Goal: Task Accomplishment & Management: Complete application form

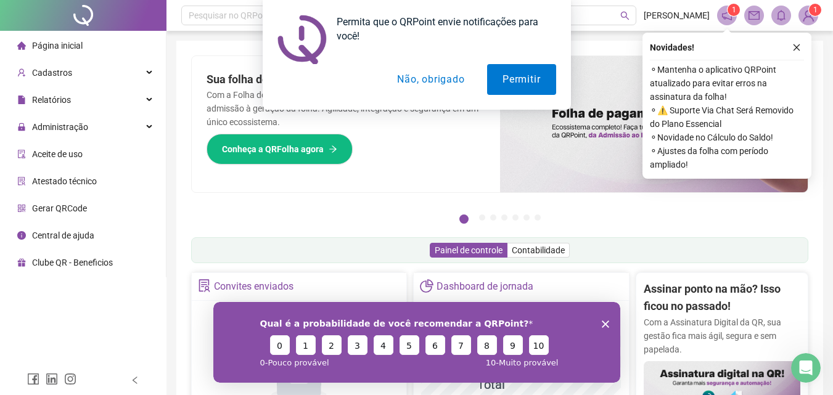
click at [438, 80] on button "Não, obrigado" at bounding box center [431, 79] width 98 height 31
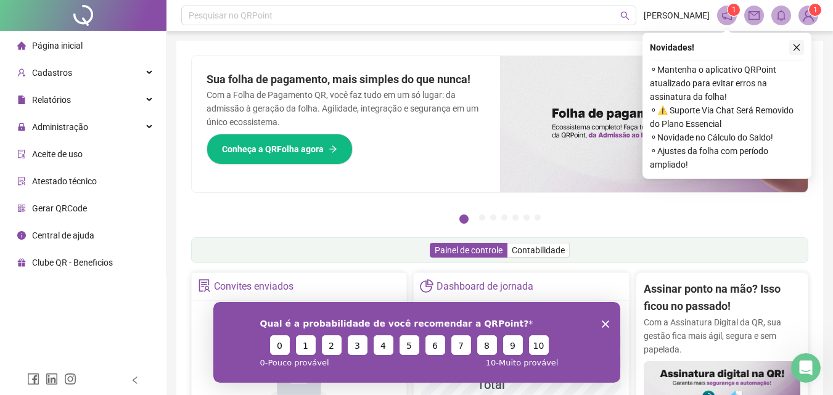
click at [796, 47] on icon "close" at bounding box center [797, 47] width 9 height 9
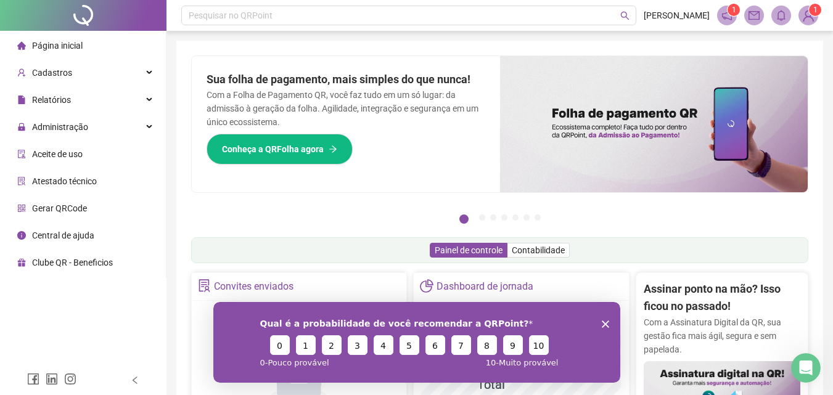
click at [604, 320] on icon "Fechar inquérito" at bounding box center [604, 323] width 7 height 7
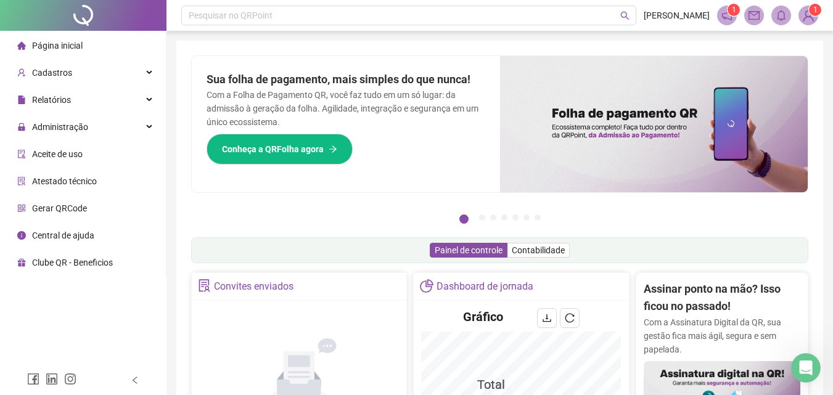
click at [811, 16] on span "1" at bounding box center [809, 16] width 20 height 20
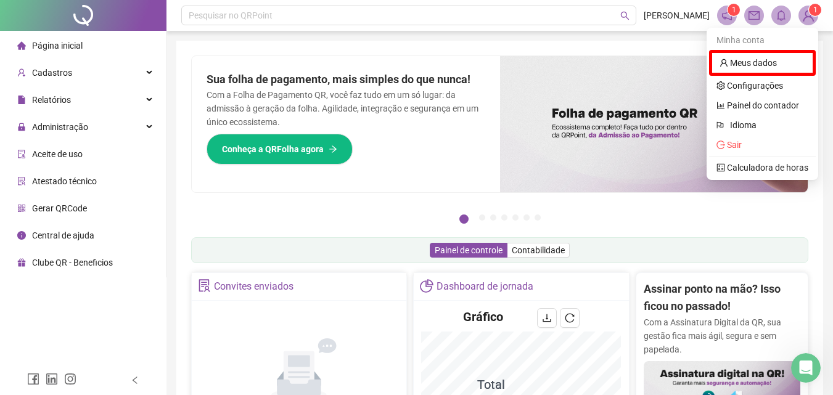
click at [728, 18] on icon "notification" at bounding box center [727, 15] width 11 height 11
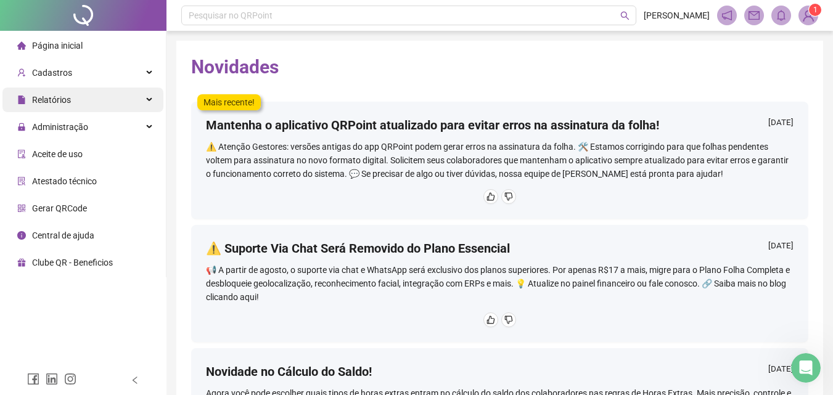
click at [73, 103] on div "Relatórios" at bounding box center [82, 100] width 161 height 25
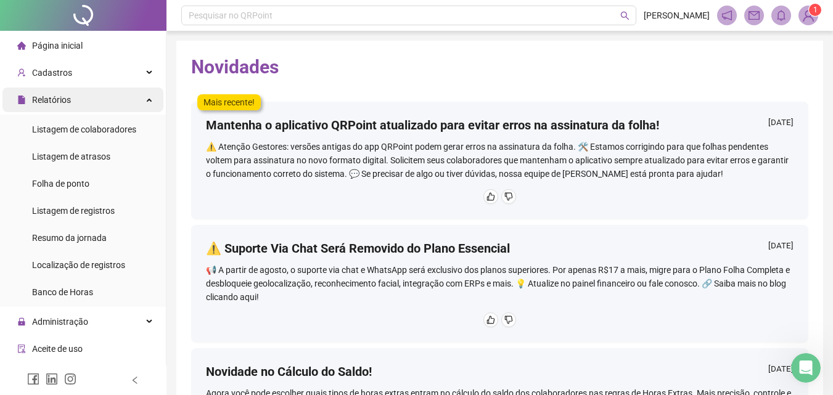
click at [70, 104] on span "Relatórios" at bounding box center [51, 100] width 39 height 10
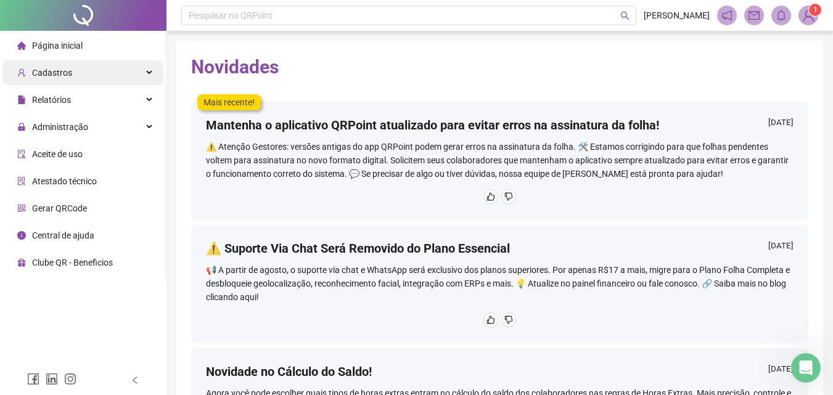
click at [70, 78] on div "Cadastros" at bounding box center [82, 72] width 161 height 25
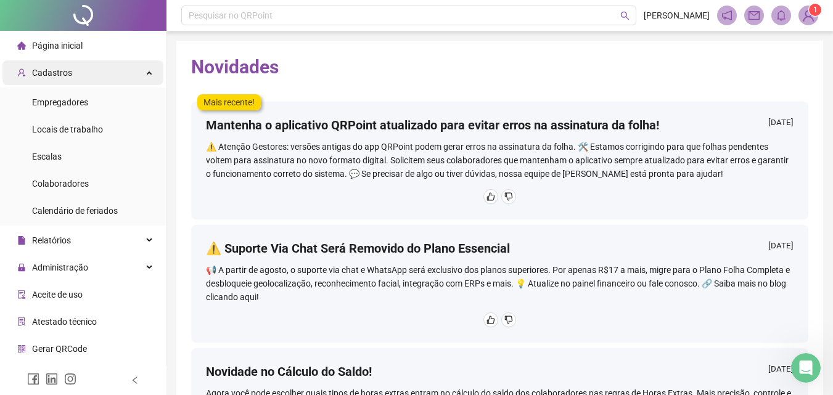
click at [70, 78] on div "Cadastros" at bounding box center [82, 72] width 161 height 25
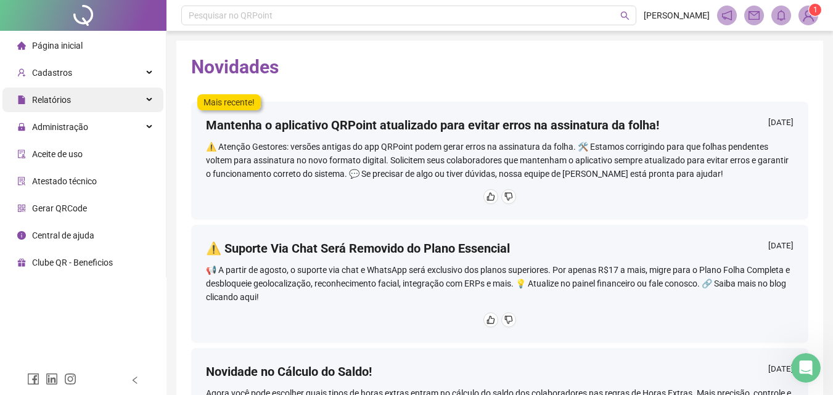
click at [45, 96] on span "Relatórios" at bounding box center [51, 100] width 39 height 10
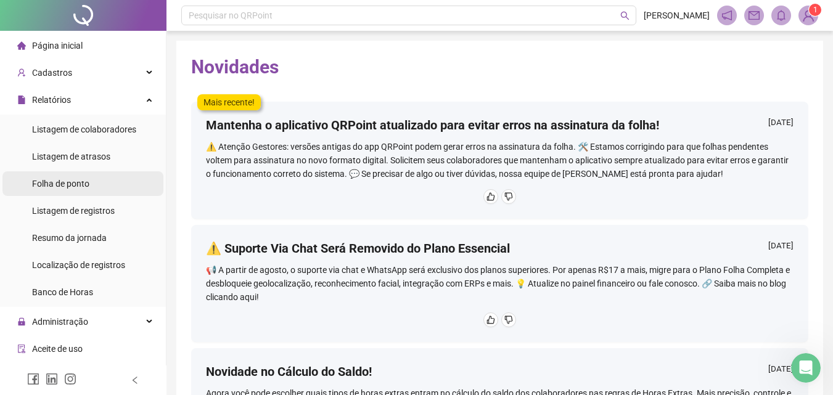
click at [73, 184] on span "Folha de ponto" at bounding box center [60, 184] width 57 height 10
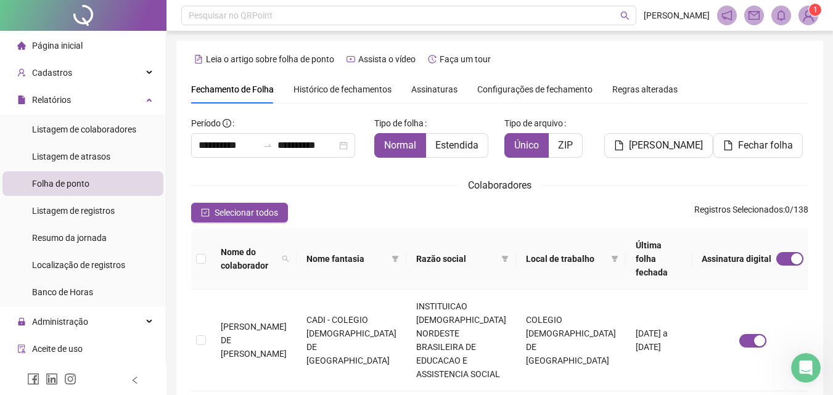
click at [421, 86] on span "Assinaturas" at bounding box center [434, 89] width 46 height 9
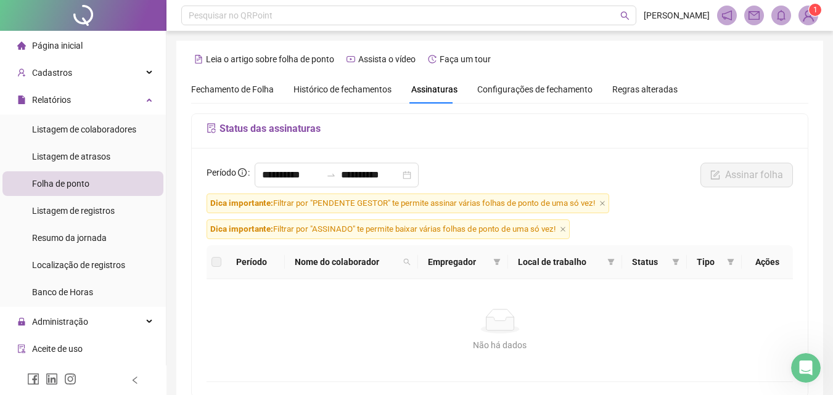
scroll to position [55, 0]
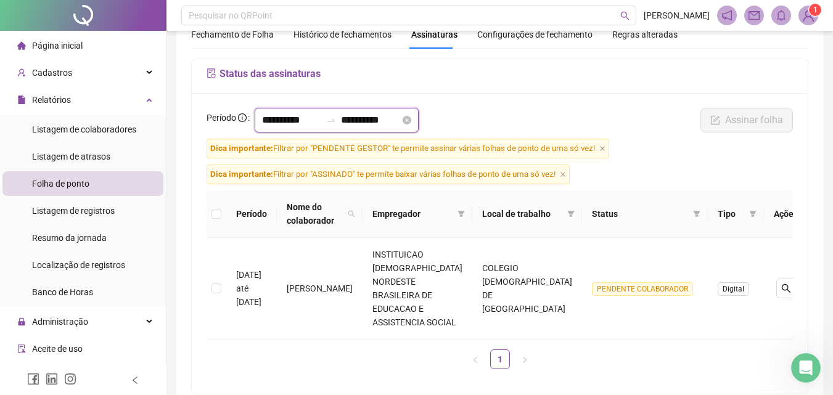
click at [286, 125] on input "**********" at bounding box center [291, 120] width 59 height 15
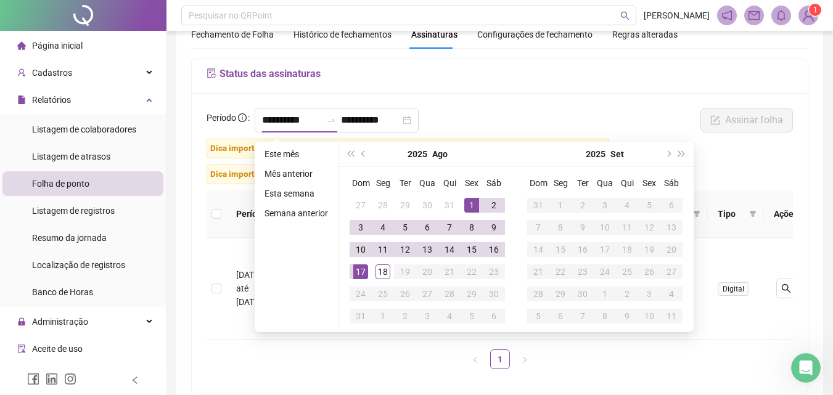
click at [350, 90] on div "Status das assinaturas" at bounding box center [500, 76] width 616 height 35
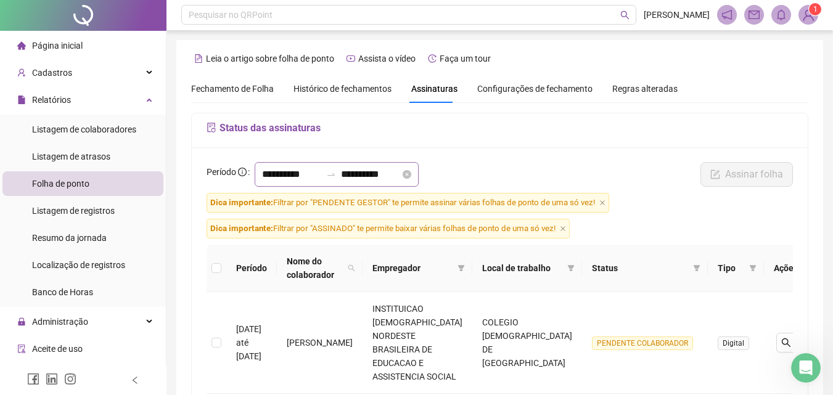
scroll to position [0, 0]
click at [290, 180] on input "**********" at bounding box center [291, 175] width 59 height 15
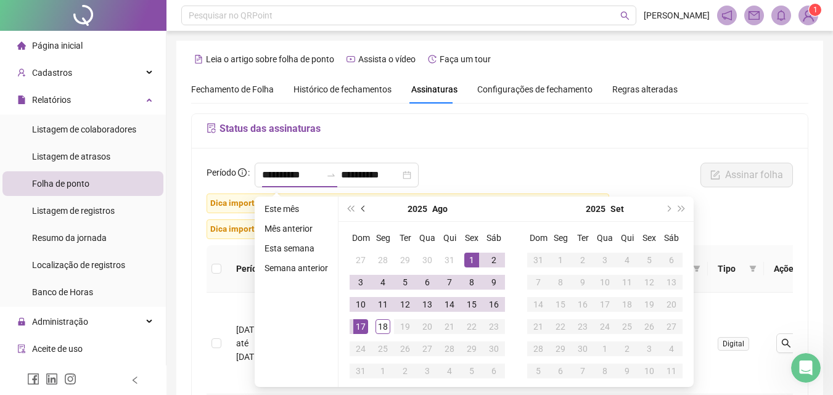
click at [360, 205] on button "prev-year" at bounding box center [364, 209] width 14 height 25
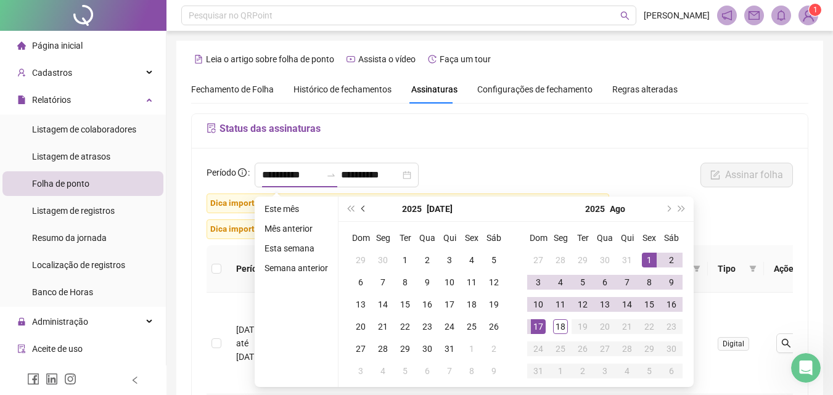
click at [360, 205] on button "prev-year" at bounding box center [364, 209] width 14 height 25
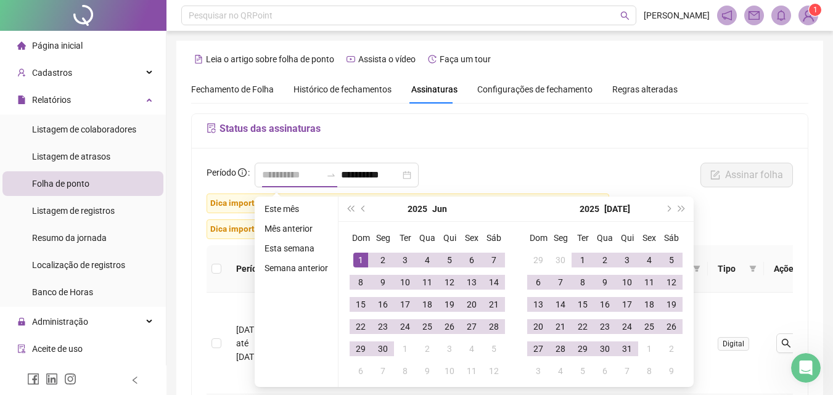
type input "**********"
drag, startPoint x: 360, startPoint y: 262, endPoint x: 360, endPoint y: 273, distance: 11.1
click at [360, 263] on div "1" at bounding box center [360, 260] width 15 height 15
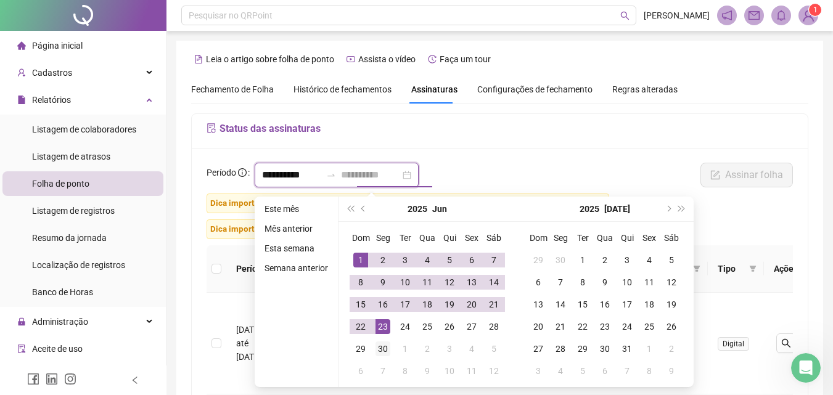
type input "**********"
click at [381, 358] on td "30" at bounding box center [383, 349] width 22 height 22
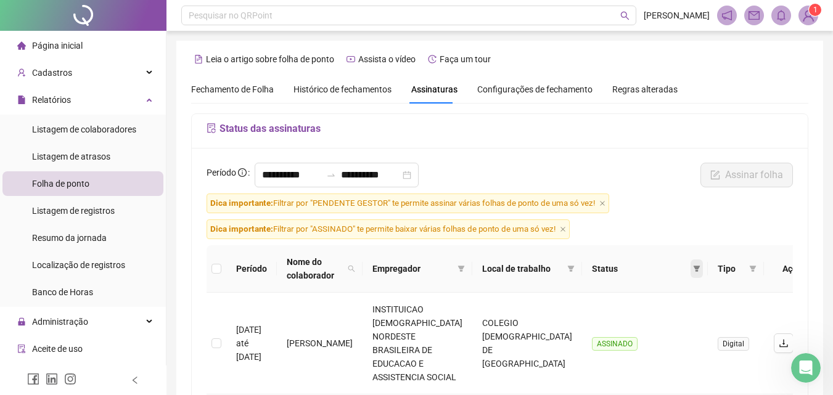
click at [694, 268] on icon "filter" at bounding box center [697, 269] width 7 height 6
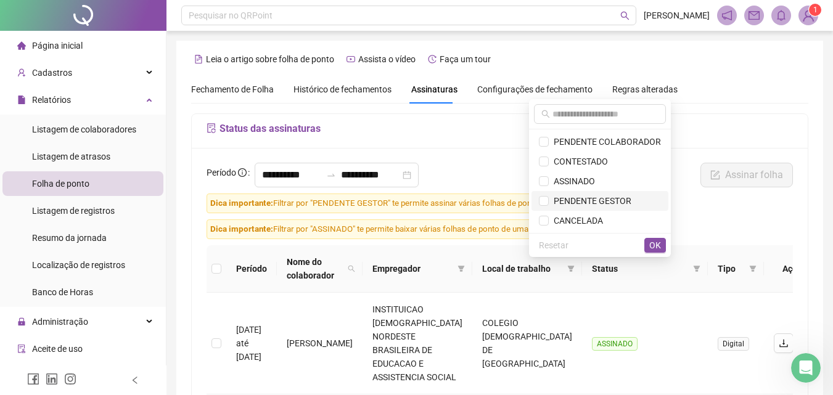
click at [598, 197] on span "PENDENTE GESTOR" at bounding box center [590, 201] width 83 height 10
click at [650, 241] on span "OK" at bounding box center [656, 246] width 12 height 14
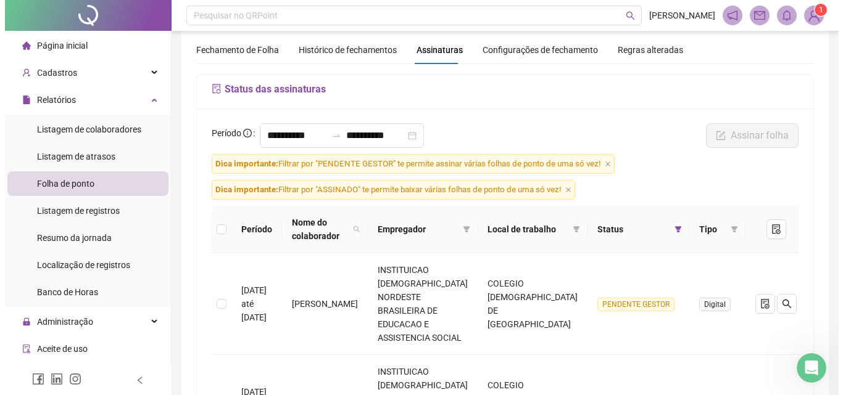
scroll to position [62, 0]
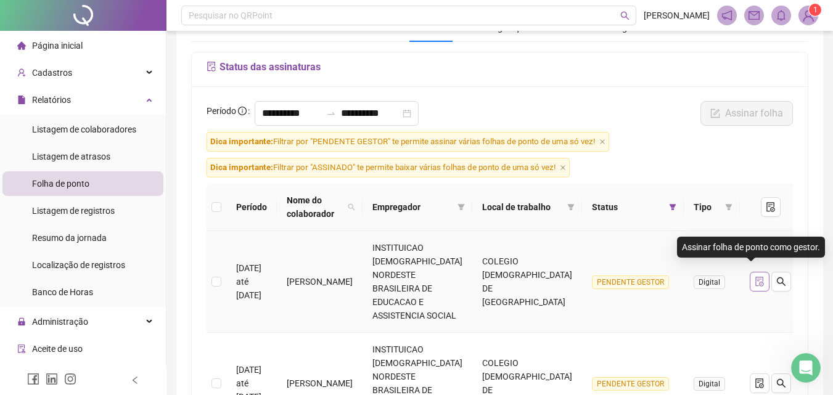
click at [755, 278] on icon "file-done" at bounding box center [760, 282] width 10 height 10
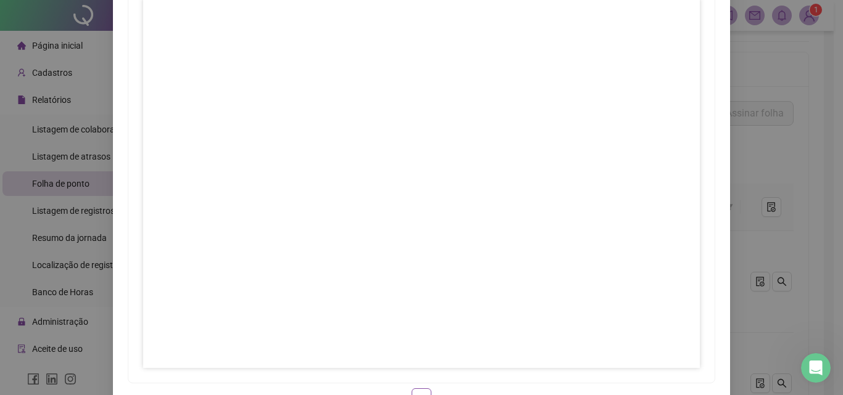
scroll to position [178, 0]
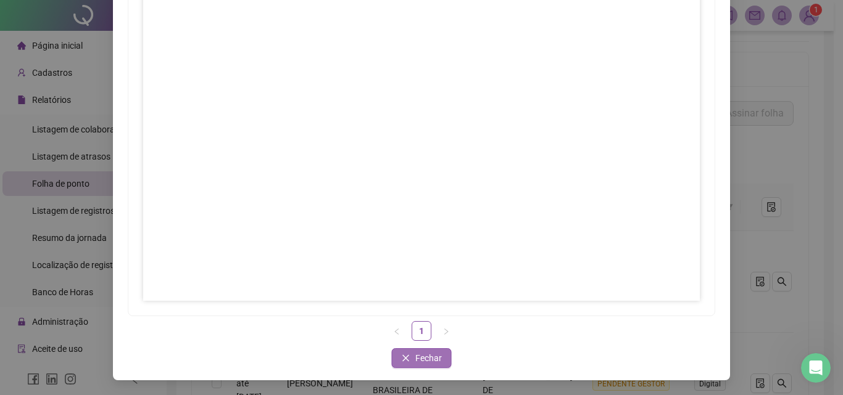
click at [421, 357] on span "Fechar" at bounding box center [428, 359] width 27 height 14
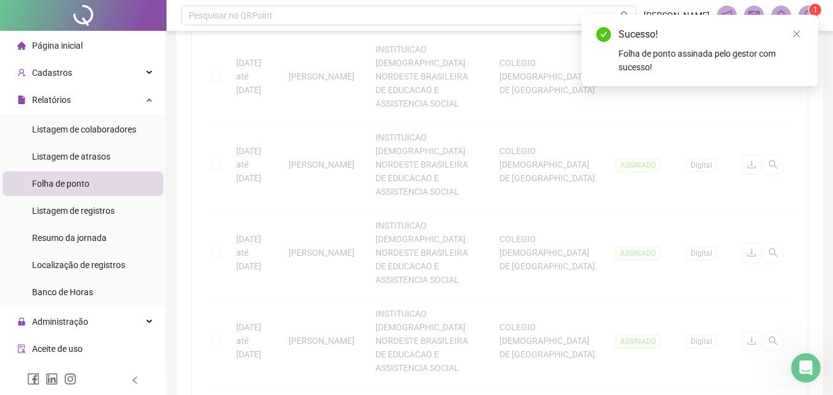
scroll to position [617, 0]
click at [795, 30] on icon "close" at bounding box center [797, 34] width 9 height 9
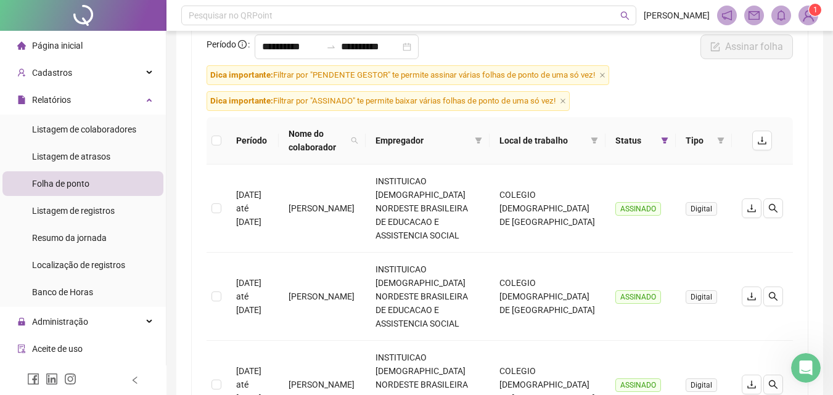
scroll to position [0, 0]
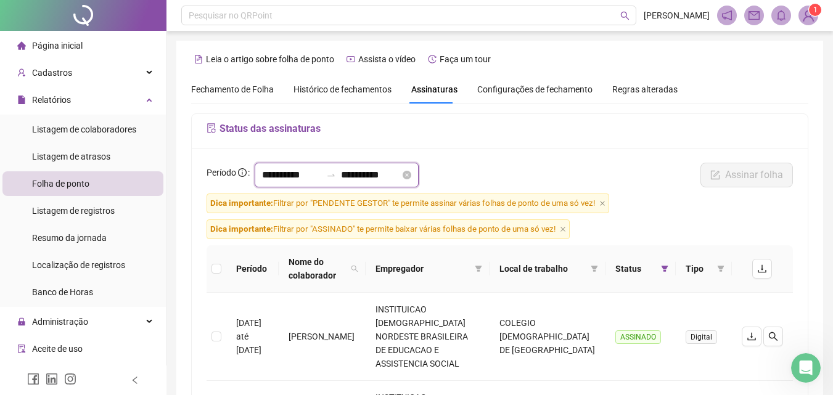
click at [294, 175] on input "**********" at bounding box center [291, 175] width 59 height 15
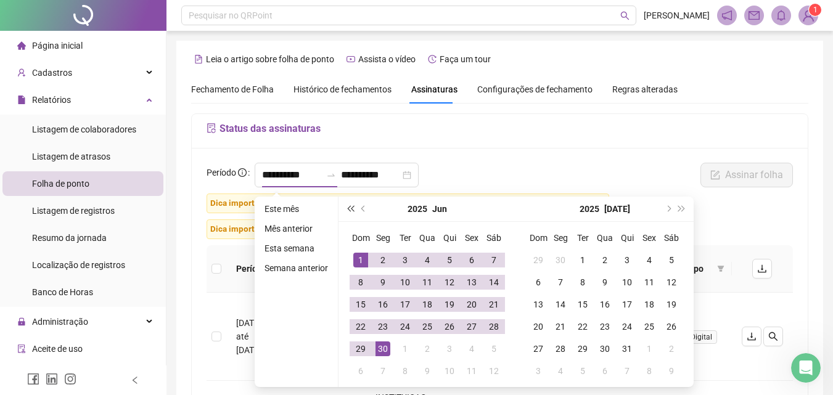
click at [349, 204] on button "super-prev-year" at bounding box center [351, 209] width 14 height 25
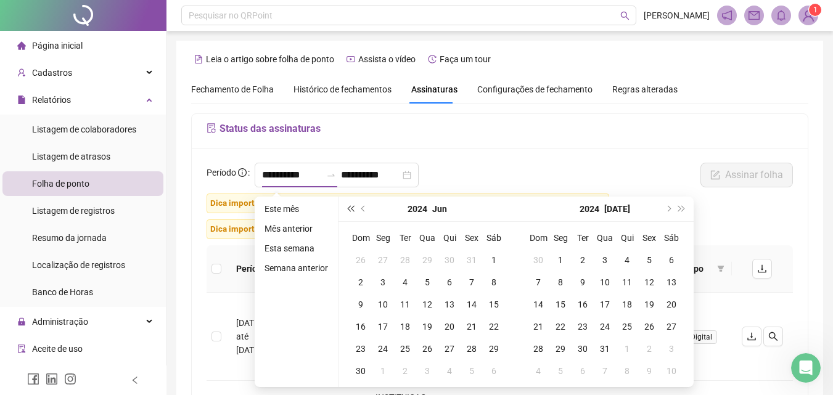
click at [349, 204] on button "super-prev-year" at bounding box center [351, 209] width 14 height 25
click at [670, 208] on span "next-year" at bounding box center [668, 209] width 6 height 6
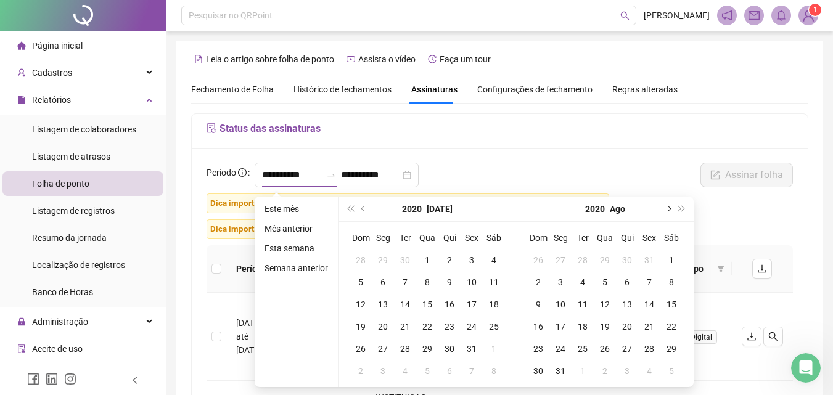
click at [670, 208] on span "next-year" at bounding box center [668, 209] width 6 height 6
click at [357, 207] on button "prev-year" at bounding box center [364, 209] width 14 height 25
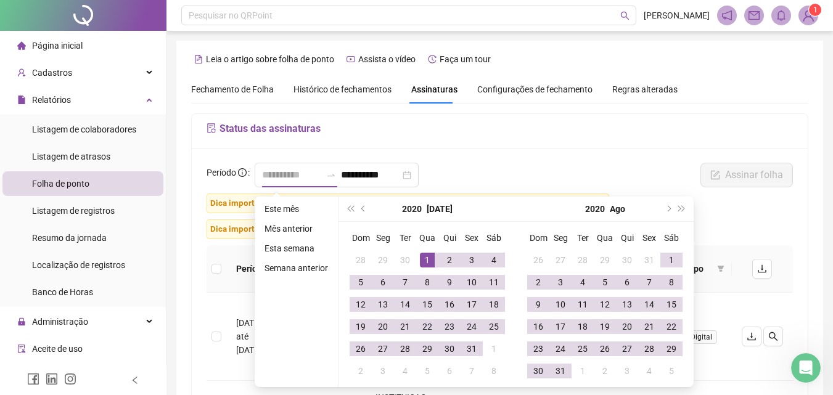
type input "**********"
click at [427, 252] on td "1" at bounding box center [427, 260] width 22 height 22
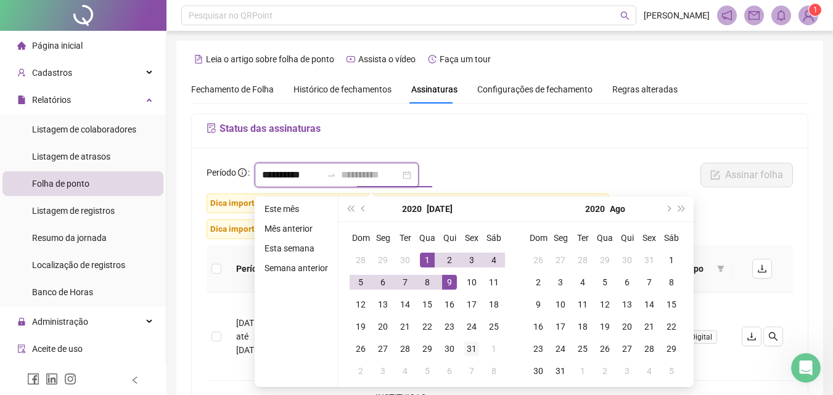
type input "**********"
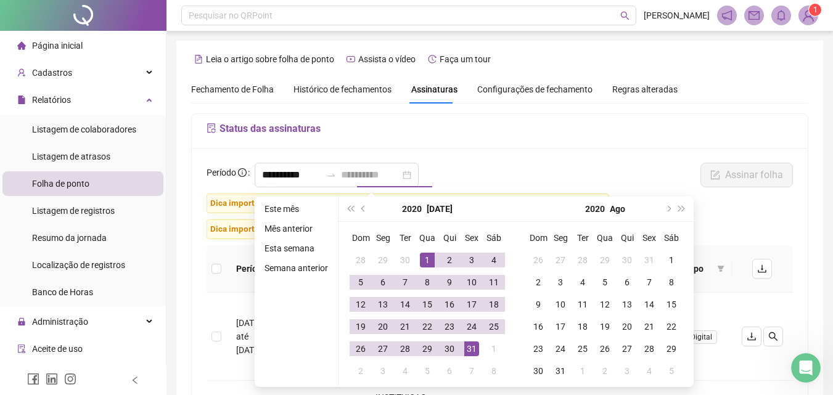
click at [475, 352] on div "31" at bounding box center [471, 349] width 15 height 15
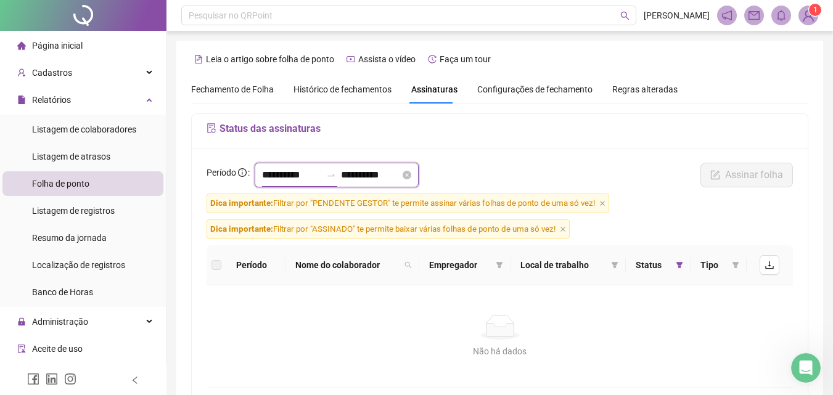
click at [312, 174] on input "**********" at bounding box center [291, 175] width 59 height 15
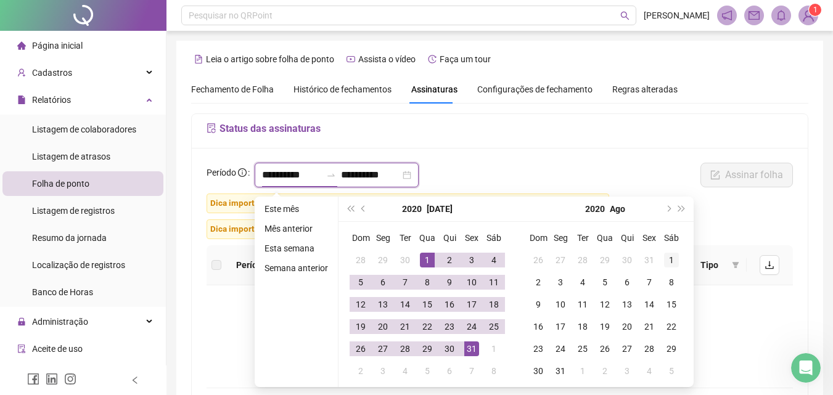
type input "**********"
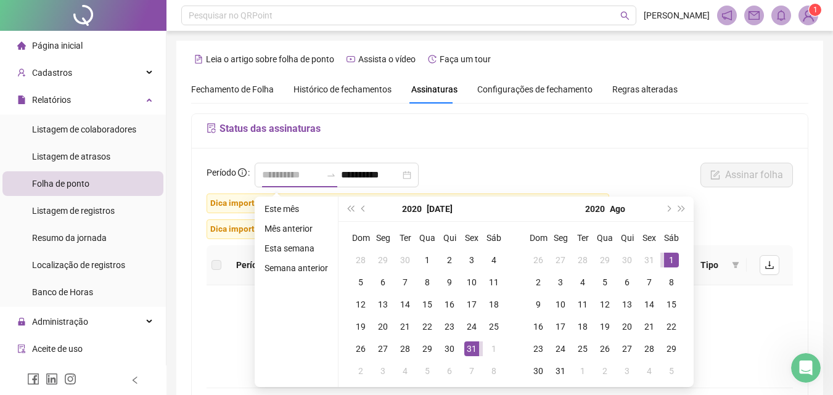
click at [672, 263] on div "1" at bounding box center [671, 260] width 15 height 15
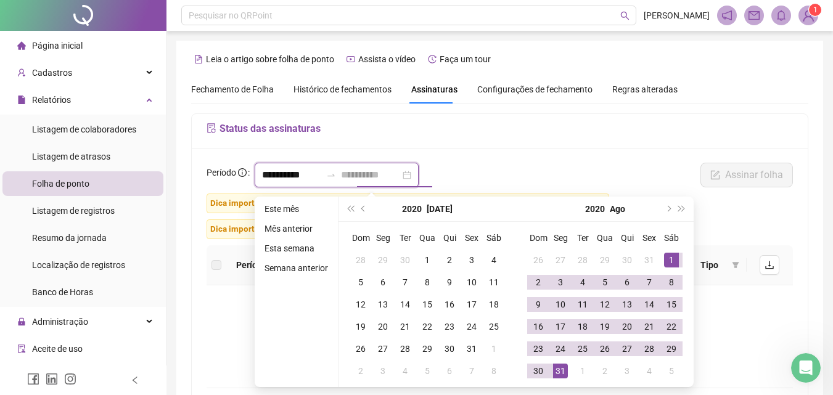
type input "**********"
click at [563, 376] on div "31" at bounding box center [560, 371] width 15 height 15
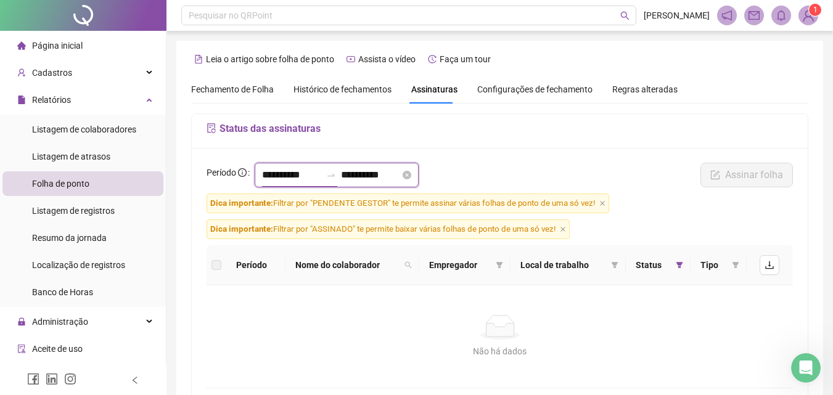
click at [290, 173] on input "**********" at bounding box center [291, 175] width 59 height 15
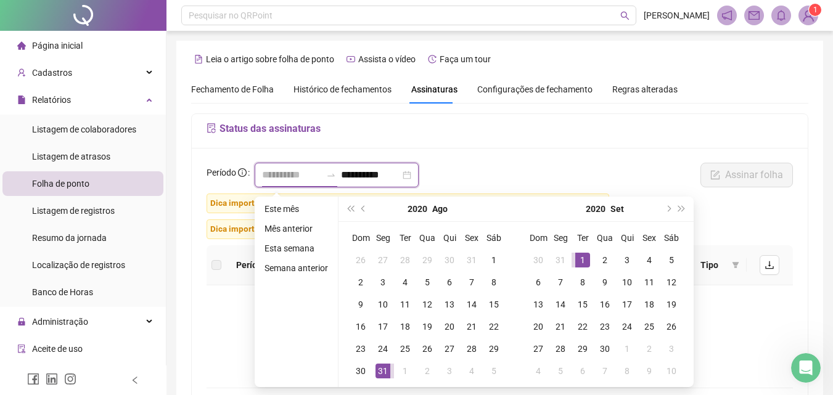
type input "**********"
click at [578, 262] on div "1" at bounding box center [582, 260] width 15 height 15
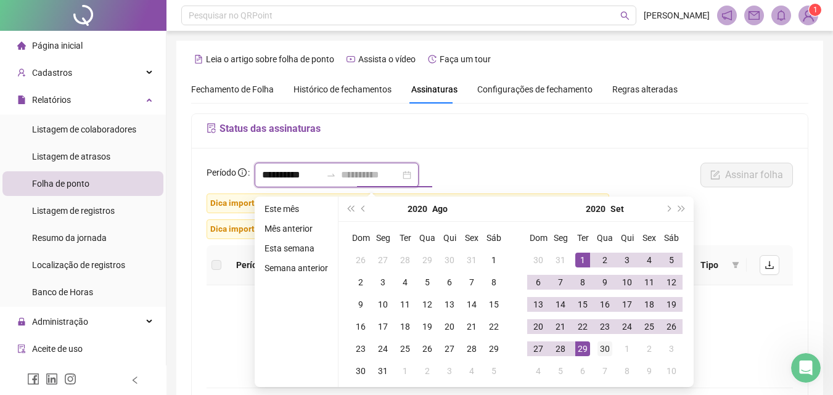
type input "**********"
click at [601, 354] on div "30" at bounding box center [605, 349] width 15 height 15
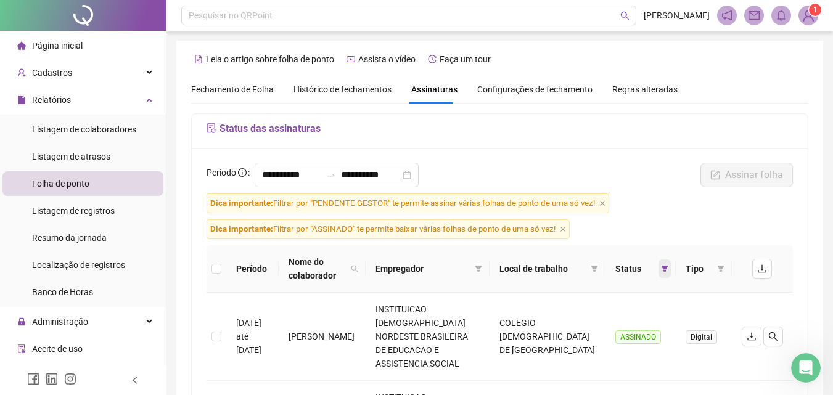
click at [669, 266] on span at bounding box center [665, 269] width 12 height 19
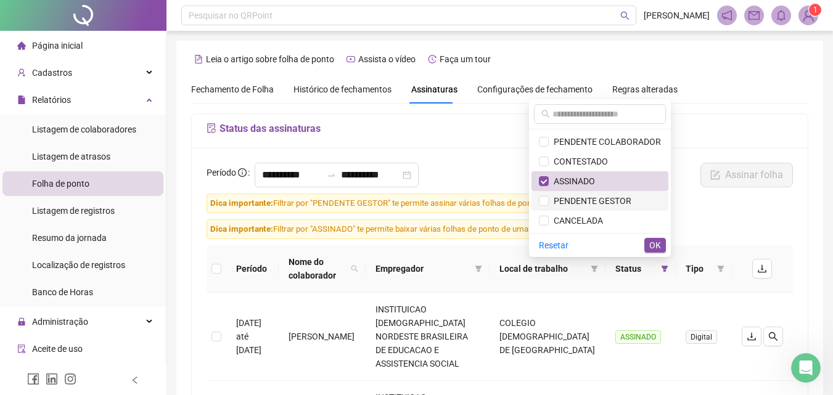
click at [582, 200] on span "PENDENTE GESTOR" at bounding box center [590, 201] width 83 height 10
click at [661, 245] on button "OK" at bounding box center [656, 245] width 22 height 15
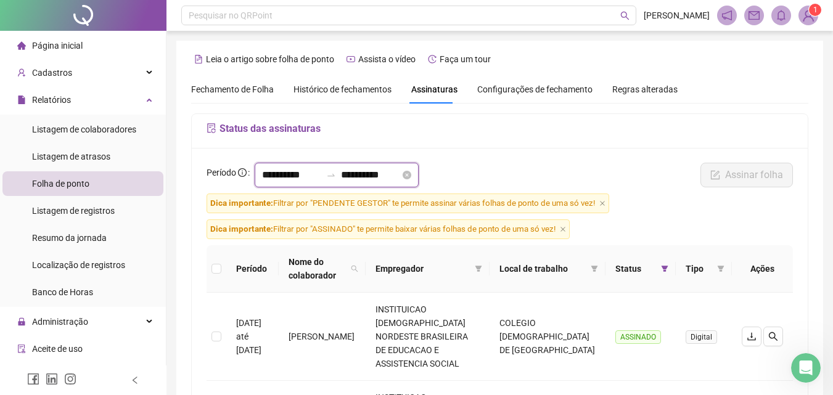
click at [303, 171] on input "**********" at bounding box center [291, 175] width 59 height 15
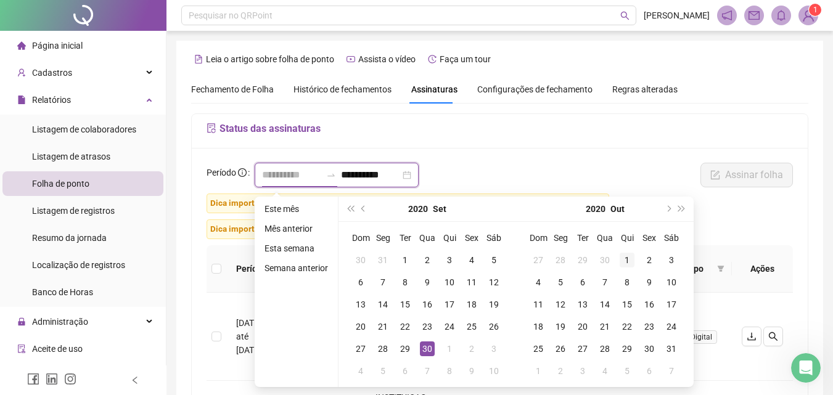
type input "**********"
click at [628, 258] on div "1" at bounding box center [627, 260] width 15 height 15
click at [361, 209] on span "prev-year" at bounding box center [364, 209] width 6 height 6
type input "**********"
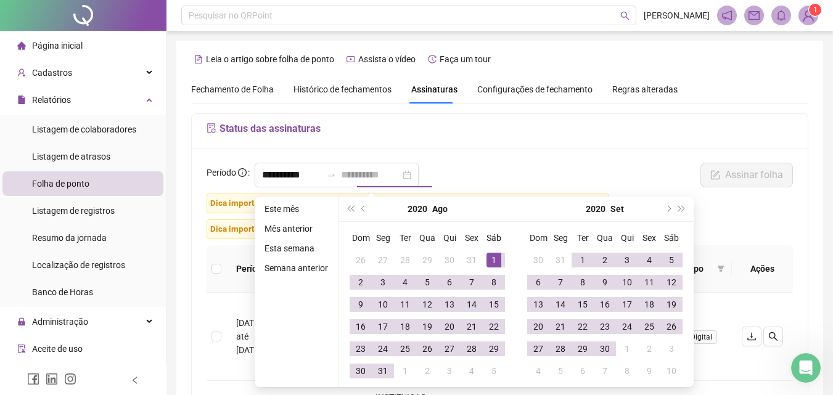
click at [493, 257] on div "1" at bounding box center [494, 260] width 15 height 15
type input "**********"
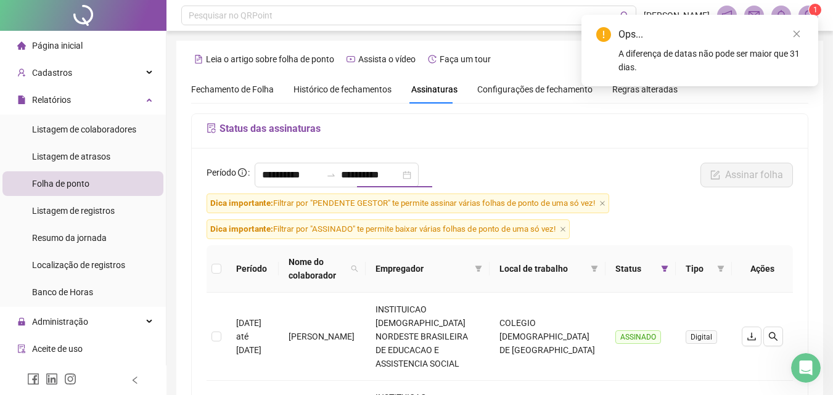
type input "**********"
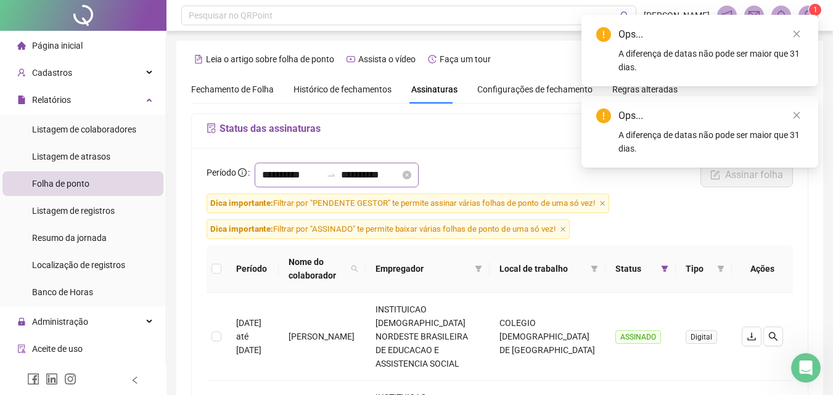
click at [289, 183] on div "**********" at bounding box center [337, 175] width 164 height 25
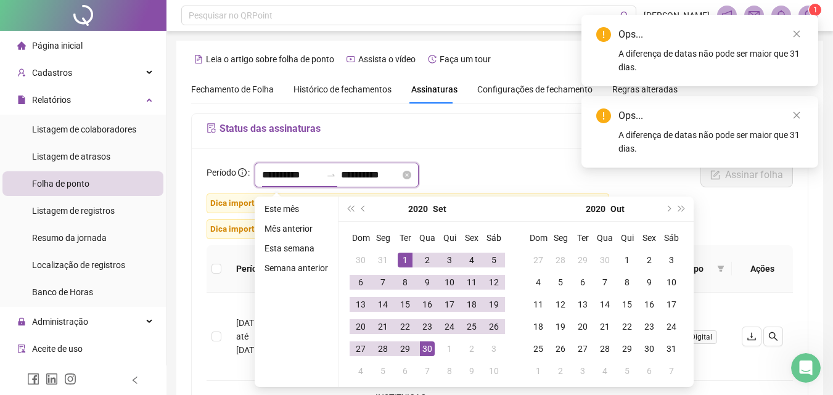
click at [290, 178] on input "**********" at bounding box center [291, 175] width 59 height 15
type input "**********"
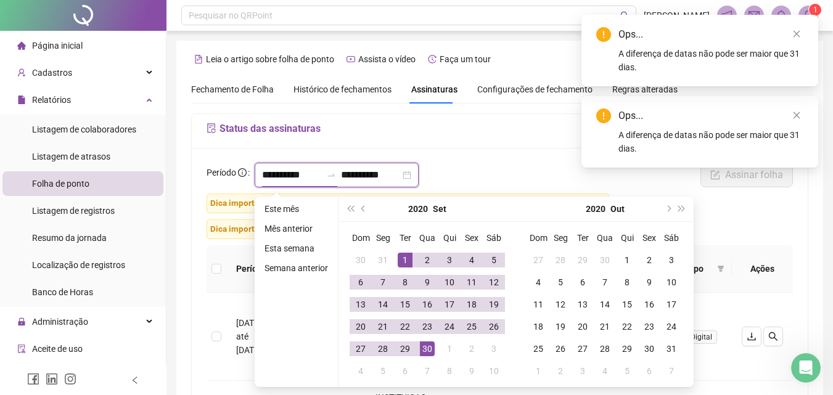
type input "**********"
click at [405, 260] on div "1" at bounding box center [405, 260] width 15 height 15
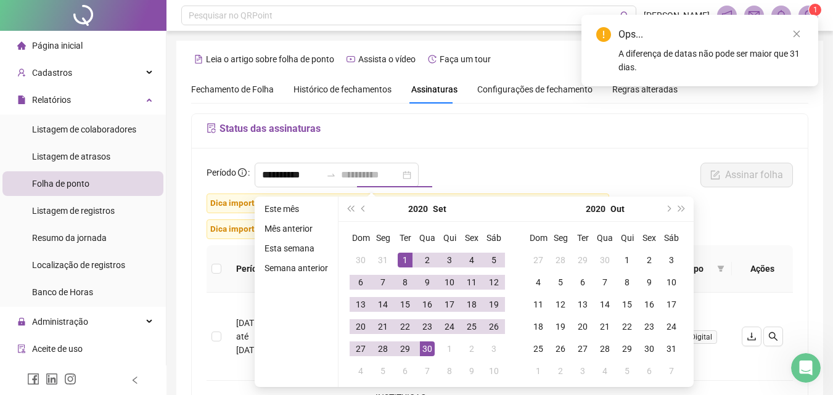
click at [430, 349] on div "30" at bounding box center [427, 349] width 15 height 15
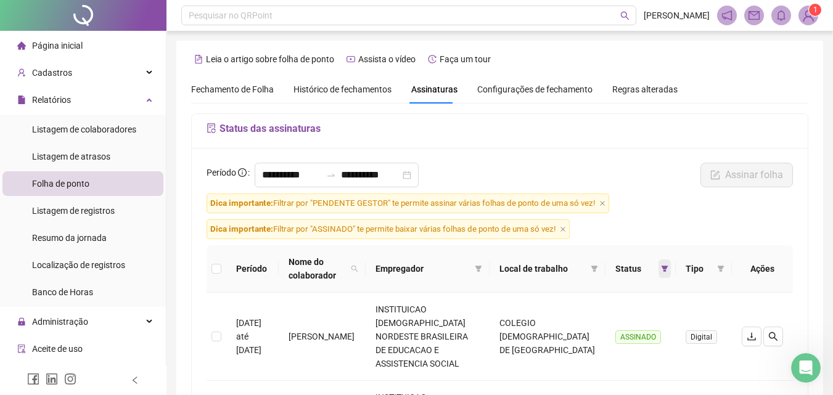
click at [665, 275] on span at bounding box center [665, 269] width 12 height 19
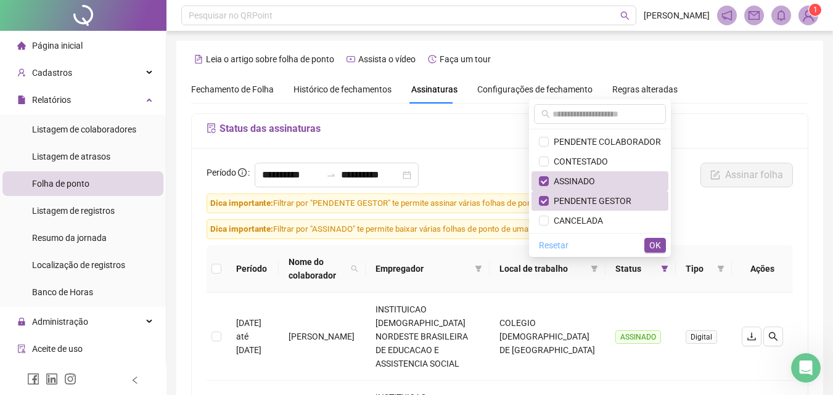
click at [556, 249] on span "Resetar" at bounding box center [554, 246] width 30 height 14
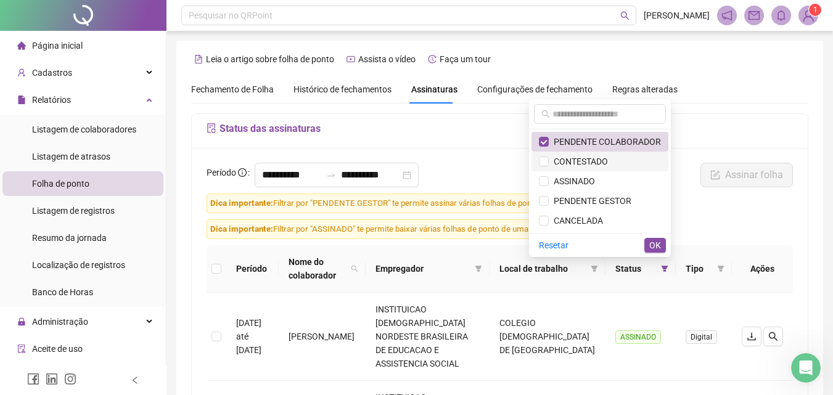
click at [548, 154] on li "CONTESTADO" at bounding box center [600, 162] width 137 height 20
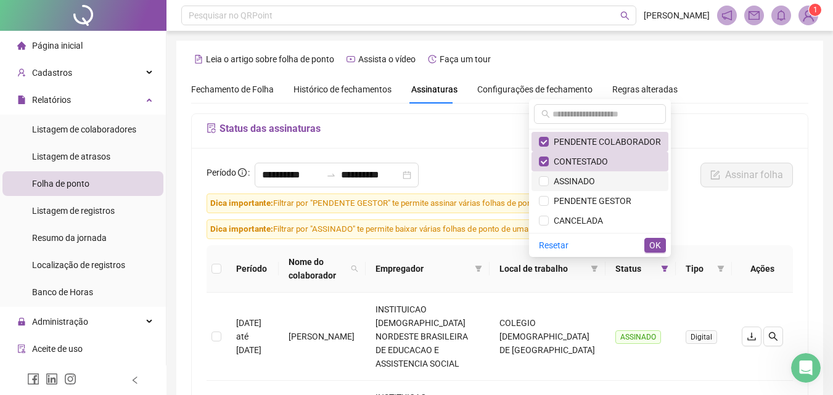
click at [551, 186] on span "ASSINADO" at bounding box center [572, 181] width 46 height 10
click at [551, 194] on li "PENDENTE GESTOR" at bounding box center [600, 201] width 137 height 20
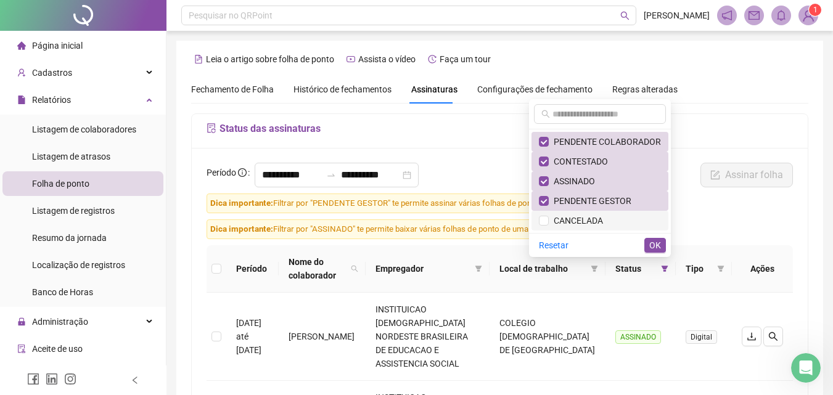
click at [549, 228] on li "CANCELADA" at bounding box center [600, 221] width 137 height 20
click at [658, 246] on span "OK" at bounding box center [656, 246] width 12 height 14
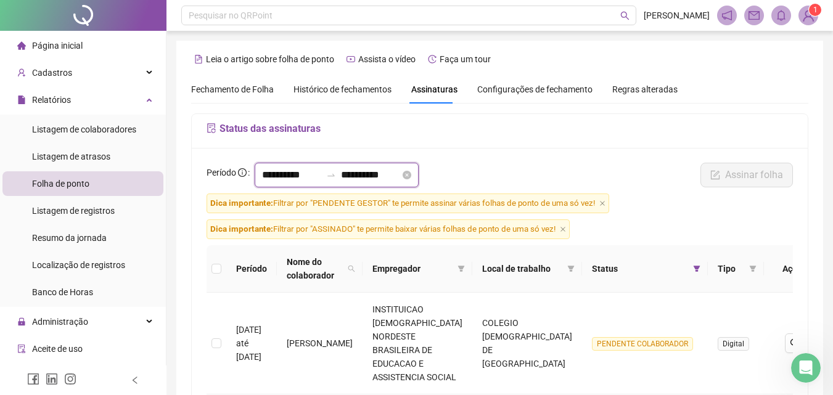
click at [390, 176] on input "**********" at bounding box center [370, 175] width 59 height 15
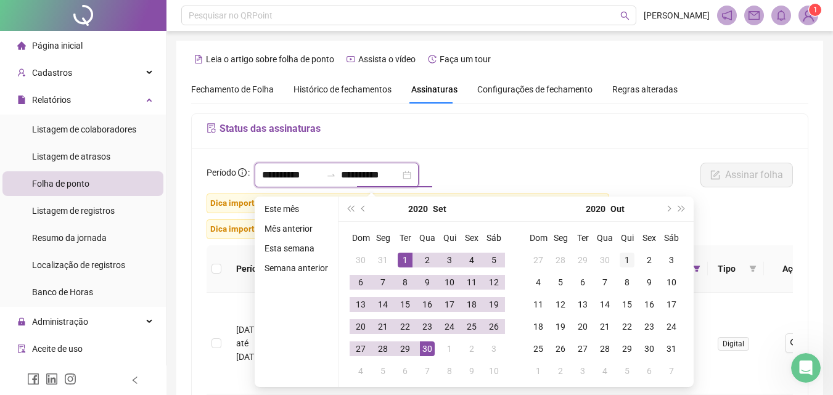
type input "**********"
click at [625, 256] on div "1" at bounding box center [627, 260] width 15 height 15
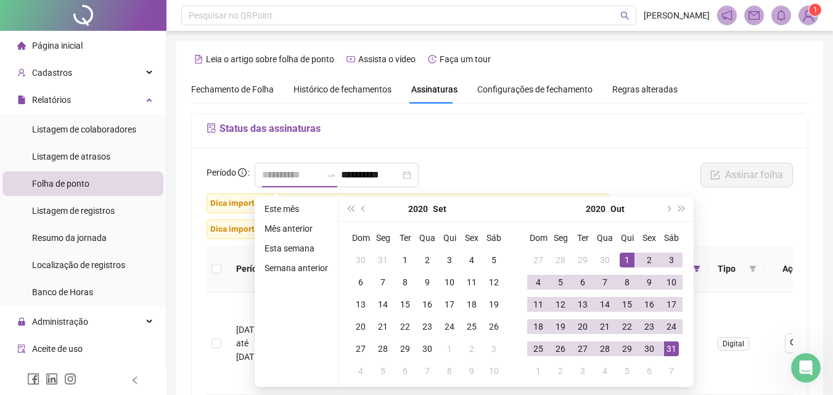
click at [674, 349] on div "31" at bounding box center [671, 349] width 15 height 15
type input "**********"
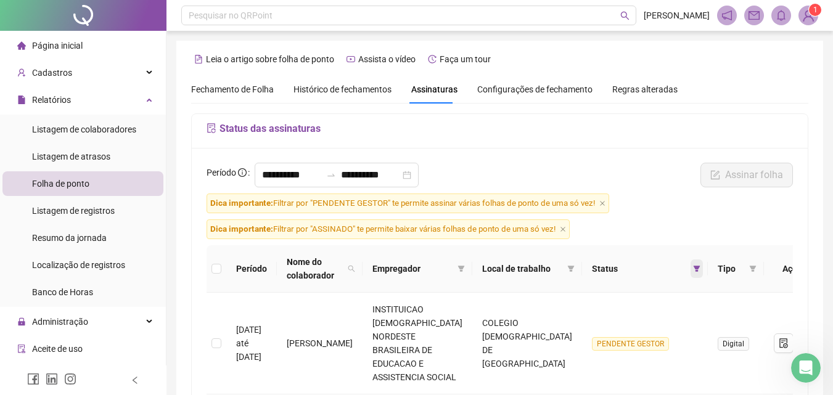
click at [694, 266] on icon "filter" at bounding box center [697, 269] width 7 height 6
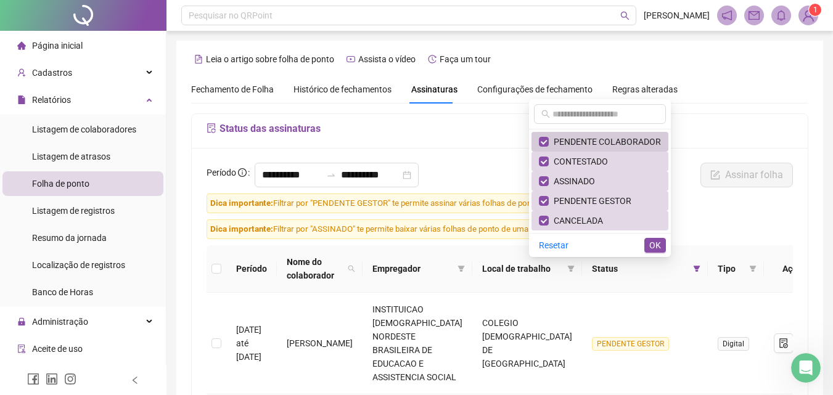
click at [560, 138] on span "PENDENTE COLABORADOR" at bounding box center [605, 142] width 112 height 10
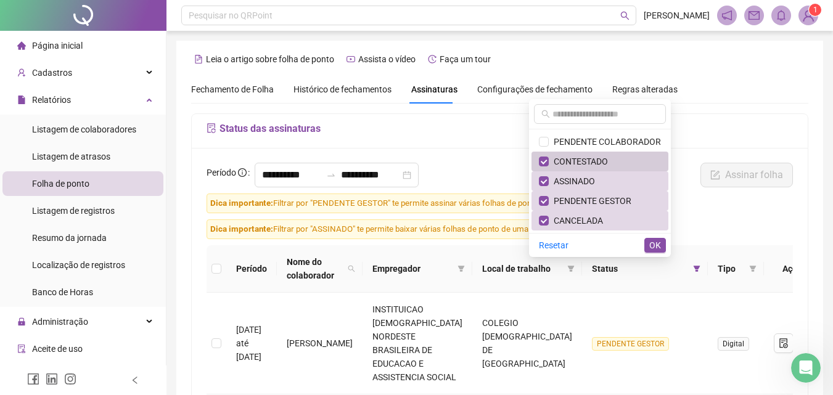
click at [565, 152] on li "CONTESTADO" at bounding box center [600, 162] width 137 height 20
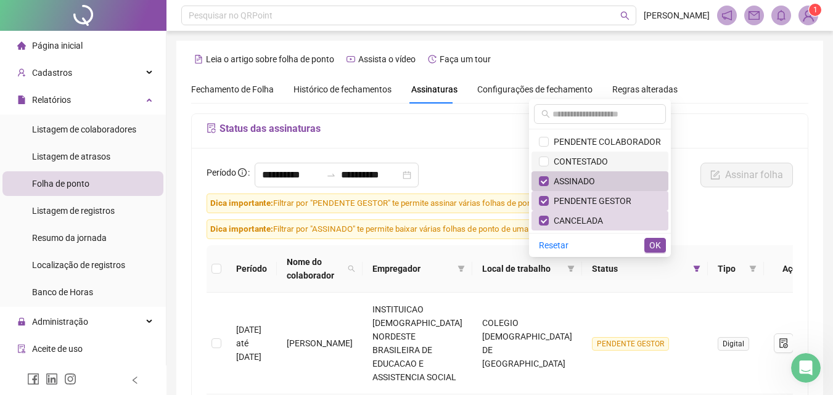
click at [569, 172] on li "ASSINADO" at bounding box center [600, 181] width 137 height 20
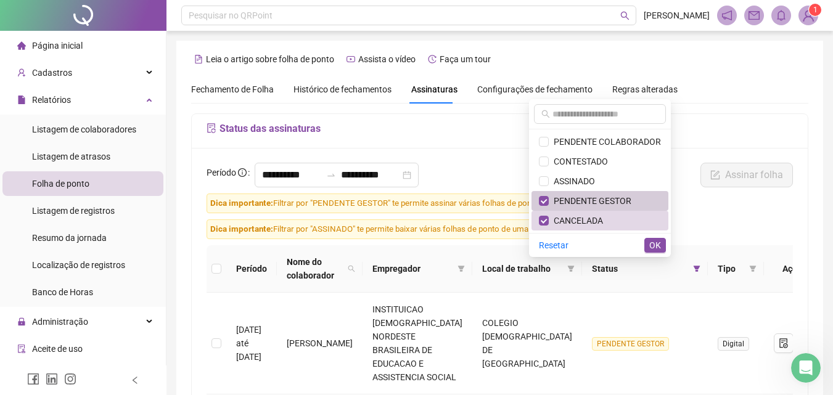
click at [572, 191] on li "PENDENTE GESTOR" at bounding box center [600, 201] width 137 height 20
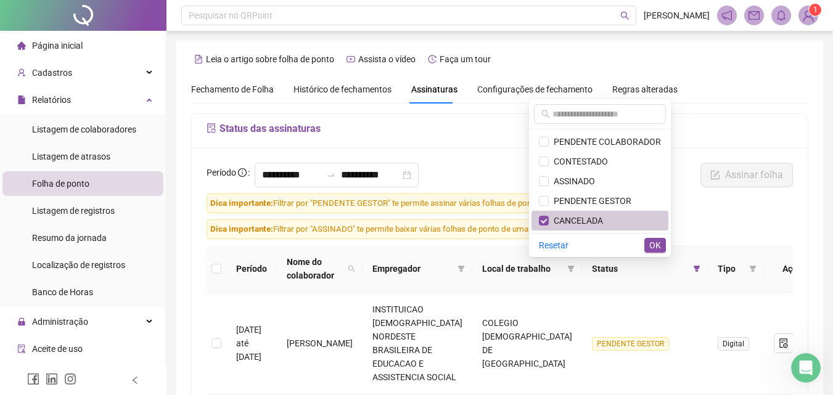
click at [575, 218] on span "CANCELADA" at bounding box center [576, 221] width 54 height 10
click at [570, 138] on span "PENDENTE COLABORADOR" at bounding box center [605, 142] width 112 height 10
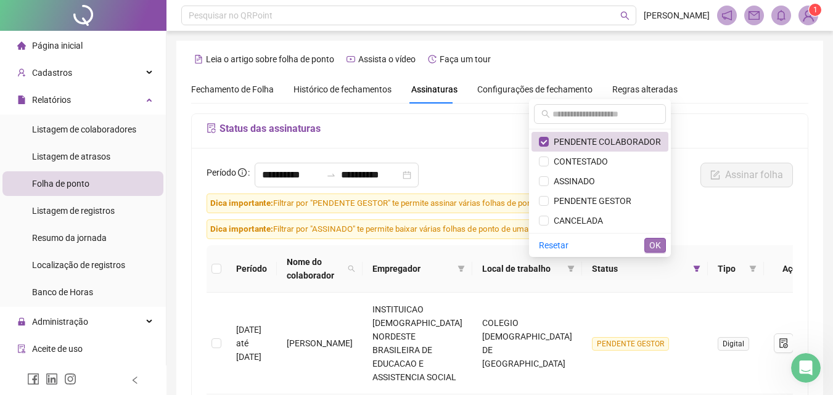
click at [660, 244] on span "OK" at bounding box center [656, 246] width 12 height 14
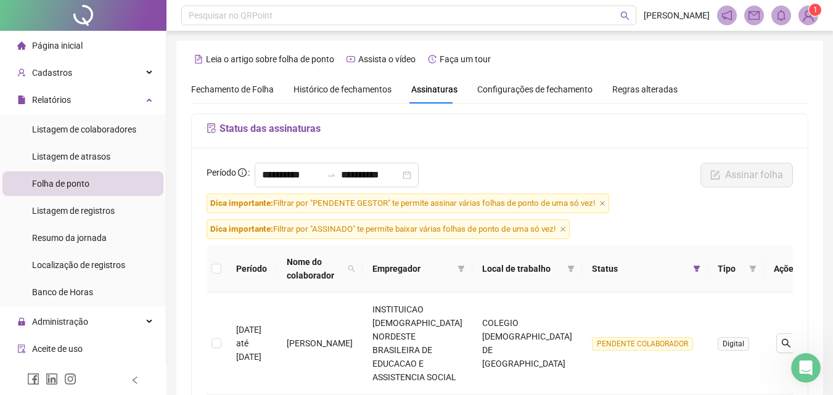
click at [679, 257] on th "Status" at bounding box center [645, 268] width 126 height 47
click at [691, 260] on span at bounding box center [697, 269] width 12 height 19
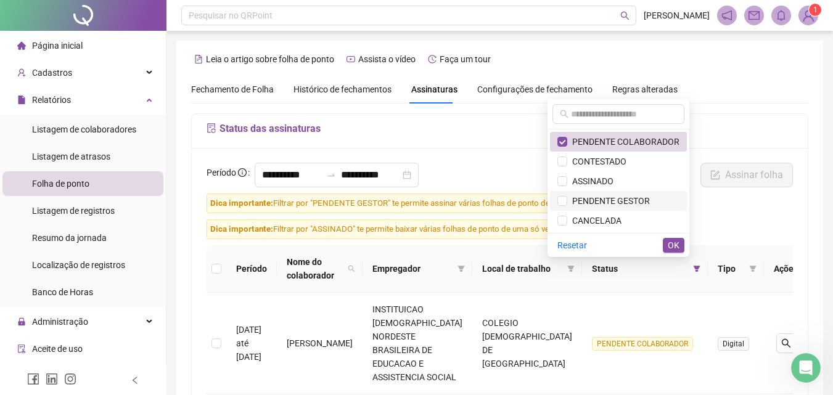
click at [638, 199] on span "PENDENTE GESTOR" at bounding box center [608, 201] width 83 height 10
click at [628, 147] on span "PENDENTE COLABORADOR" at bounding box center [623, 142] width 112 height 10
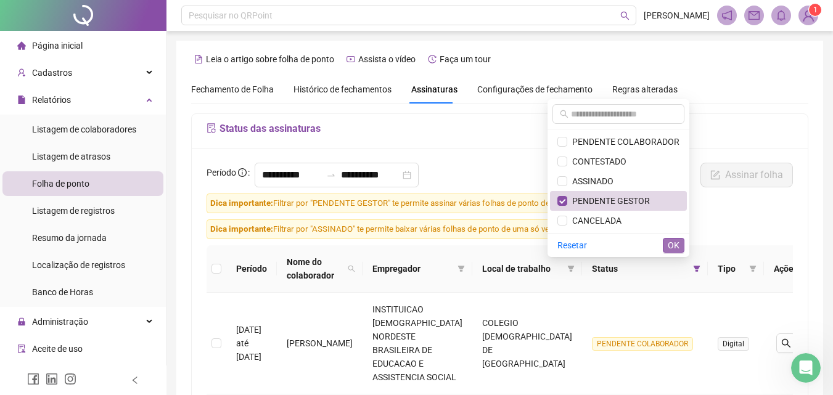
click at [676, 242] on span "OK" at bounding box center [674, 246] width 12 height 14
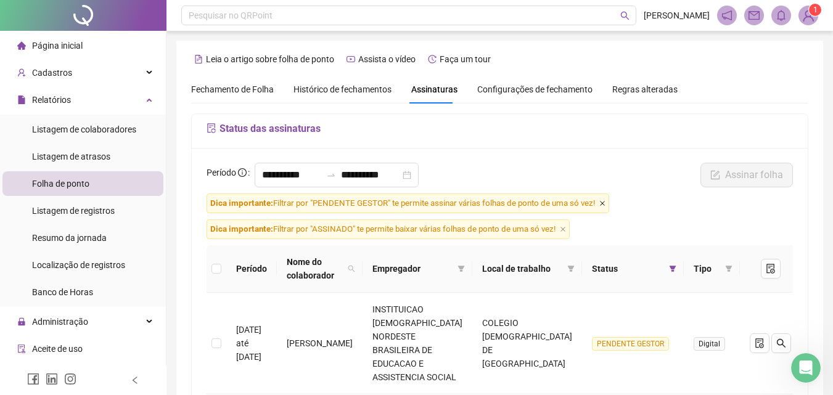
click at [604, 203] on icon "close" at bounding box center [603, 203] width 6 height 6
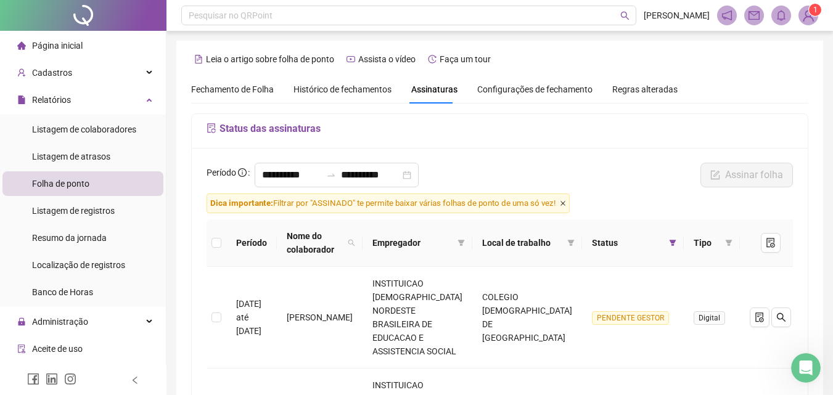
click at [566, 207] on icon "close" at bounding box center [563, 203] width 6 height 6
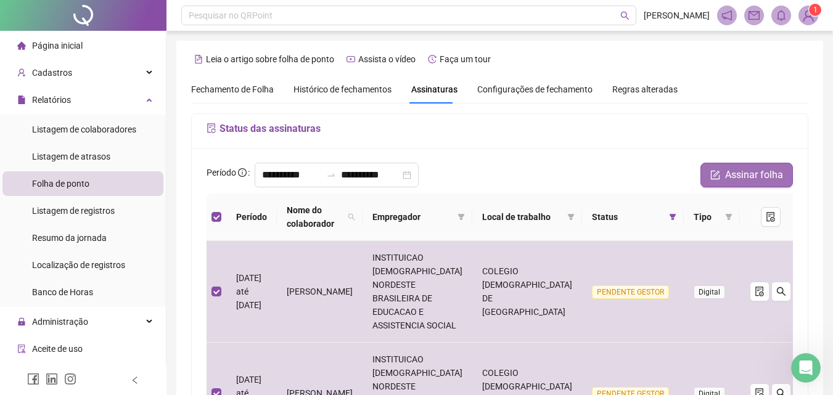
click at [773, 177] on span "Assinar folha" at bounding box center [754, 175] width 58 height 15
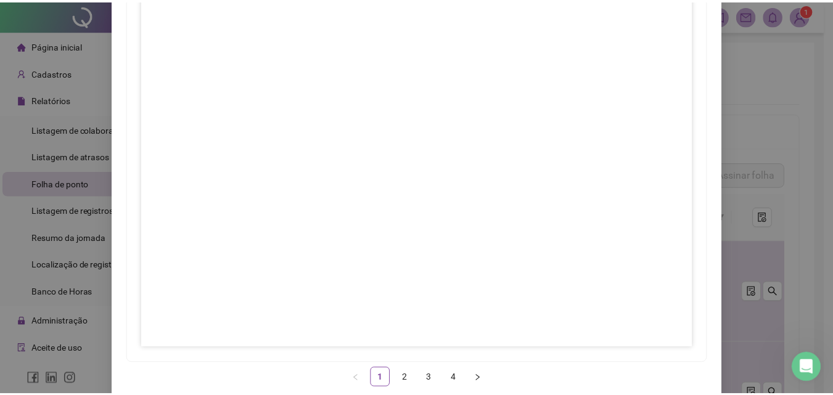
scroll to position [178, 0]
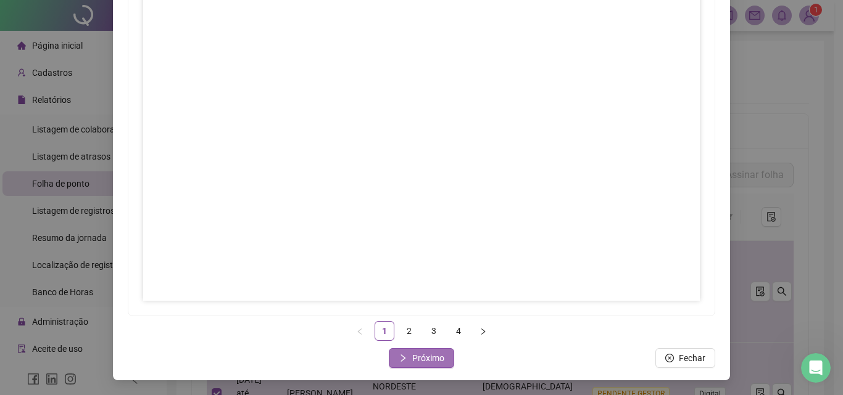
click at [433, 357] on span "Próximo" at bounding box center [428, 359] width 32 height 14
click at [425, 361] on span "Próximo" at bounding box center [428, 359] width 32 height 14
click at [419, 363] on span "Próximo" at bounding box center [428, 359] width 32 height 14
click at [419, 360] on span "Fechar" at bounding box center [428, 359] width 27 height 14
click at [424, 360] on span "Fechar" at bounding box center [428, 359] width 27 height 14
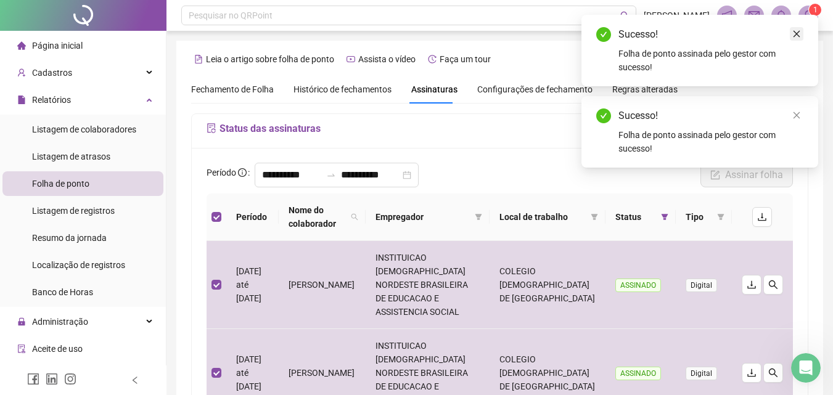
click at [795, 34] on icon "close" at bounding box center [797, 34] width 9 height 9
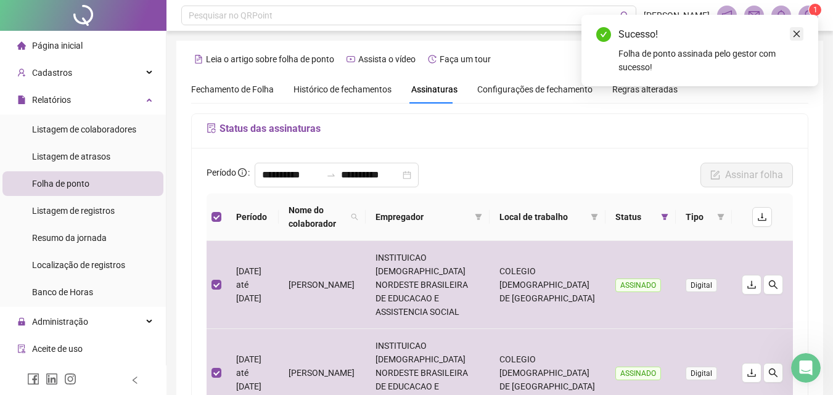
click at [799, 31] on icon "close" at bounding box center [797, 34] width 9 height 9
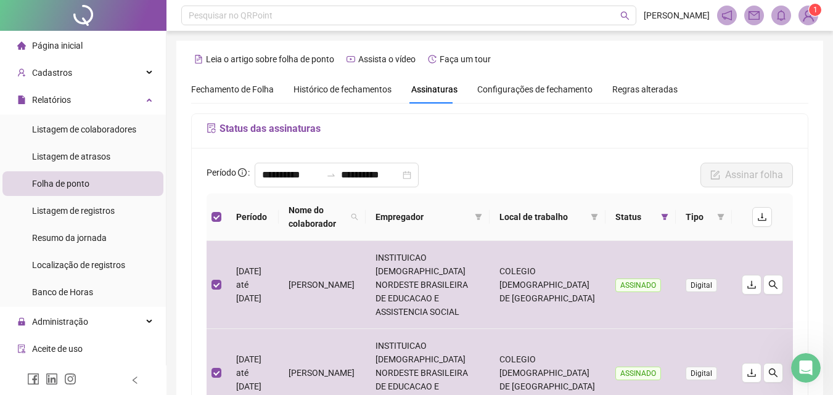
click at [722, 75] on div "**********" at bounding box center [499, 352] width 647 height 623
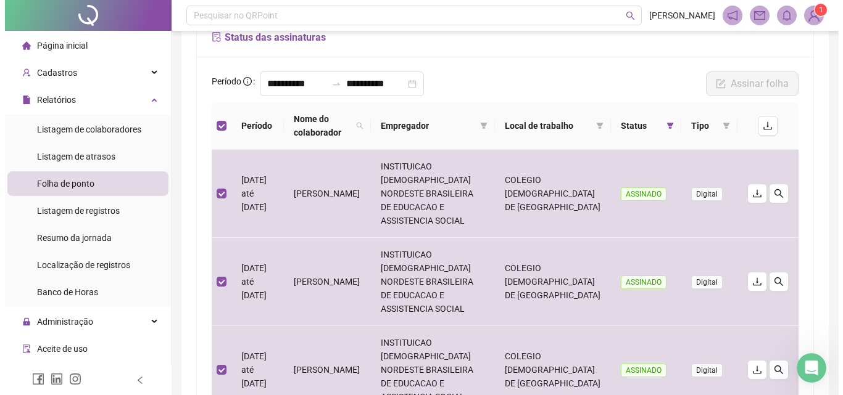
scroll to position [0, 0]
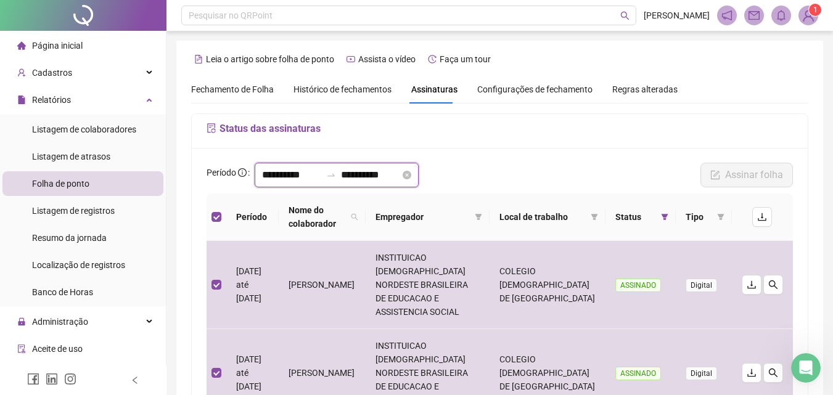
click at [268, 173] on input "**********" at bounding box center [291, 175] width 59 height 15
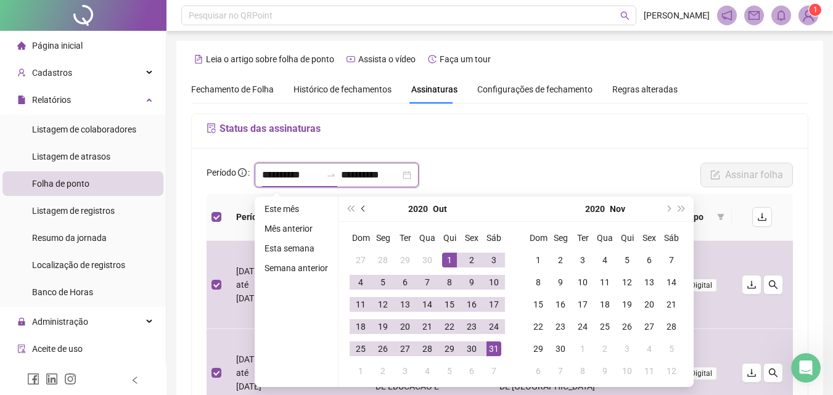
type input "**********"
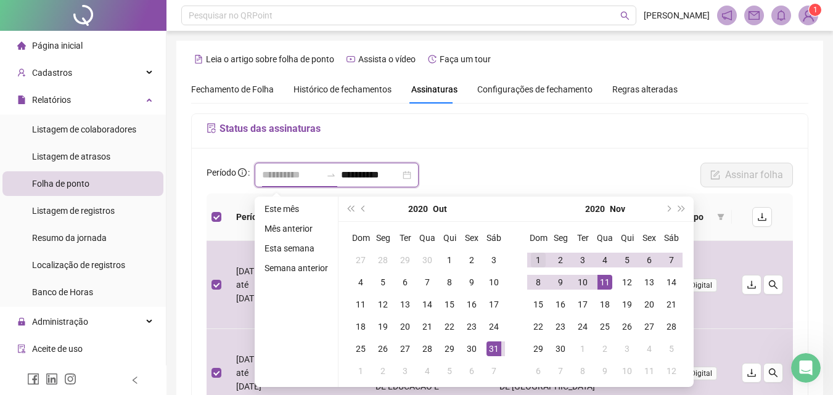
type input "**********"
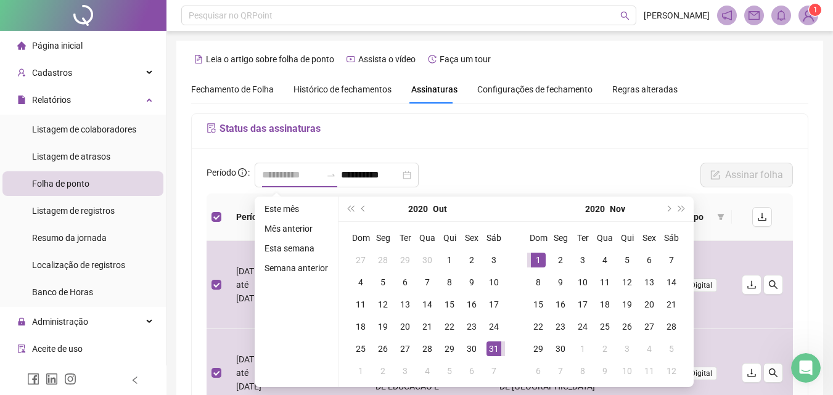
click at [537, 262] on div "1" at bounding box center [538, 260] width 15 height 15
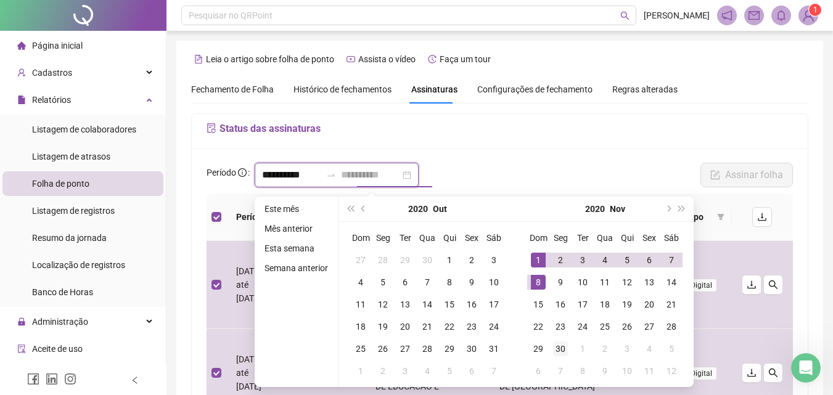
type input "**********"
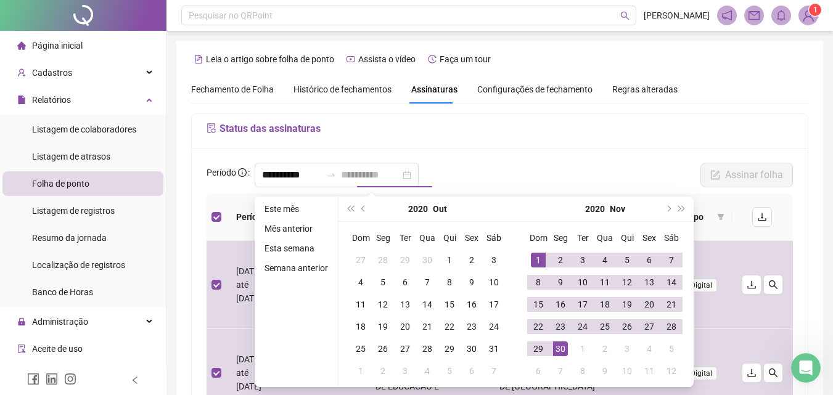
click at [556, 352] on div "30" at bounding box center [560, 349] width 15 height 15
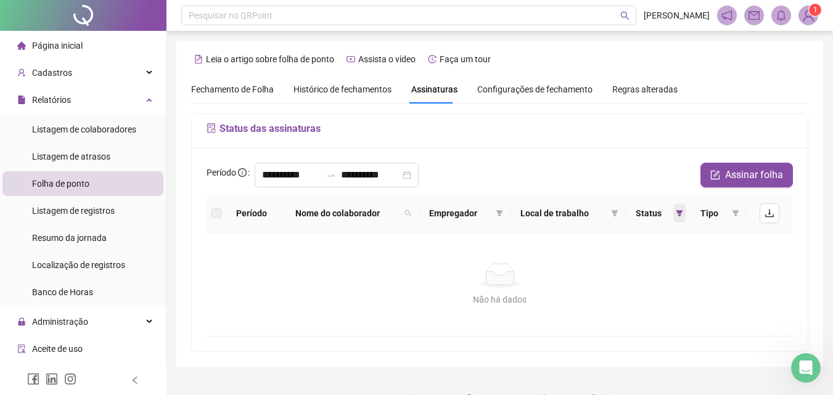
click at [677, 215] on icon "filter" at bounding box center [679, 213] width 7 height 7
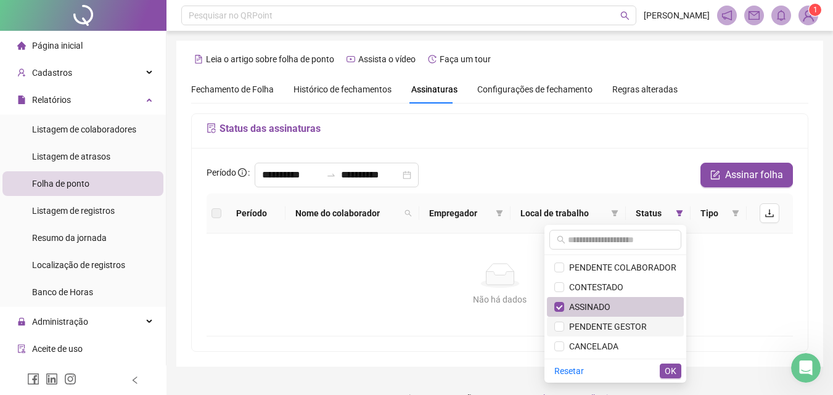
drag, startPoint x: 609, startPoint y: 326, endPoint x: 598, endPoint y: 315, distance: 16.1
click at [608, 326] on span "PENDENTE GESTOR" at bounding box center [605, 327] width 83 height 10
click at [594, 310] on span "ASSINADO" at bounding box center [587, 307] width 46 height 10
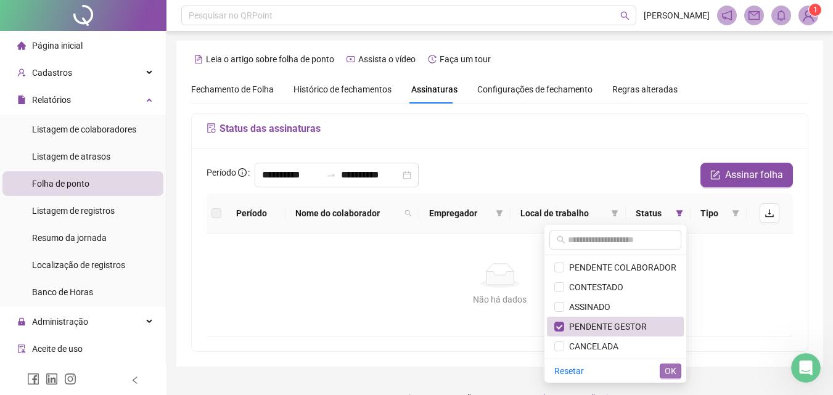
click at [669, 371] on span "OK" at bounding box center [671, 372] width 12 height 14
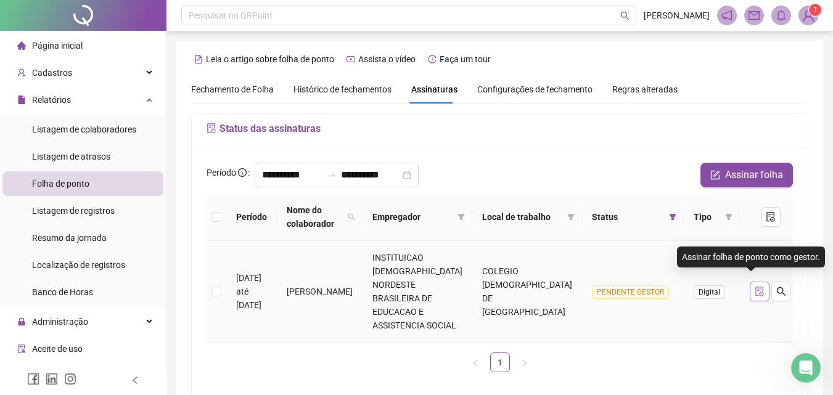
click at [756, 287] on icon "file-done" at bounding box center [760, 292] width 8 height 10
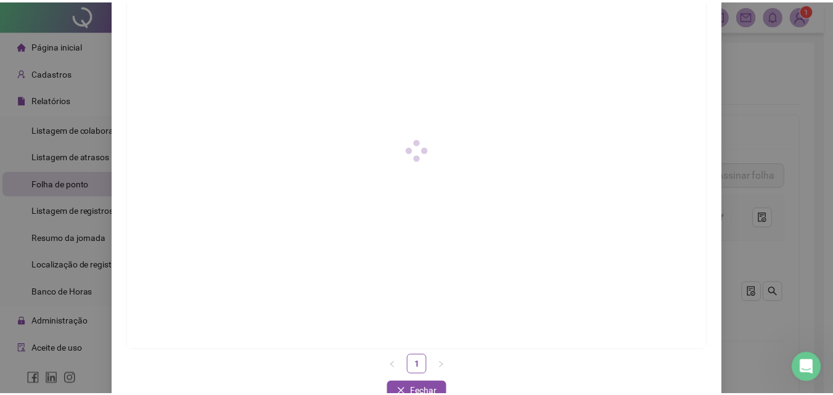
scroll to position [178, 0]
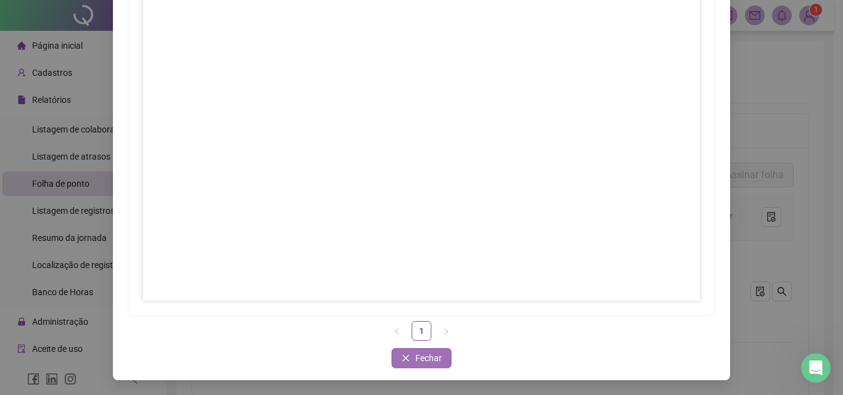
click at [423, 360] on span "Fechar" at bounding box center [428, 359] width 27 height 14
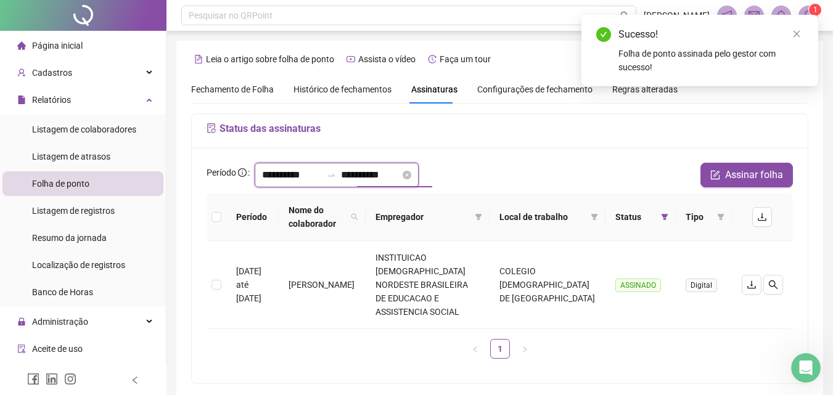
click at [315, 176] on input "**********" at bounding box center [291, 175] width 59 height 15
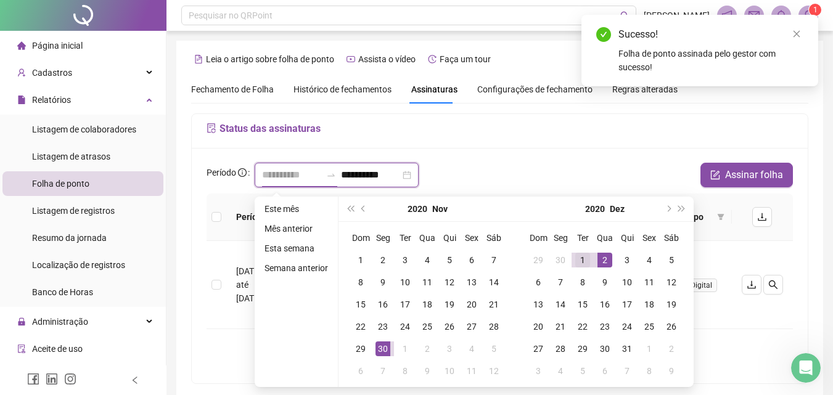
type input "**********"
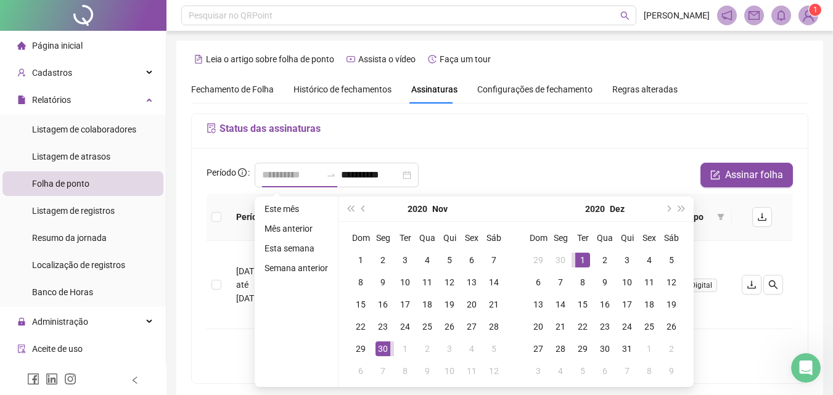
drag, startPoint x: 577, startPoint y: 255, endPoint x: 579, endPoint y: 266, distance: 11.3
click at [576, 255] on div "1" at bounding box center [582, 260] width 15 height 15
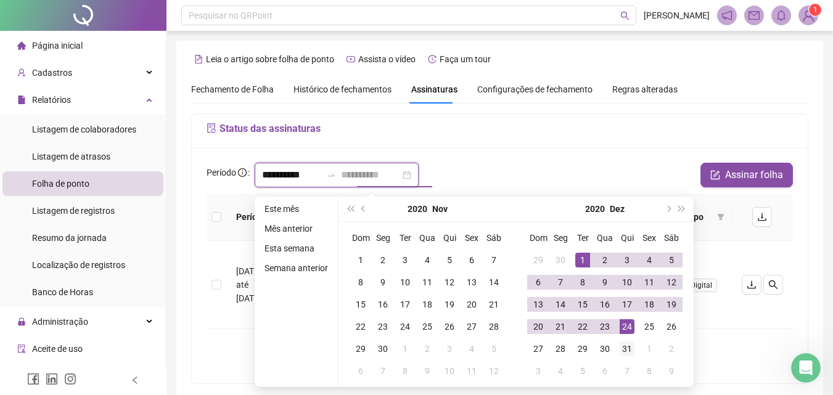
type input "**********"
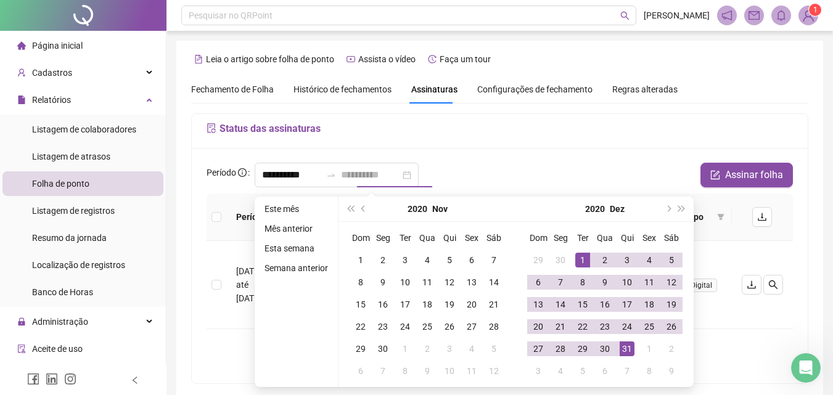
click at [621, 346] on div "31" at bounding box center [627, 349] width 15 height 15
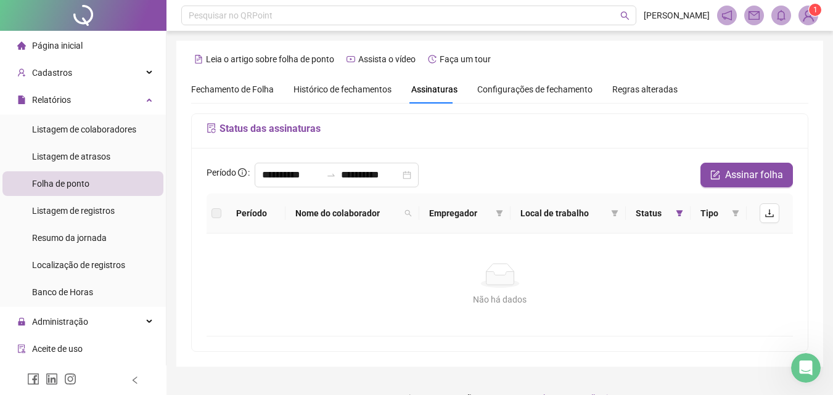
click at [666, 211] on span "Status" at bounding box center [654, 214] width 36 height 14
click at [679, 211] on icon "filter" at bounding box center [680, 213] width 7 height 6
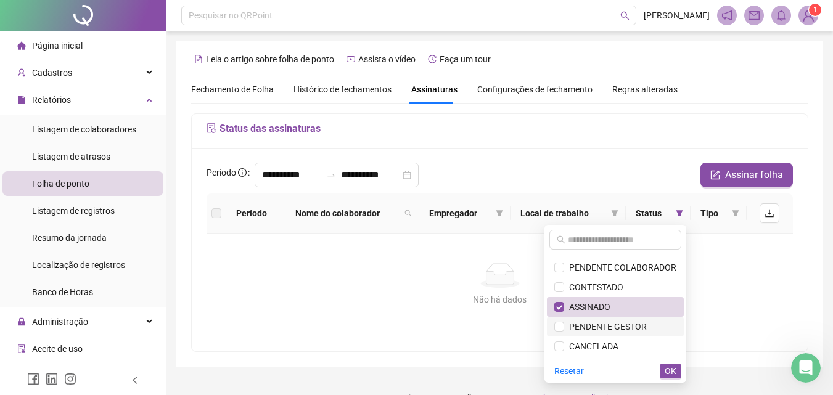
click at [617, 332] on span "PENDENTE GESTOR" at bounding box center [605, 327] width 83 height 10
click at [606, 308] on span "ASSINADO" at bounding box center [587, 307] width 46 height 10
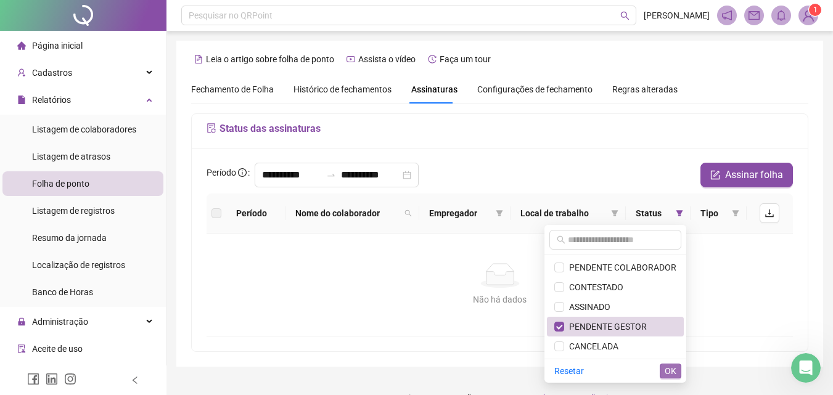
click at [672, 367] on span "OK" at bounding box center [671, 372] width 12 height 14
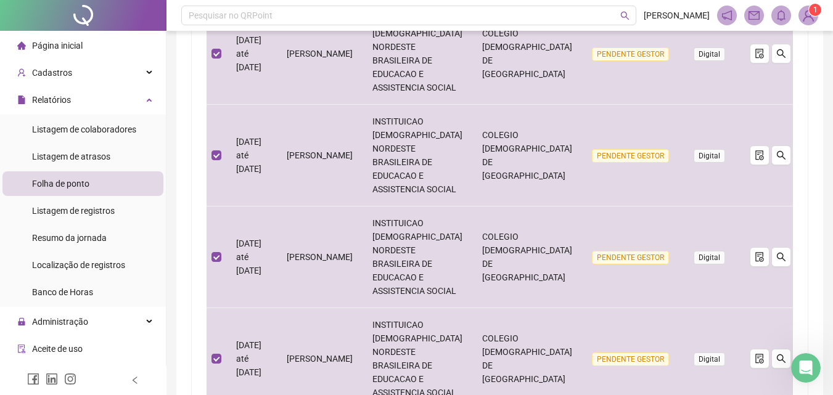
scroll to position [851, 0]
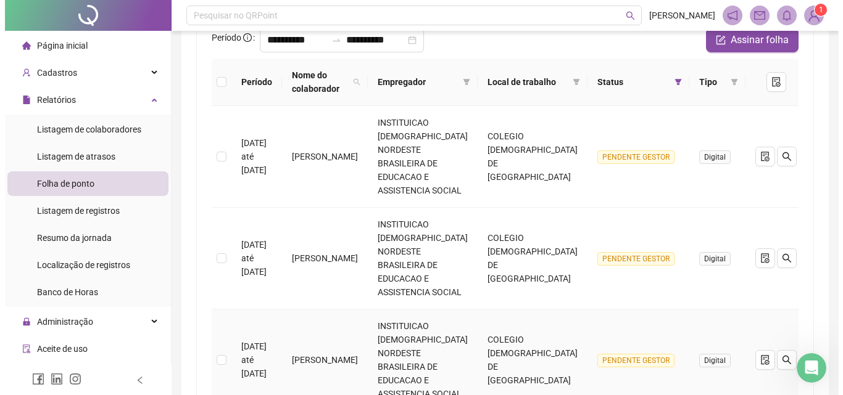
scroll to position [0, 0]
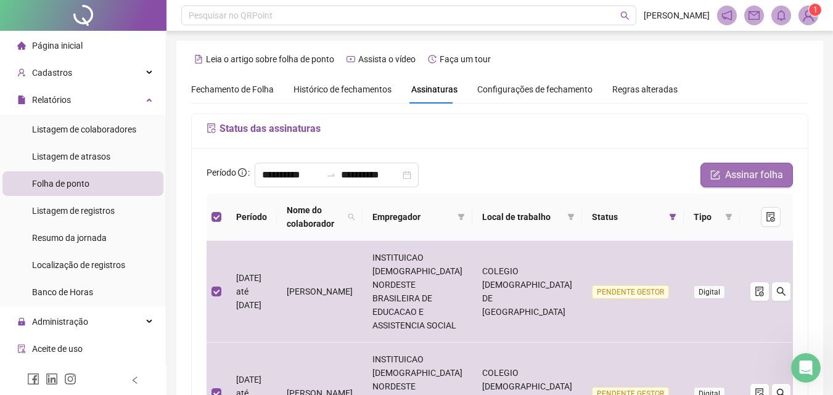
click at [773, 176] on span "Assinar folha" at bounding box center [754, 175] width 58 height 15
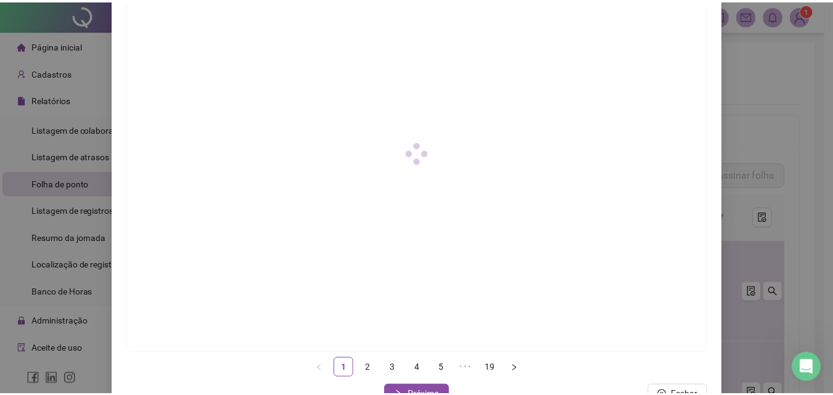
scroll to position [178, 0]
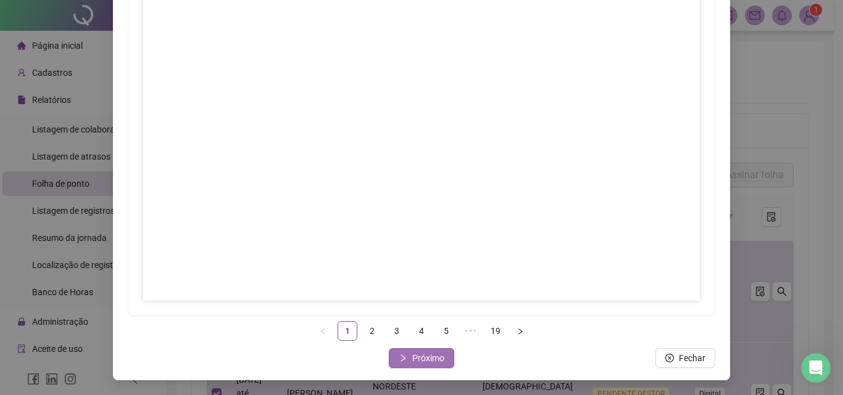
click at [423, 355] on span "Próximo" at bounding box center [428, 359] width 32 height 14
click at [419, 358] on span "Próximo" at bounding box center [428, 359] width 32 height 14
click at [443, 360] on button "Próximo" at bounding box center [421, 359] width 65 height 20
click at [423, 358] on span "Próximo" at bounding box center [428, 359] width 32 height 14
click at [415, 359] on span "Próximo" at bounding box center [428, 359] width 32 height 14
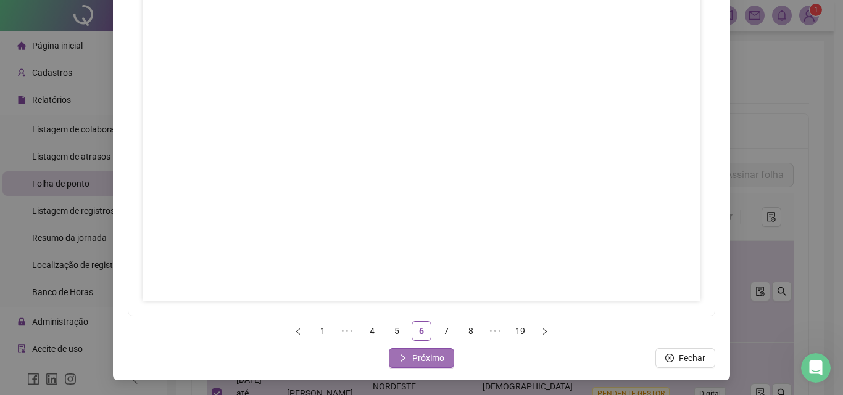
click at [413, 366] on button "Próximo" at bounding box center [421, 359] width 65 height 20
click at [427, 366] on button "Próximo" at bounding box center [421, 359] width 65 height 20
click at [419, 362] on span "Próximo" at bounding box center [428, 359] width 32 height 14
click at [433, 356] on span "Próximo" at bounding box center [428, 359] width 32 height 14
click at [439, 363] on span "Próximo" at bounding box center [428, 359] width 32 height 14
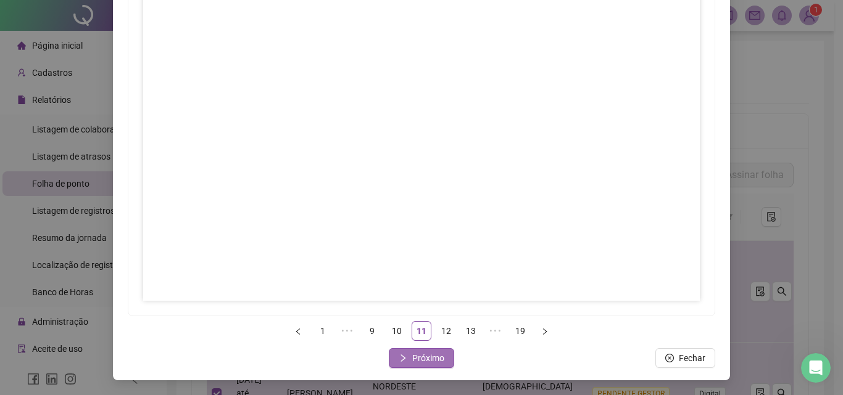
click at [417, 361] on span "Próximo" at bounding box center [428, 359] width 32 height 14
click at [433, 358] on span "Próximo" at bounding box center [428, 359] width 32 height 14
click at [405, 358] on button "Próximo" at bounding box center [421, 359] width 65 height 20
click at [427, 353] on span "Próximo" at bounding box center [428, 359] width 32 height 14
click at [419, 355] on span "Próximo" at bounding box center [428, 359] width 32 height 14
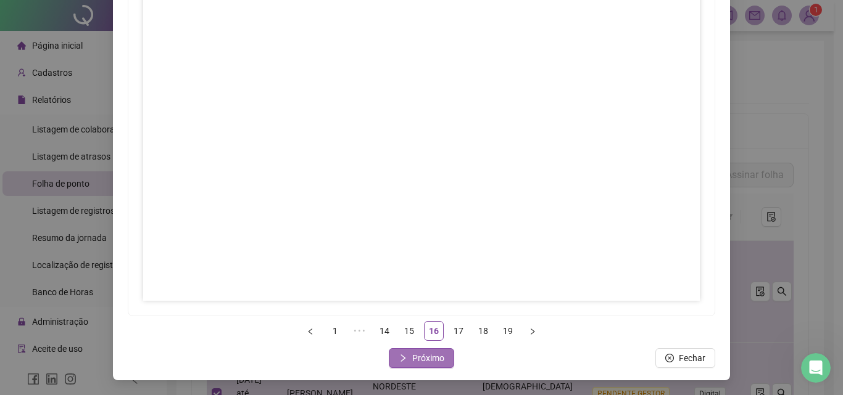
click at [429, 363] on span "Próximo" at bounding box center [428, 359] width 32 height 14
click at [431, 355] on span "Próximo" at bounding box center [428, 359] width 32 height 14
click at [432, 362] on span "Próximo" at bounding box center [428, 359] width 32 height 14
click at [419, 360] on span "Fechar" at bounding box center [428, 359] width 27 height 14
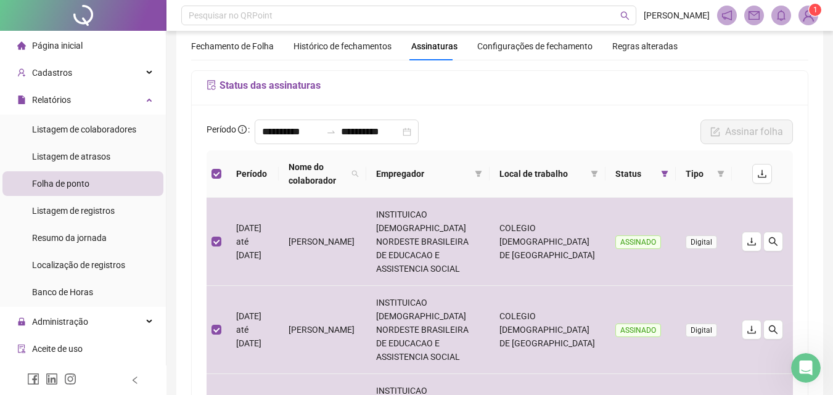
scroll to position [123, 0]
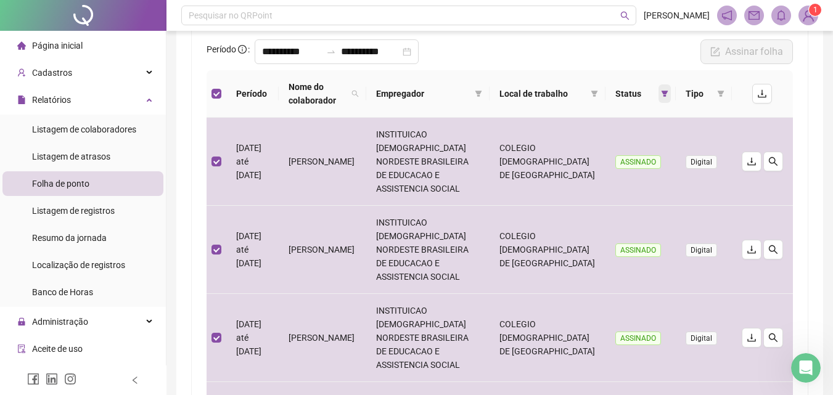
click at [664, 96] on icon "filter" at bounding box center [665, 94] width 7 height 6
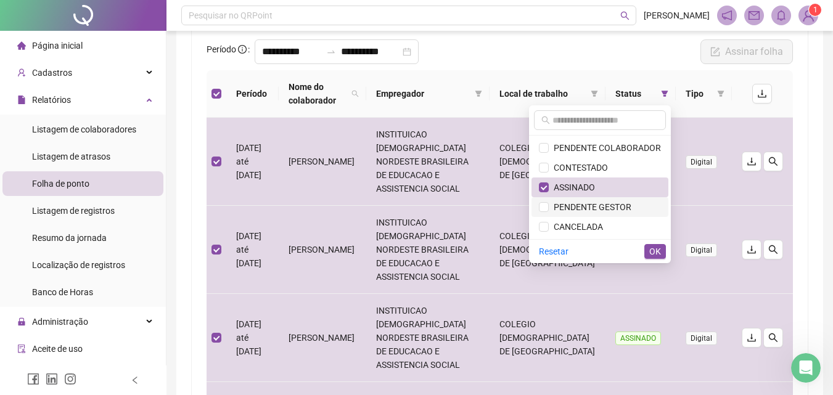
click at [596, 206] on span "PENDENTE GESTOR" at bounding box center [590, 207] width 83 height 10
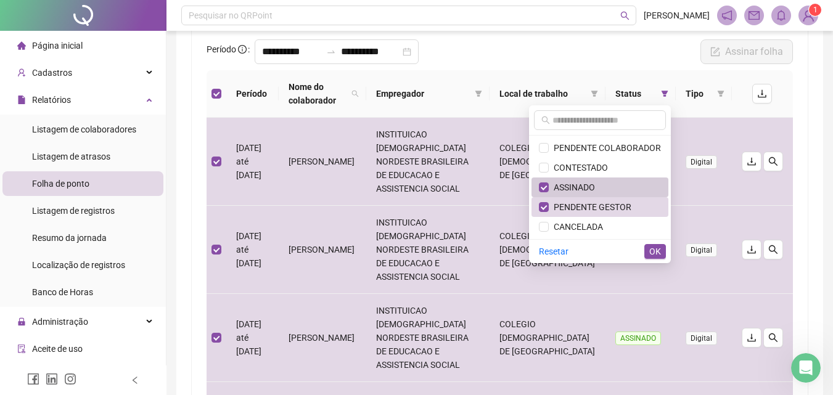
click at [594, 188] on span "ASSINADO" at bounding box center [572, 188] width 46 height 10
click at [653, 249] on span "OK" at bounding box center [656, 252] width 12 height 14
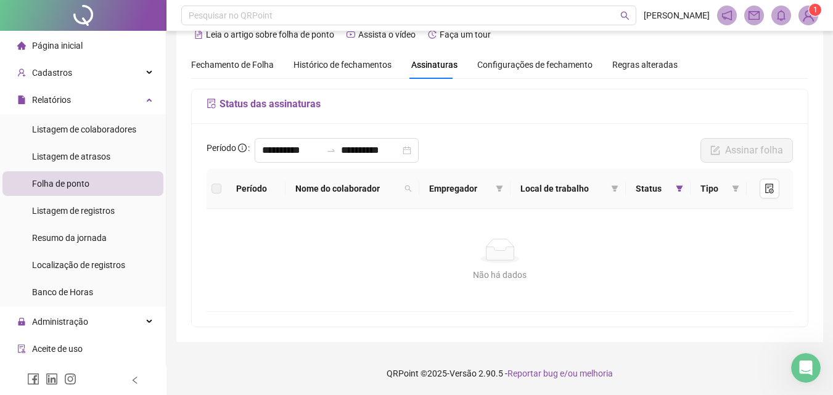
scroll to position [25, 0]
click at [682, 188] on icon "filter" at bounding box center [680, 189] width 7 height 6
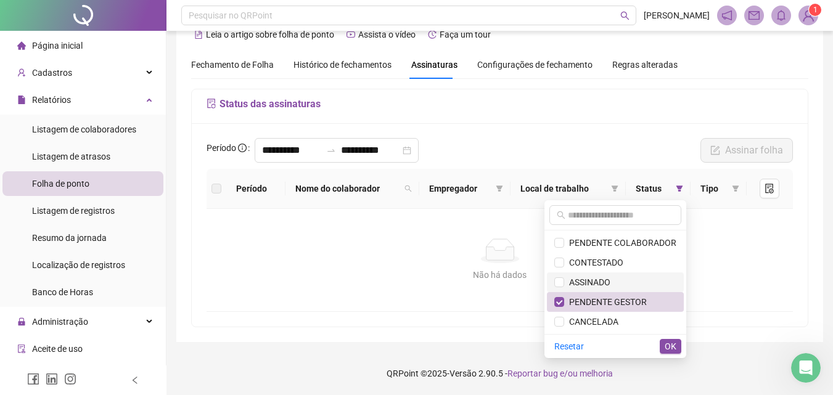
click at [597, 281] on span "ASSINADO" at bounding box center [587, 283] width 46 height 10
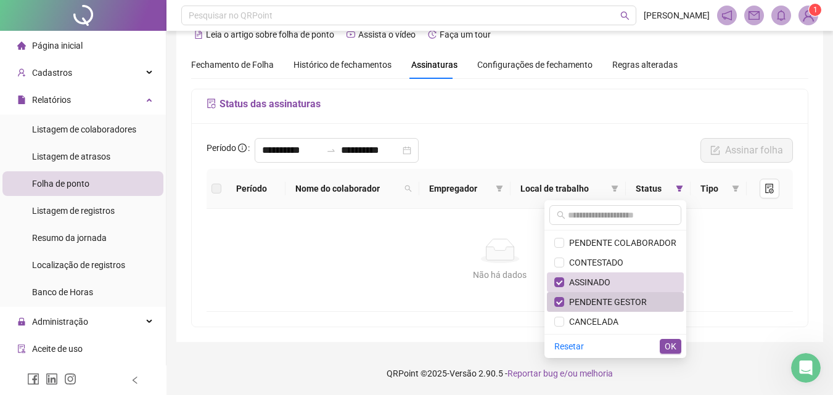
click at [632, 300] on span "PENDENTE GESTOR" at bounding box center [605, 302] width 83 height 10
click at [671, 343] on span "OK" at bounding box center [671, 347] width 12 height 14
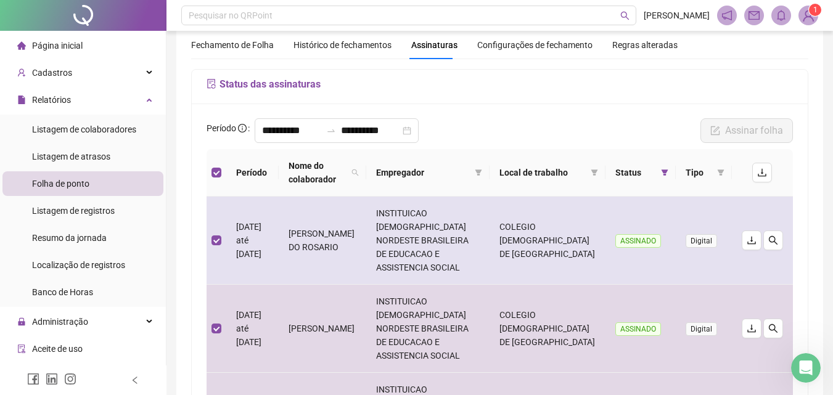
scroll to position [0, 0]
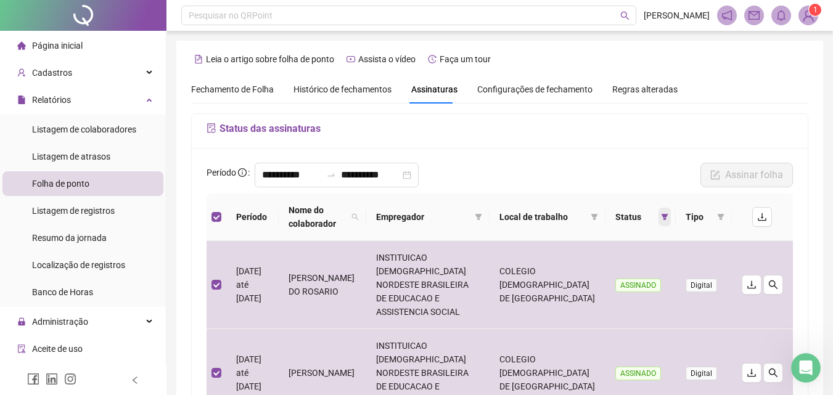
click at [664, 212] on span at bounding box center [665, 217] width 12 height 19
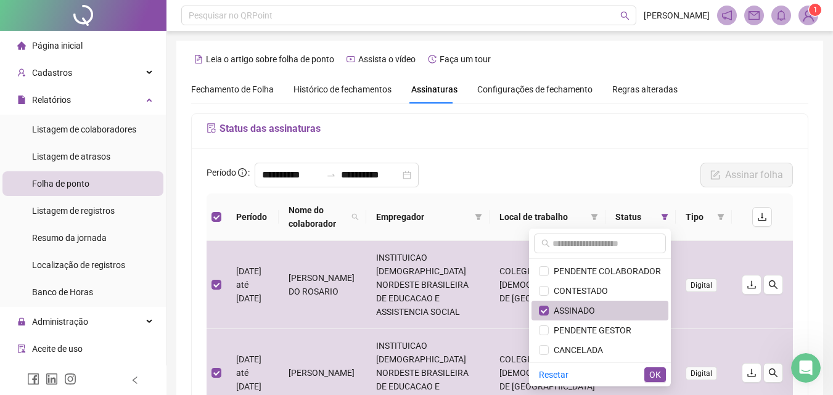
click at [576, 313] on span "ASSINADO" at bounding box center [572, 311] width 46 height 10
click at [576, 323] on li "PENDENTE GESTOR" at bounding box center [600, 331] width 137 height 20
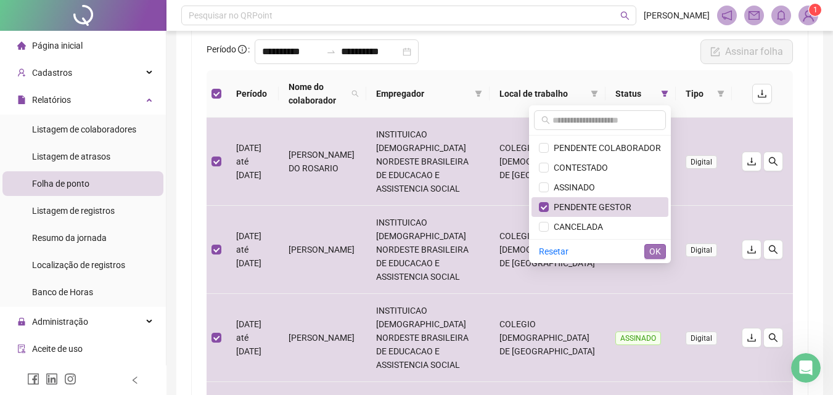
click at [659, 252] on span "OK" at bounding box center [656, 252] width 12 height 14
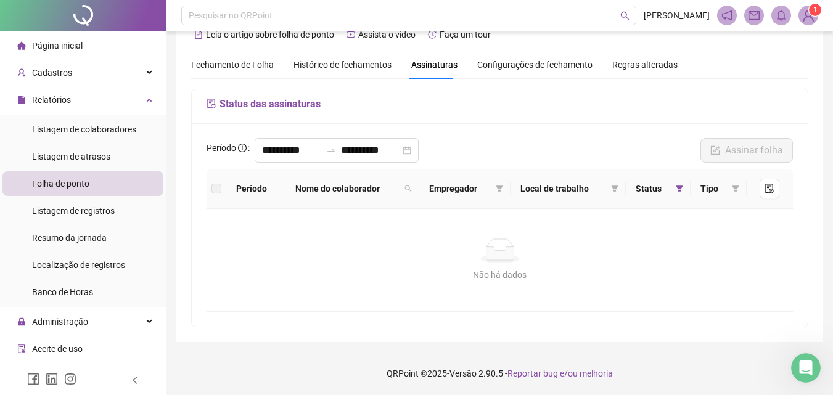
scroll to position [25, 0]
click at [304, 152] on input "**********" at bounding box center [291, 150] width 59 height 15
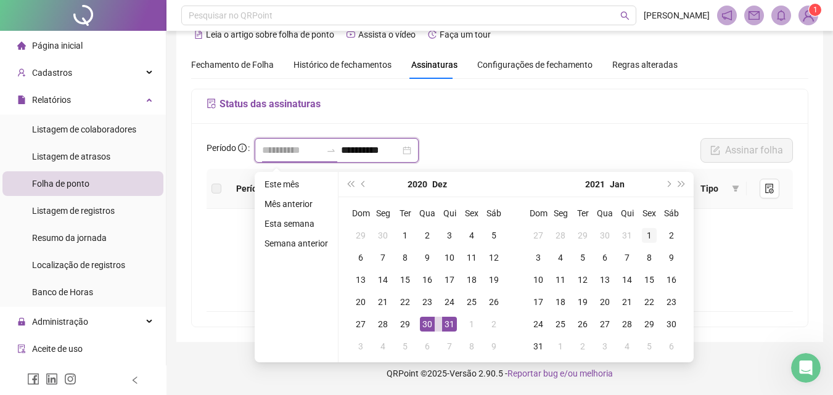
type input "**********"
click at [647, 235] on div "1" at bounding box center [649, 235] width 15 height 15
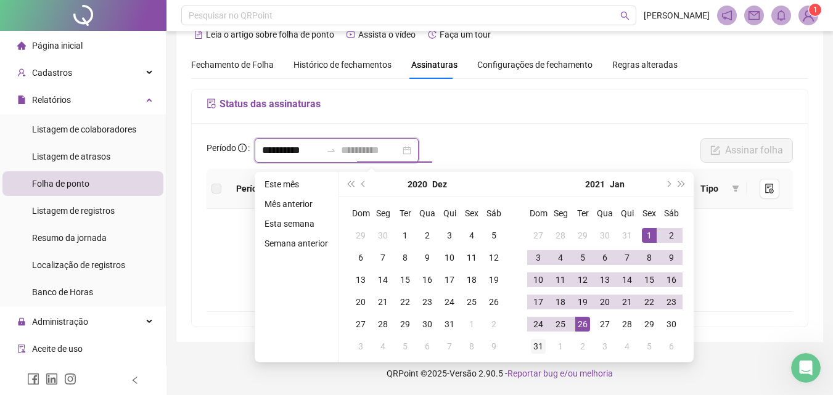
type input "**********"
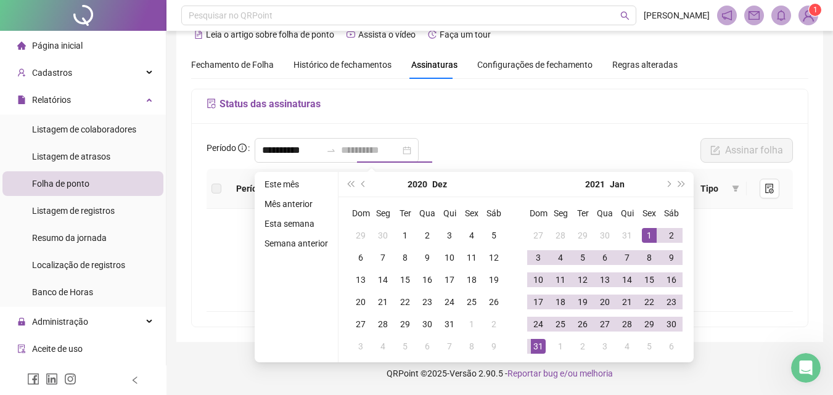
click at [534, 347] on div "31" at bounding box center [538, 346] width 15 height 15
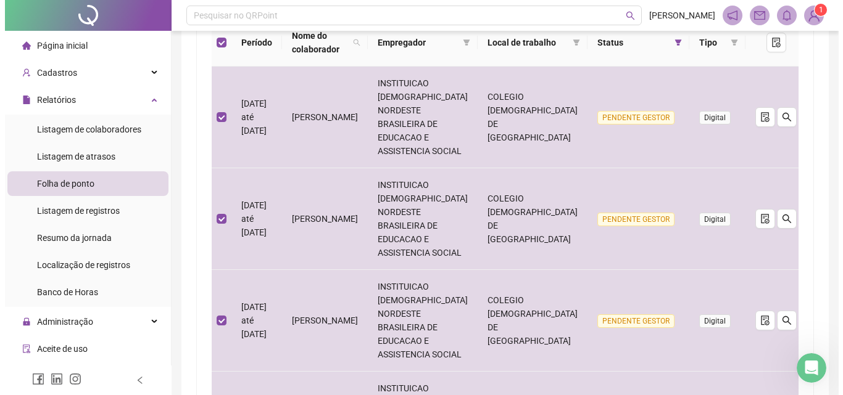
scroll to position [39, 0]
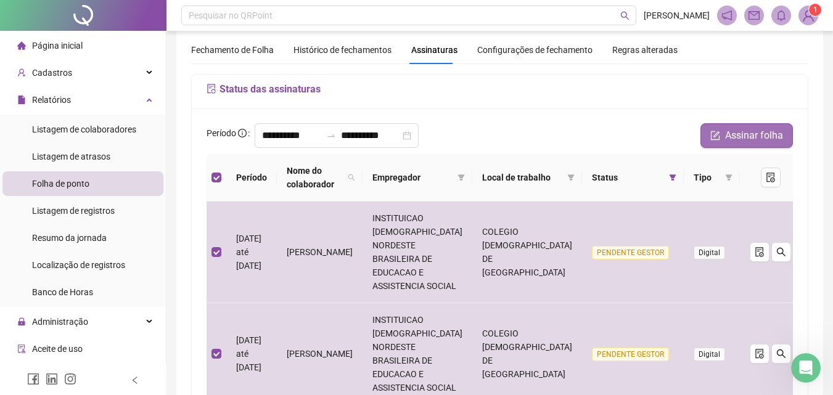
click at [733, 137] on span "Assinar folha" at bounding box center [754, 135] width 58 height 15
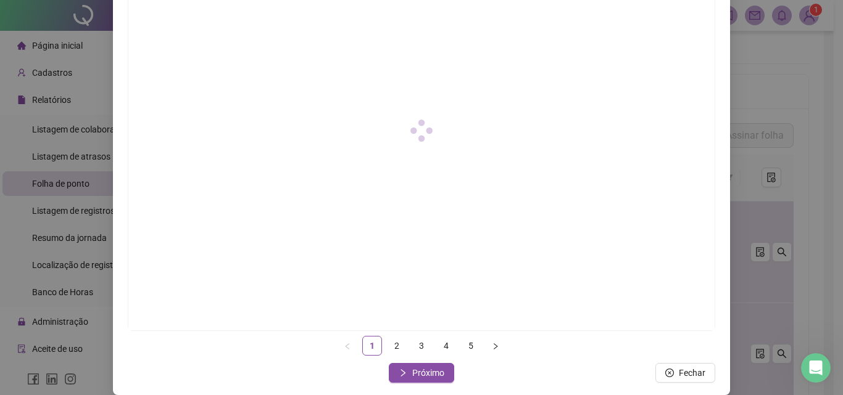
scroll to position [178, 0]
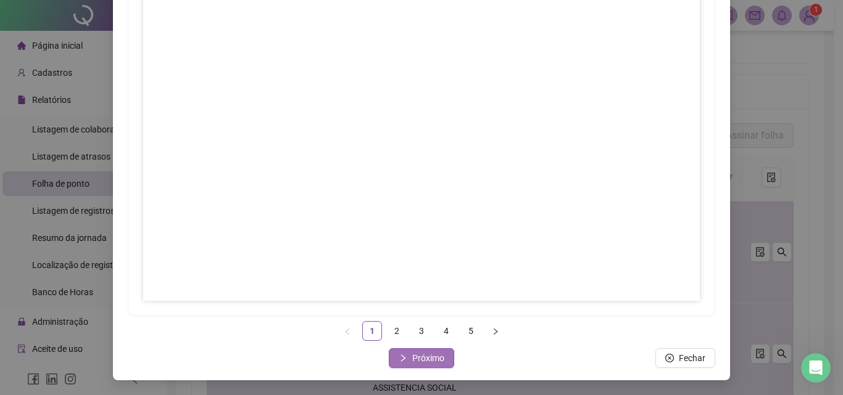
click at [424, 361] on span "Próximo" at bounding box center [428, 359] width 32 height 14
click at [432, 357] on span "Próximo" at bounding box center [428, 359] width 32 height 14
click at [412, 357] on span "Próximo" at bounding box center [428, 359] width 32 height 14
click at [435, 355] on span "Próximo" at bounding box center [428, 359] width 32 height 14
click at [421, 358] on span "Fechar" at bounding box center [428, 359] width 27 height 14
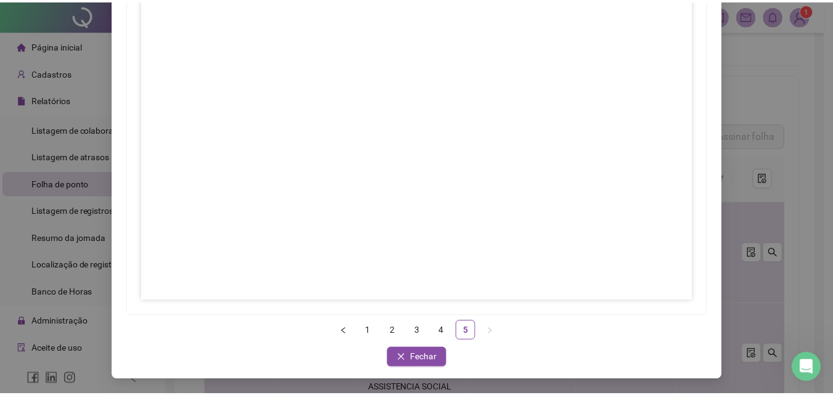
scroll to position [25, 0]
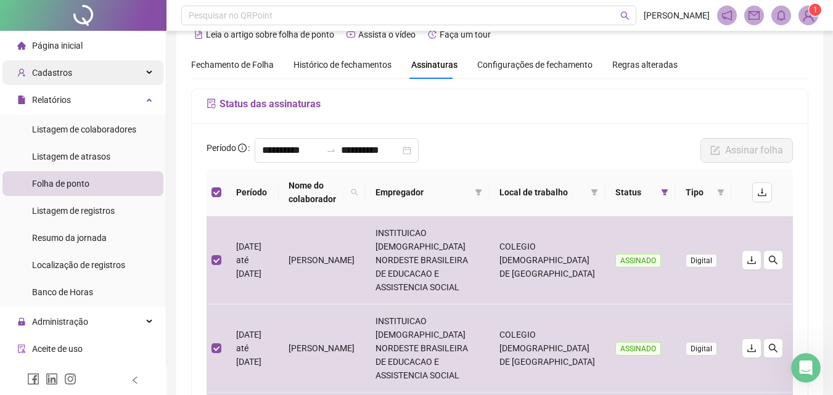
click at [50, 72] on span "Cadastros" at bounding box center [52, 73] width 40 height 10
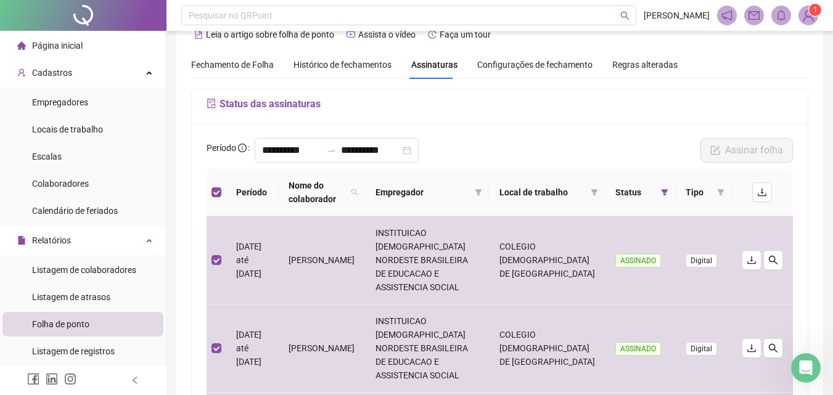
click at [460, 117] on div "Status das assinaturas" at bounding box center [500, 106] width 616 height 35
click at [321, 152] on input "**********" at bounding box center [291, 150] width 59 height 15
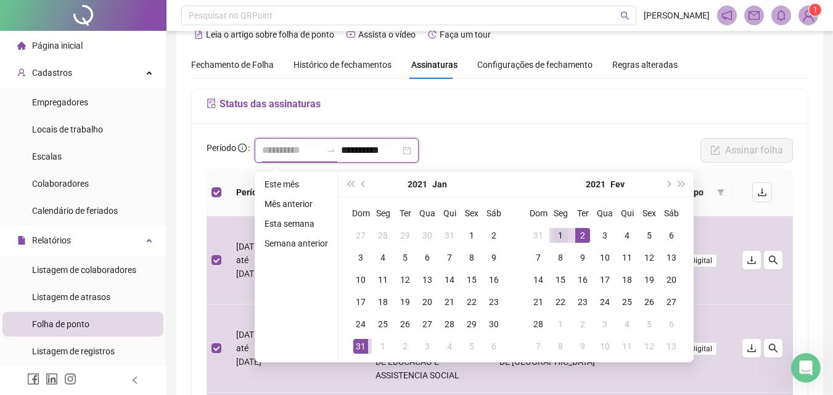
type input "**********"
click at [559, 228] on div "1" at bounding box center [560, 235] width 15 height 15
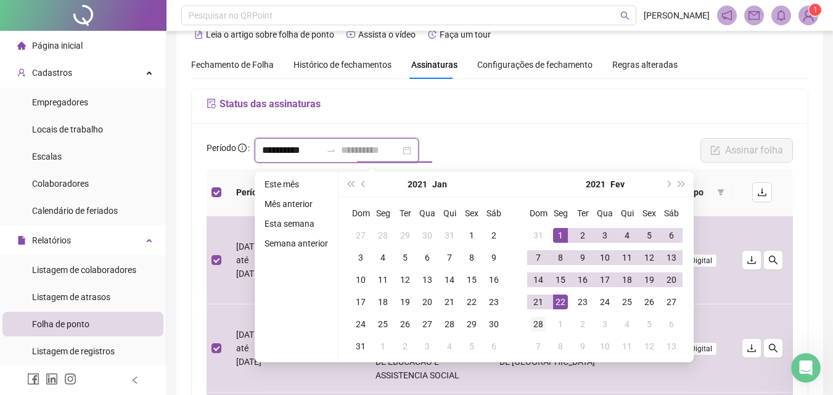
type input "**********"
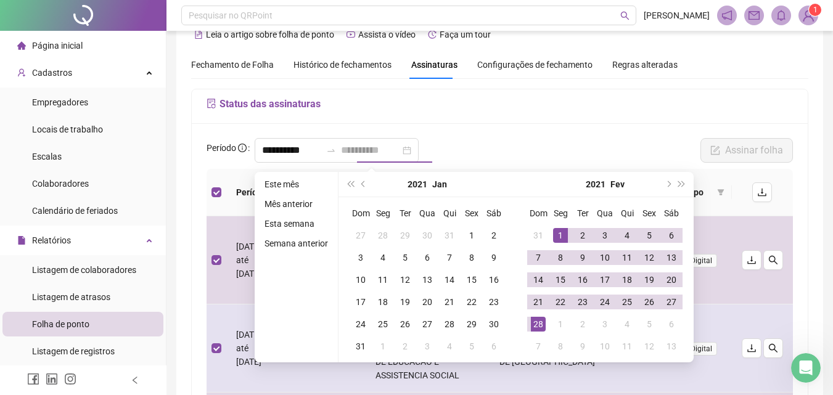
drag, startPoint x: 542, startPoint y: 323, endPoint x: 556, endPoint y: 318, distance: 15.0
click at [544, 323] on div "28" at bounding box center [538, 324] width 15 height 15
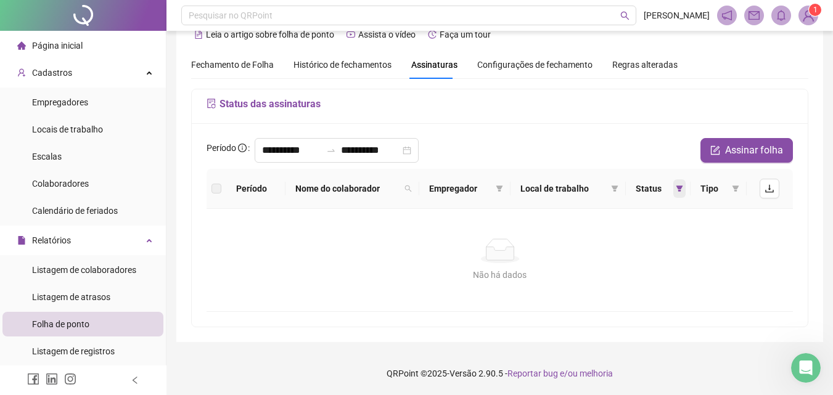
click at [682, 189] on icon "filter" at bounding box center [679, 188] width 7 height 7
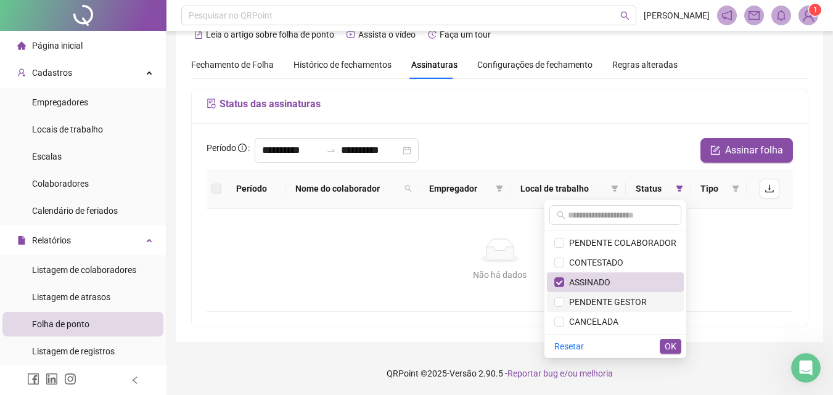
click at [643, 299] on span "PENDENTE GESTOR" at bounding box center [605, 302] width 83 height 10
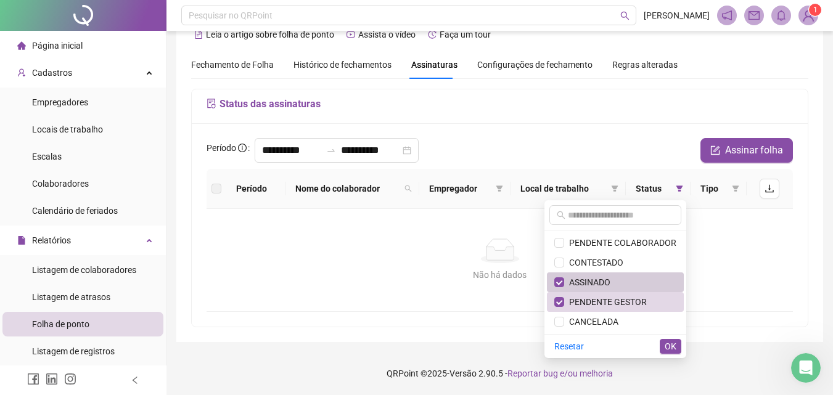
click at [626, 279] on span "ASSINADO" at bounding box center [616, 283] width 122 height 14
click at [675, 347] on span "OK" at bounding box center [671, 347] width 12 height 14
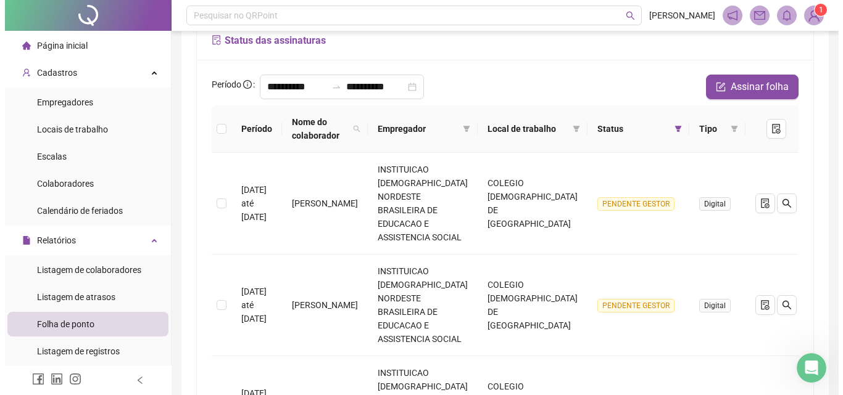
scroll to position [39, 0]
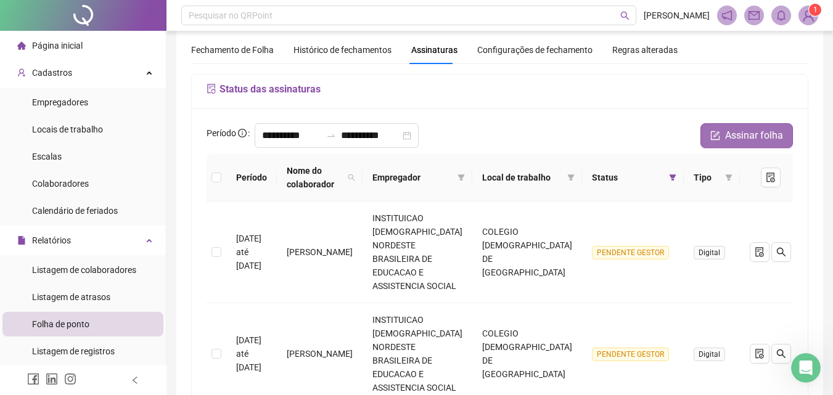
click at [730, 138] on span "Assinar folha" at bounding box center [754, 135] width 58 height 15
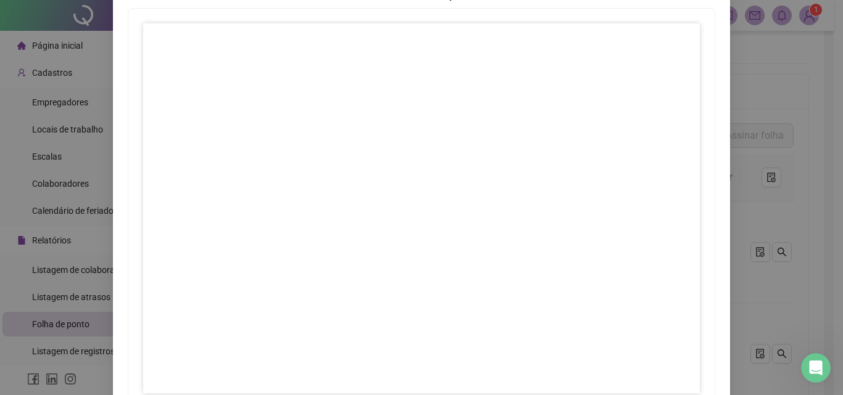
scroll to position [178, 0]
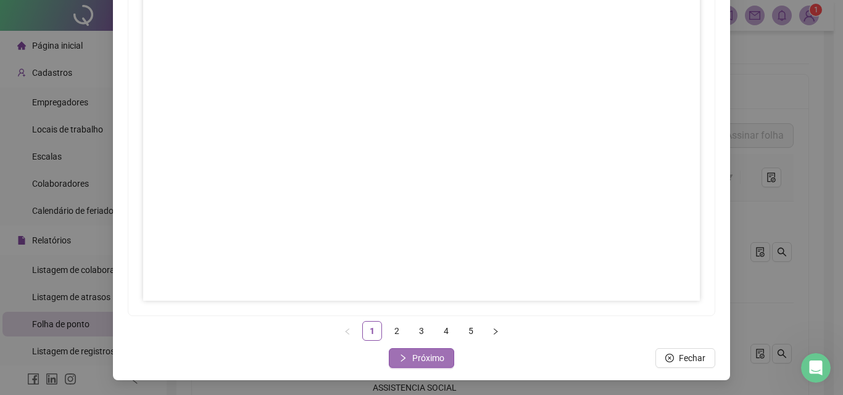
click at [414, 357] on span "Próximo" at bounding box center [428, 359] width 32 height 14
click at [413, 359] on span "Próximo" at bounding box center [428, 359] width 32 height 14
click at [421, 355] on span "Próximo" at bounding box center [428, 359] width 32 height 14
click at [429, 364] on span "Próximo" at bounding box center [428, 359] width 32 height 14
click at [411, 365] on button "Fechar" at bounding box center [422, 359] width 60 height 20
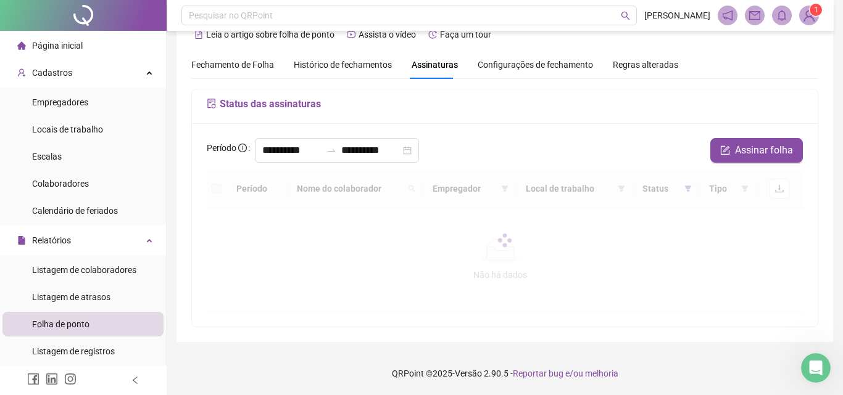
scroll to position [25, 0]
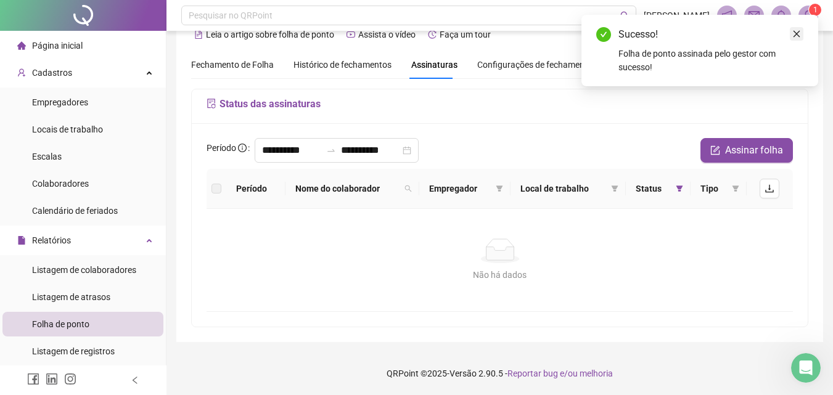
click at [797, 28] on link "Close" at bounding box center [797, 34] width 14 height 14
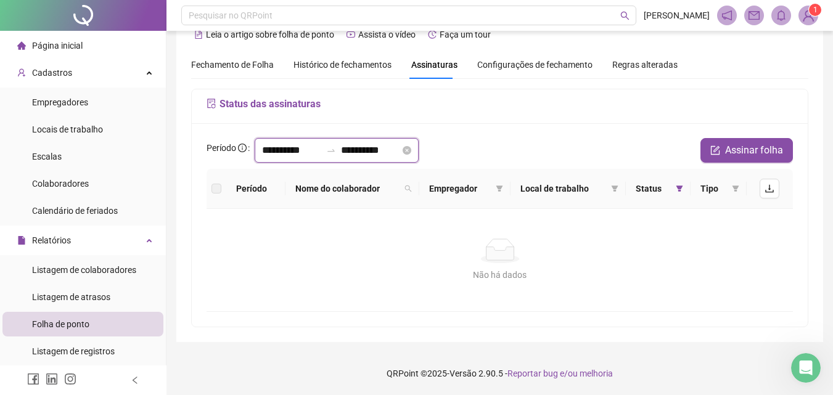
click at [287, 154] on input "**********" at bounding box center [291, 150] width 59 height 15
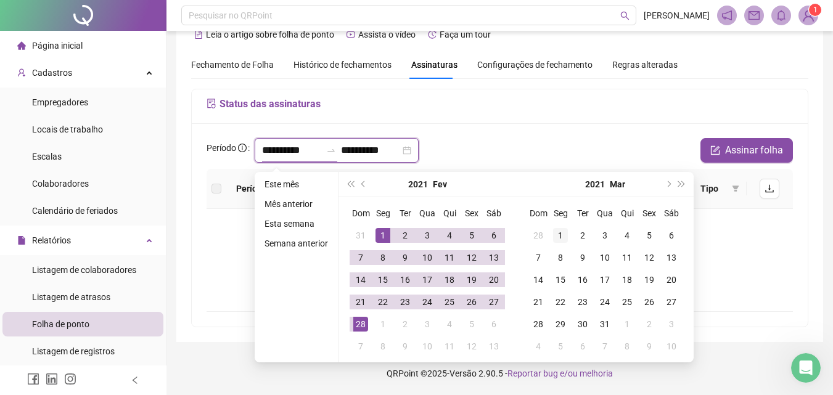
type input "**********"
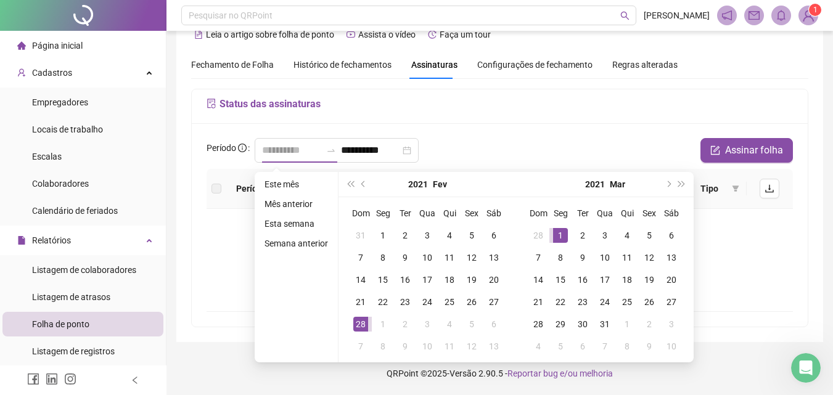
click at [562, 235] on div "1" at bounding box center [560, 235] width 15 height 15
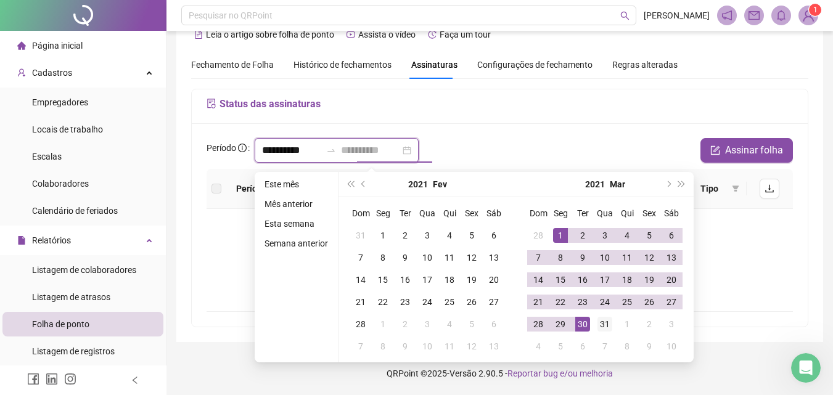
type input "**********"
click at [609, 321] on div "31" at bounding box center [605, 324] width 15 height 15
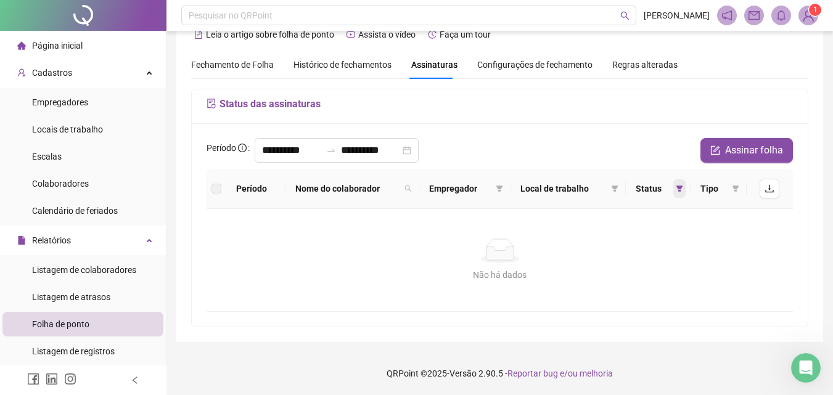
click at [678, 191] on icon "filter" at bounding box center [679, 188] width 7 height 7
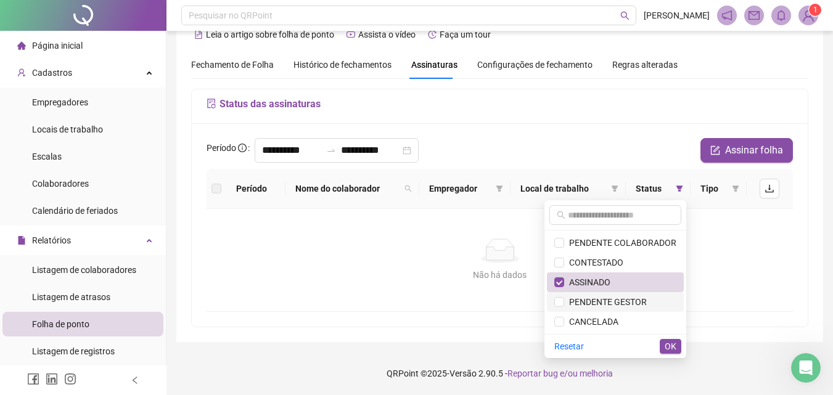
click at [629, 303] on span "PENDENTE GESTOR" at bounding box center [605, 302] width 83 height 10
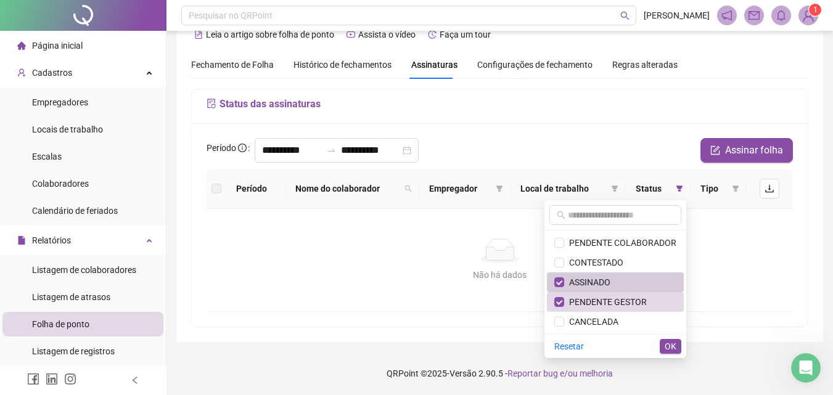
click at [621, 284] on span "ASSINADO" at bounding box center [616, 283] width 122 height 14
click at [666, 349] on span "OK" at bounding box center [671, 347] width 12 height 14
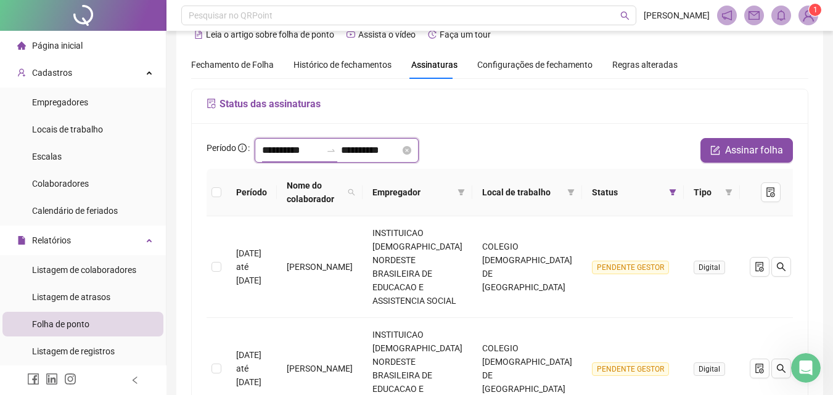
click at [287, 146] on input "**********" at bounding box center [291, 150] width 59 height 15
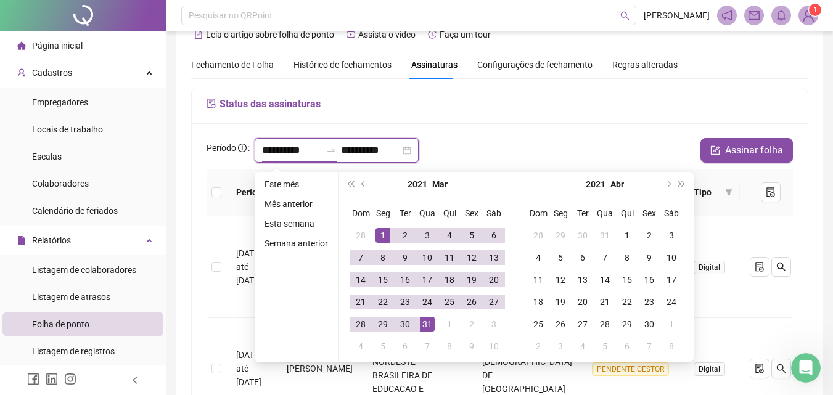
type input "**********"
click at [358, 180] on button "prev-year" at bounding box center [364, 184] width 14 height 25
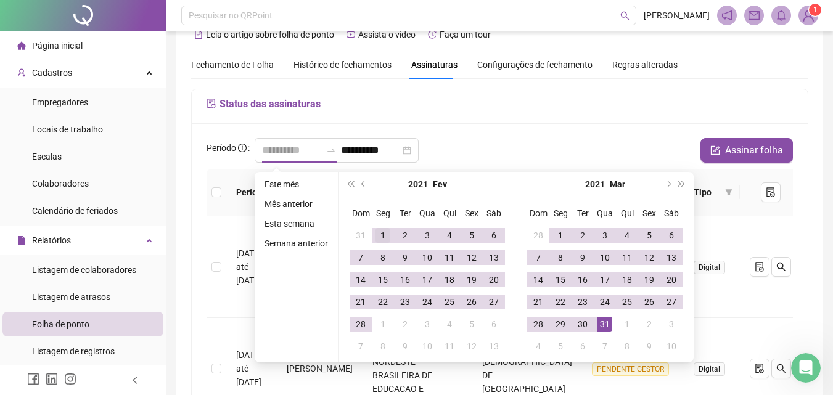
type input "**********"
click at [377, 233] on div "1" at bounding box center [383, 235] width 15 height 15
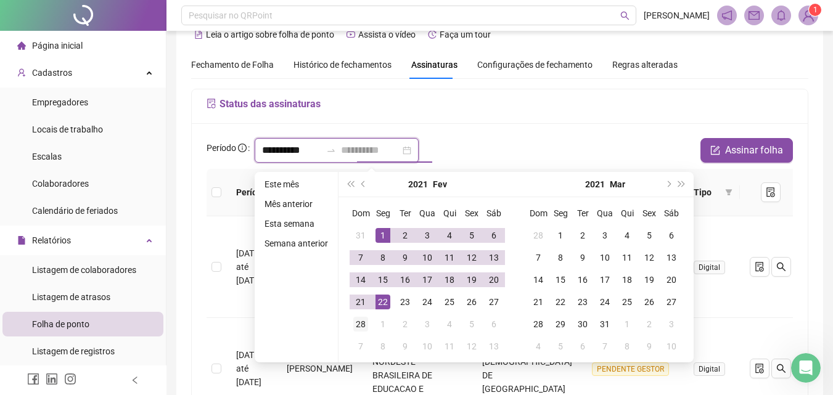
type input "**********"
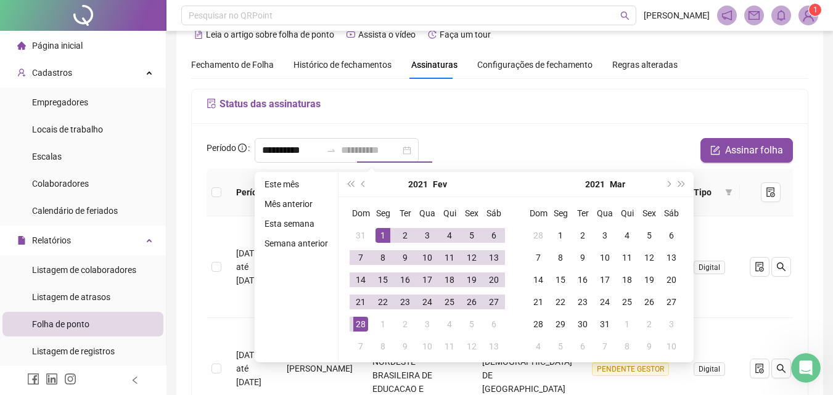
click at [362, 321] on div "28" at bounding box center [360, 324] width 15 height 15
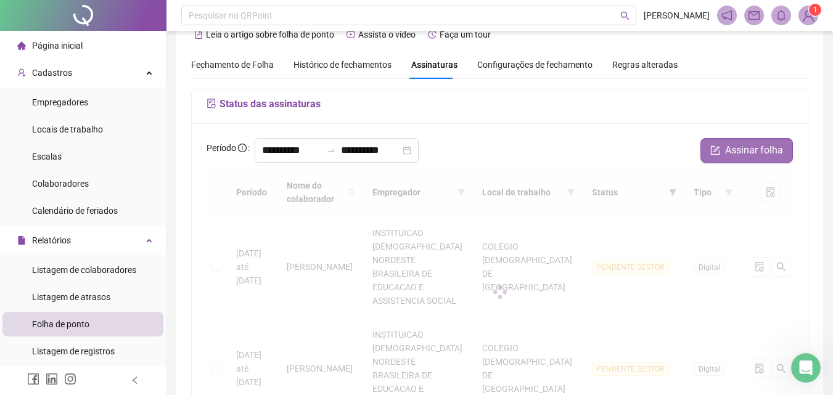
click at [741, 152] on span "Assinar folha" at bounding box center [754, 150] width 58 height 15
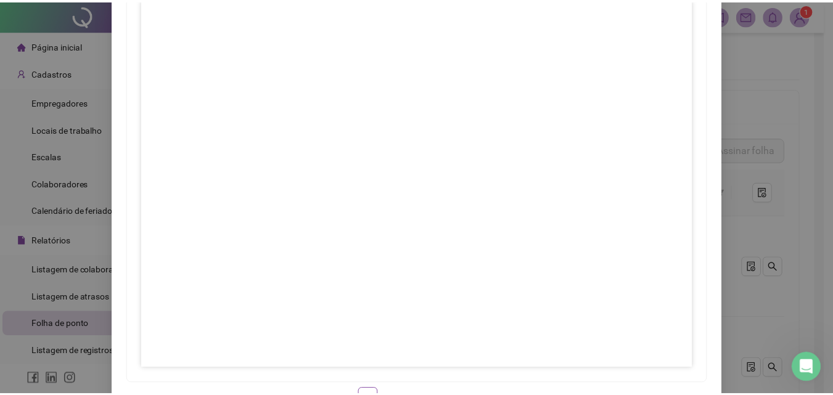
scroll to position [178, 0]
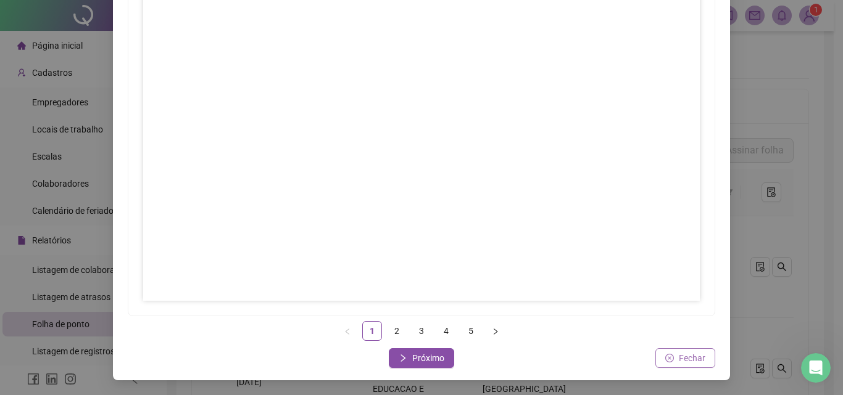
click at [680, 355] on span "Fechar" at bounding box center [692, 359] width 27 height 14
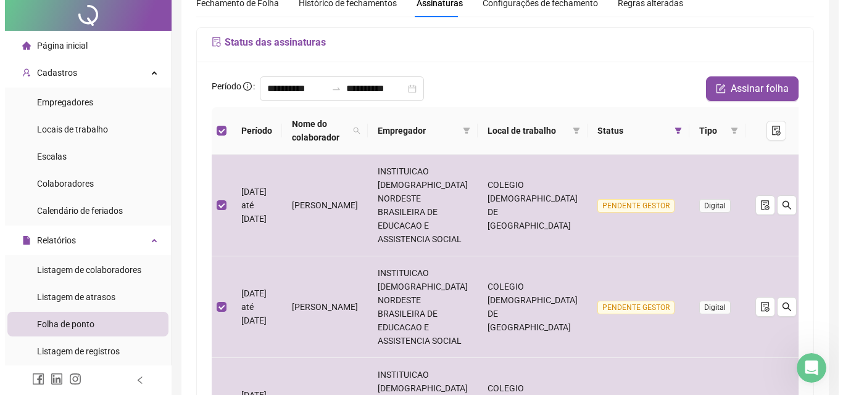
scroll to position [0, 0]
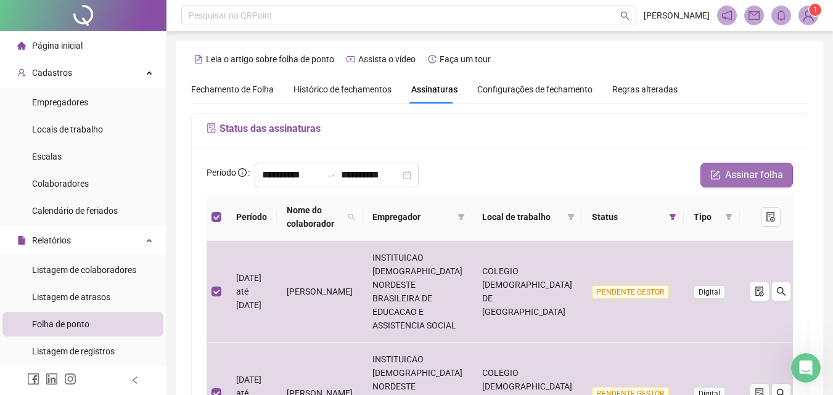
click at [767, 181] on span "Assinar folha" at bounding box center [754, 175] width 58 height 15
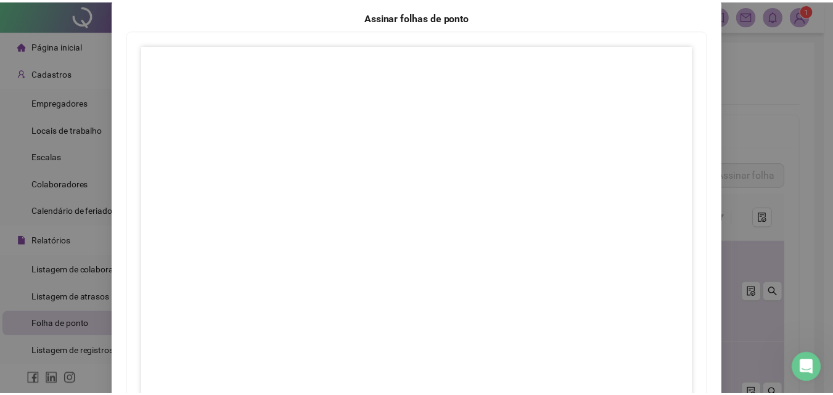
scroll to position [178, 0]
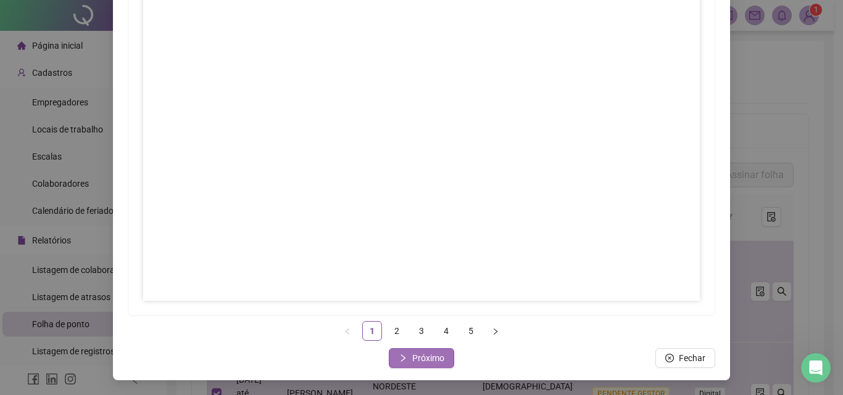
click at [429, 358] on span "Próximo" at bounding box center [428, 359] width 32 height 14
drag, startPoint x: 419, startPoint y: 359, endPoint x: 439, endPoint y: 320, distance: 44.1
click at [419, 359] on span "Próximo" at bounding box center [428, 359] width 32 height 14
click at [428, 356] on span "Próximo" at bounding box center [428, 359] width 32 height 14
click at [412, 355] on span "Próximo" at bounding box center [428, 359] width 32 height 14
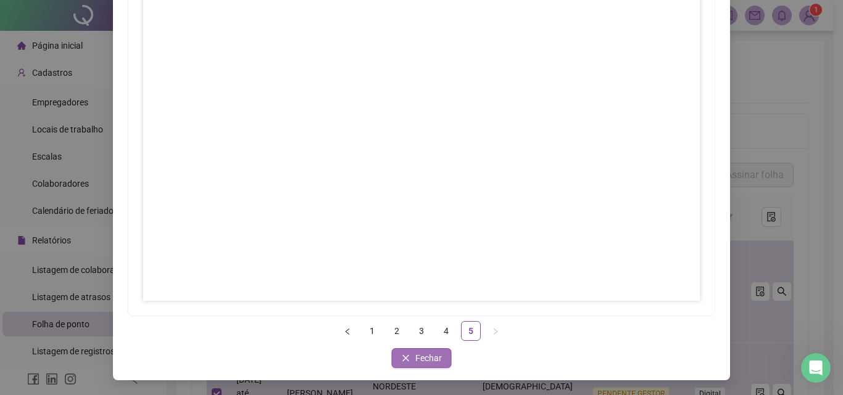
click at [423, 363] on span "Fechar" at bounding box center [428, 359] width 27 height 14
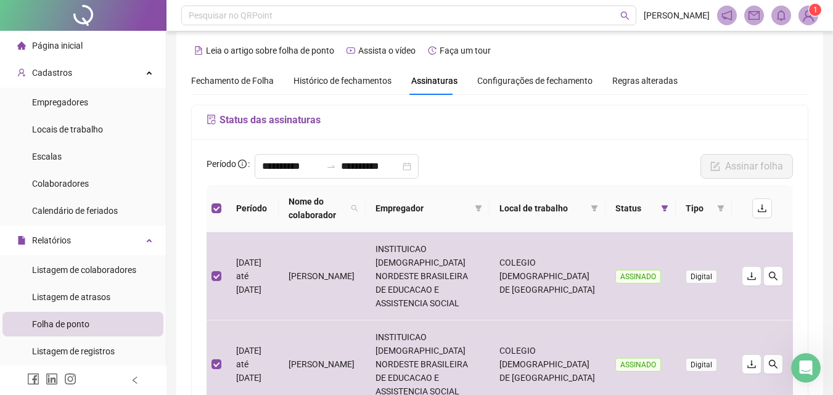
scroll to position [0, 0]
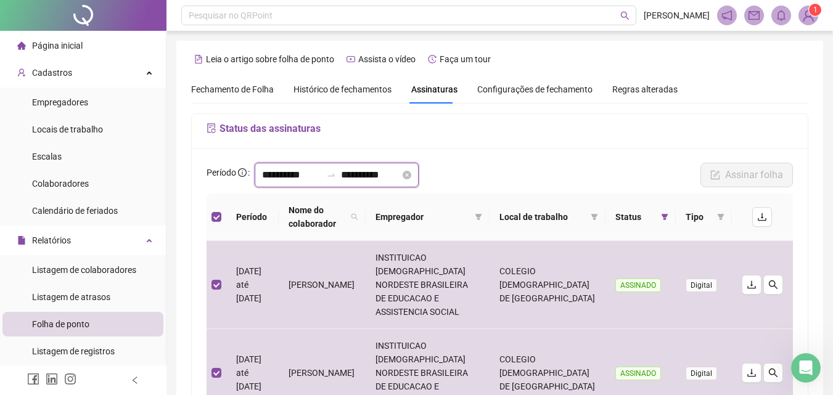
click at [283, 176] on input "**********" at bounding box center [291, 175] width 59 height 15
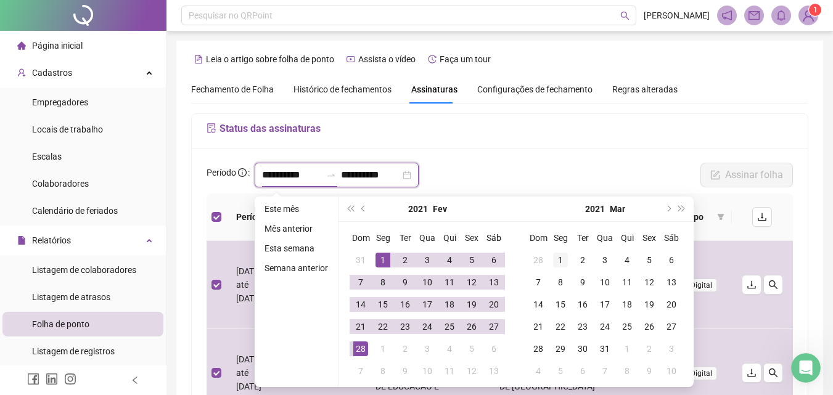
type input "**********"
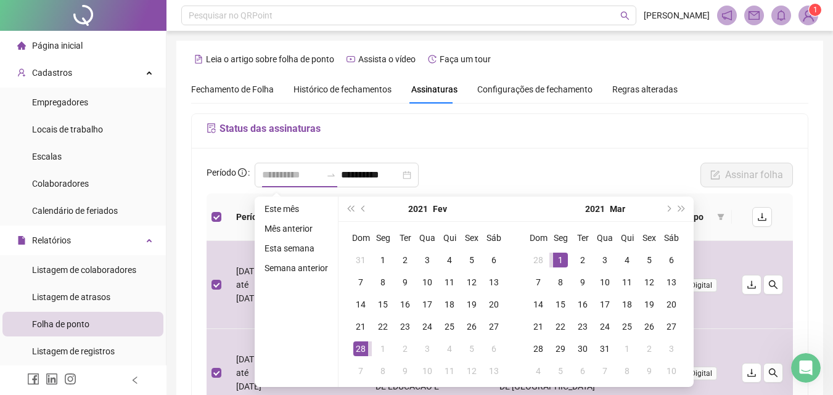
click at [559, 258] on div "1" at bounding box center [560, 260] width 15 height 15
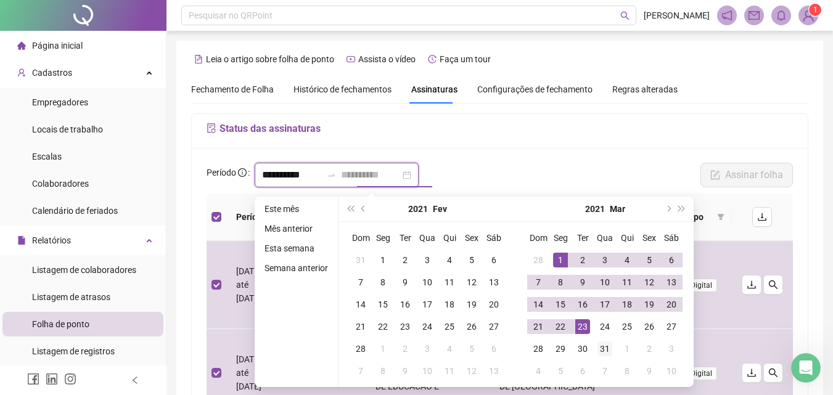
type input "**********"
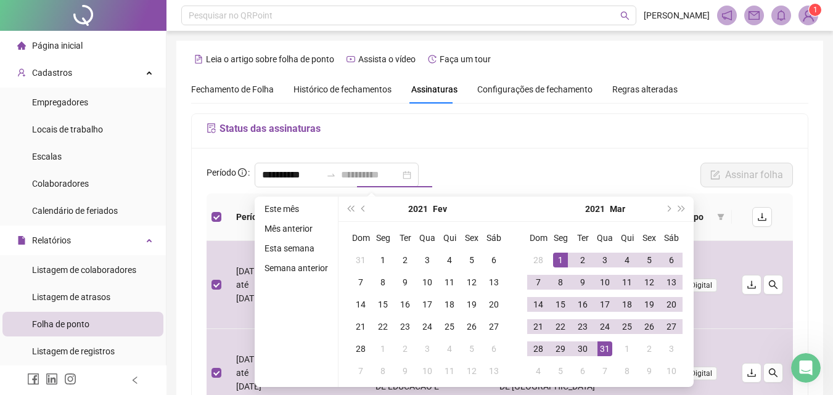
click at [604, 354] on div "31" at bounding box center [605, 349] width 15 height 15
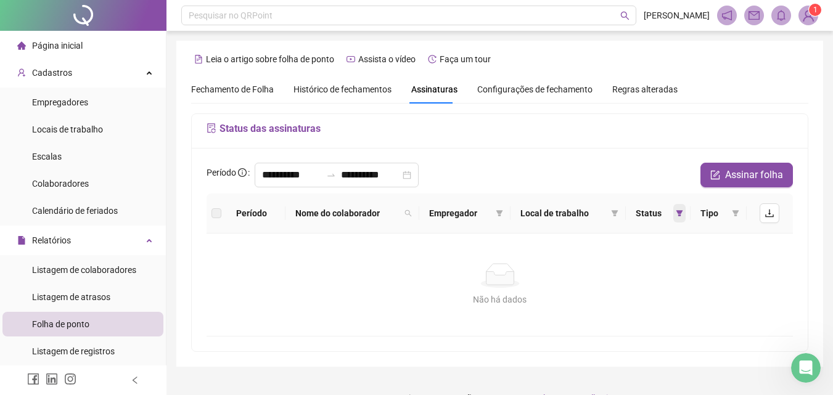
click at [676, 212] on span at bounding box center [680, 213] width 12 height 19
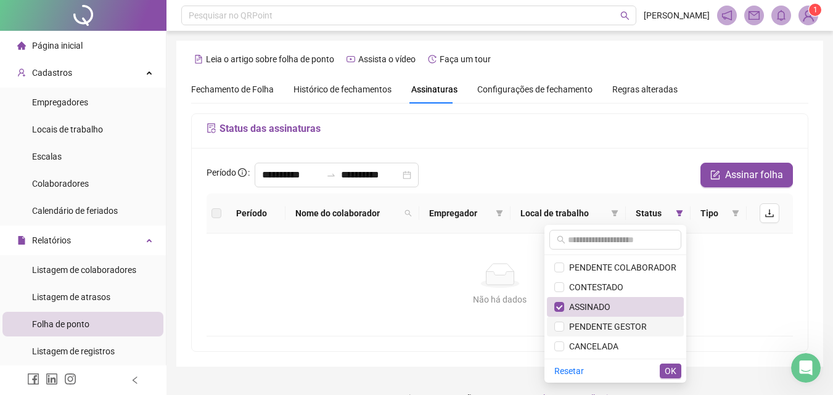
click at [625, 324] on span "PENDENTE GESTOR" at bounding box center [605, 327] width 83 height 10
click at [623, 308] on span "ASSINADO" at bounding box center [616, 307] width 122 height 14
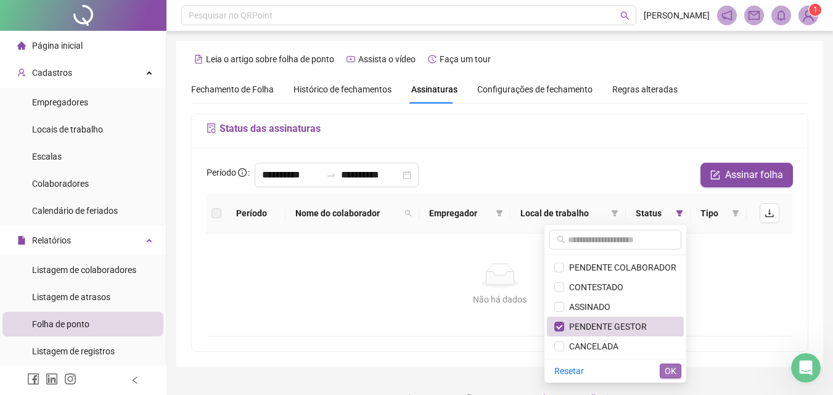
click at [667, 368] on span "OK" at bounding box center [671, 372] width 12 height 14
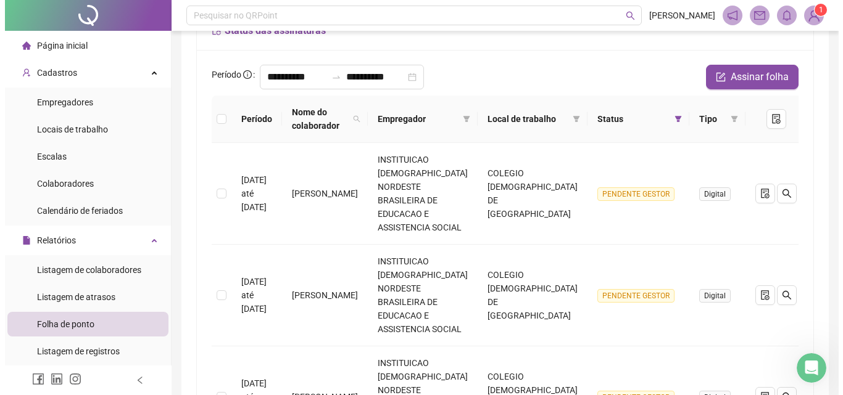
scroll to position [57, 0]
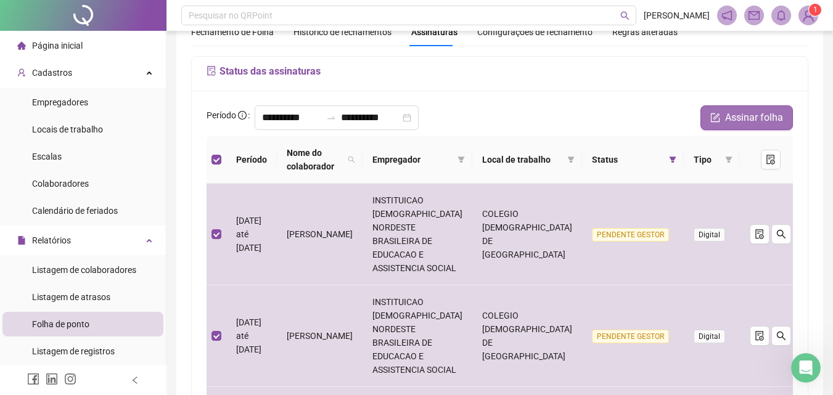
click at [743, 119] on span "Assinar folha" at bounding box center [754, 117] width 58 height 15
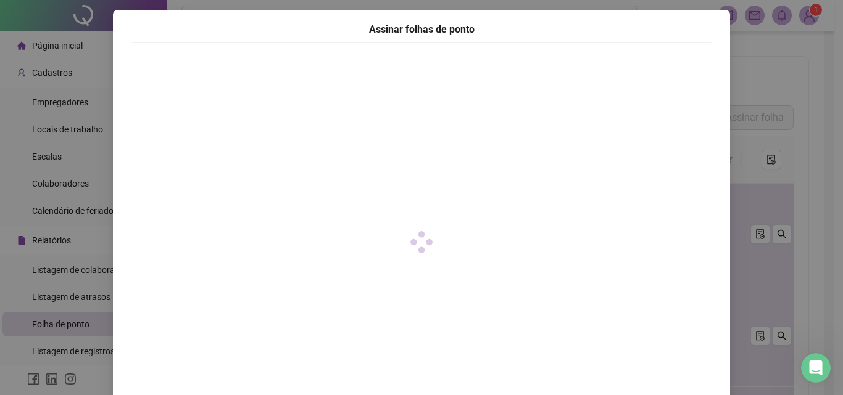
scroll to position [178, 0]
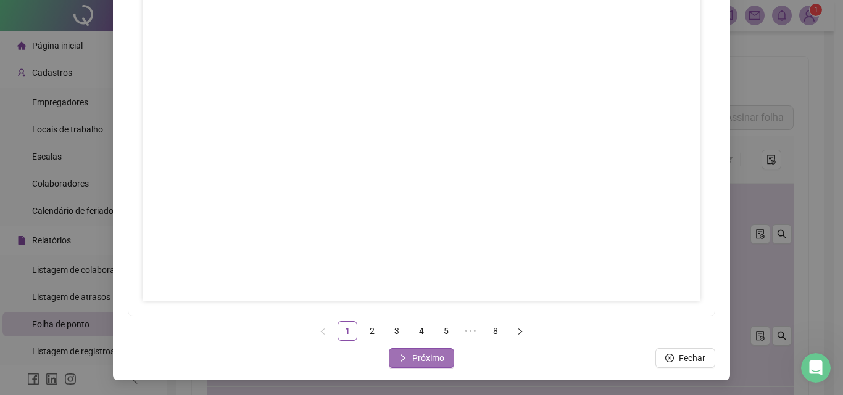
click at [439, 360] on span "Próximo" at bounding box center [428, 359] width 32 height 14
click at [431, 357] on span "Próximo" at bounding box center [428, 359] width 32 height 14
click at [418, 356] on span "Próximo" at bounding box center [428, 359] width 32 height 14
click at [431, 367] on button "Próximo" at bounding box center [421, 359] width 65 height 20
click at [426, 361] on span "Próximo" at bounding box center [428, 359] width 32 height 14
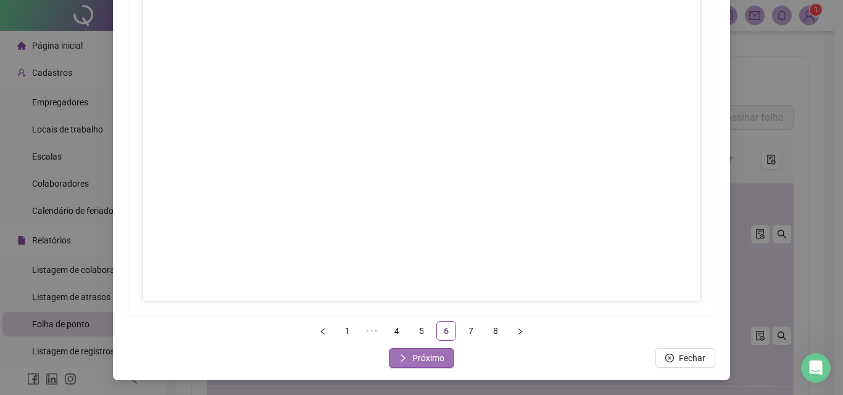
click at [432, 358] on span "Próximo" at bounding box center [428, 359] width 32 height 14
click at [425, 360] on span "Próximo" at bounding box center [428, 359] width 32 height 14
click at [434, 360] on span "Fechar" at bounding box center [428, 359] width 27 height 14
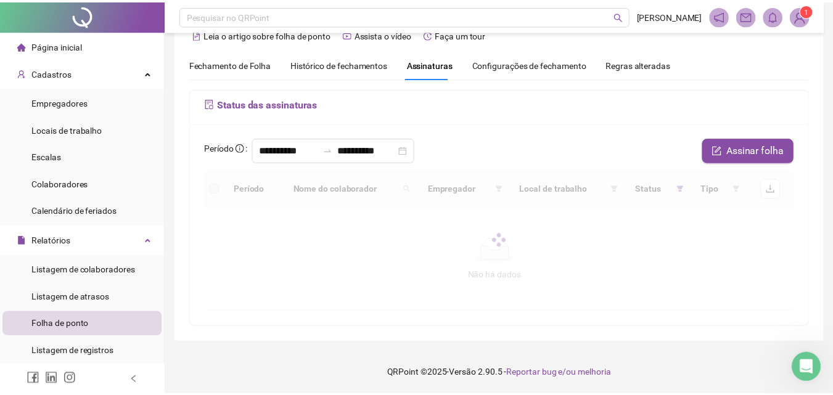
scroll to position [25, 0]
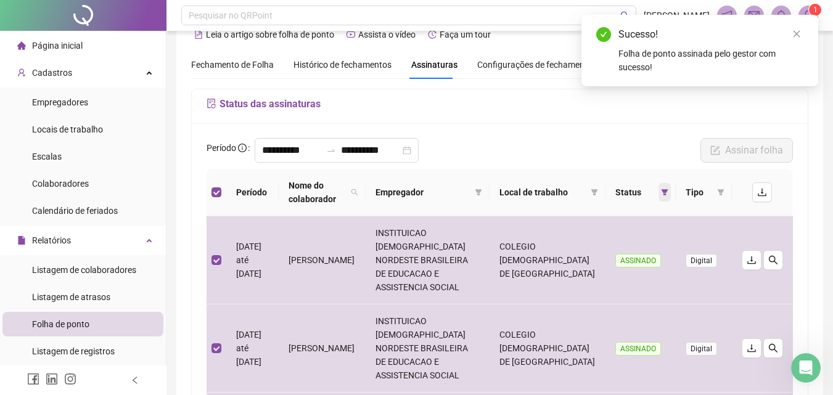
click at [663, 189] on span at bounding box center [665, 192] width 12 height 19
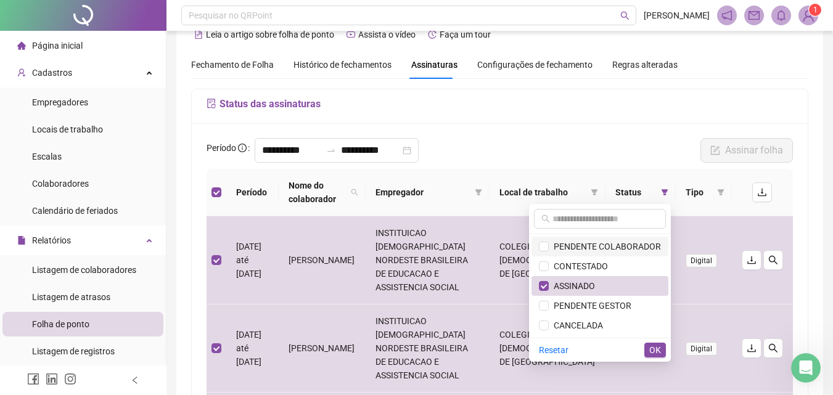
click at [629, 243] on span "PENDENTE COLABORADOR" at bounding box center [605, 247] width 112 height 10
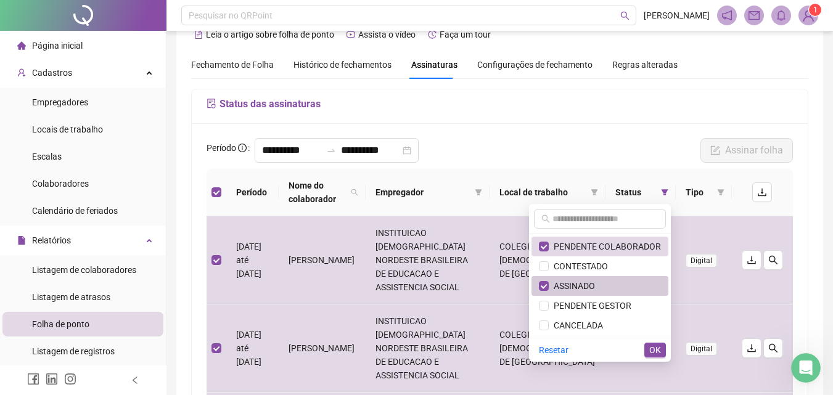
click at [604, 286] on span "ASSINADO" at bounding box center [600, 286] width 122 height 14
click at [657, 350] on span "OK" at bounding box center [656, 351] width 12 height 14
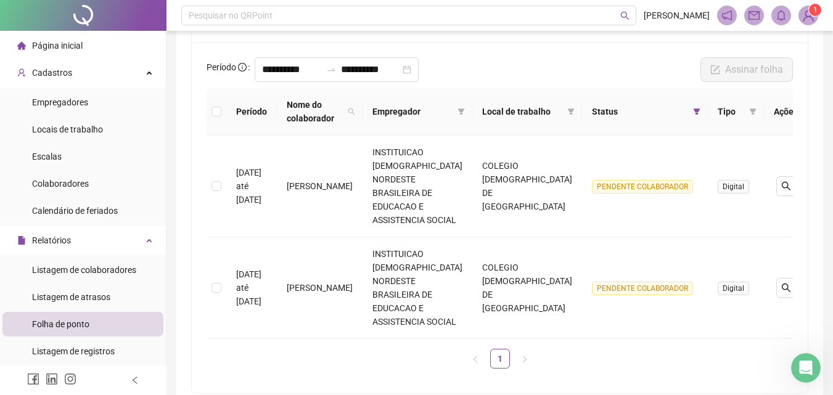
scroll to position [83, 0]
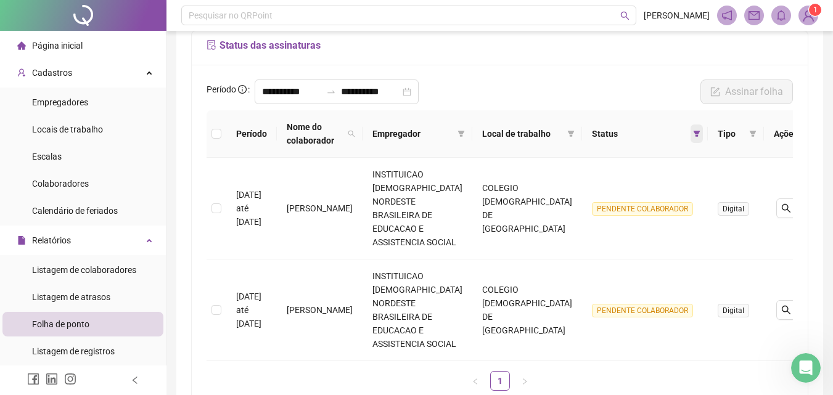
click at [694, 131] on icon "filter" at bounding box center [697, 134] width 7 height 6
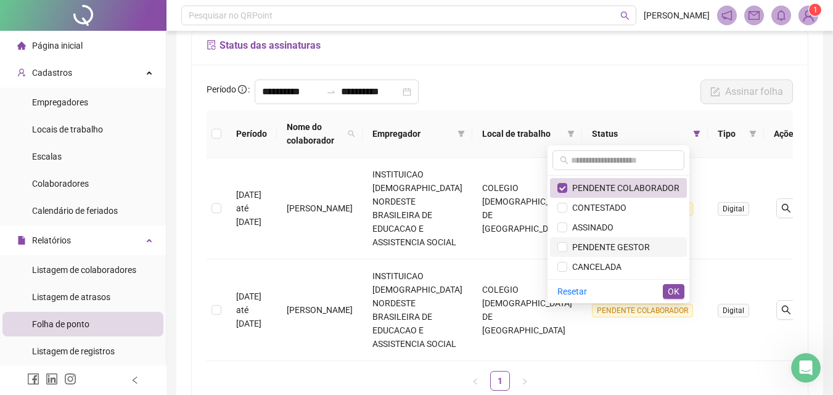
click at [624, 250] on span "PENDENTE GESTOR" at bounding box center [608, 247] width 83 height 10
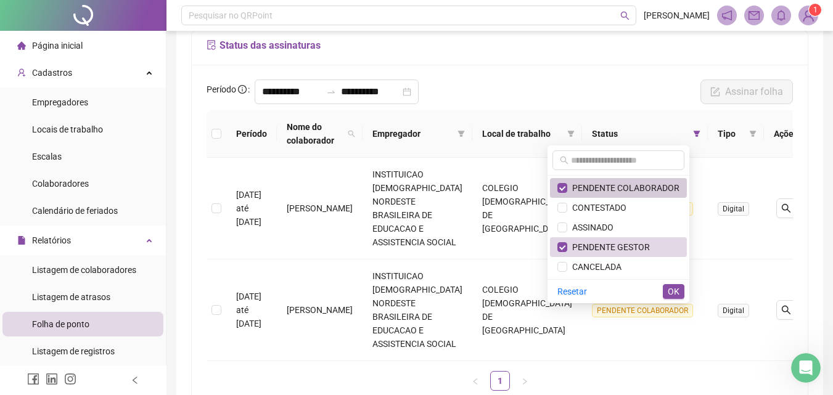
click at [617, 190] on span "PENDENTE COLABORADOR" at bounding box center [623, 188] width 112 height 10
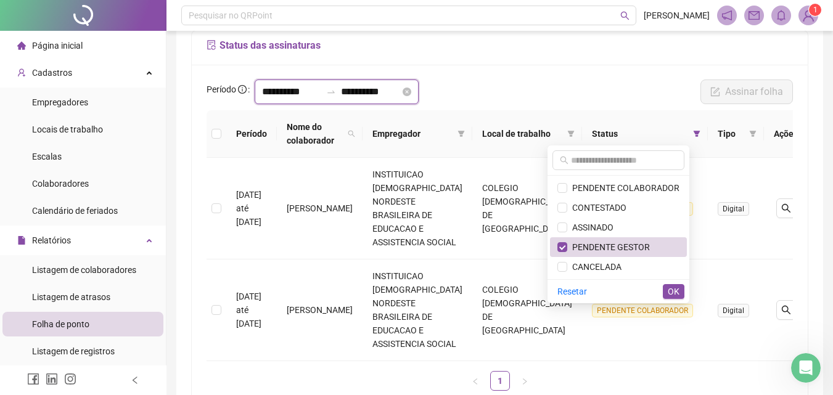
scroll to position [25, 0]
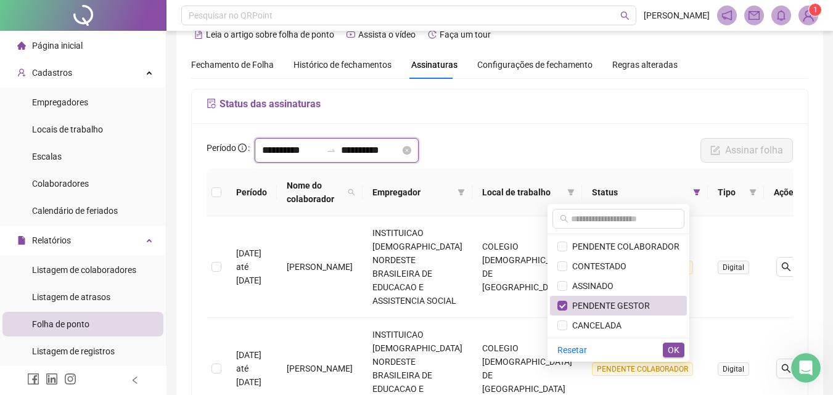
click at [324, 89] on div "**********" at bounding box center [499, 282] width 617 height 386
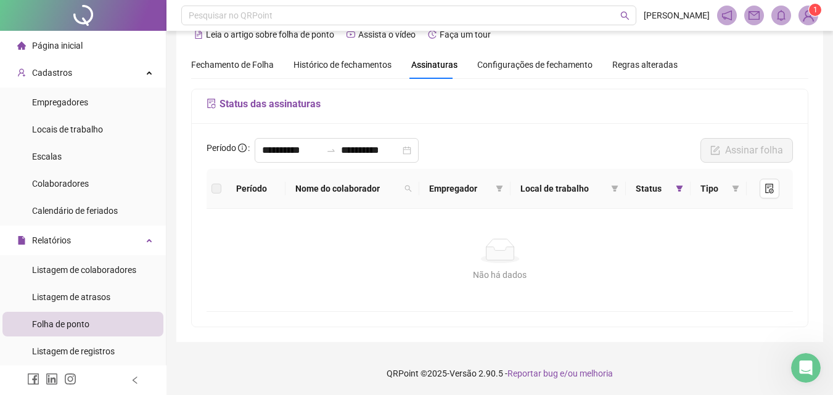
click at [692, 246] on div "Não há dados" at bounding box center [499, 251] width 557 height 25
click at [677, 188] on icon "filter" at bounding box center [679, 188] width 7 height 7
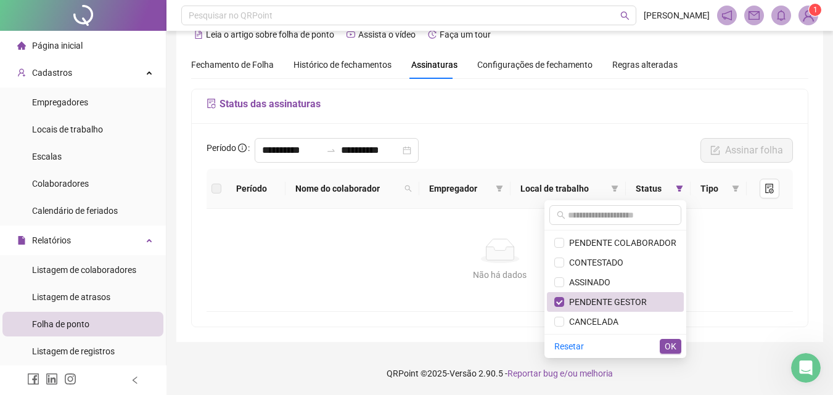
click at [674, 349] on span "OK" at bounding box center [671, 347] width 12 height 14
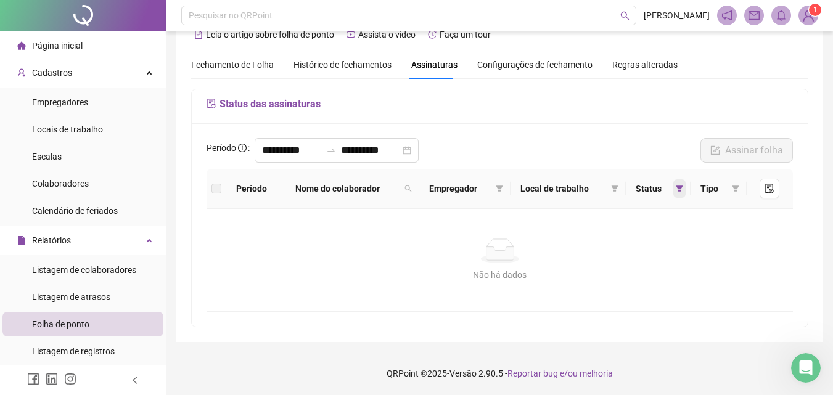
click at [677, 188] on icon "filter" at bounding box center [679, 188] width 7 height 7
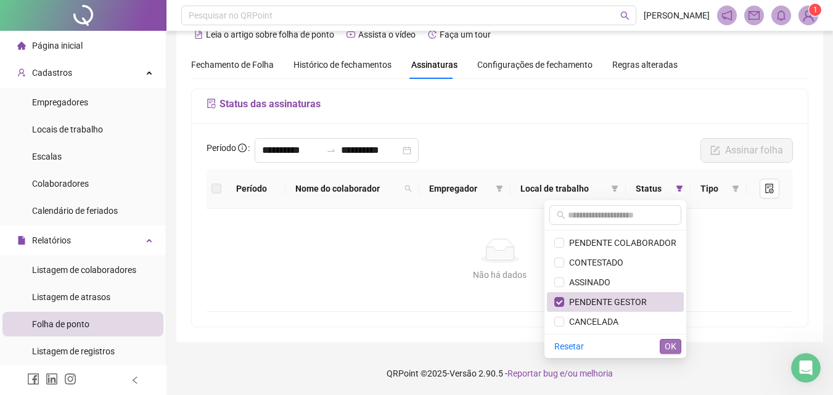
click at [672, 347] on span "OK" at bounding box center [671, 347] width 12 height 14
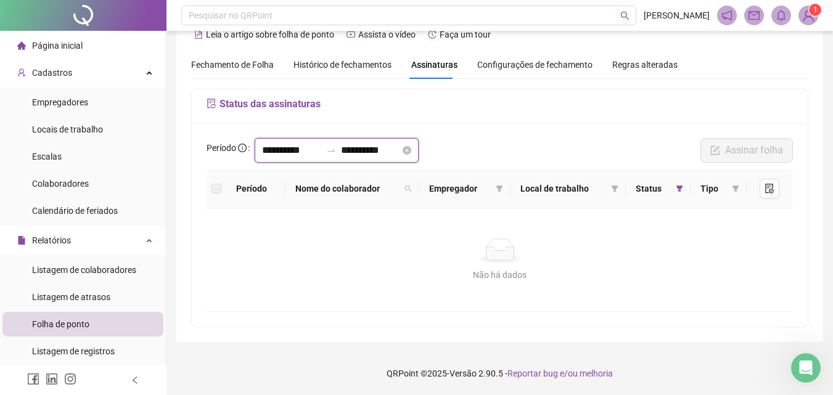
click at [279, 153] on input "**********" at bounding box center [291, 150] width 59 height 15
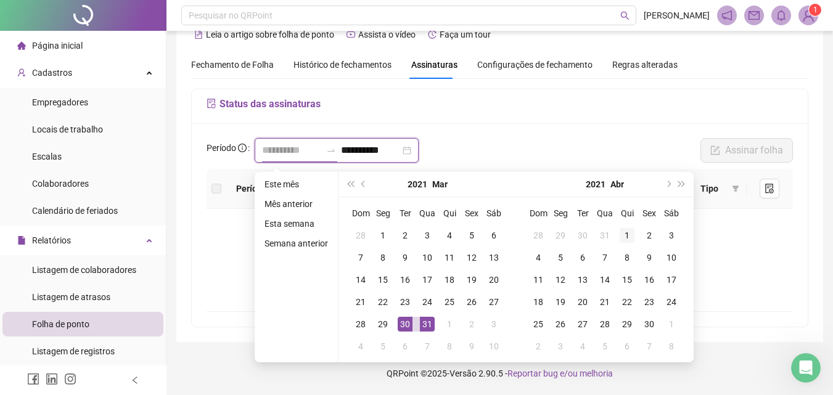
type input "**********"
click at [622, 234] on div "1" at bounding box center [627, 235] width 15 height 15
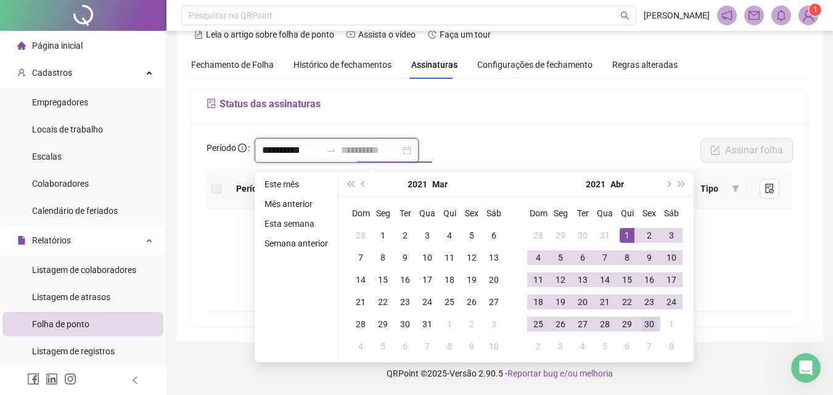
type input "**********"
click at [654, 319] on div "30" at bounding box center [649, 324] width 15 height 15
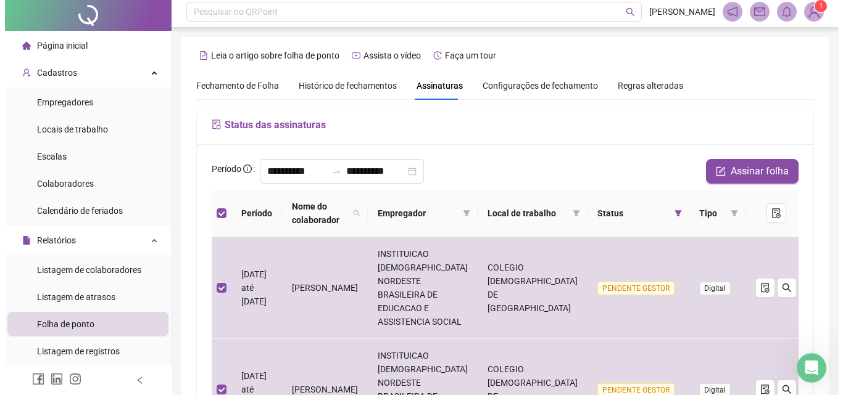
scroll to position [0, 0]
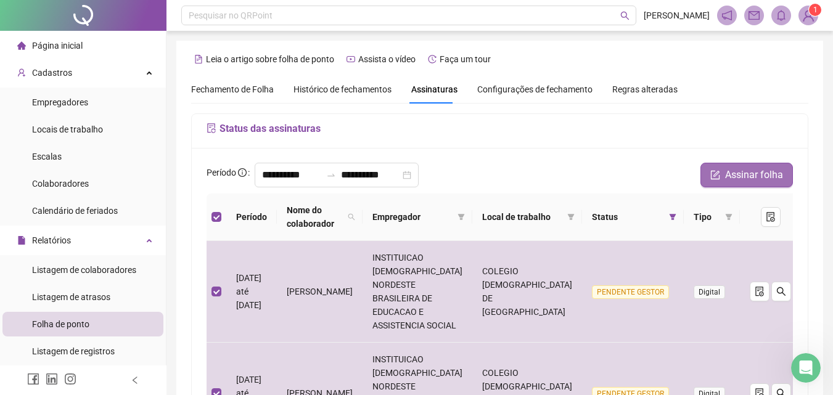
click at [732, 170] on span "Assinar folha" at bounding box center [754, 175] width 58 height 15
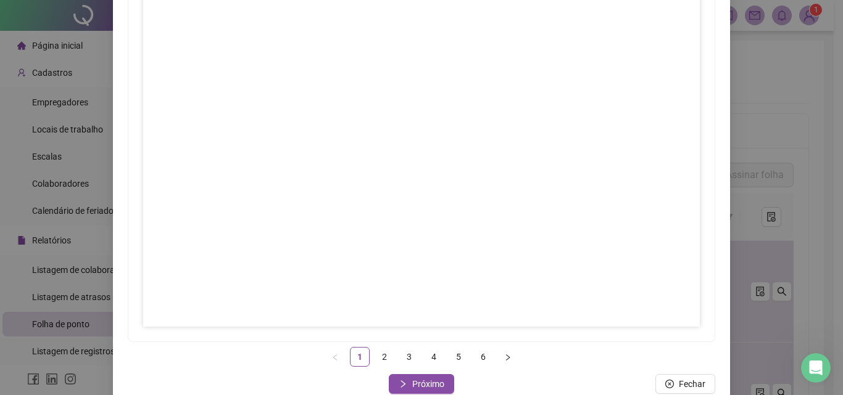
scroll to position [178, 0]
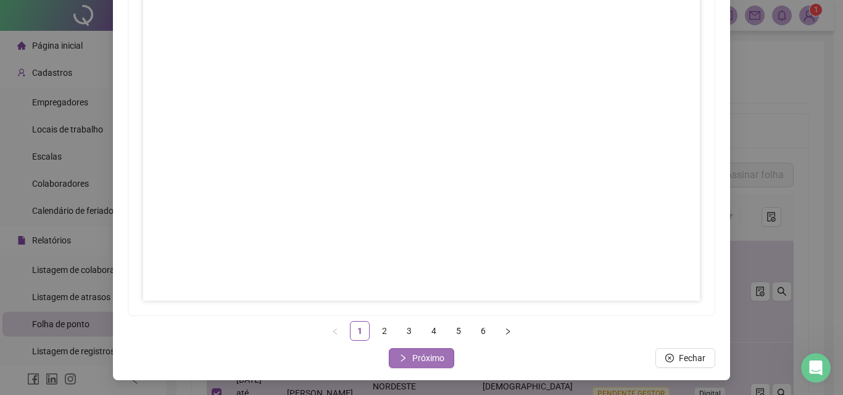
click at [432, 359] on span "Próximo" at bounding box center [428, 359] width 32 height 14
click at [433, 361] on span "Próximo" at bounding box center [428, 359] width 32 height 14
click at [425, 353] on span "Próximo" at bounding box center [428, 359] width 32 height 14
click at [434, 365] on button "Próximo" at bounding box center [421, 359] width 65 height 20
click at [402, 357] on icon "right" at bounding box center [402, 358] width 9 height 9
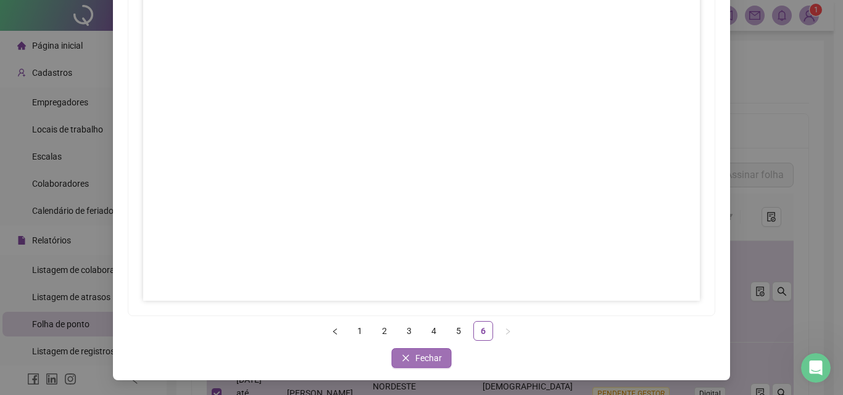
click at [432, 352] on span "Fechar" at bounding box center [428, 359] width 27 height 14
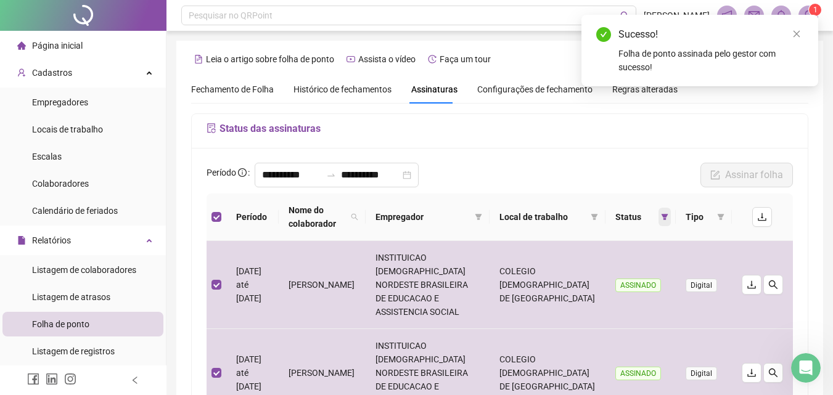
click at [664, 217] on icon "filter" at bounding box center [665, 217] width 7 height 6
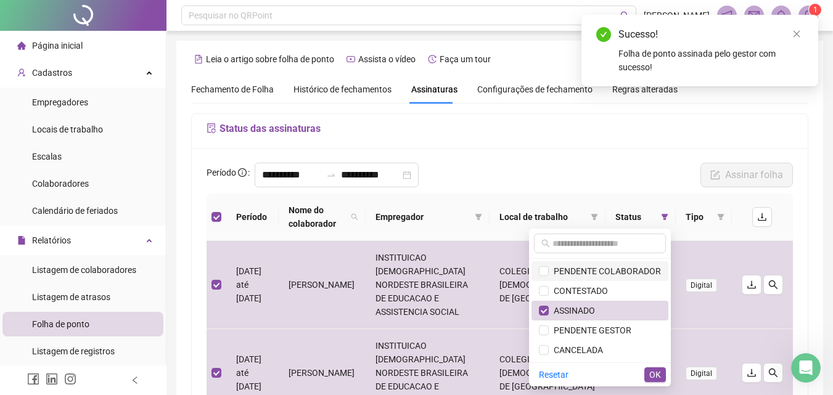
click at [654, 271] on span "PENDENTE COLABORADOR" at bounding box center [605, 271] width 112 height 10
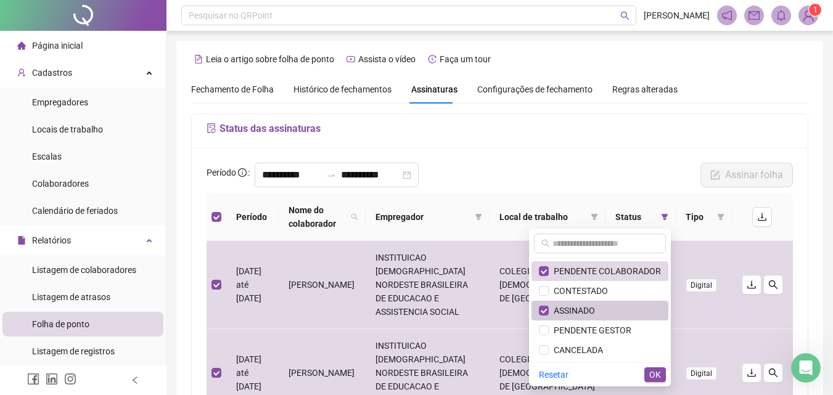
click at [600, 313] on span "ASSINADO" at bounding box center [600, 311] width 122 height 14
click at [656, 371] on span "OK" at bounding box center [656, 375] width 12 height 14
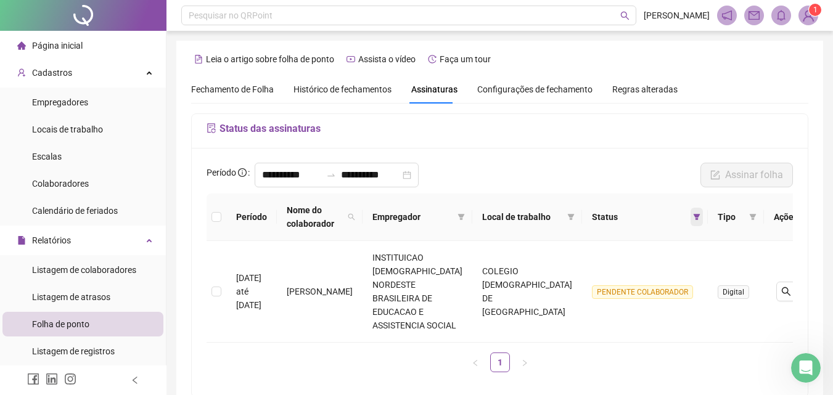
click at [693, 217] on icon "filter" at bounding box center [696, 216] width 7 height 7
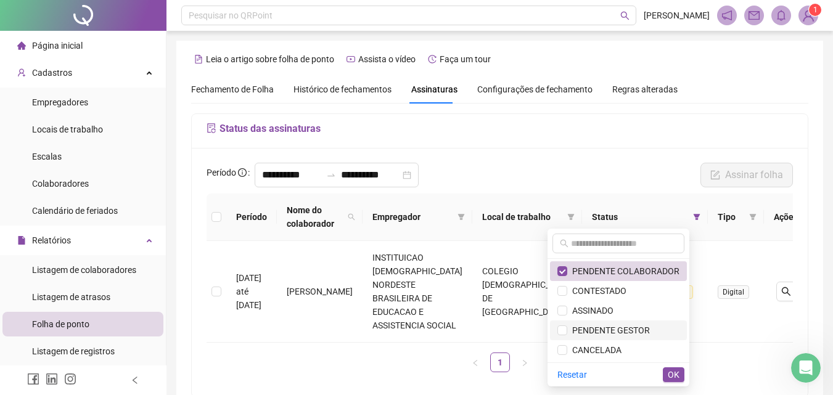
click at [625, 337] on li "PENDENTE GESTOR" at bounding box center [618, 331] width 137 height 20
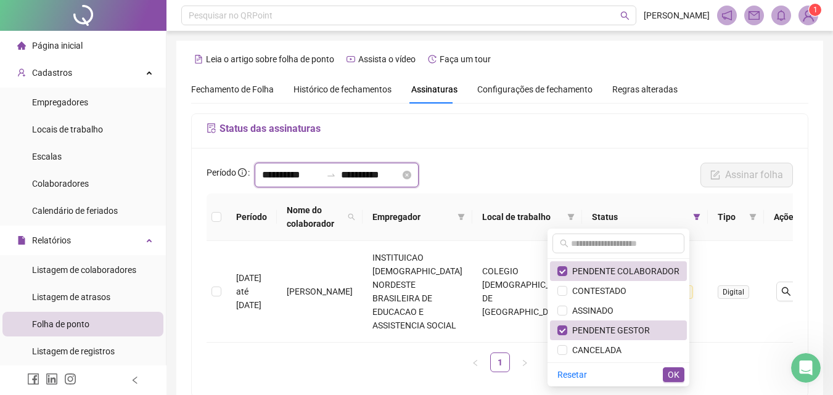
click at [297, 180] on input "**********" at bounding box center [291, 175] width 59 height 15
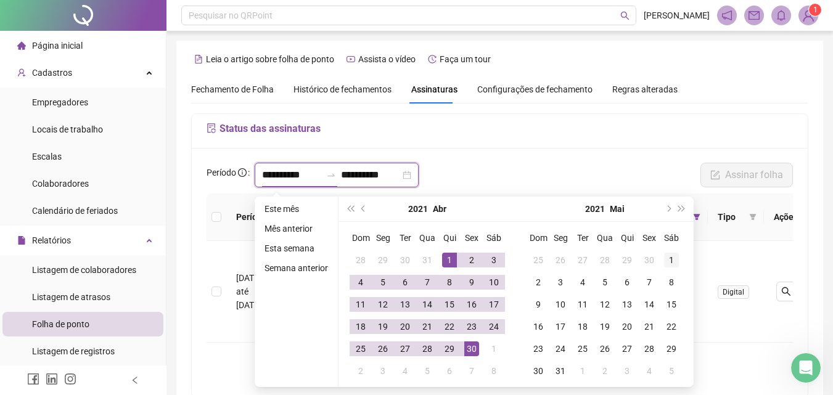
type input "**********"
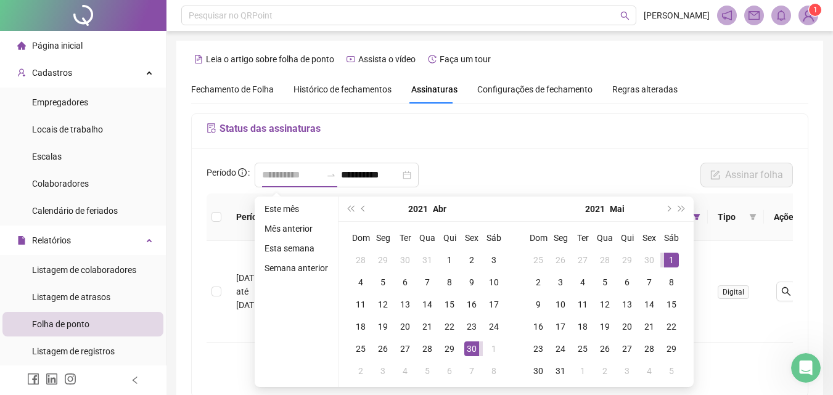
click at [670, 255] on div "1" at bounding box center [671, 260] width 15 height 15
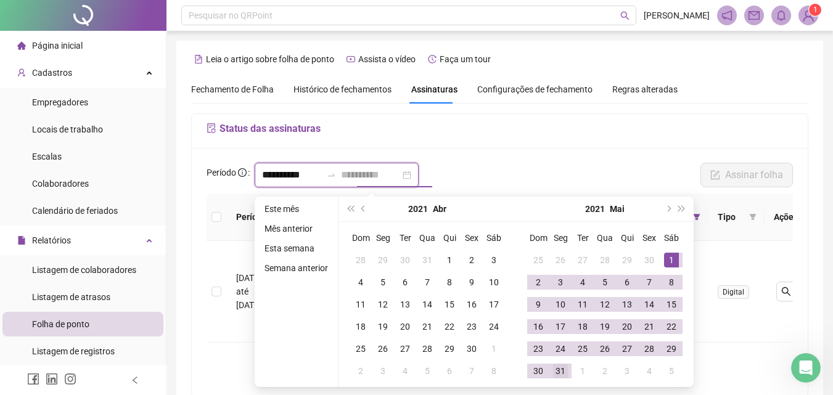
type input "**********"
click at [564, 372] on div "31" at bounding box center [560, 371] width 15 height 15
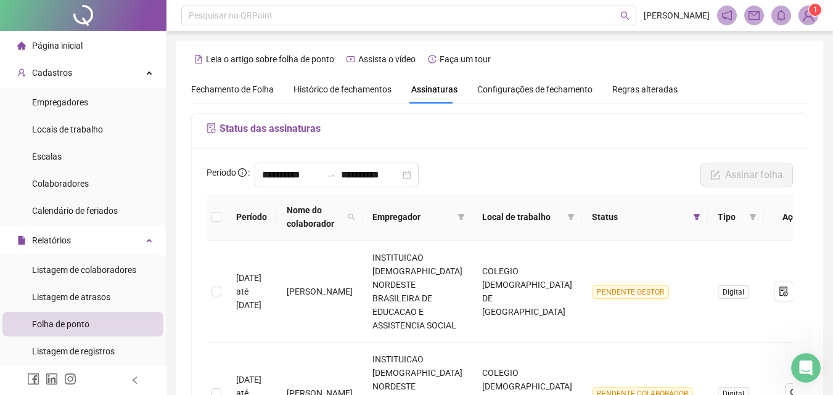
click at [657, 217] on div "Status" at bounding box center [645, 217] width 106 height 14
click at [693, 217] on icon "filter" at bounding box center [696, 216] width 7 height 7
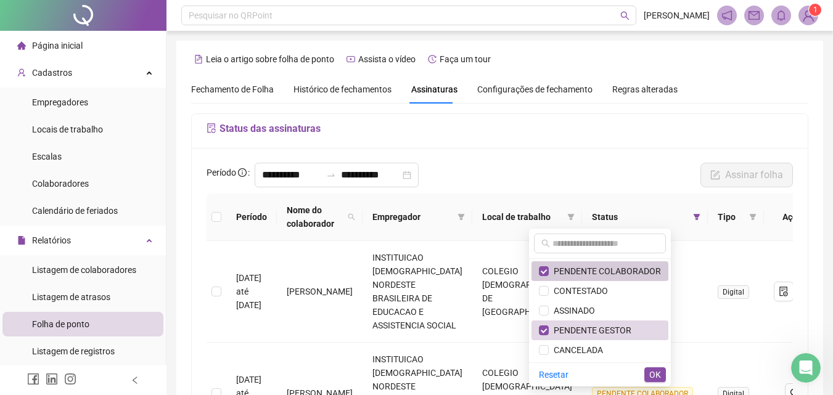
click at [650, 267] on span "PENDENTE COLABORADOR" at bounding box center [605, 271] width 112 height 10
click at [657, 374] on span "OK" at bounding box center [656, 375] width 12 height 14
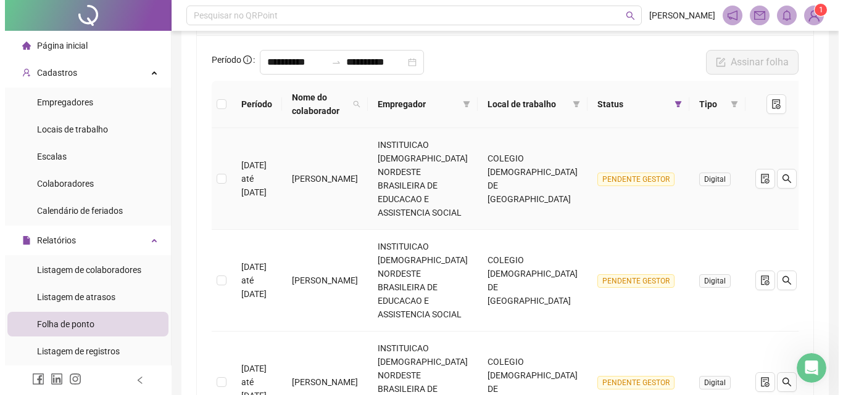
scroll to position [0, 0]
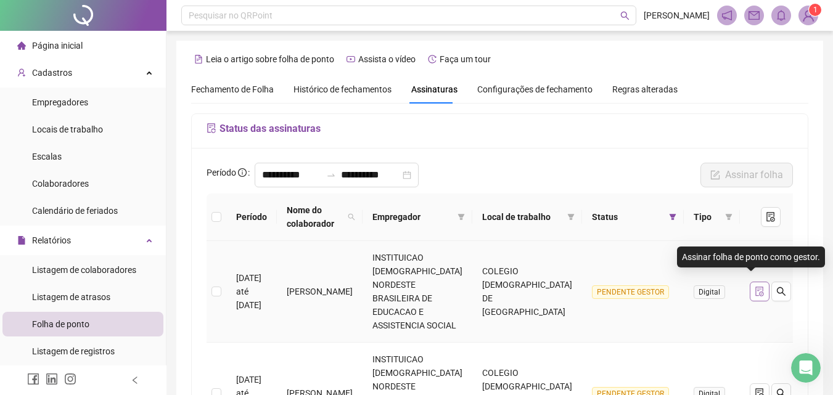
click at [755, 287] on icon "file-done" at bounding box center [760, 292] width 10 height 10
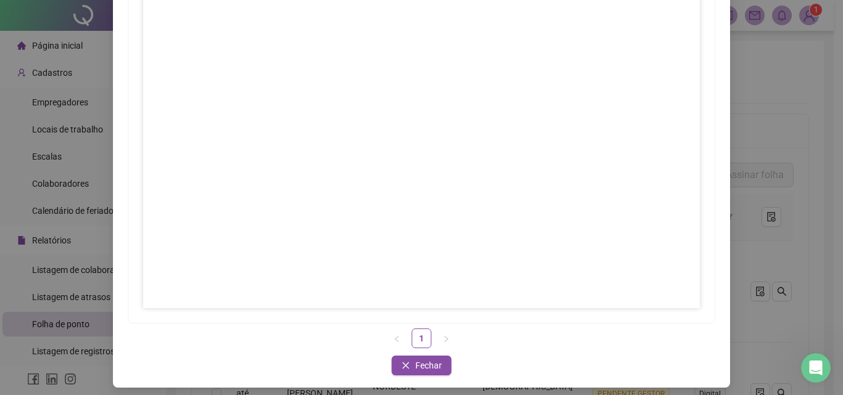
scroll to position [178, 0]
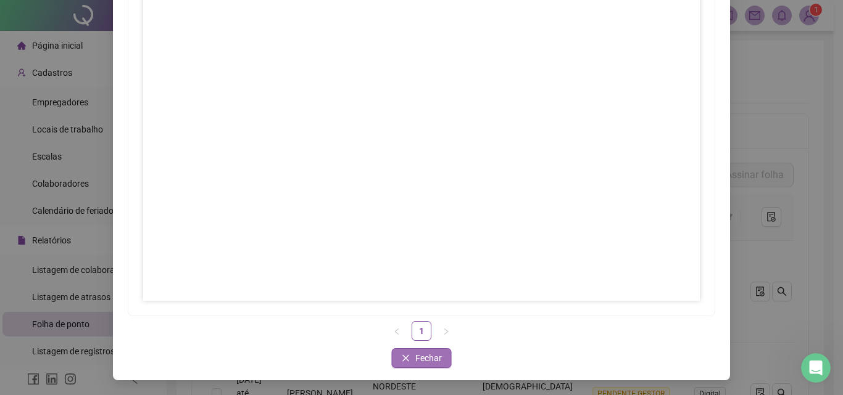
click at [410, 360] on button "Fechar" at bounding box center [422, 359] width 60 height 20
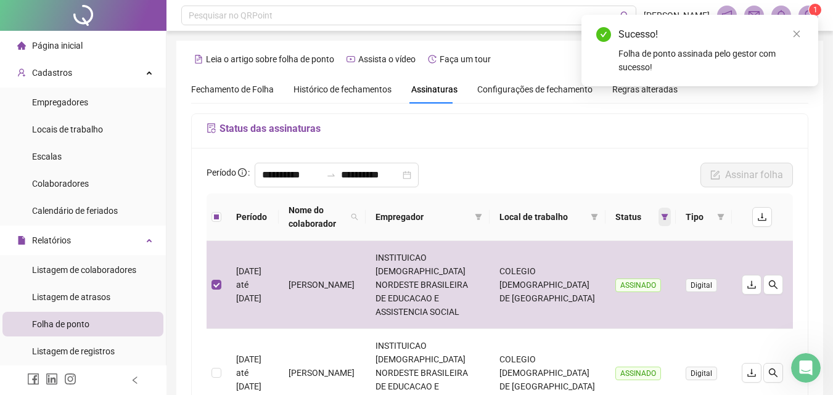
click at [663, 213] on icon "filter" at bounding box center [664, 216] width 7 height 7
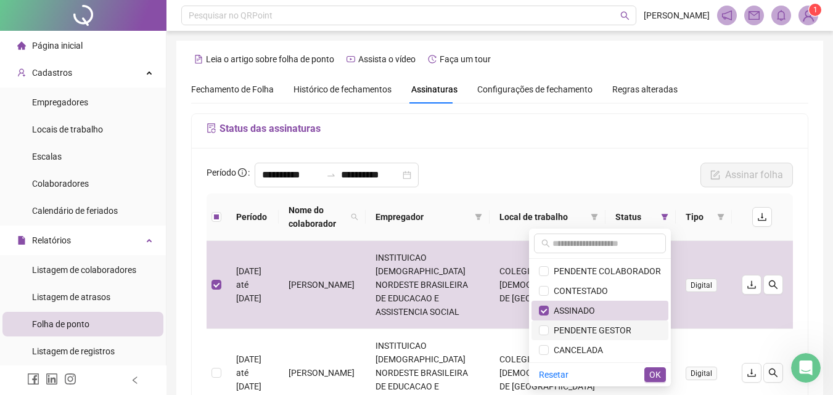
click at [608, 329] on span "PENDENTE GESTOR" at bounding box center [590, 331] width 83 height 10
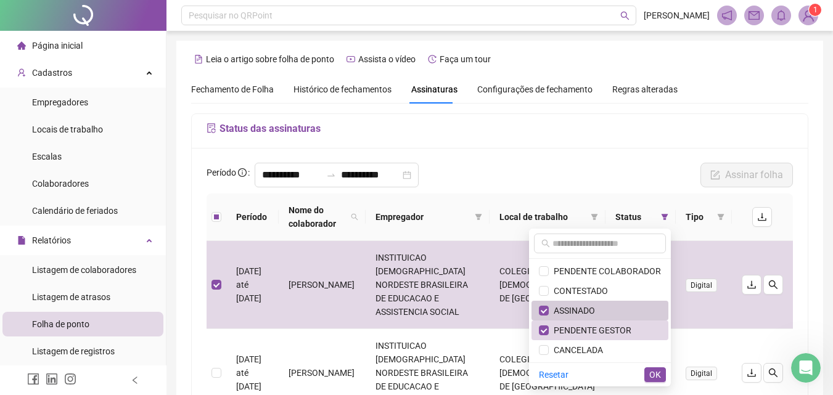
click at [600, 309] on span "ASSINADO" at bounding box center [600, 311] width 122 height 14
click at [658, 374] on span "OK" at bounding box center [656, 375] width 12 height 14
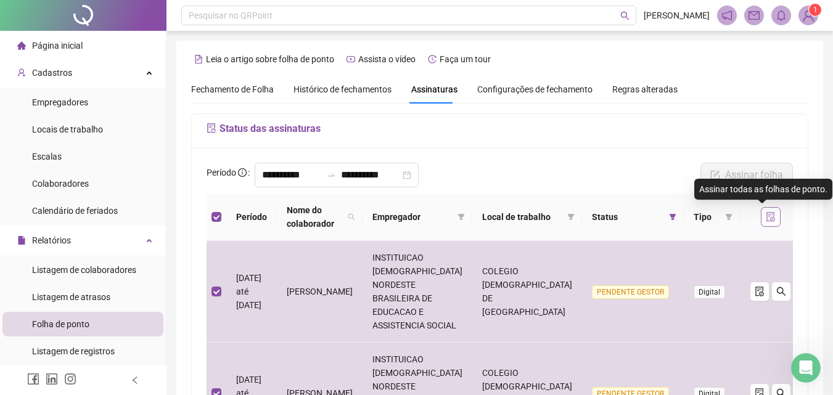
click at [766, 218] on icon "file-done" at bounding box center [771, 217] width 10 height 10
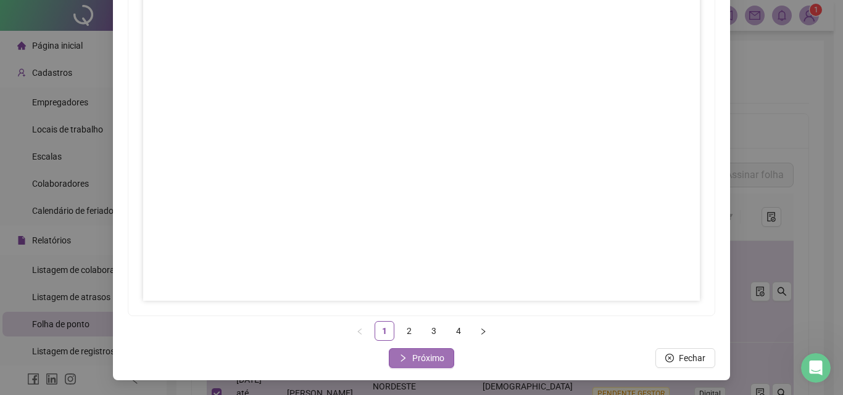
click at [432, 358] on span "Próximo" at bounding box center [428, 359] width 32 height 14
click at [435, 358] on span "Próximo" at bounding box center [428, 359] width 32 height 14
click at [423, 357] on span "Próximo" at bounding box center [428, 359] width 32 height 14
click at [427, 357] on span "Fechar" at bounding box center [428, 359] width 27 height 14
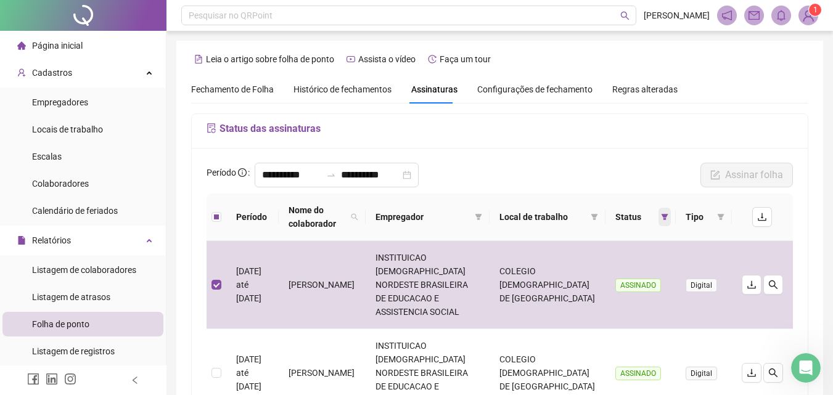
click at [662, 217] on icon "filter" at bounding box center [664, 216] width 7 height 7
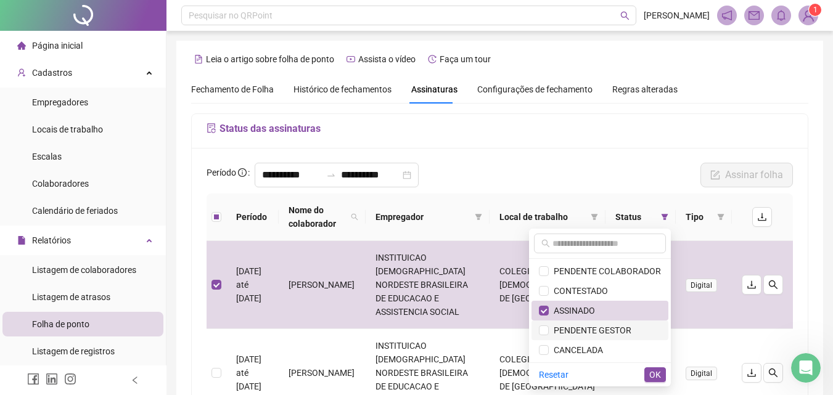
drag, startPoint x: 624, startPoint y: 334, endPoint x: 617, endPoint y: 329, distance: 8.0
click at [623, 334] on span "PENDENTE GESTOR" at bounding box center [590, 331] width 83 height 10
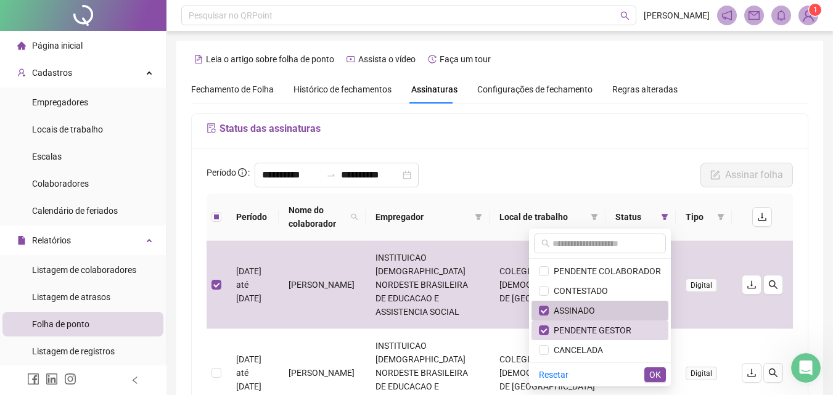
click at [609, 309] on span "ASSINADO" at bounding box center [600, 311] width 122 height 14
click at [653, 374] on span "OK" at bounding box center [656, 375] width 12 height 14
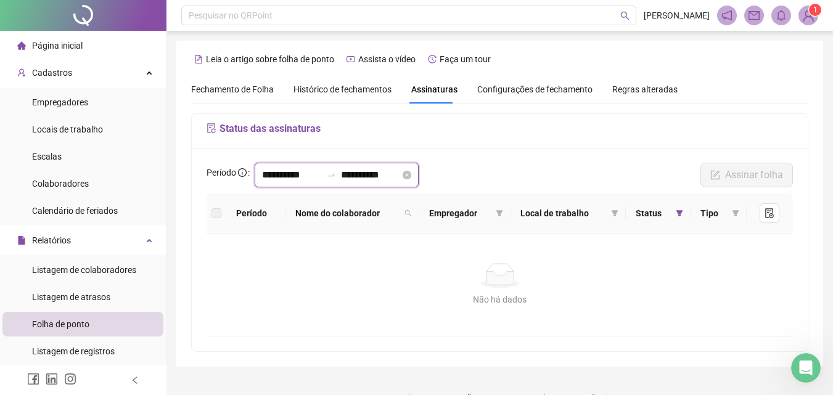
click at [297, 173] on input "**********" at bounding box center [291, 175] width 59 height 15
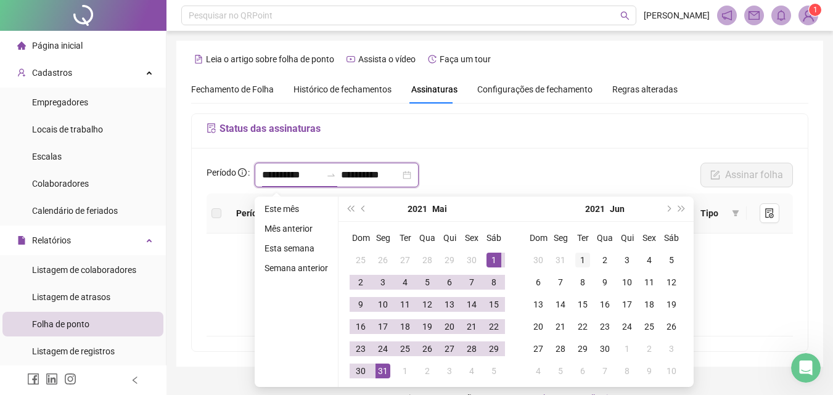
type input "**********"
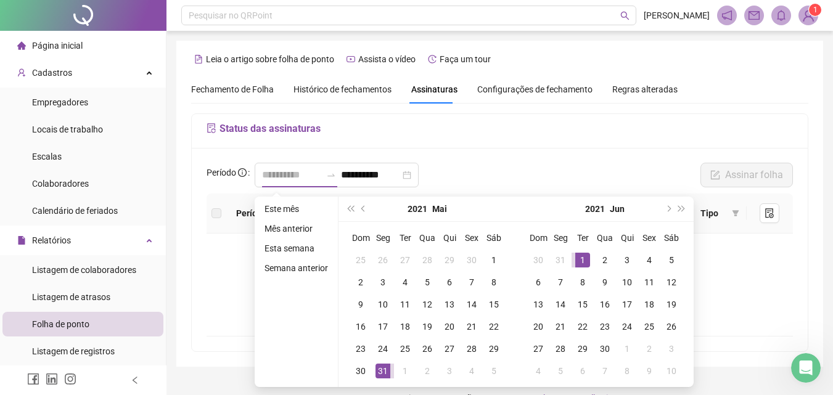
click at [581, 256] on div "1" at bounding box center [582, 260] width 15 height 15
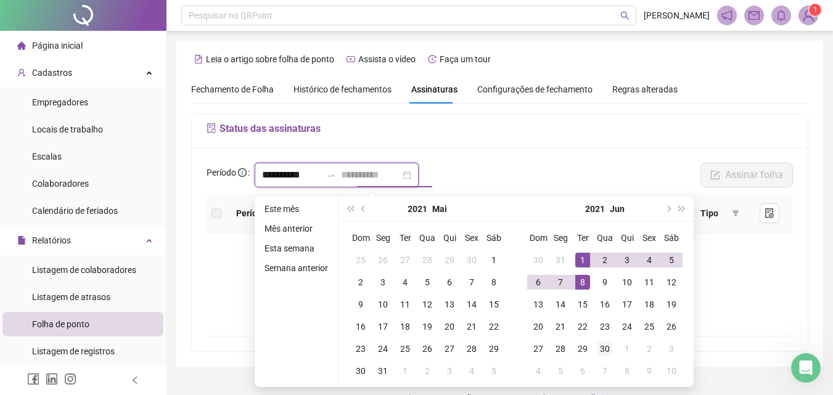
type input "**********"
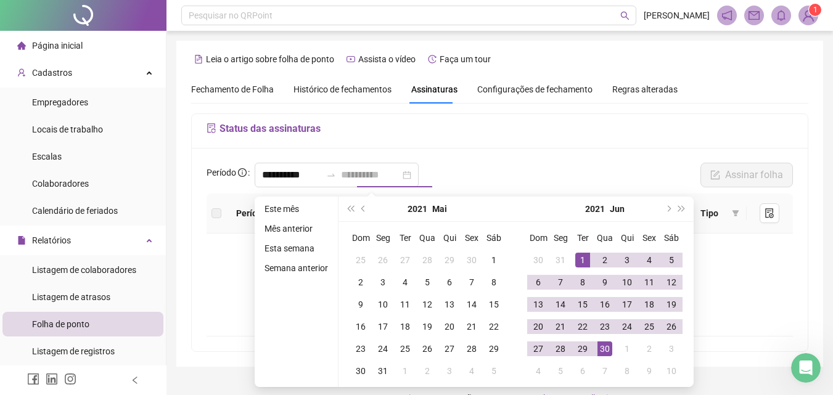
click at [601, 350] on div "30" at bounding box center [605, 349] width 15 height 15
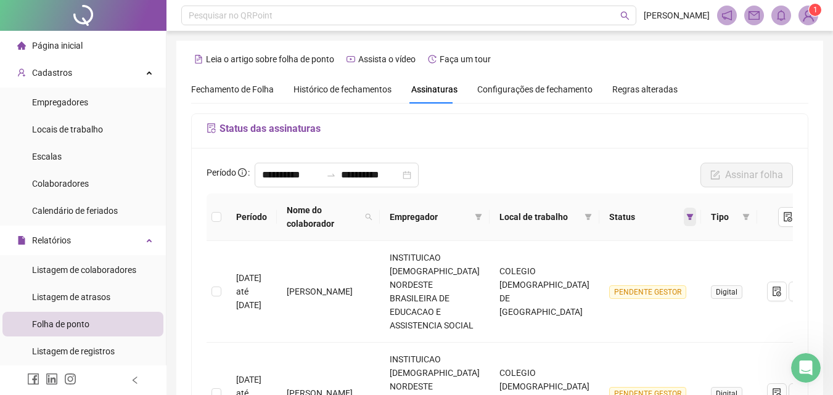
click at [687, 217] on icon "filter" at bounding box center [690, 217] width 7 height 6
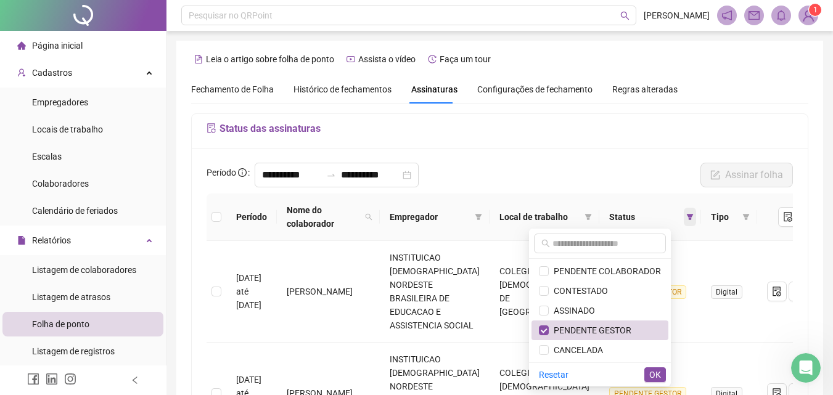
click at [687, 217] on icon "filter" at bounding box center [690, 217] width 7 height 6
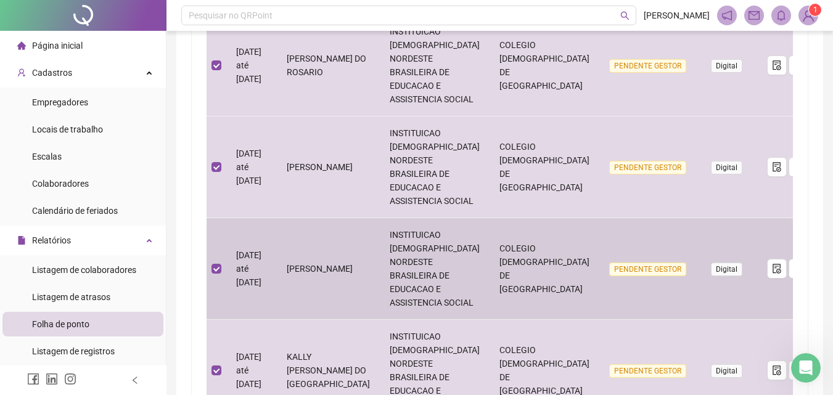
scroll to position [851, 0]
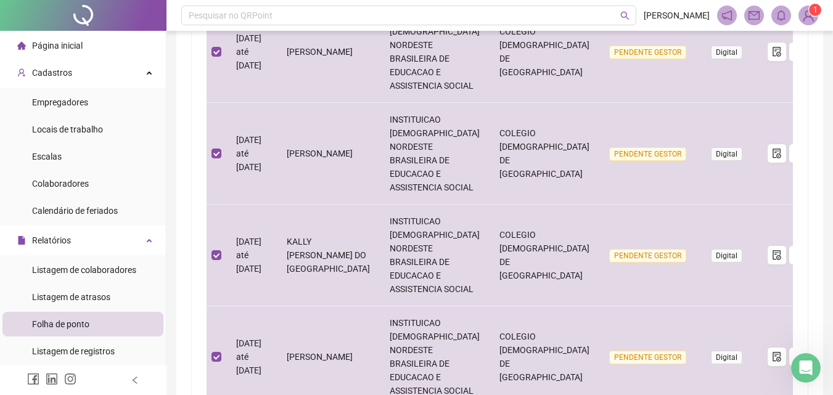
drag, startPoint x: 513, startPoint y: 292, endPoint x: 520, endPoint y: 292, distance: 6.8
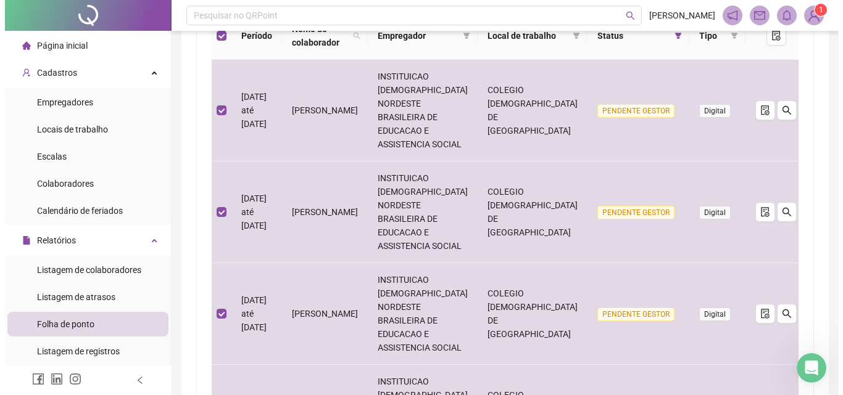
scroll to position [0, 0]
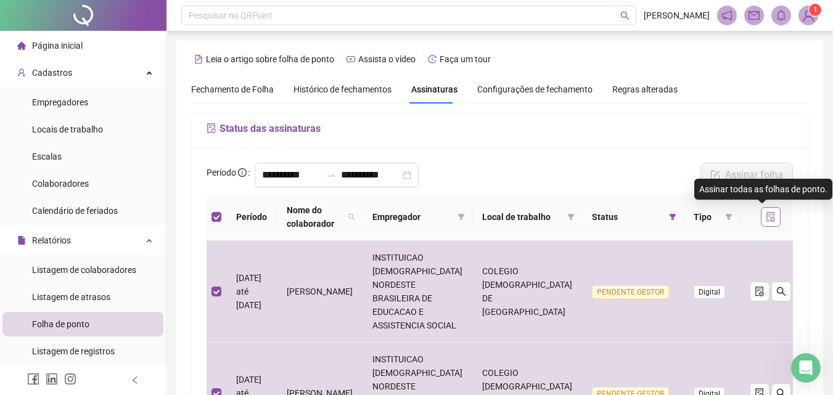
click at [767, 219] on icon "file-done" at bounding box center [771, 217] width 10 height 10
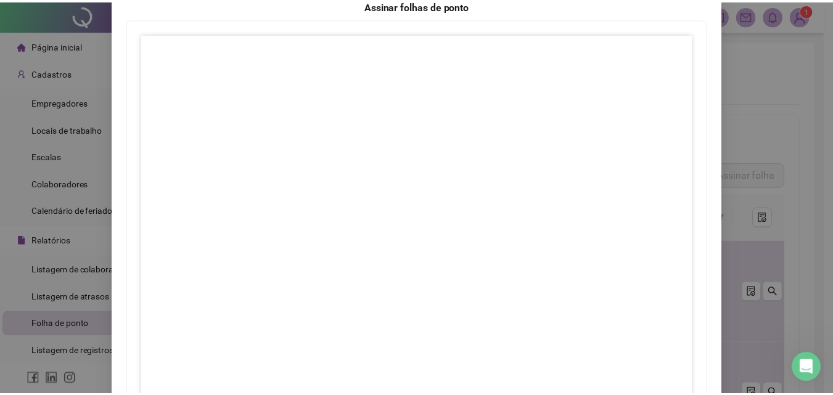
scroll to position [178, 0]
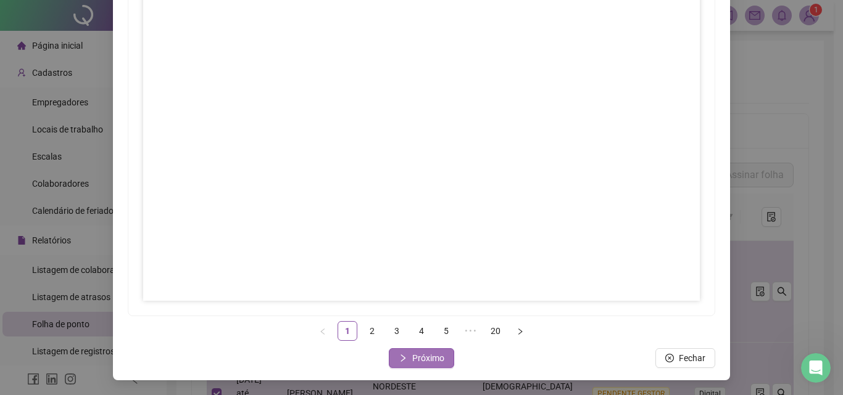
click at [434, 354] on span "Próximo" at bounding box center [428, 359] width 32 height 14
click at [427, 359] on span "Próximo" at bounding box center [428, 359] width 32 height 14
click at [435, 364] on span "Próximo" at bounding box center [428, 359] width 32 height 14
click at [432, 353] on span "Próximo" at bounding box center [428, 359] width 32 height 14
click at [429, 359] on span "Próximo" at bounding box center [428, 359] width 32 height 14
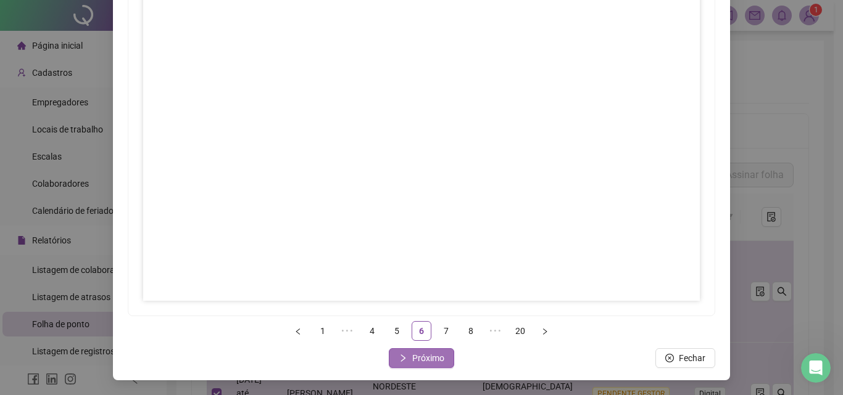
click at [427, 355] on span "Próximo" at bounding box center [428, 359] width 32 height 14
click at [425, 361] on span "Próximo" at bounding box center [428, 359] width 32 height 14
click at [446, 360] on button "Próximo" at bounding box center [421, 359] width 65 height 20
click at [412, 358] on span "Próximo" at bounding box center [428, 359] width 32 height 14
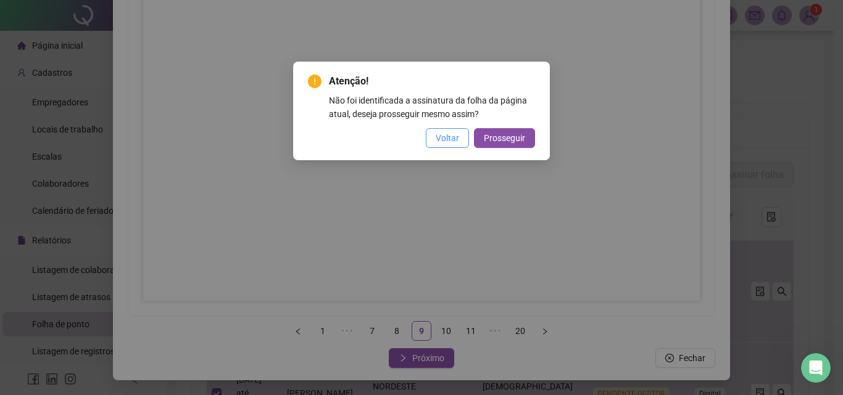
click at [452, 139] on span "Voltar" at bounding box center [446, 138] width 23 height 14
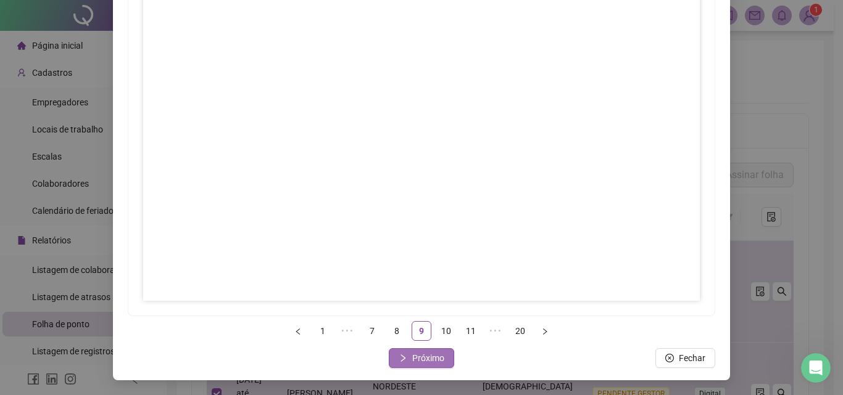
click at [421, 353] on span "Próximo" at bounding box center [428, 359] width 32 height 14
click at [422, 358] on span "Próximo" at bounding box center [428, 359] width 32 height 14
click at [441, 362] on button "Próximo" at bounding box center [421, 359] width 65 height 20
click at [420, 355] on span "Próximo" at bounding box center [428, 359] width 32 height 14
click at [429, 363] on span "Próximo" at bounding box center [428, 359] width 32 height 14
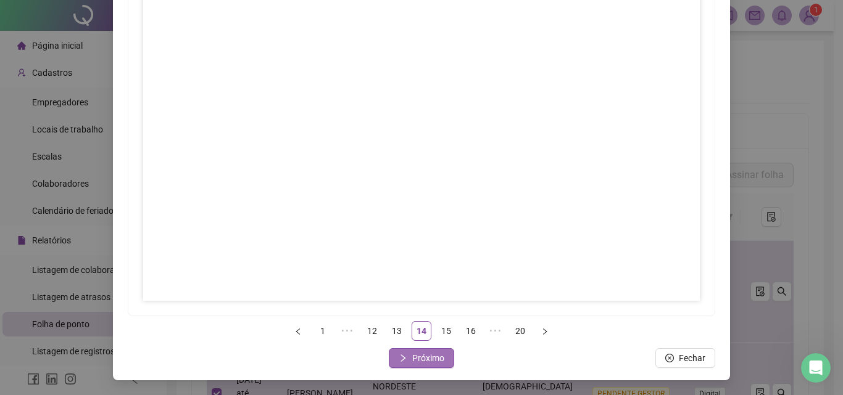
click at [417, 351] on button "Próximo" at bounding box center [421, 359] width 65 height 20
click at [426, 353] on span "Próximo" at bounding box center [428, 359] width 32 height 14
click at [427, 362] on span "Próximo" at bounding box center [428, 359] width 32 height 14
click at [432, 353] on span "Próximo" at bounding box center [428, 359] width 32 height 14
click at [430, 361] on span "Próximo" at bounding box center [428, 359] width 32 height 14
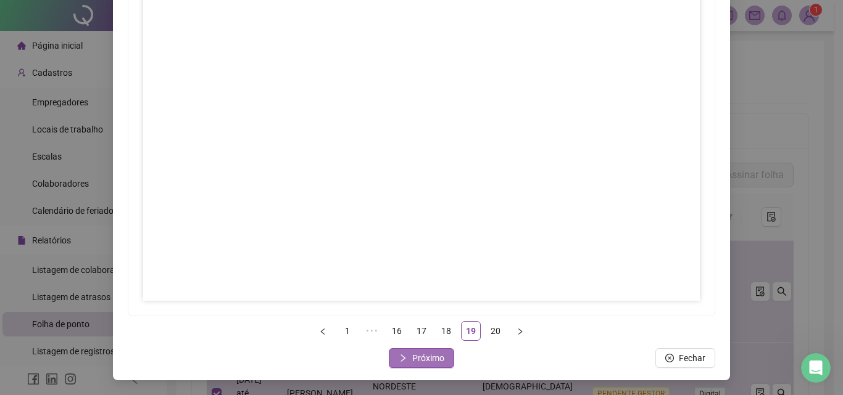
click at [434, 351] on button "Próximo" at bounding box center [421, 359] width 65 height 20
click at [431, 358] on span "Fechar" at bounding box center [428, 359] width 27 height 14
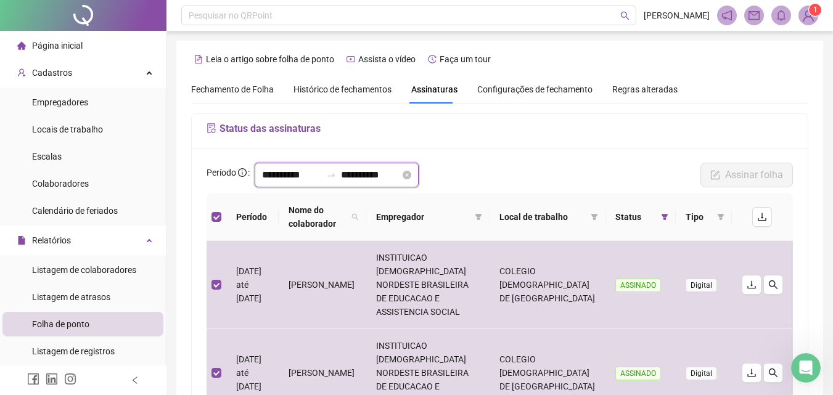
click at [283, 173] on input "**********" at bounding box center [291, 175] width 59 height 15
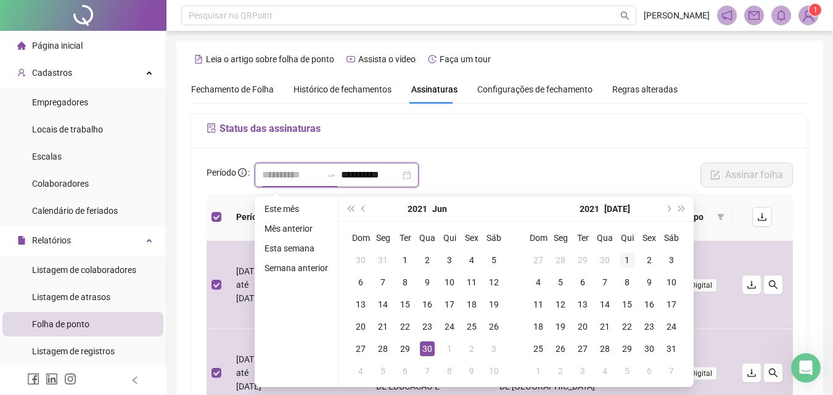
type input "**********"
click at [629, 256] on div "1" at bounding box center [627, 260] width 15 height 15
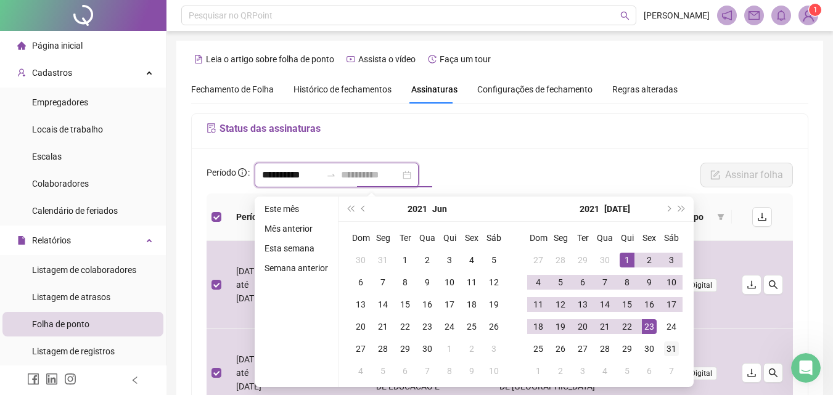
type input "**********"
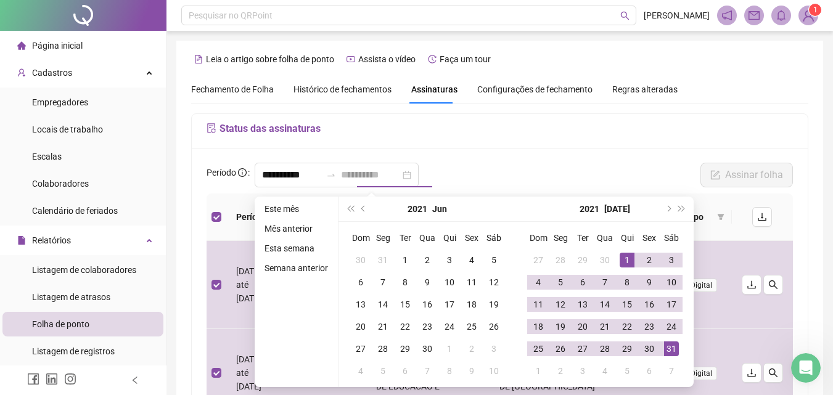
click at [670, 348] on div "31" at bounding box center [671, 349] width 15 height 15
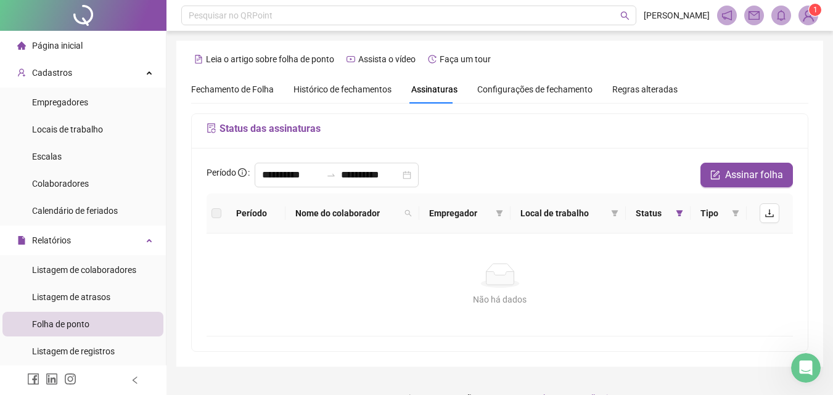
click at [665, 211] on span "Status" at bounding box center [654, 214] width 36 height 14
click at [678, 218] on span at bounding box center [680, 213] width 12 height 19
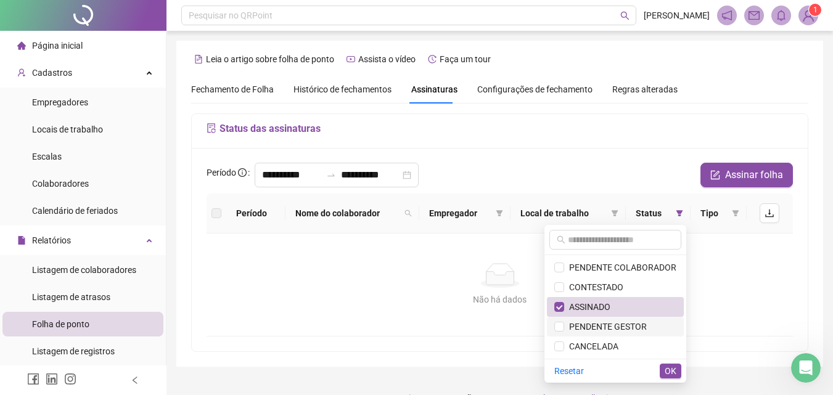
click at [653, 327] on span "PENDENTE GESTOR" at bounding box center [616, 327] width 122 height 14
click at [646, 308] on span "ASSINADO" at bounding box center [616, 307] width 122 height 14
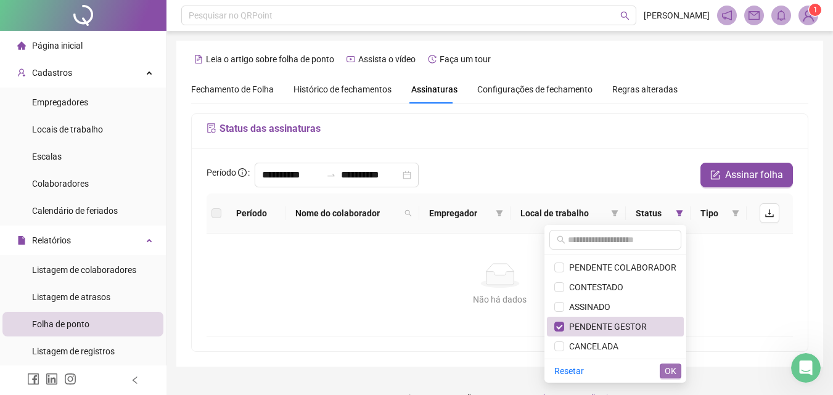
click at [672, 373] on span "OK" at bounding box center [671, 372] width 12 height 14
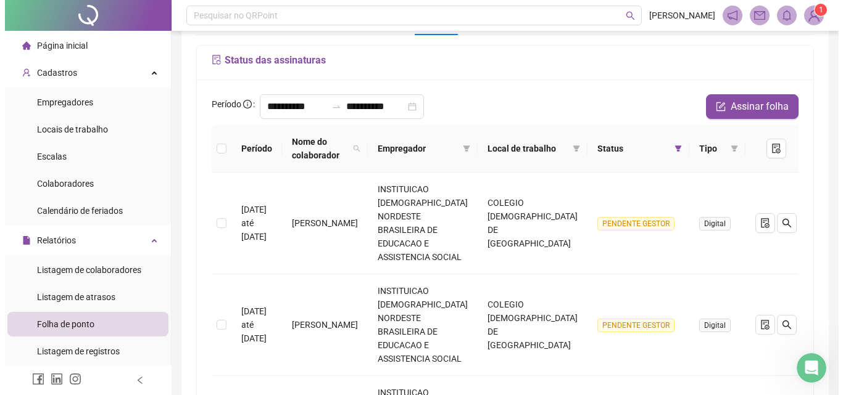
scroll to position [39, 0]
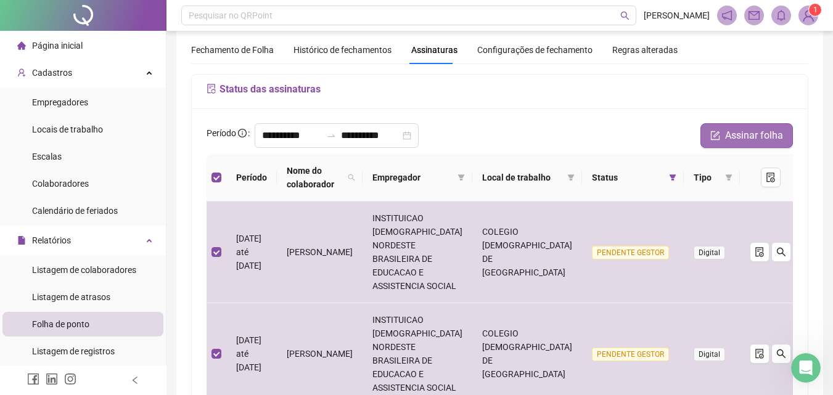
click at [753, 132] on span "Assinar folha" at bounding box center [754, 135] width 58 height 15
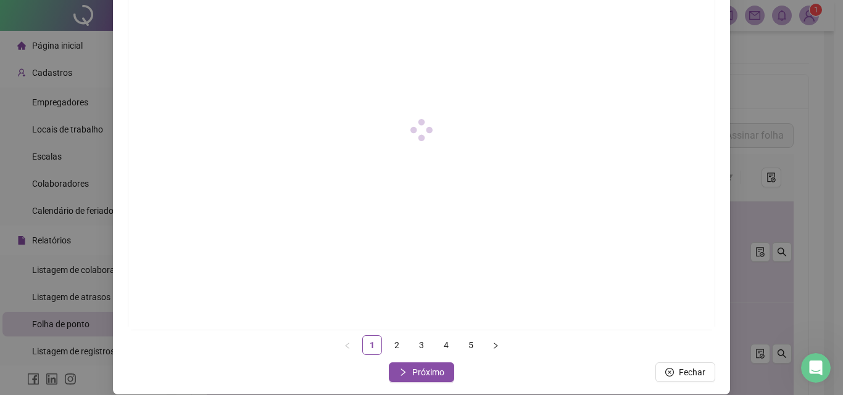
scroll to position [178, 0]
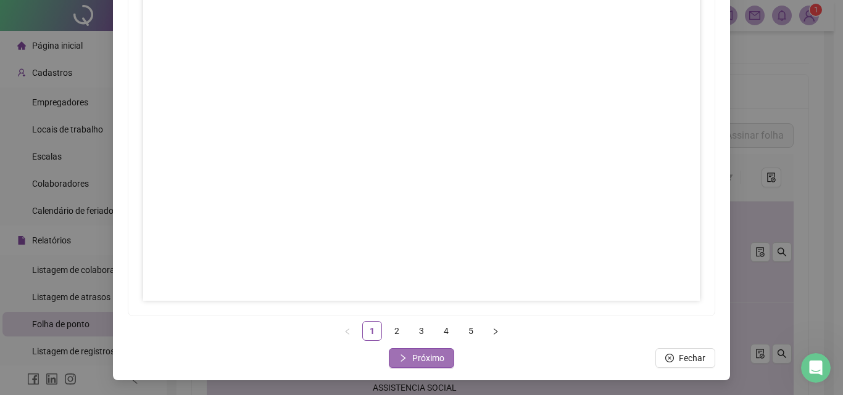
click at [424, 363] on span "Próximo" at bounding box center [428, 359] width 32 height 14
click at [413, 359] on span "Próximo" at bounding box center [428, 359] width 32 height 14
click at [417, 358] on span "Próximo" at bounding box center [428, 359] width 32 height 14
click at [428, 366] on button "Próximo" at bounding box center [421, 359] width 65 height 20
click at [423, 364] on span "Fechar" at bounding box center [428, 359] width 27 height 14
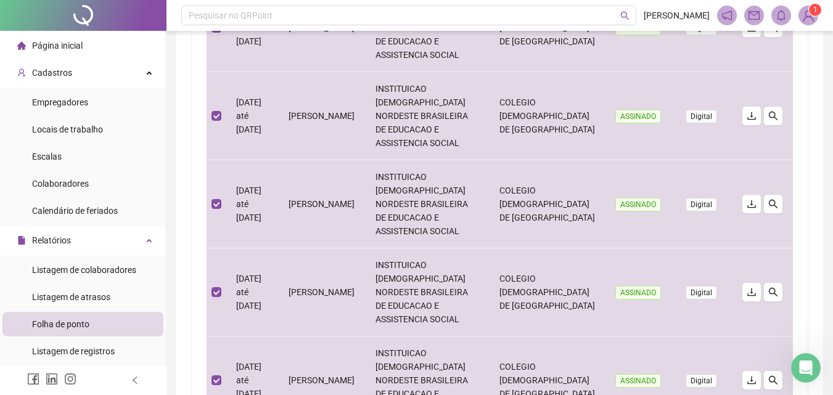
scroll to position [0, 0]
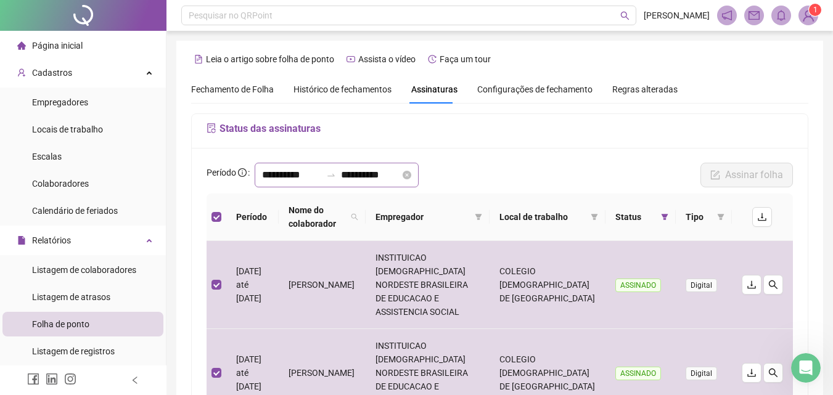
click at [298, 183] on div "**********" at bounding box center [337, 175] width 164 height 25
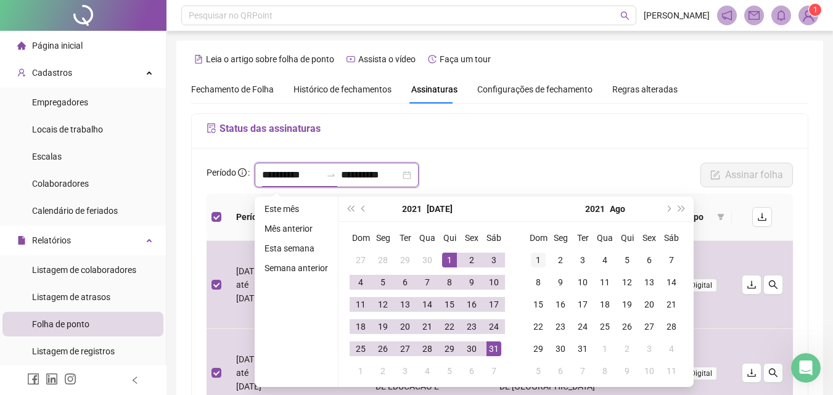
type input "**********"
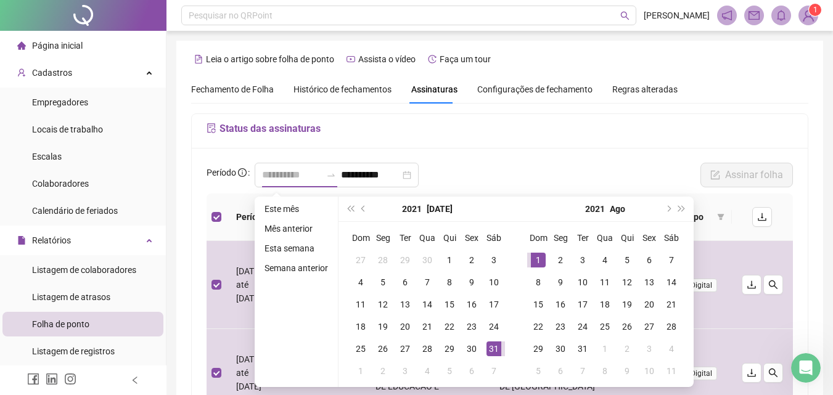
click at [534, 257] on div "1" at bounding box center [538, 260] width 15 height 15
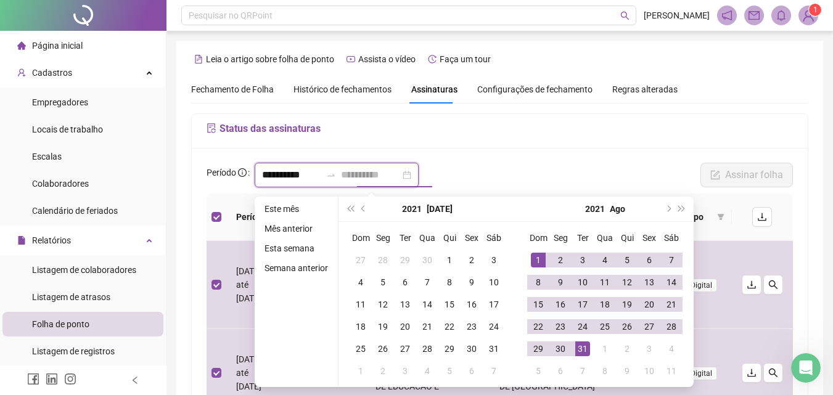
type input "**********"
click at [587, 350] on div "31" at bounding box center [582, 349] width 15 height 15
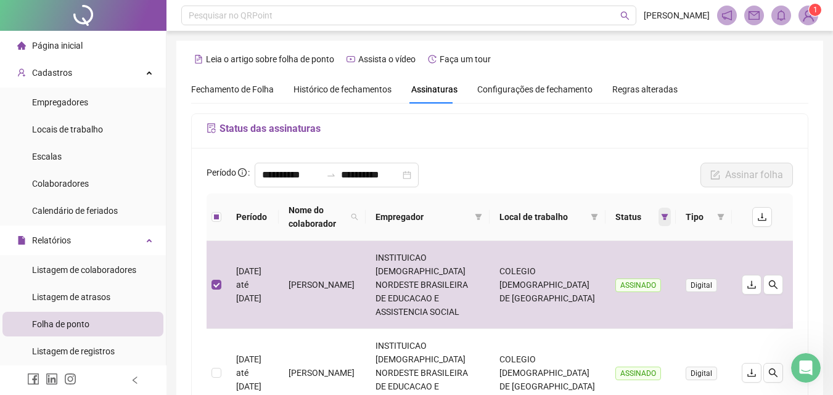
click at [669, 213] on span at bounding box center [665, 217] width 12 height 19
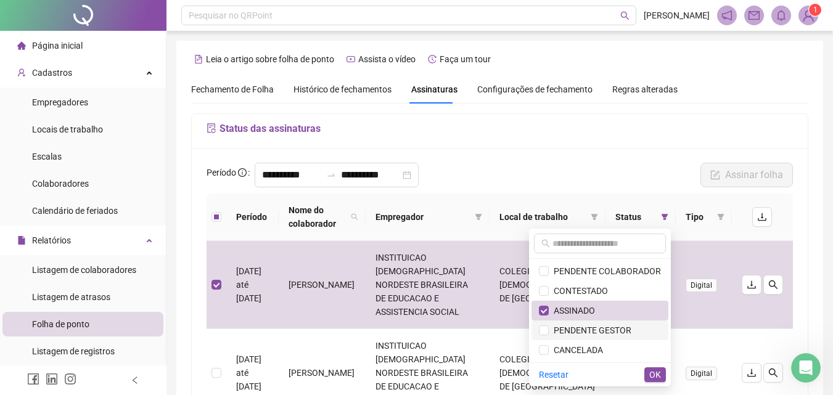
click at [588, 334] on span "PENDENTE GESTOR" at bounding box center [590, 331] width 83 height 10
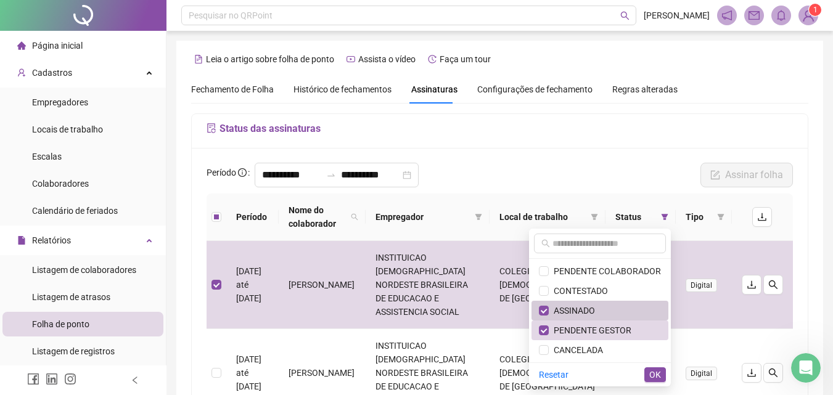
click at [583, 310] on span "ASSINADO" at bounding box center [572, 311] width 46 height 10
click at [652, 376] on span "OK" at bounding box center [656, 375] width 12 height 14
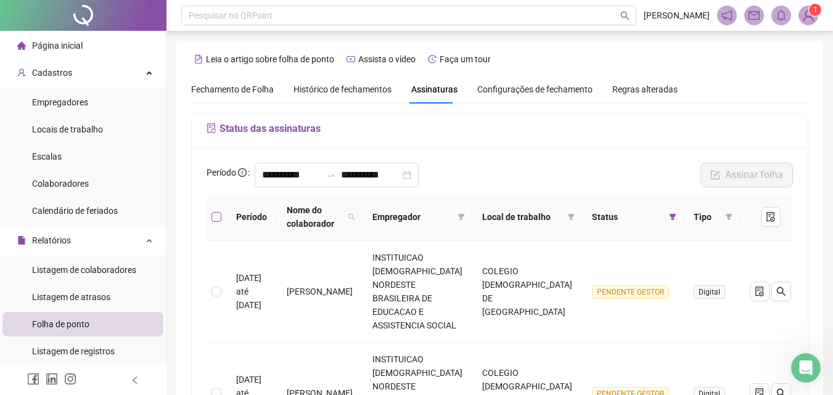
click at [217, 223] on label at bounding box center [217, 217] width 10 height 14
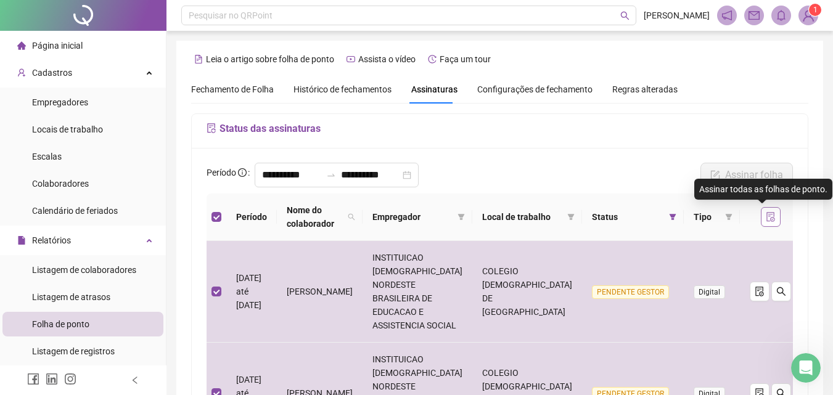
click at [767, 220] on icon "file-done" at bounding box center [771, 217] width 8 height 10
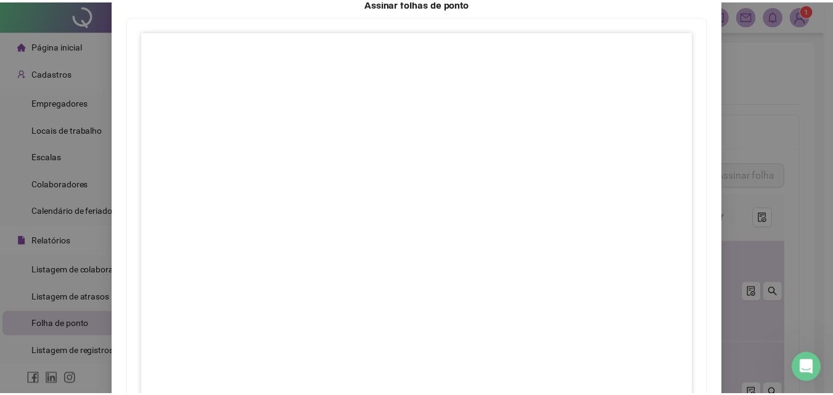
scroll to position [178, 0]
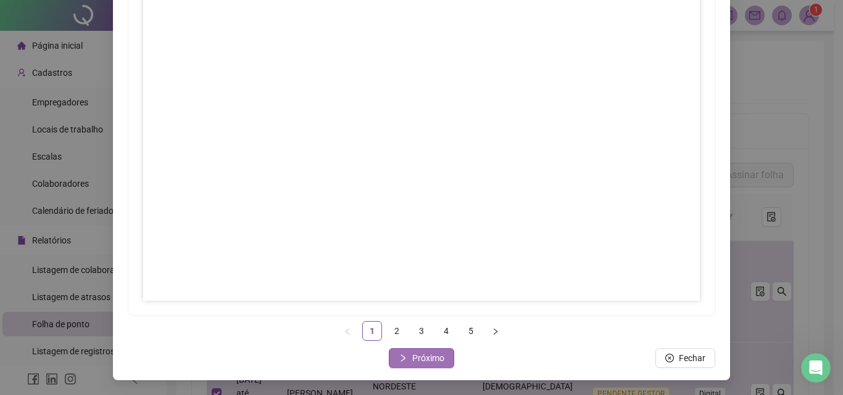
click at [428, 355] on span "Próximo" at bounding box center [428, 359] width 32 height 14
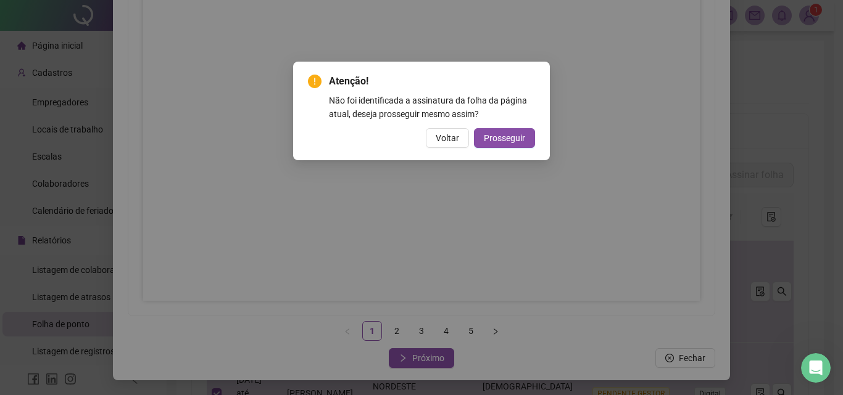
click at [456, 139] on span "Voltar" at bounding box center [446, 138] width 23 height 14
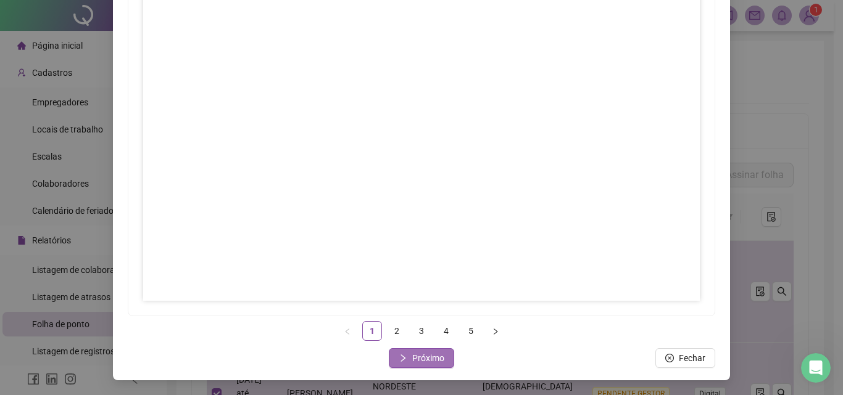
click at [435, 360] on span "Próximo" at bounding box center [428, 359] width 32 height 14
click at [431, 357] on span "Próximo" at bounding box center [428, 359] width 32 height 14
click at [431, 360] on span "Próximo" at bounding box center [428, 359] width 32 height 14
click at [436, 355] on span "Próximo" at bounding box center [428, 359] width 32 height 14
click at [421, 360] on span "Fechar" at bounding box center [428, 359] width 27 height 14
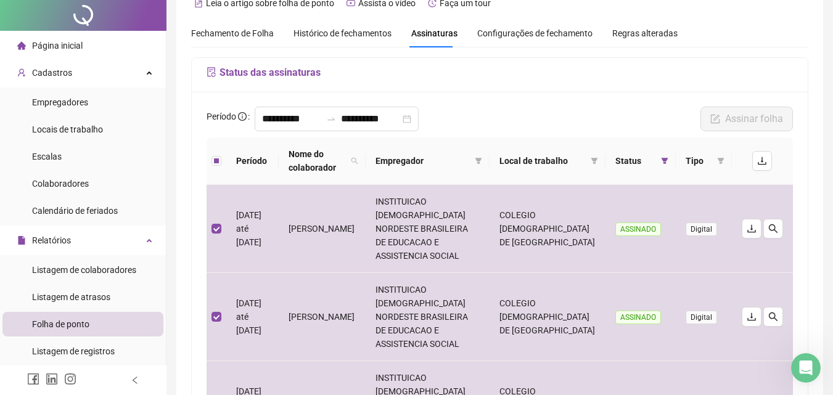
scroll to position [0, 0]
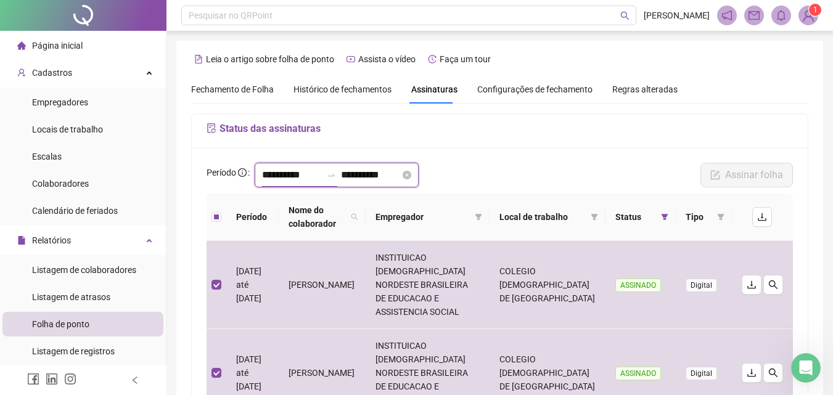
click at [295, 175] on input "**********" at bounding box center [291, 175] width 59 height 15
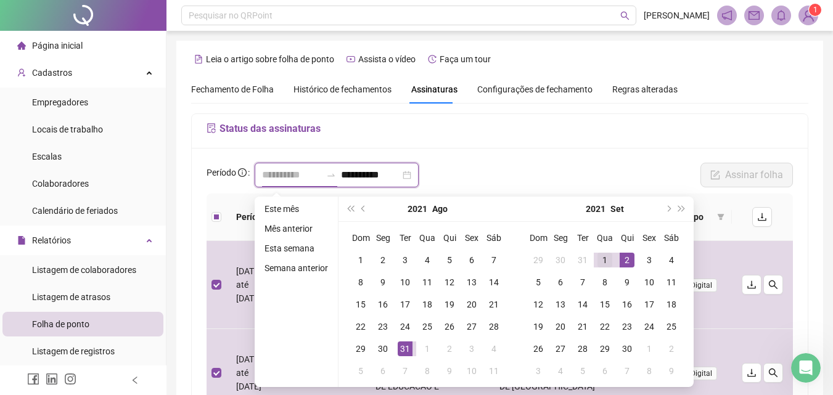
type input "**********"
drag, startPoint x: 602, startPoint y: 260, endPoint x: 603, endPoint y: 266, distance: 6.3
click at [603, 265] on div "1" at bounding box center [605, 260] width 15 height 15
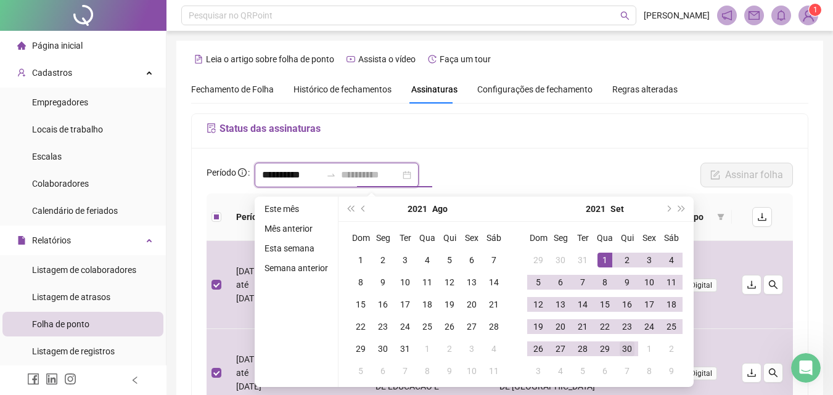
type input "**********"
click at [633, 350] on div "30" at bounding box center [627, 349] width 15 height 15
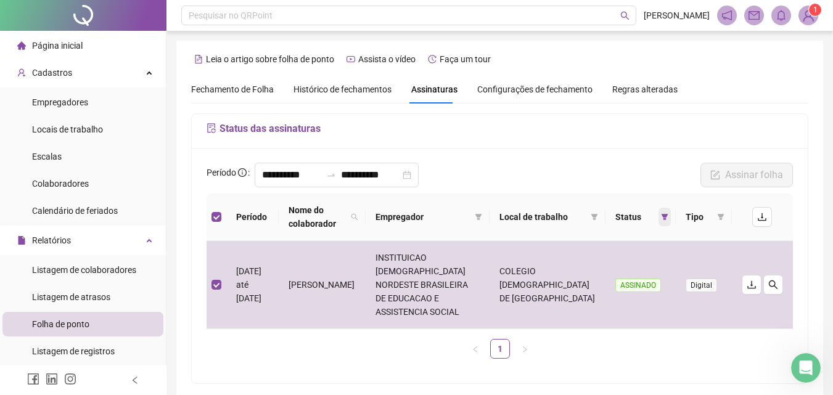
click at [664, 216] on icon "filter" at bounding box center [665, 217] width 7 height 6
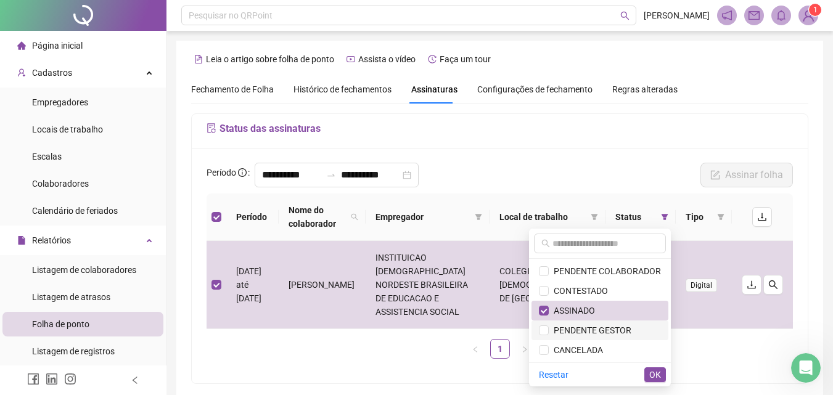
click at [601, 328] on span "PENDENTE GESTOR" at bounding box center [590, 331] width 83 height 10
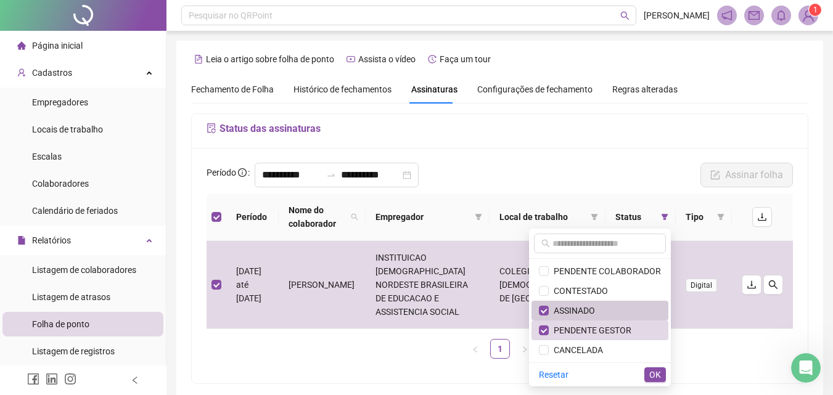
click at [600, 312] on span "ASSINADO" at bounding box center [600, 311] width 122 height 14
click at [655, 373] on span "OK" at bounding box center [656, 375] width 12 height 14
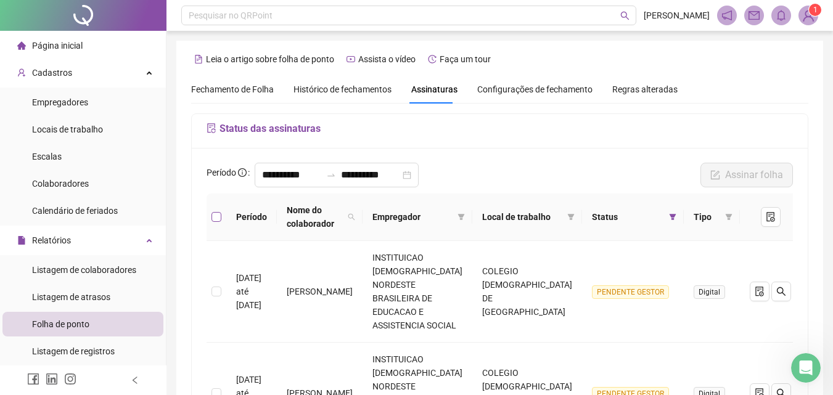
click at [218, 212] on label at bounding box center [217, 217] width 10 height 14
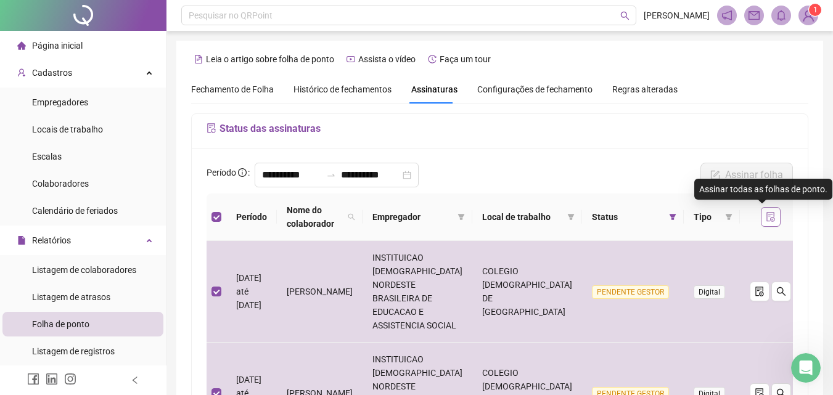
click at [767, 218] on icon "file-done" at bounding box center [771, 217] width 8 height 10
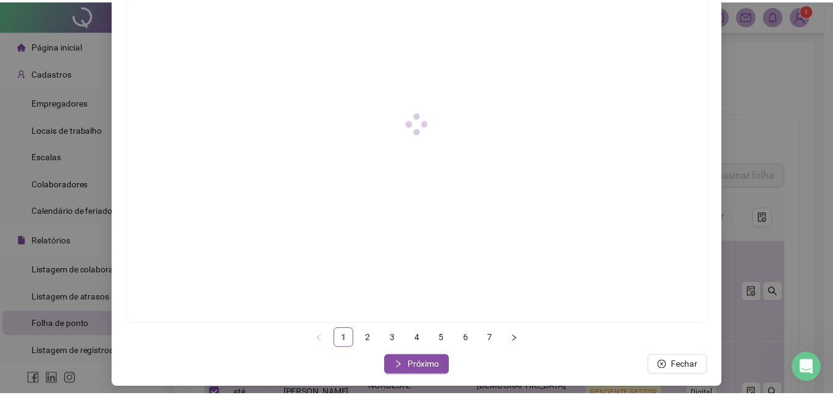
scroll to position [178, 0]
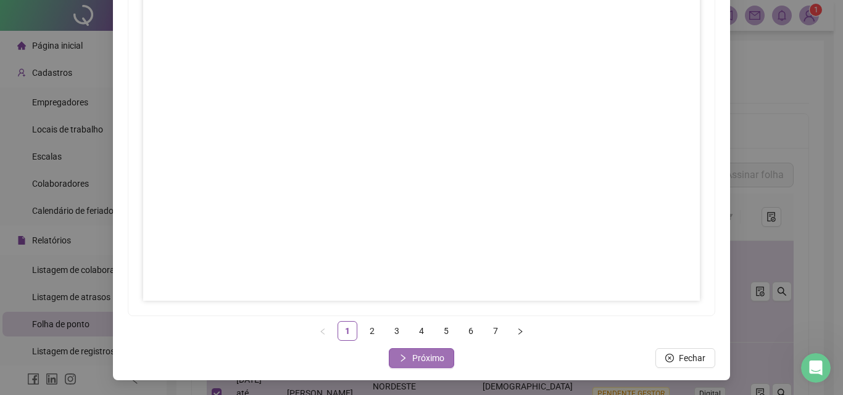
click at [431, 363] on span "Próximo" at bounding box center [428, 359] width 32 height 14
click at [431, 358] on span "Próximo" at bounding box center [428, 359] width 32 height 14
click at [432, 358] on span "Próximo" at bounding box center [428, 359] width 32 height 14
click at [419, 359] on span "Próximo" at bounding box center [428, 359] width 32 height 14
click at [435, 364] on span "Próximo" at bounding box center [428, 359] width 32 height 14
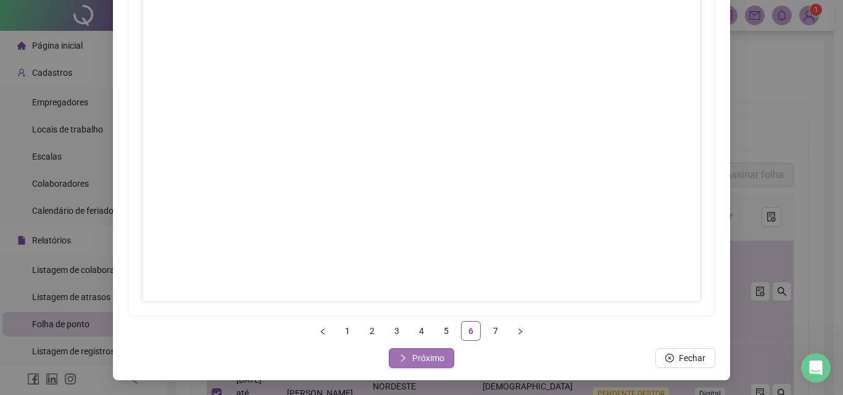
click at [415, 362] on span "Próximo" at bounding box center [428, 359] width 32 height 14
click at [422, 351] on button "Fechar" at bounding box center [422, 359] width 60 height 20
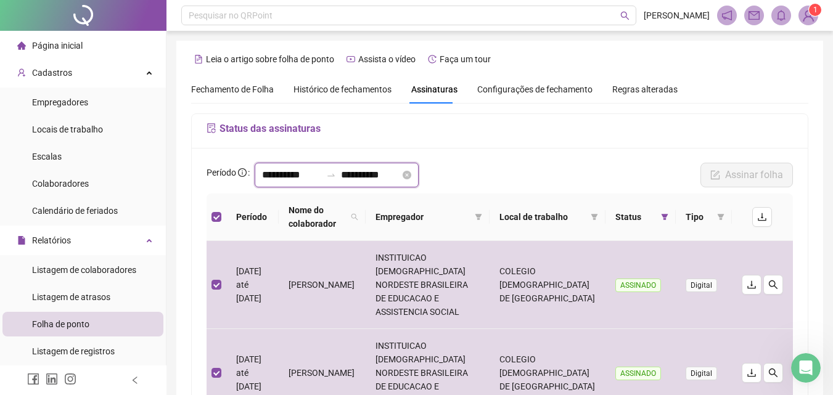
click at [299, 176] on input "**********" at bounding box center [291, 175] width 59 height 15
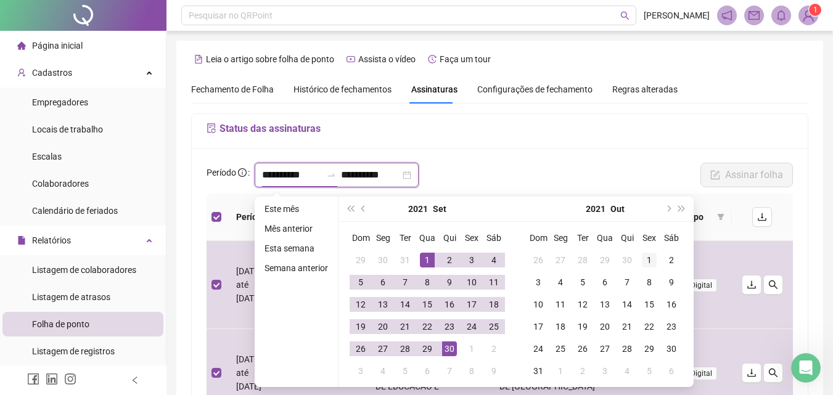
type input "**********"
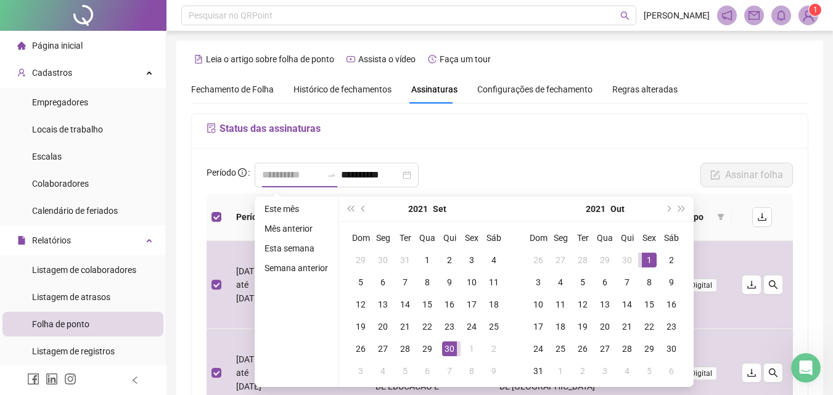
click at [645, 257] on div "1" at bounding box center [649, 260] width 15 height 15
type input "**********"
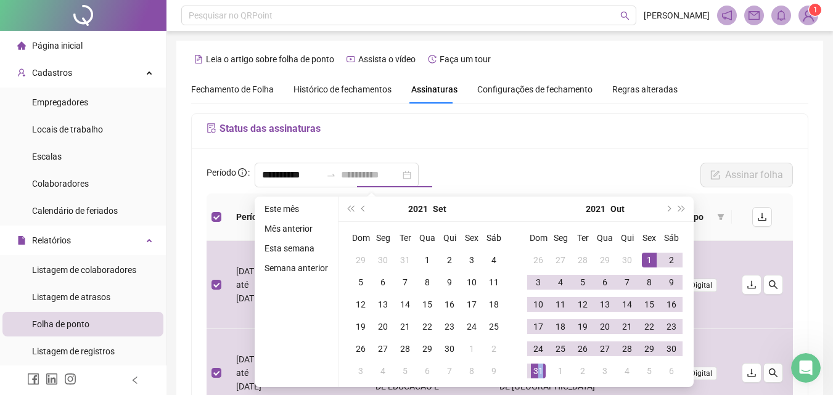
click at [540, 373] on div "31" at bounding box center [538, 371] width 15 height 15
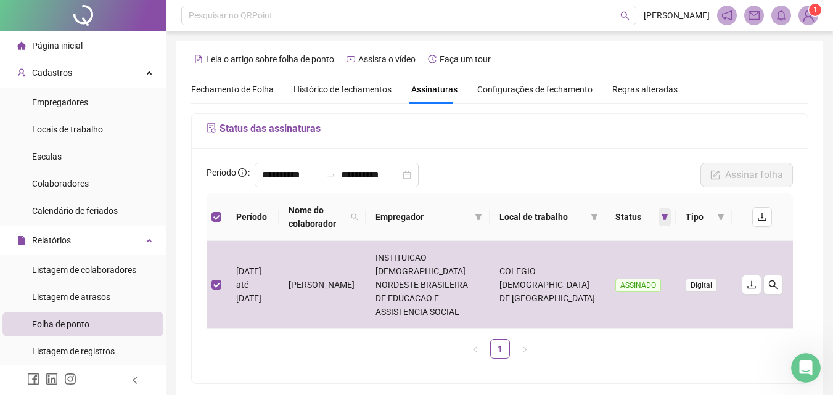
click at [664, 216] on icon "filter" at bounding box center [665, 217] width 7 height 6
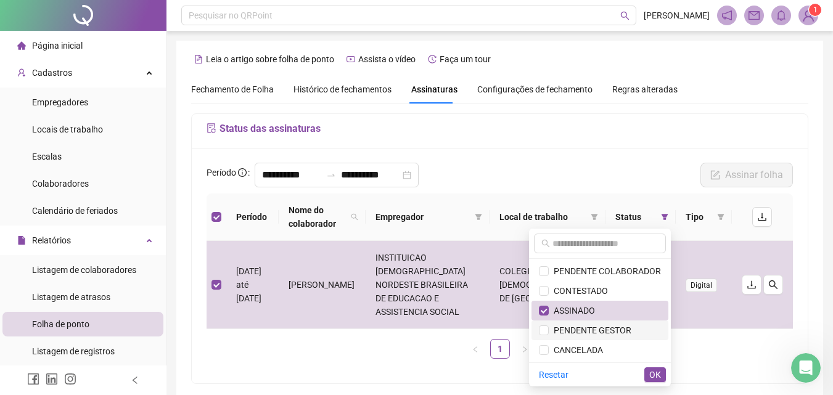
click at [603, 332] on span "PENDENTE GESTOR" at bounding box center [590, 331] width 83 height 10
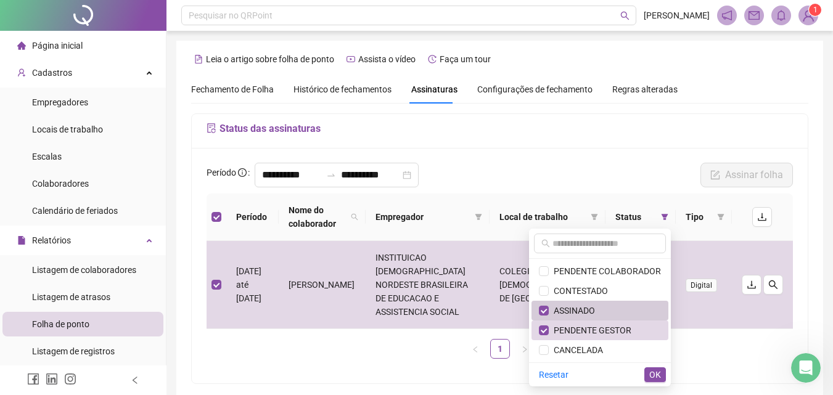
click at [592, 314] on span "ASSINADO" at bounding box center [572, 311] width 46 height 10
click at [653, 374] on span "OK" at bounding box center [656, 375] width 12 height 14
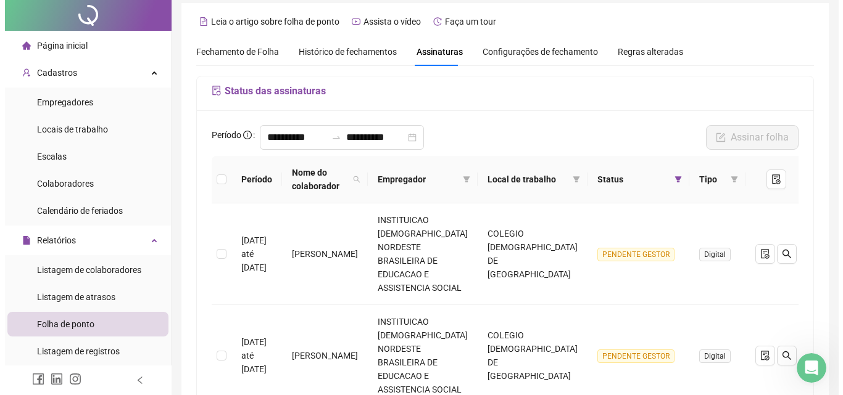
scroll to position [0, 0]
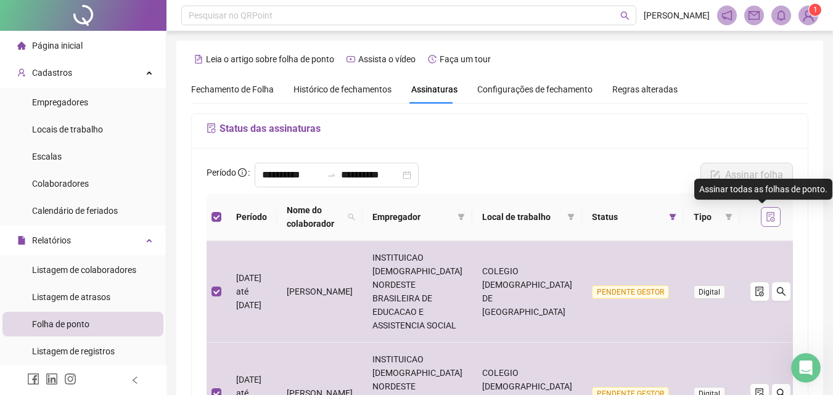
click at [767, 219] on icon "file-done" at bounding box center [771, 217] width 8 height 10
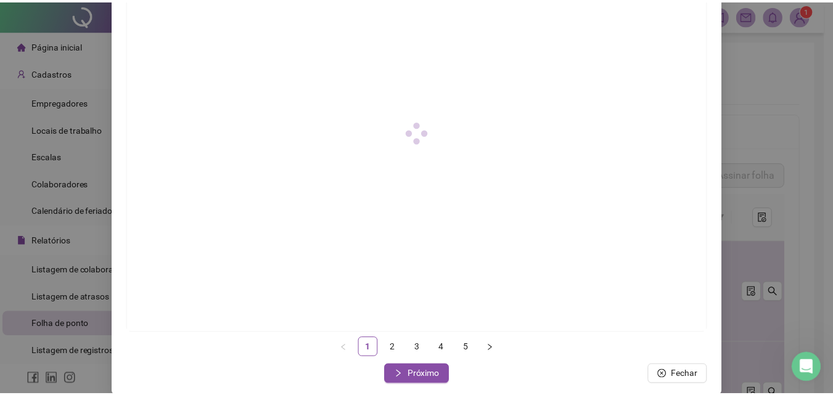
scroll to position [178, 0]
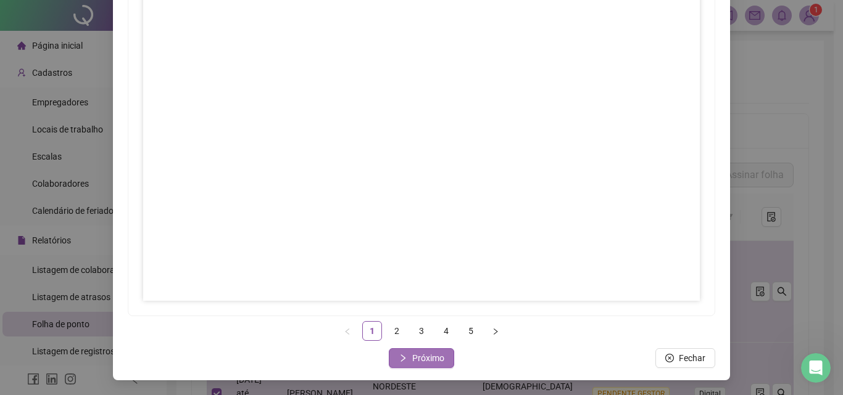
click at [434, 358] on span "Próximo" at bounding box center [428, 359] width 32 height 14
click at [435, 360] on span "Próximo" at bounding box center [428, 359] width 32 height 14
click at [424, 357] on span "Próximo" at bounding box center [428, 359] width 32 height 14
click at [433, 359] on span "Próximo" at bounding box center [428, 359] width 32 height 14
click at [426, 360] on span "Fechar" at bounding box center [428, 359] width 27 height 14
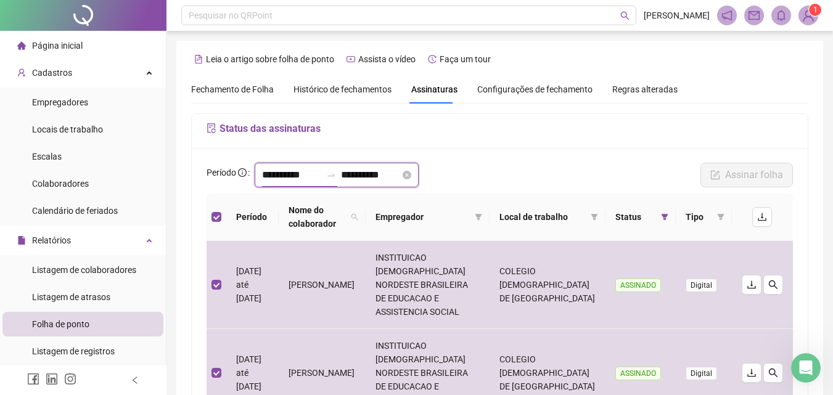
click at [302, 175] on input "**********" at bounding box center [291, 175] width 59 height 15
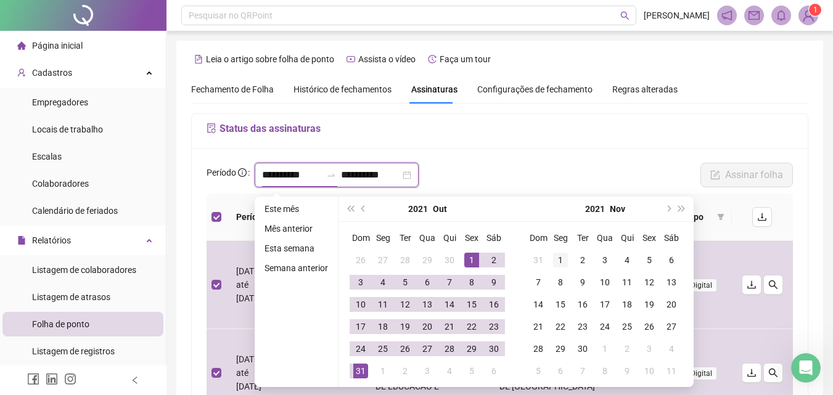
type input "**********"
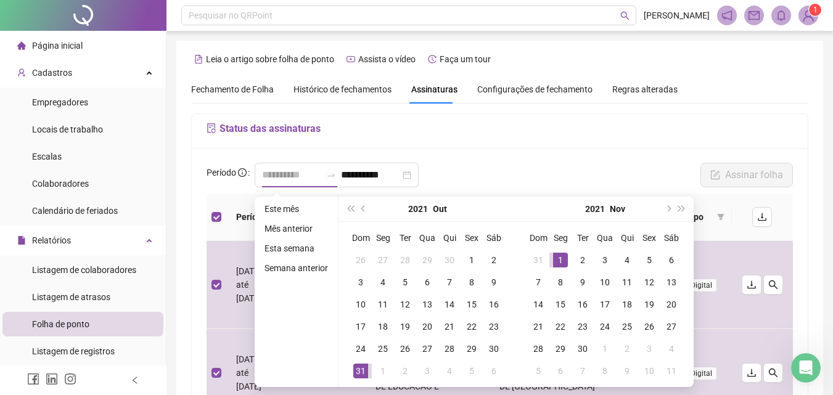
click at [558, 261] on div "1" at bounding box center [560, 260] width 15 height 15
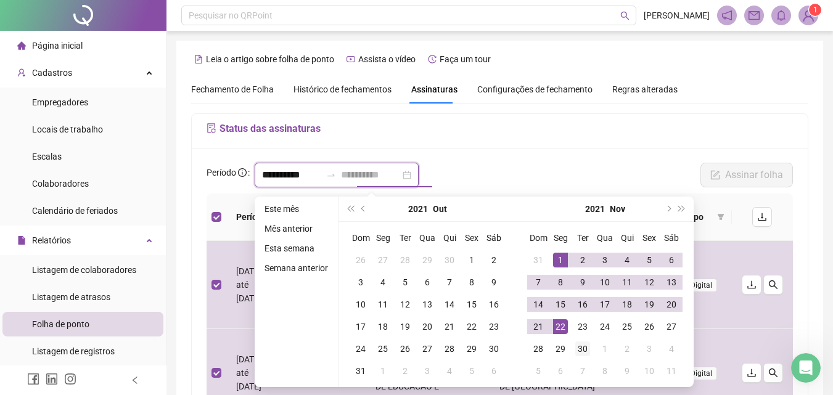
type input "**********"
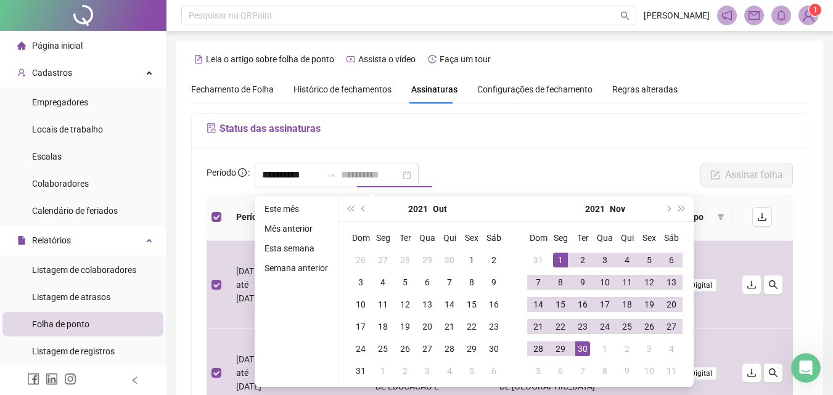
click at [582, 340] on td "30" at bounding box center [583, 349] width 22 height 22
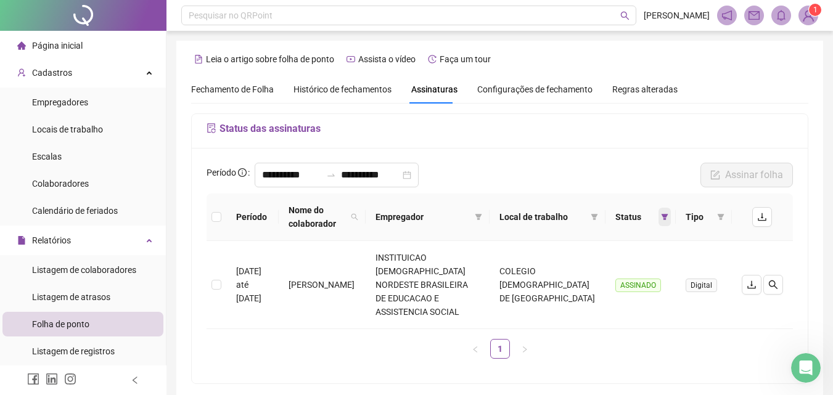
click at [662, 215] on icon "filter" at bounding box center [665, 217] width 7 height 6
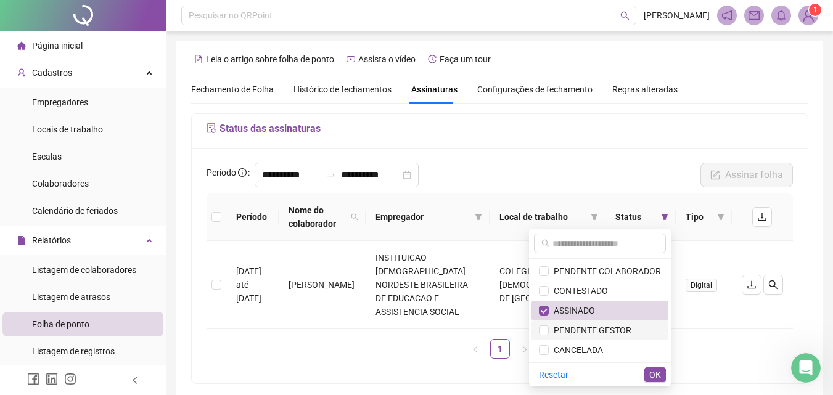
click at [602, 331] on span "PENDENTE GESTOR" at bounding box center [590, 331] width 83 height 10
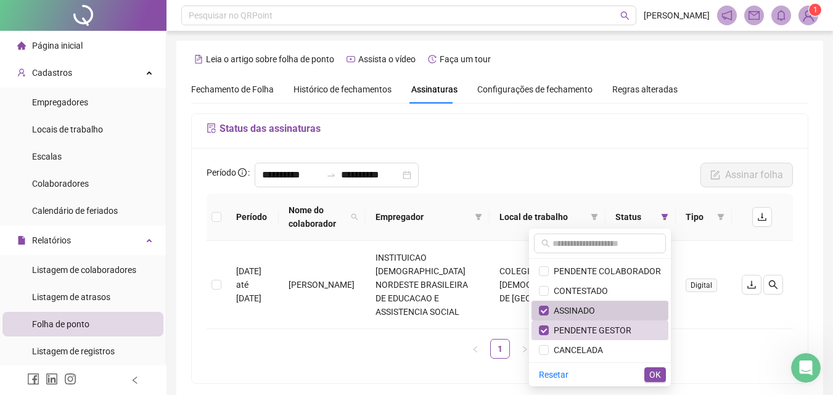
click at [590, 309] on span "ASSINADO" at bounding box center [572, 311] width 46 height 10
click at [659, 378] on span "OK" at bounding box center [656, 375] width 12 height 14
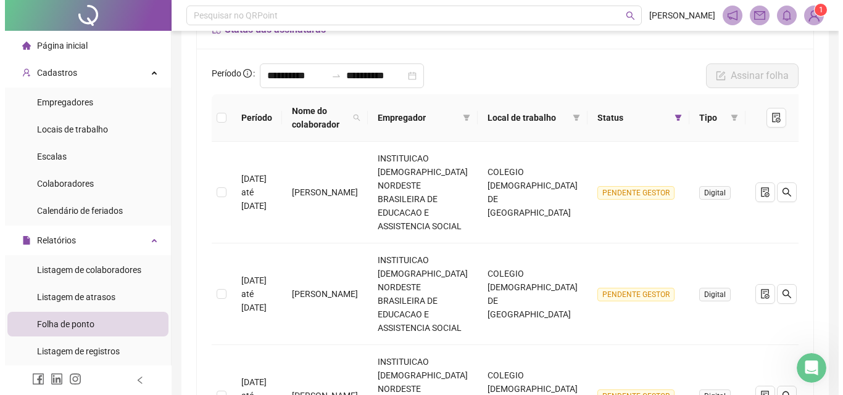
scroll to position [0, 0]
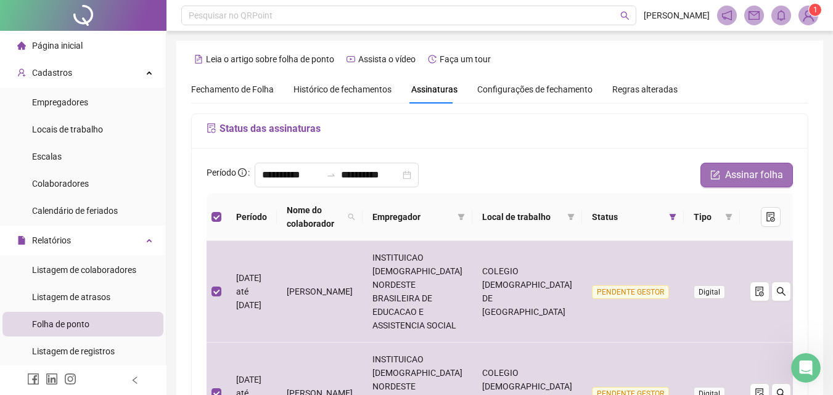
click at [744, 177] on span "Assinar folha" at bounding box center [754, 175] width 58 height 15
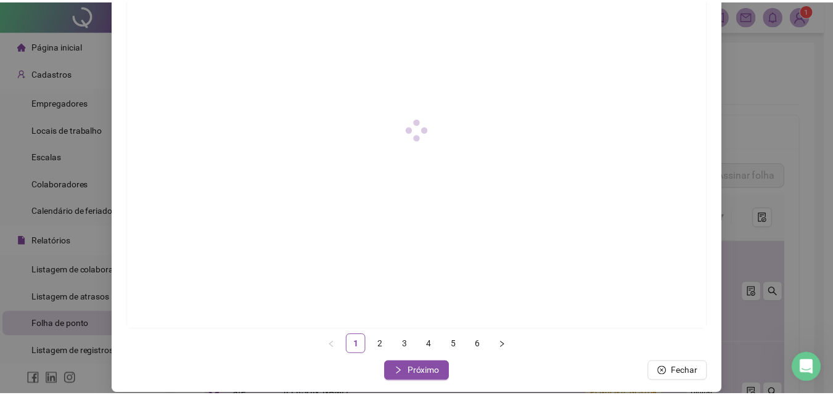
scroll to position [178, 0]
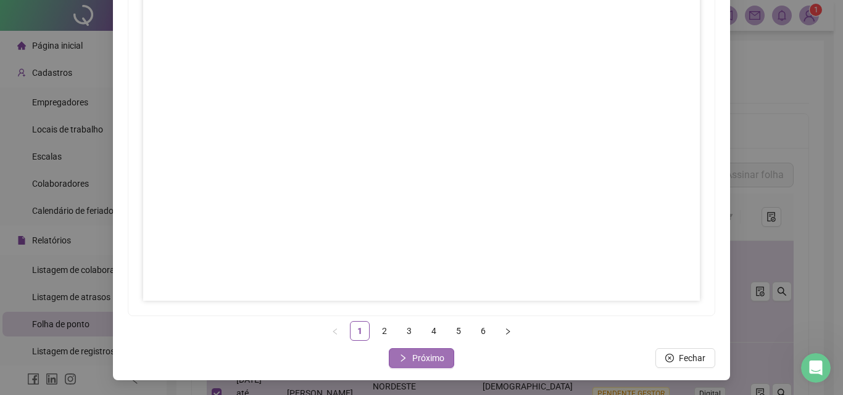
click at [442, 356] on button "Próximo" at bounding box center [421, 359] width 65 height 20
click at [429, 361] on span "Próximo" at bounding box center [428, 359] width 32 height 14
click at [441, 352] on button "Próximo" at bounding box center [421, 359] width 65 height 20
click at [432, 362] on span "Próximo" at bounding box center [428, 359] width 32 height 14
click at [412, 355] on span "Próximo" at bounding box center [428, 359] width 32 height 14
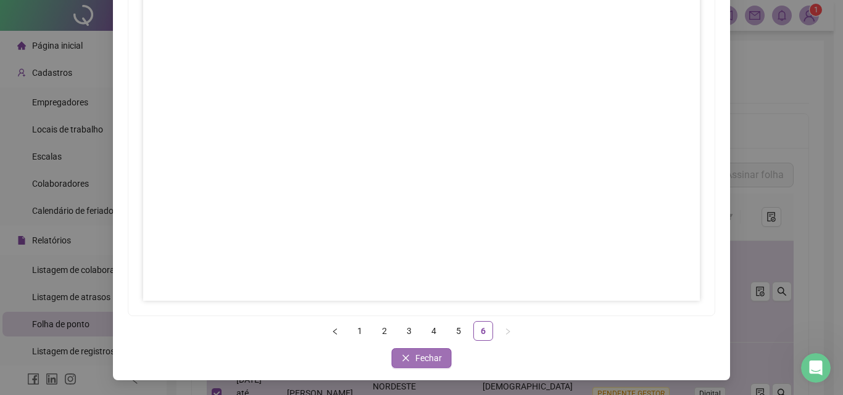
click at [415, 363] on span "Fechar" at bounding box center [428, 359] width 27 height 14
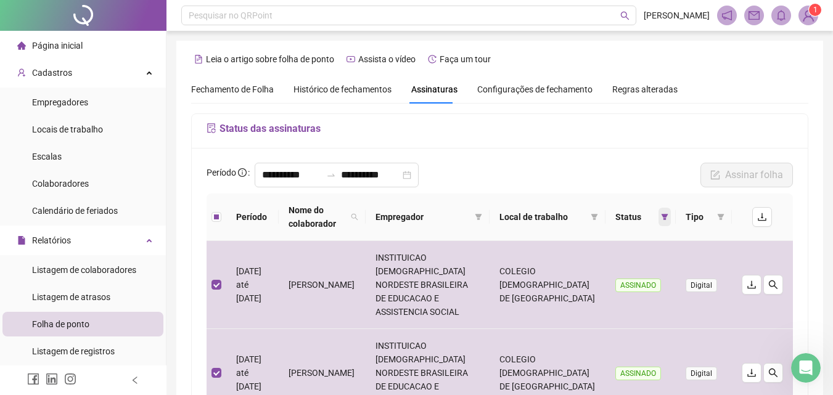
click at [663, 217] on icon "filter" at bounding box center [665, 217] width 7 height 6
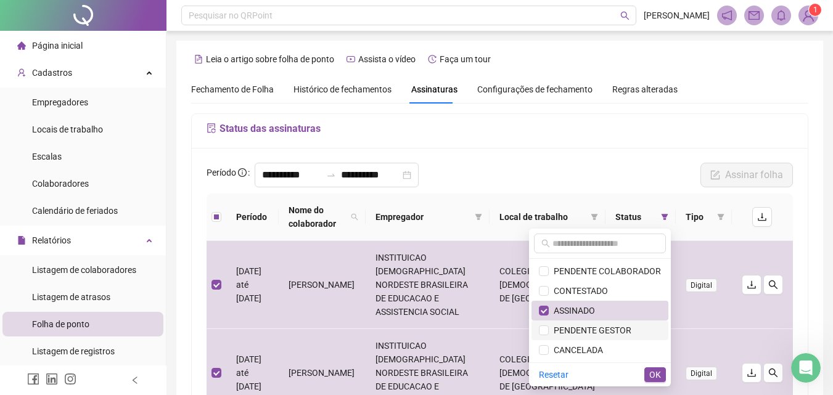
click at [603, 334] on span "PENDENTE GESTOR" at bounding box center [590, 331] width 83 height 10
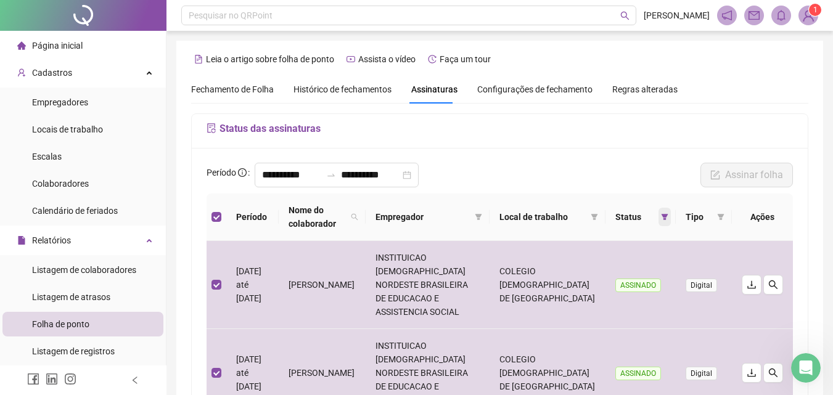
click at [664, 216] on icon "filter" at bounding box center [665, 217] width 7 height 6
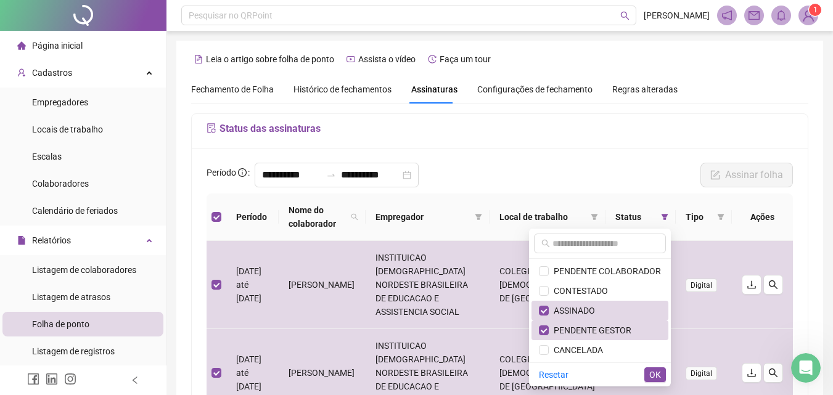
click at [239, 207] on th "Período" at bounding box center [252, 217] width 52 height 47
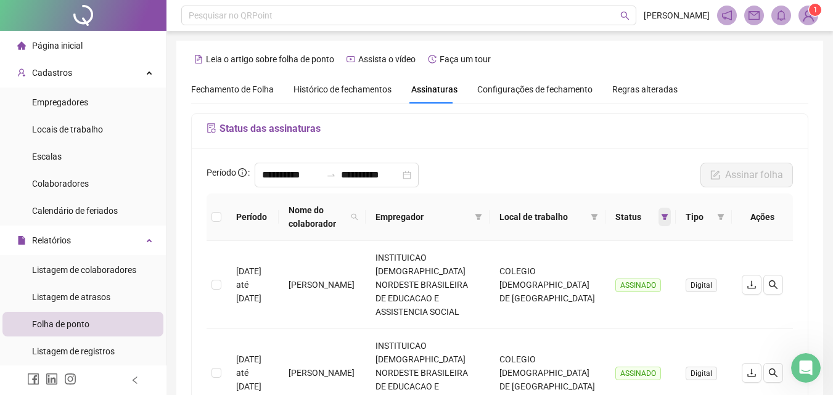
click at [666, 216] on icon "filter" at bounding box center [665, 217] width 7 height 6
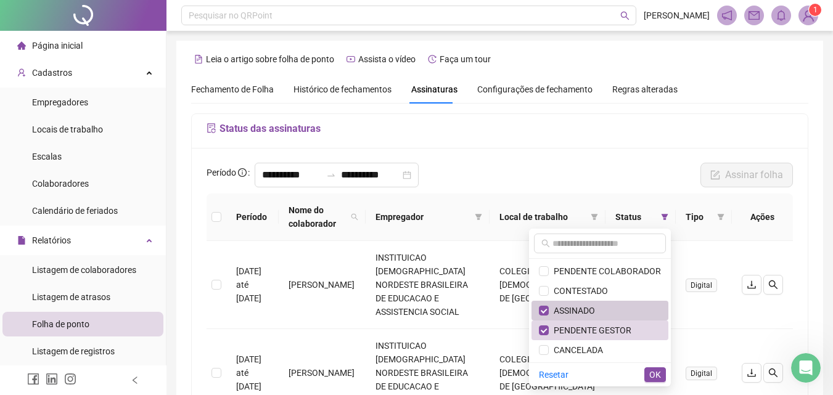
click at [600, 307] on span "ASSINADO" at bounding box center [600, 311] width 122 height 14
click at [655, 373] on span "OK" at bounding box center [656, 375] width 12 height 14
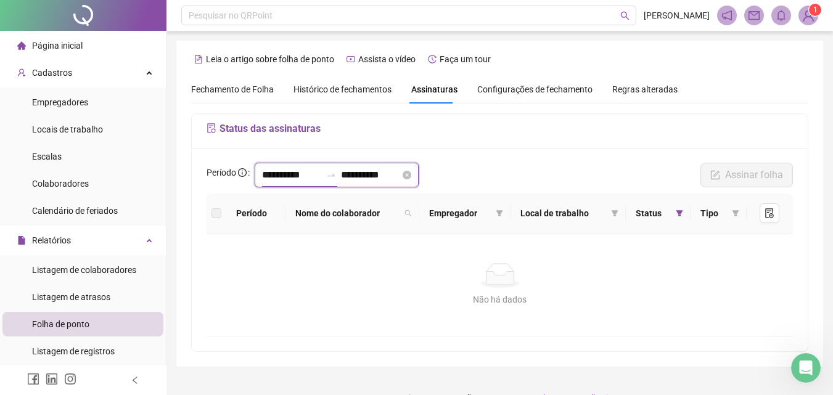
click at [297, 178] on input "**********" at bounding box center [291, 175] width 59 height 15
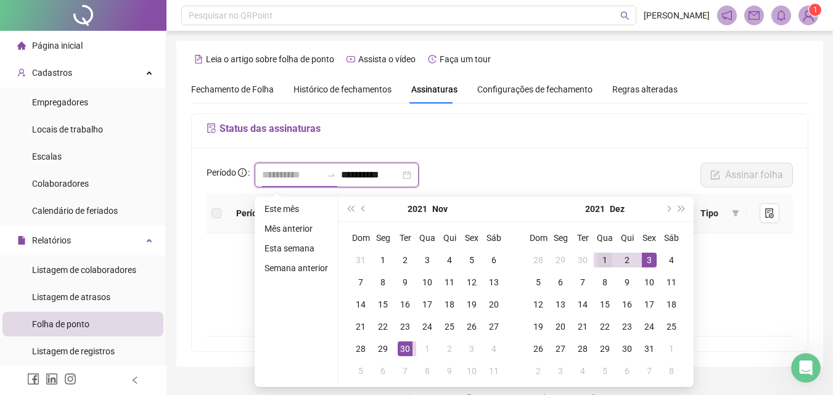
type input "**********"
click at [602, 254] on div "1" at bounding box center [605, 260] width 15 height 15
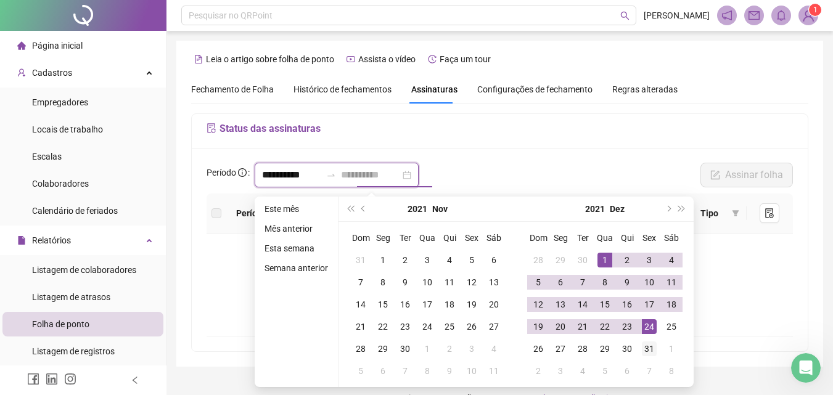
type input "**********"
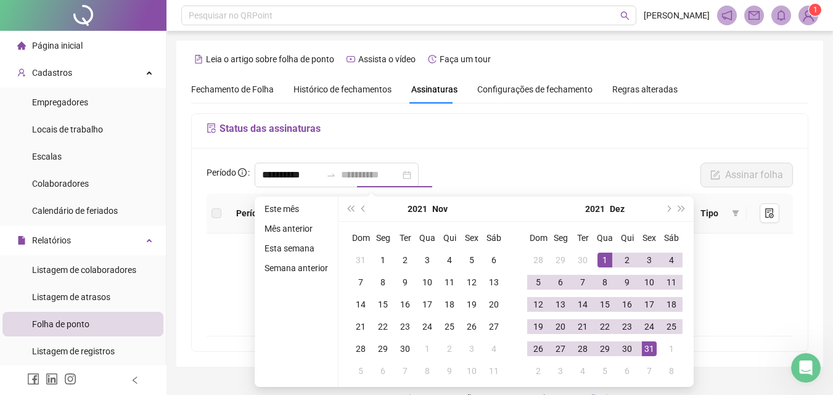
click at [651, 345] on div "31" at bounding box center [649, 349] width 15 height 15
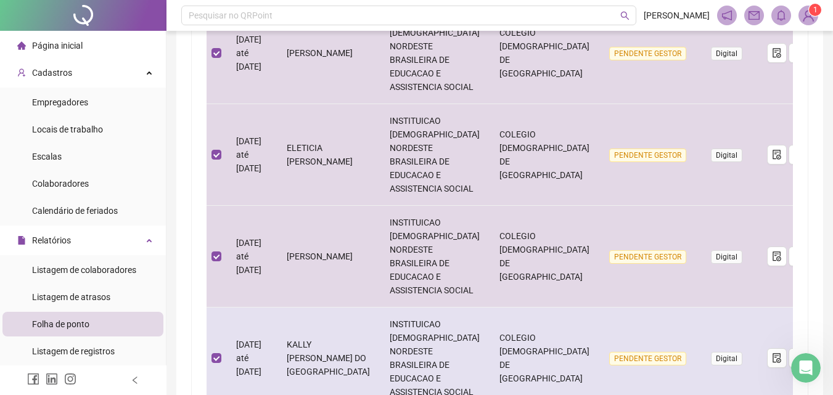
scroll to position [851, 0]
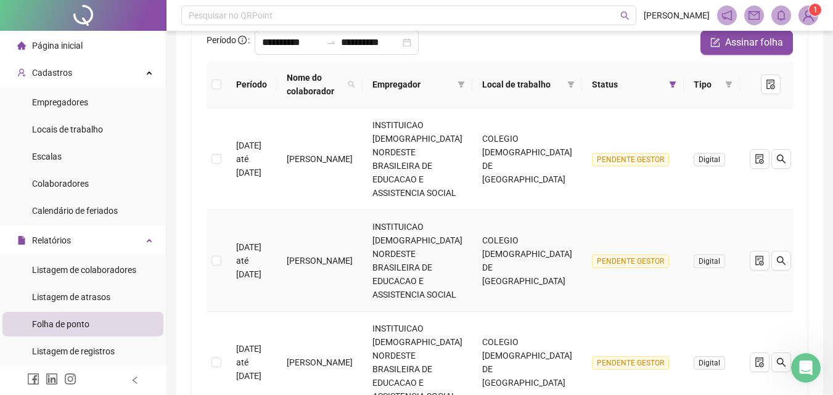
scroll to position [110, 0]
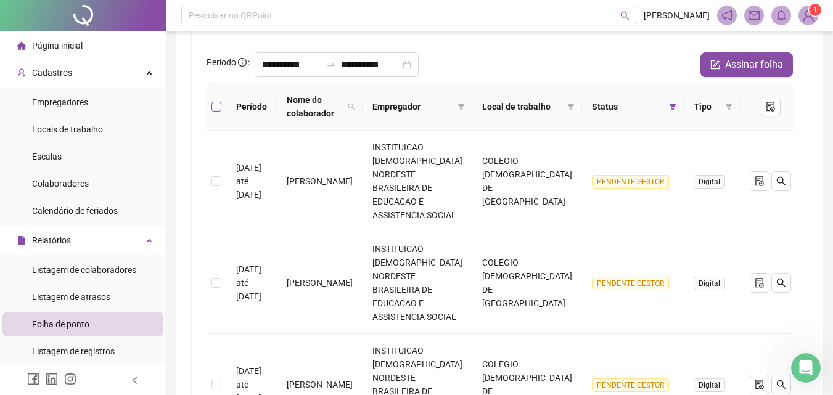
click at [217, 101] on label at bounding box center [217, 107] width 10 height 14
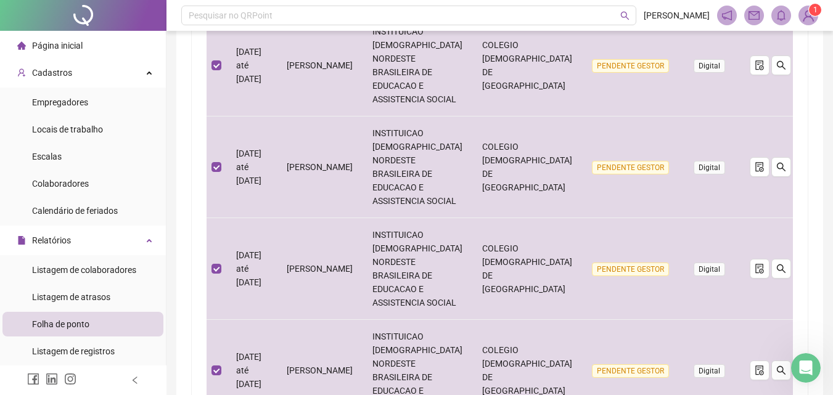
scroll to position [851, 0]
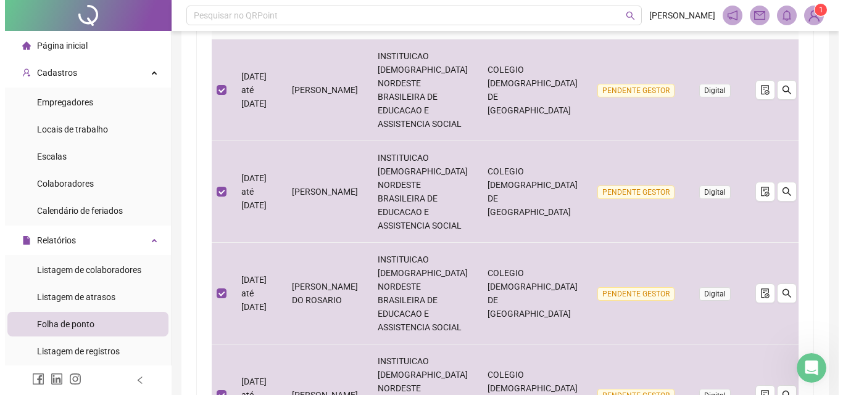
scroll to position [0, 0]
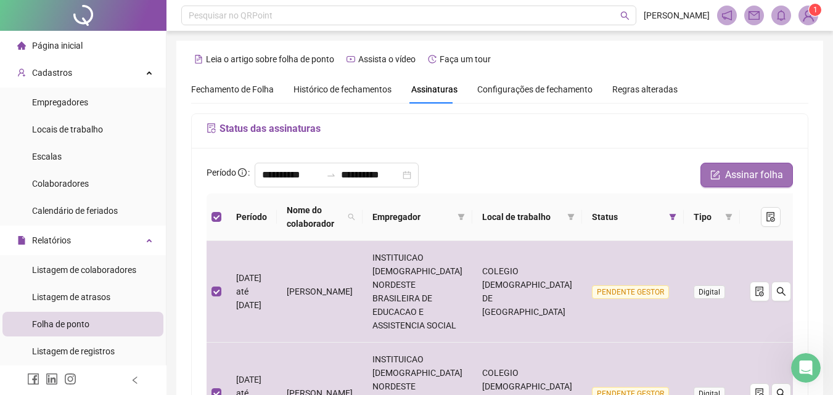
click at [763, 171] on span "Assinar folha" at bounding box center [754, 175] width 58 height 15
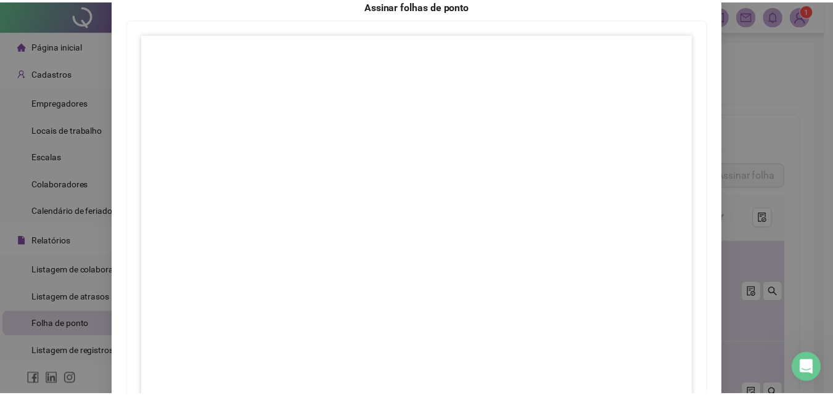
scroll to position [178, 0]
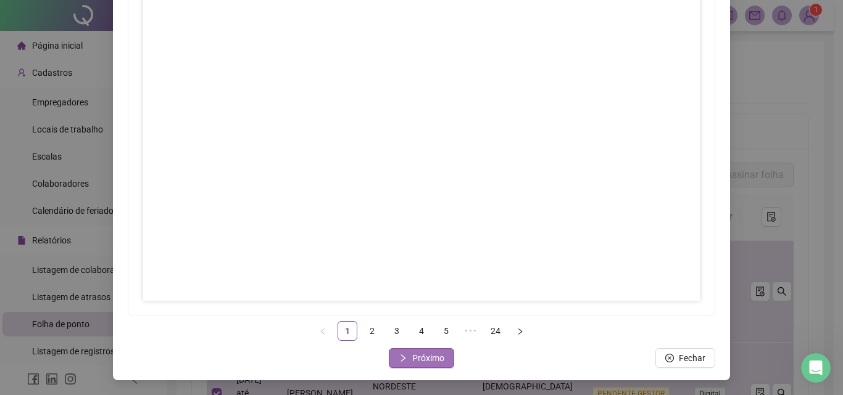
click at [423, 362] on span "Próximo" at bounding box center [428, 359] width 32 height 14
click at [426, 362] on span "Próximo" at bounding box center [428, 359] width 32 height 14
click at [412, 357] on span "Próximo" at bounding box center [428, 359] width 32 height 14
click at [418, 355] on span "Próximo" at bounding box center [428, 359] width 32 height 14
click at [426, 360] on span "Próximo" at bounding box center [428, 359] width 32 height 14
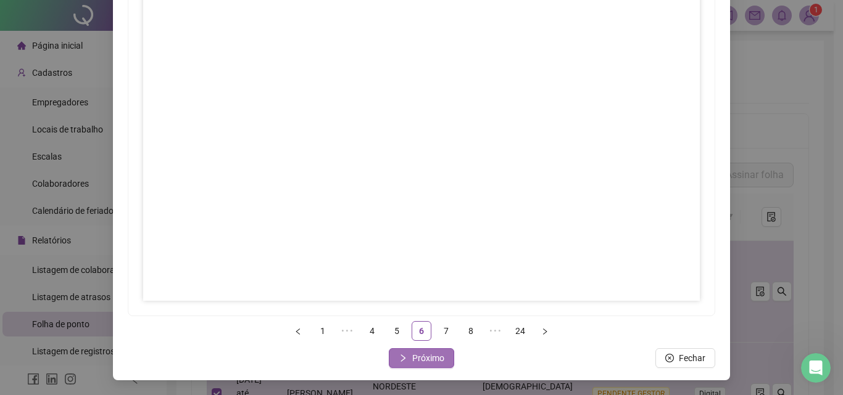
click at [427, 362] on span "Próximo" at bounding box center [428, 359] width 32 height 14
click at [419, 357] on span "Próximo" at bounding box center [428, 359] width 32 height 14
click at [432, 358] on span "Próximo" at bounding box center [428, 359] width 32 height 14
click at [426, 360] on span "Próximo" at bounding box center [428, 359] width 32 height 14
click at [430, 362] on span "Próximo" at bounding box center [428, 359] width 32 height 14
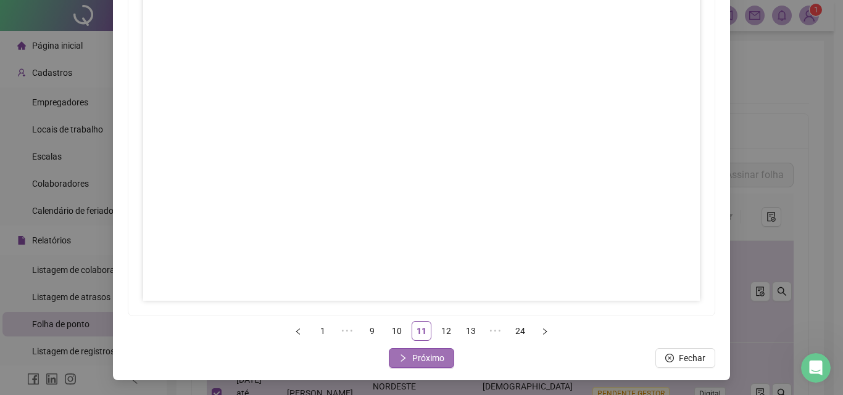
click at [428, 363] on span "Próximo" at bounding box center [428, 359] width 32 height 14
click at [432, 362] on span "Próximo" at bounding box center [428, 359] width 32 height 14
click at [426, 365] on button "Próximo" at bounding box center [421, 359] width 65 height 20
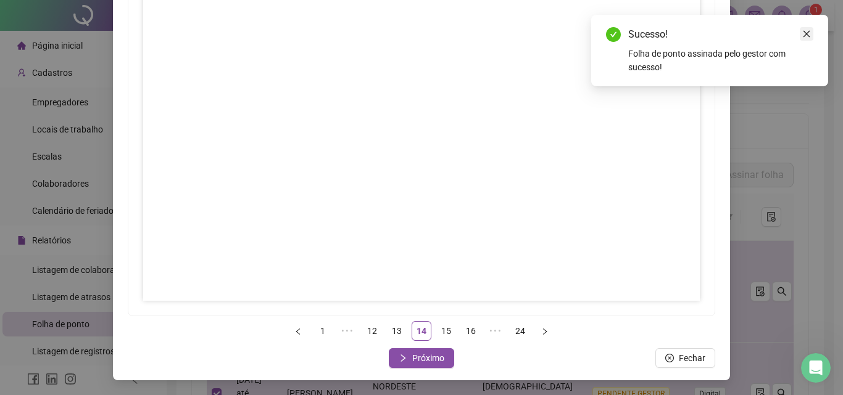
click at [802, 36] on icon "close" at bounding box center [806, 34] width 9 height 9
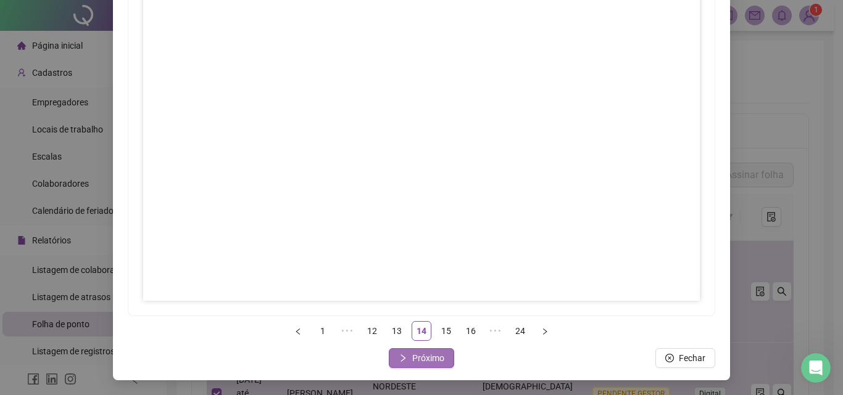
click at [412, 357] on span "Próximo" at bounding box center [428, 359] width 32 height 14
click at [435, 366] on button "Próximo" at bounding box center [421, 359] width 65 height 20
click at [432, 361] on span "Próximo" at bounding box center [428, 359] width 32 height 14
click at [438, 355] on span "Próximo" at bounding box center [428, 359] width 32 height 14
click at [432, 365] on span "Próximo" at bounding box center [428, 359] width 32 height 14
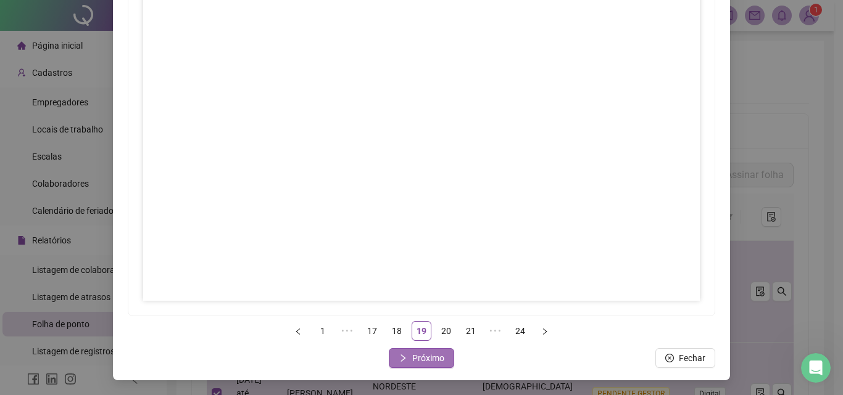
click at [428, 353] on span "Próximo" at bounding box center [428, 359] width 32 height 14
click at [437, 361] on span "Próximo" at bounding box center [428, 359] width 32 height 14
click at [432, 355] on span "Próximo" at bounding box center [428, 359] width 32 height 14
click at [418, 361] on span "Próximo" at bounding box center [428, 359] width 32 height 14
click at [436, 363] on span "Próximo" at bounding box center [428, 359] width 32 height 14
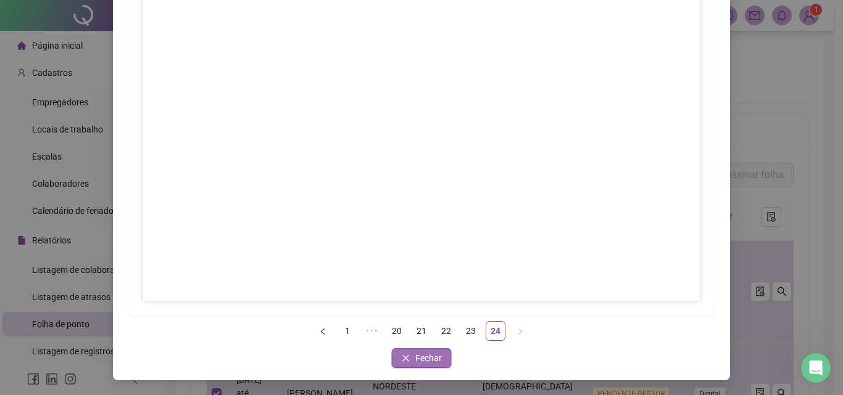
click at [425, 361] on span "Fechar" at bounding box center [428, 359] width 27 height 14
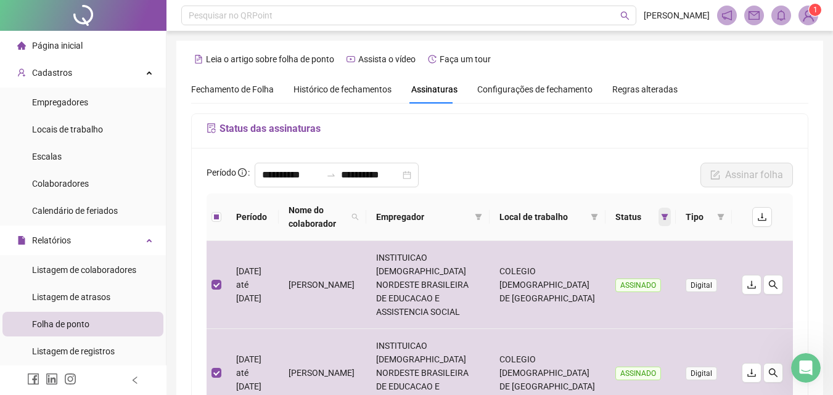
click at [669, 215] on span at bounding box center [665, 217] width 12 height 19
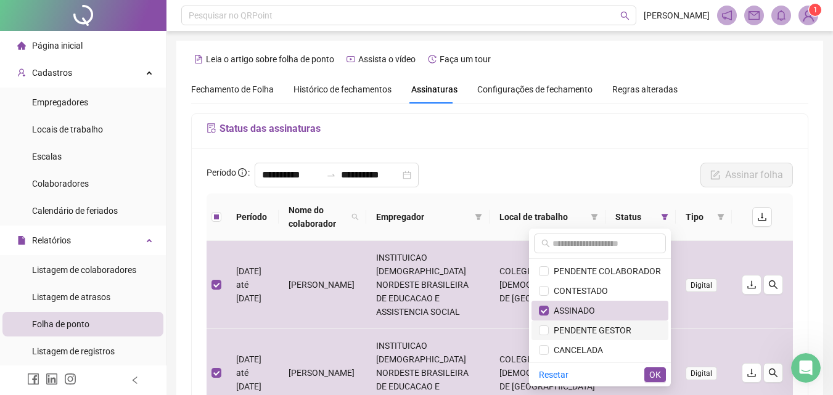
click at [594, 331] on span "PENDENTE GESTOR" at bounding box center [590, 331] width 83 height 10
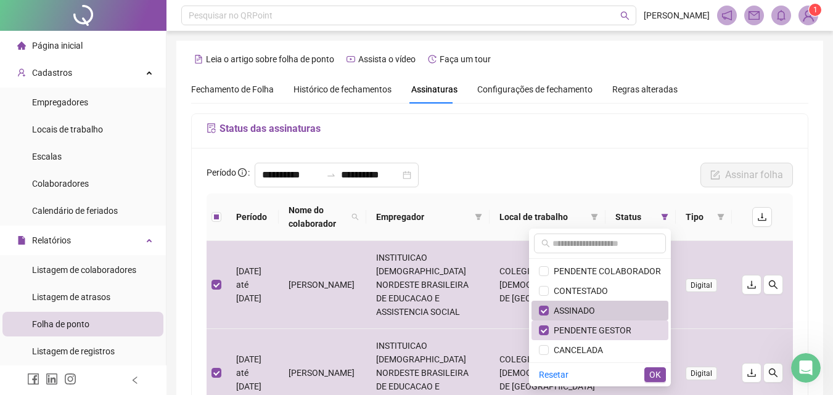
click at [588, 308] on span "ASSINADO" at bounding box center [572, 311] width 46 height 10
click at [650, 371] on span "OK" at bounding box center [656, 375] width 12 height 14
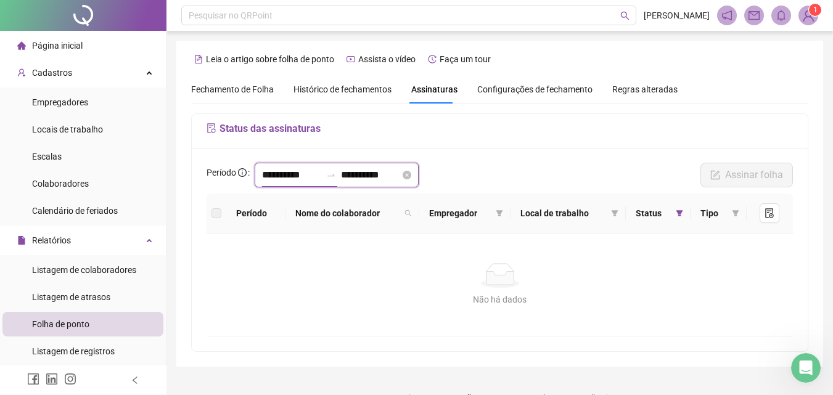
click at [281, 178] on input "**********" at bounding box center [291, 175] width 59 height 15
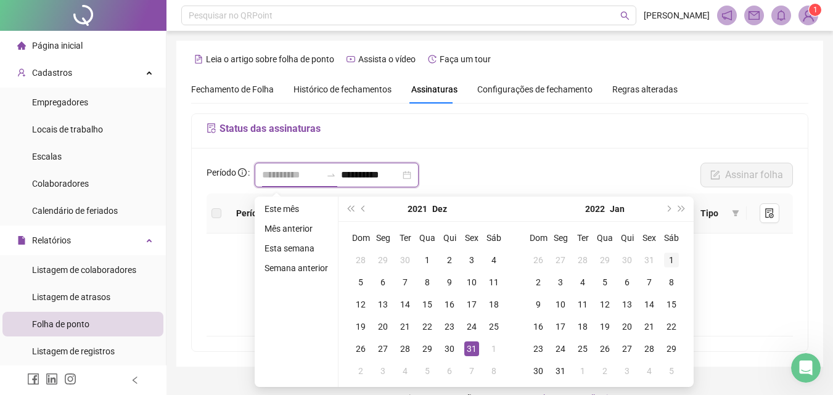
type input "**********"
click at [670, 257] on div "1" at bounding box center [671, 260] width 15 height 15
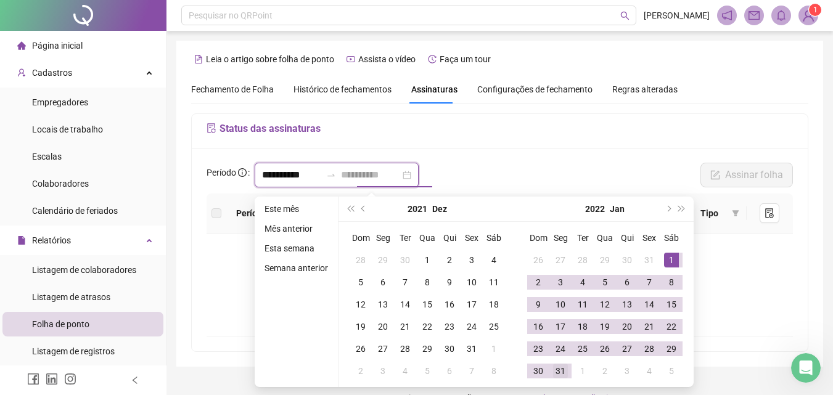
type input "**********"
click at [564, 369] on div "31" at bounding box center [560, 371] width 15 height 15
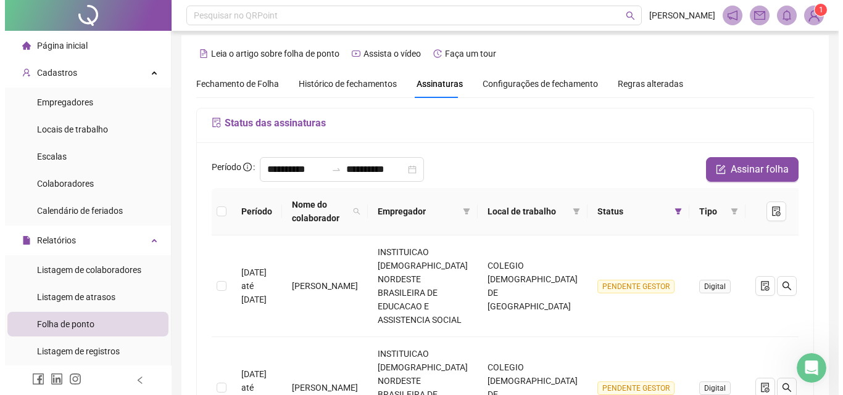
scroll to position [0, 0]
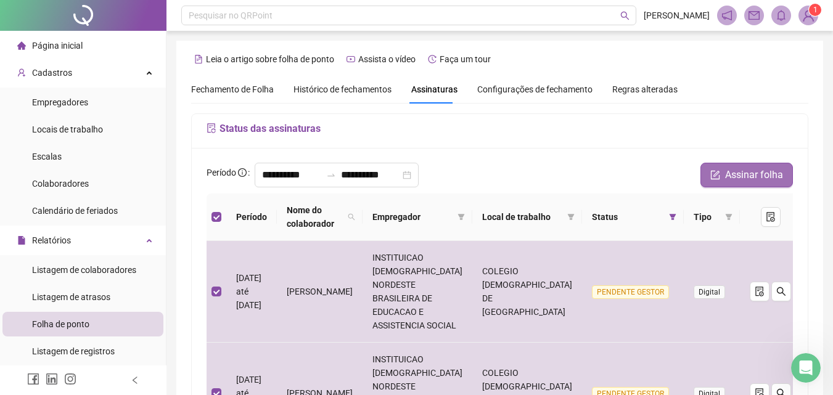
click at [758, 172] on span "Assinar folha" at bounding box center [754, 175] width 58 height 15
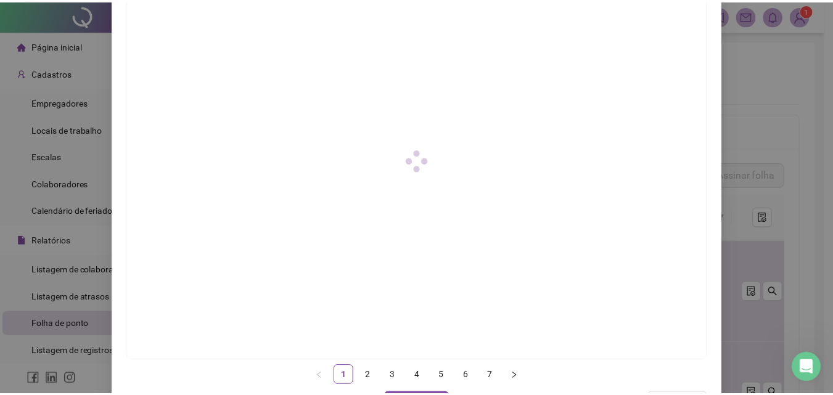
scroll to position [178, 0]
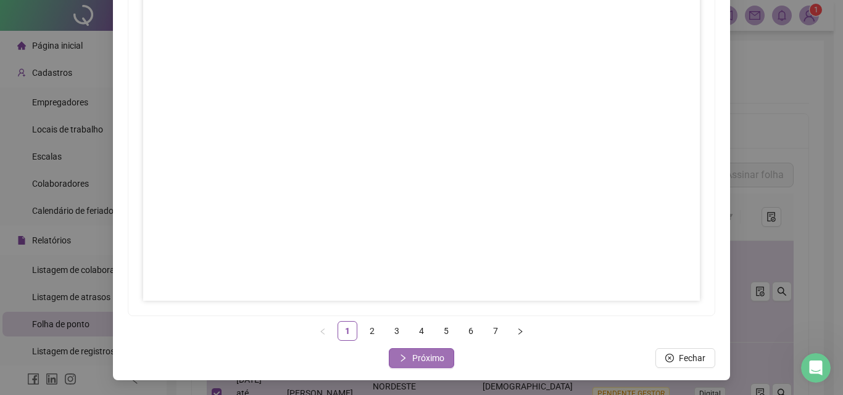
click at [420, 366] on button "Próximo" at bounding box center [421, 359] width 65 height 20
click at [415, 363] on span "Próximo" at bounding box center [428, 359] width 32 height 14
click at [428, 357] on span "Próximo" at bounding box center [428, 359] width 32 height 14
click at [420, 358] on span "Próximo" at bounding box center [428, 359] width 32 height 14
click at [422, 360] on span "Próximo" at bounding box center [428, 359] width 32 height 14
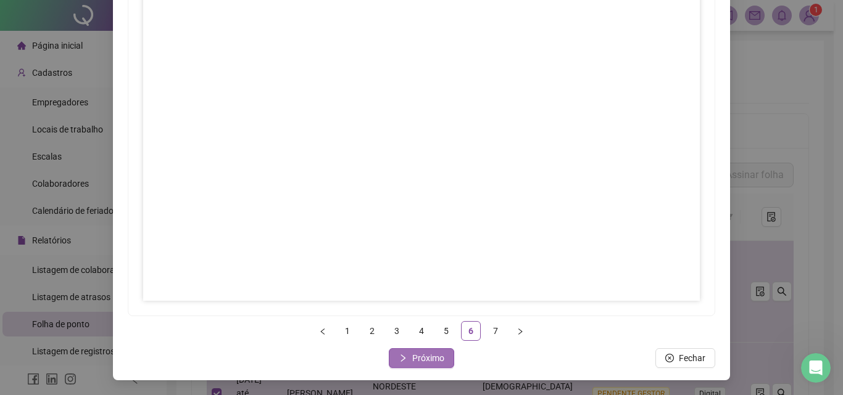
click at [415, 360] on span "Próximo" at bounding box center [428, 359] width 32 height 14
click at [417, 361] on span "Fechar" at bounding box center [428, 359] width 27 height 14
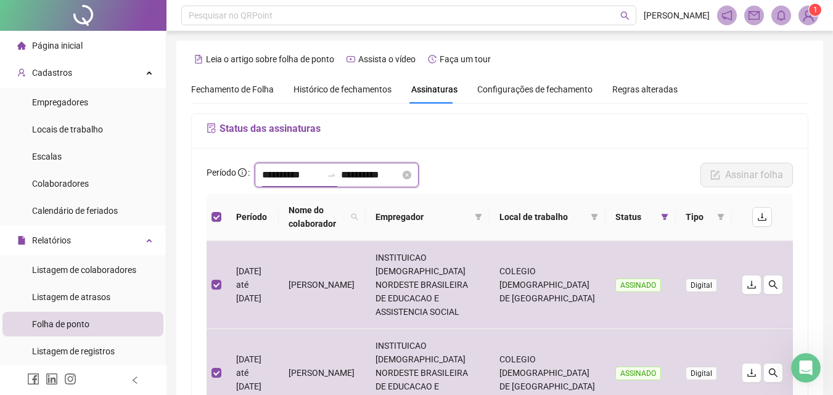
click at [307, 170] on input "**********" at bounding box center [291, 175] width 59 height 15
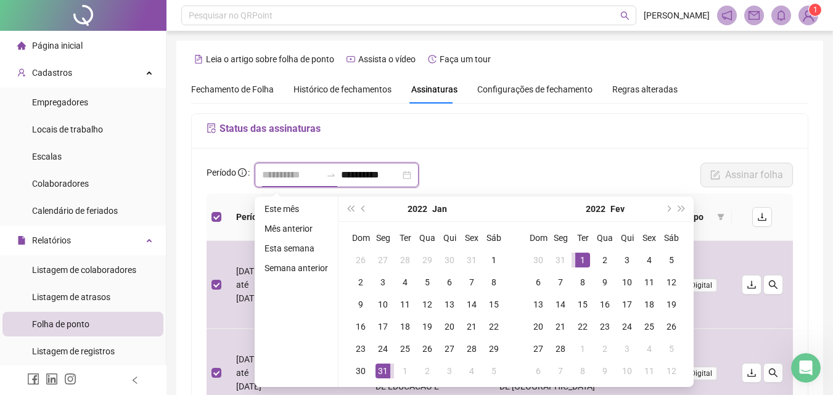
type input "**********"
click at [580, 254] on div "1" at bounding box center [582, 260] width 15 height 15
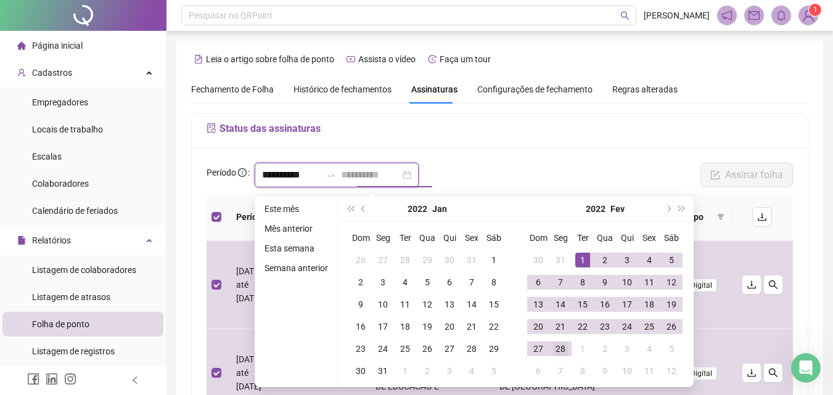
type input "**********"
click at [564, 349] on div "28" at bounding box center [560, 349] width 15 height 15
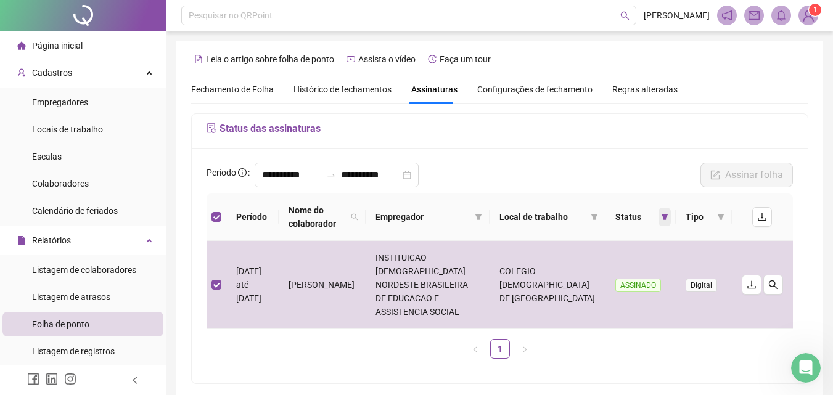
click at [664, 211] on span at bounding box center [665, 217] width 12 height 19
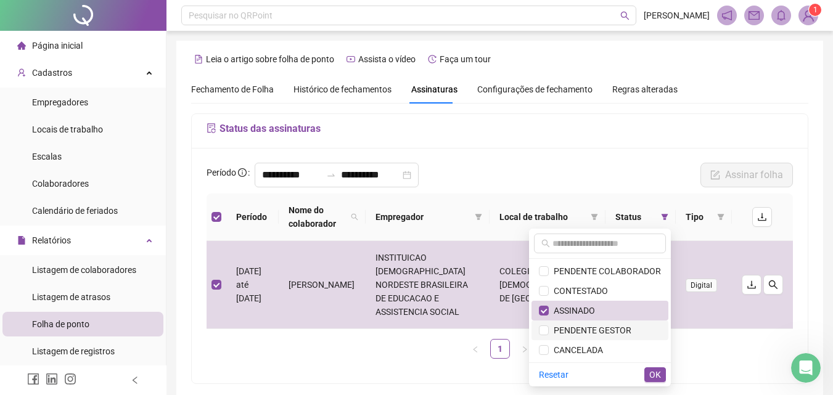
click at [606, 329] on span "PENDENTE GESTOR" at bounding box center [590, 331] width 83 height 10
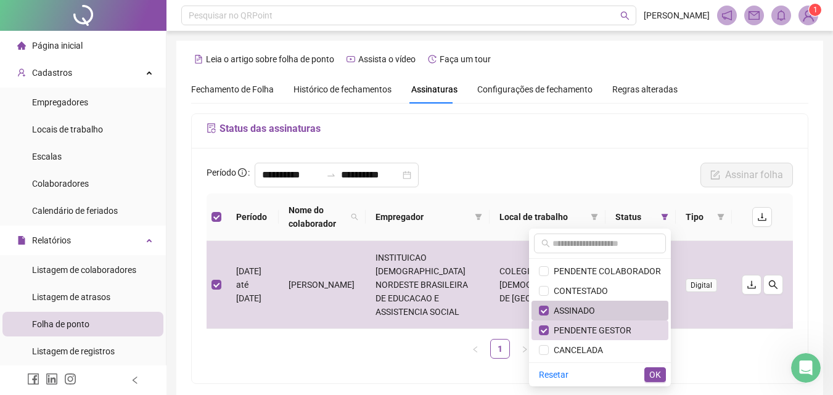
click at [604, 311] on span "ASSINADO" at bounding box center [600, 311] width 122 height 14
click at [658, 371] on span "OK" at bounding box center [656, 375] width 12 height 14
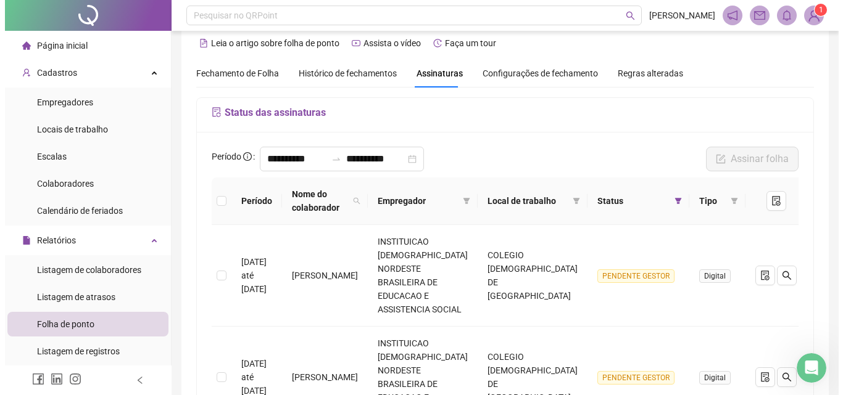
scroll to position [0, 0]
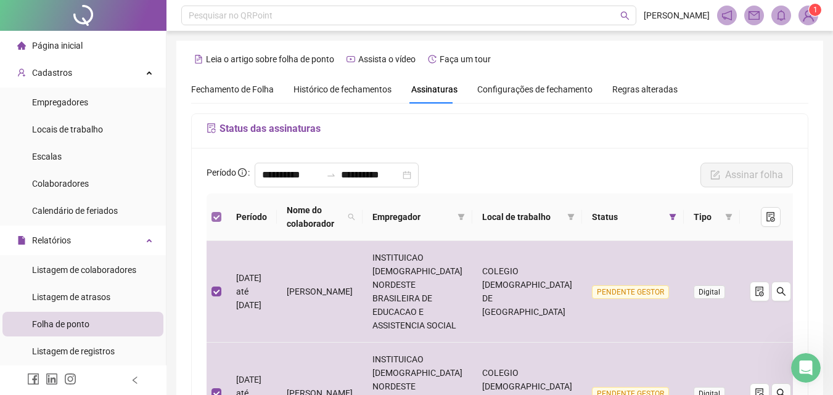
click at [218, 211] on label at bounding box center [217, 217] width 10 height 14
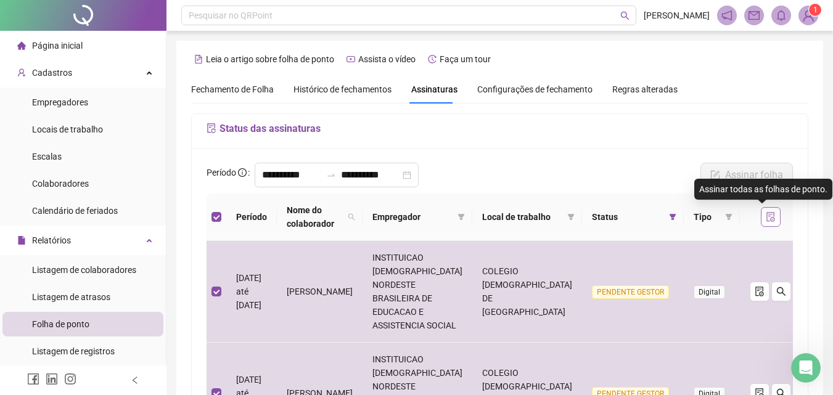
click at [767, 218] on icon "file-done" at bounding box center [771, 217] width 10 height 10
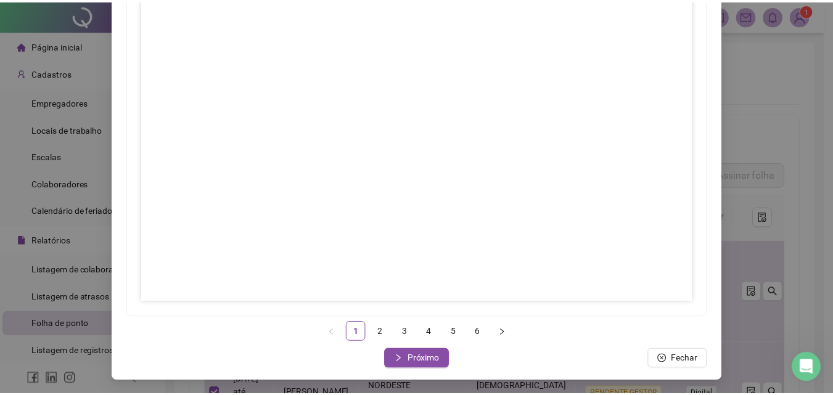
scroll to position [178, 0]
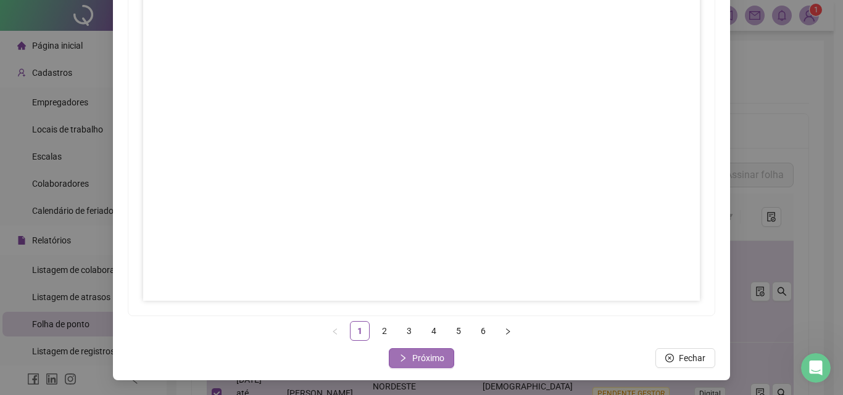
click at [419, 358] on span "Próximo" at bounding box center [428, 359] width 32 height 14
click at [412, 356] on span "Próximo" at bounding box center [428, 359] width 32 height 14
click at [431, 352] on span "Próximo" at bounding box center [428, 359] width 32 height 14
click at [421, 357] on span "Próximo" at bounding box center [428, 359] width 32 height 14
click at [405, 357] on button "Próximo" at bounding box center [421, 359] width 65 height 20
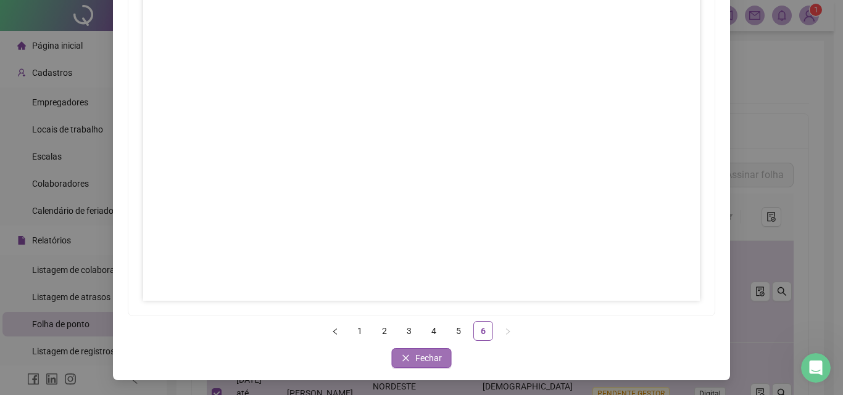
click at [415, 357] on span "Fechar" at bounding box center [428, 359] width 27 height 14
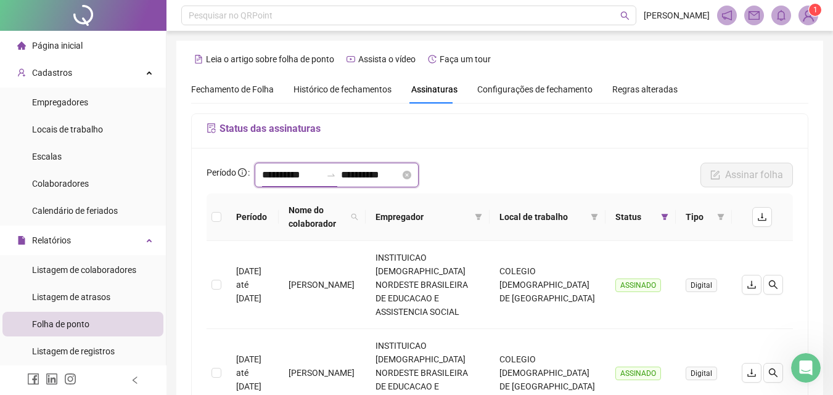
click at [305, 176] on input "**********" at bounding box center [291, 175] width 59 height 15
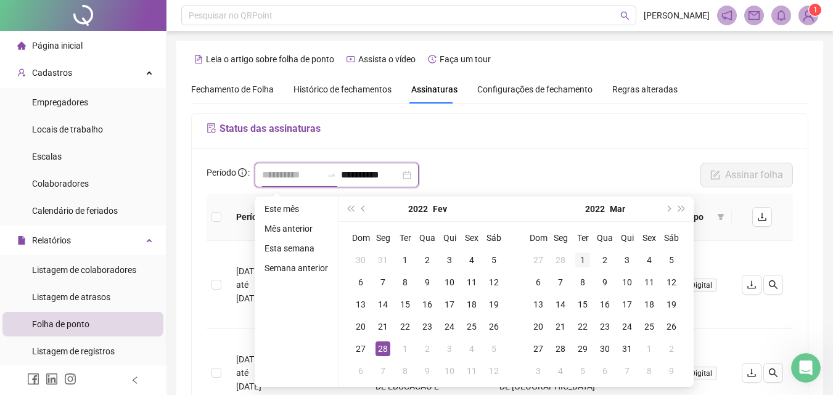
type input "**********"
click at [582, 261] on div "1" at bounding box center [582, 260] width 15 height 15
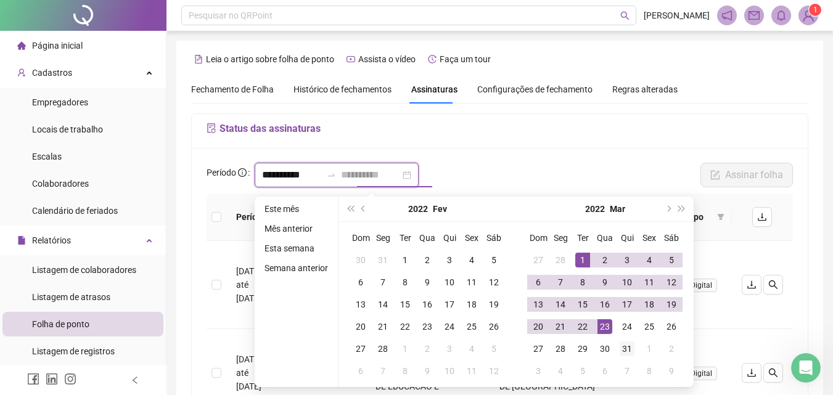
type input "**********"
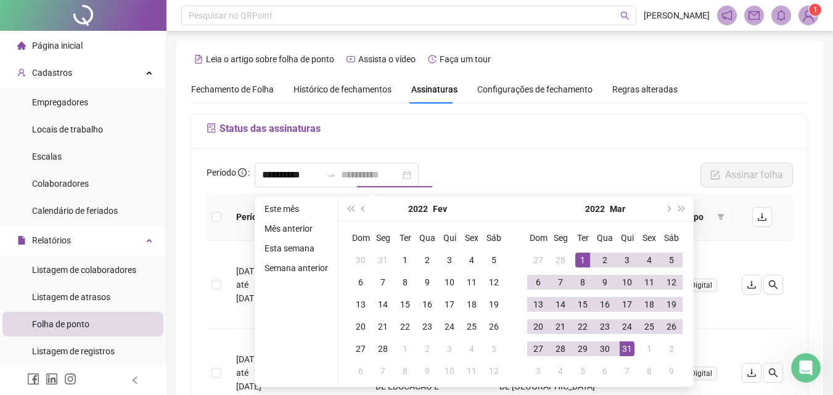
click at [627, 353] on div "31" at bounding box center [627, 349] width 15 height 15
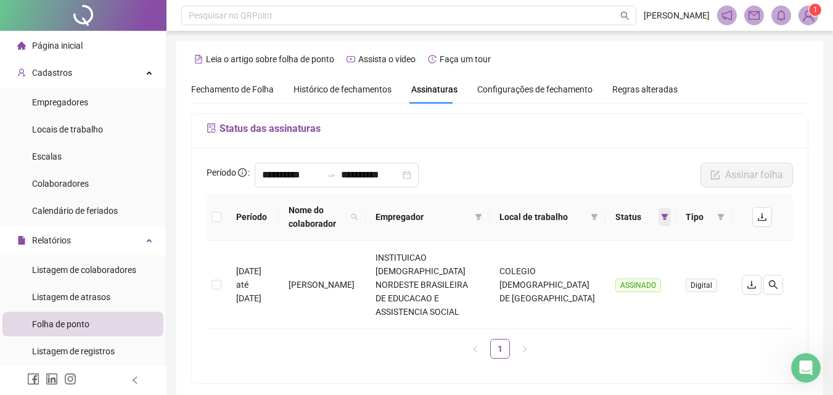
click at [661, 218] on icon "filter" at bounding box center [664, 216] width 7 height 7
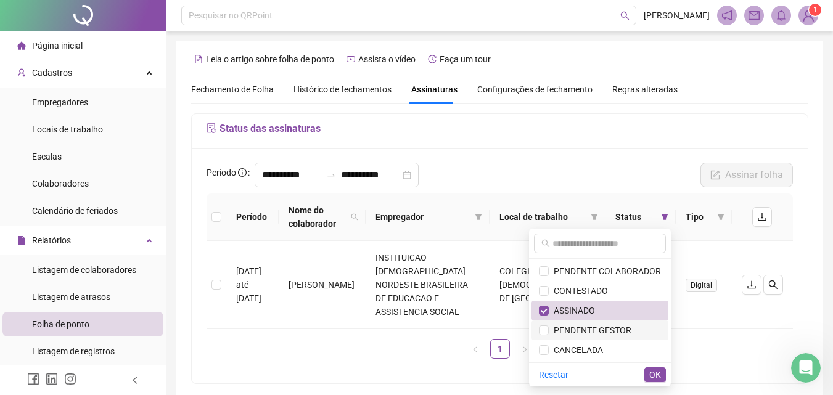
click at [602, 334] on span "PENDENTE GESTOR" at bounding box center [590, 331] width 83 height 10
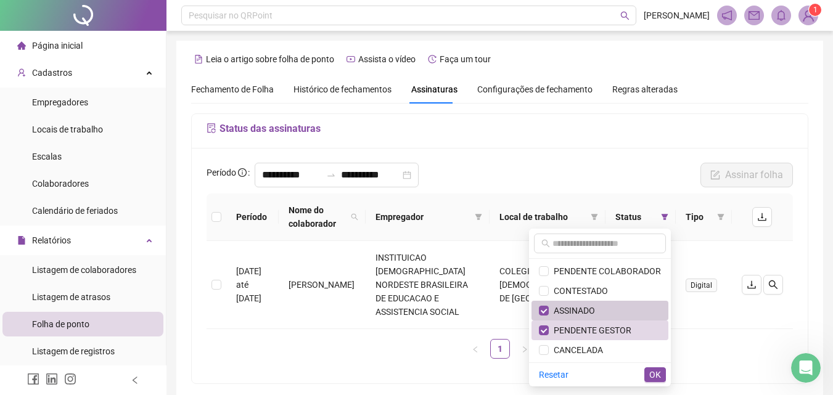
click at [592, 310] on span "ASSINADO" at bounding box center [572, 311] width 46 height 10
click at [658, 373] on span "OK" at bounding box center [656, 375] width 12 height 14
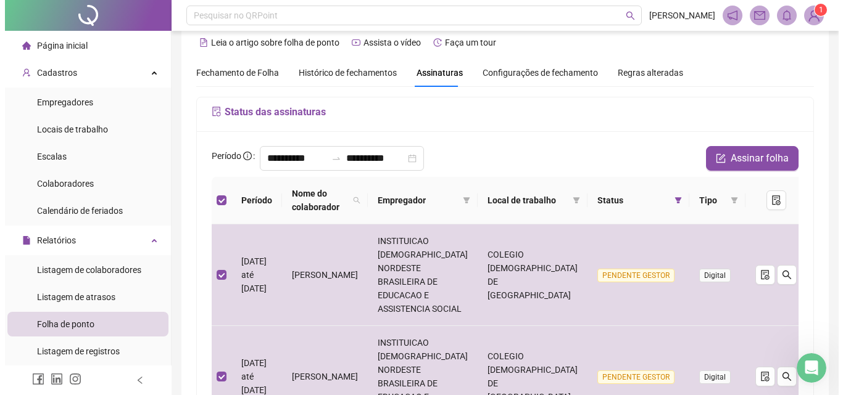
scroll to position [0, 0]
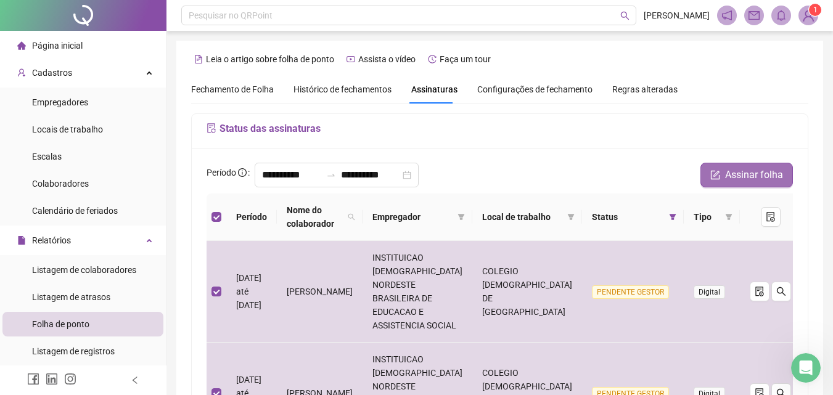
click at [776, 170] on span "Assinar folha" at bounding box center [754, 175] width 58 height 15
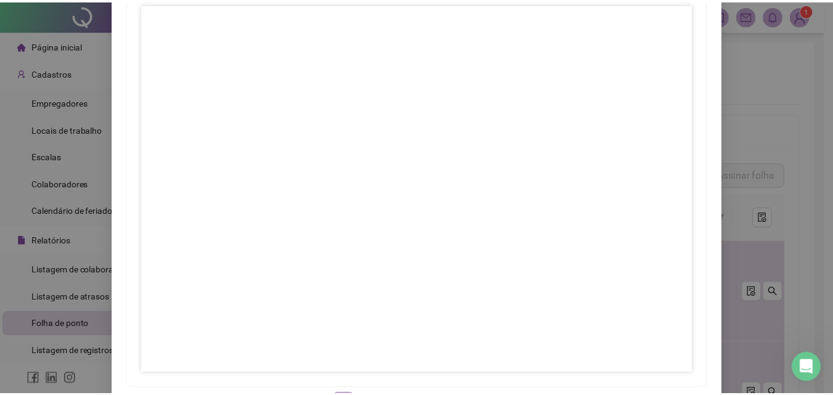
scroll to position [178, 0]
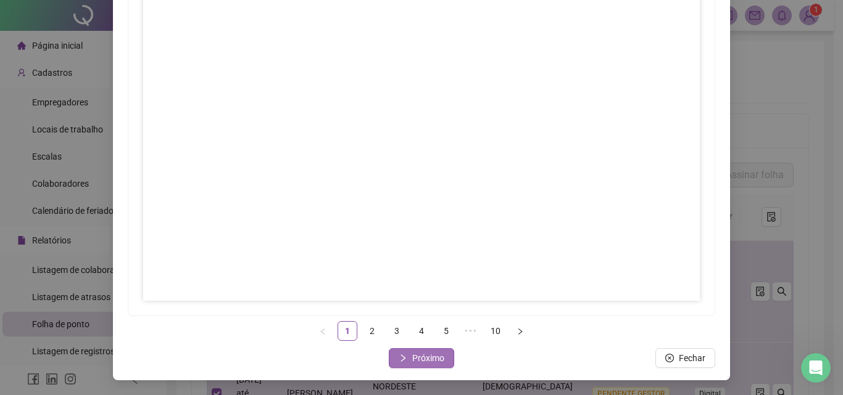
click at [421, 358] on span "Próximo" at bounding box center [428, 359] width 32 height 14
click at [433, 361] on span "Próximo" at bounding box center [428, 359] width 32 height 14
click at [434, 359] on span "Próximo" at bounding box center [428, 359] width 32 height 14
click at [412, 357] on span "Próximo" at bounding box center [428, 359] width 32 height 14
click at [419, 363] on span "Próximo" at bounding box center [428, 359] width 32 height 14
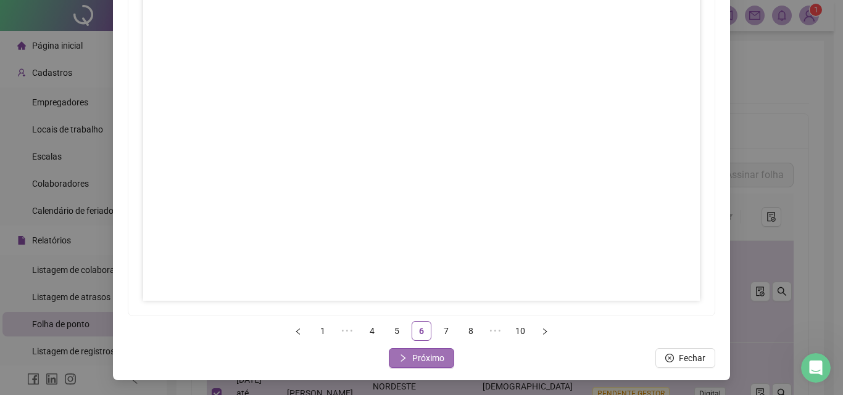
click at [421, 360] on span "Próximo" at bounding box center [428, 359] width 32 height 14
click at [424, 362] on span "Próximo" at bounding box center [428, 359] width 32 height 14
click at [430, 356] on span "Próximo" at bounding box center [428, 359] width 32 height 14
click at [421, 361] on span "Próximo" at bounding box center [428, 359] width 32 height 14
click at [415, 353] on span "Fechar" at bounding box center [428, 359] width 27 height 14
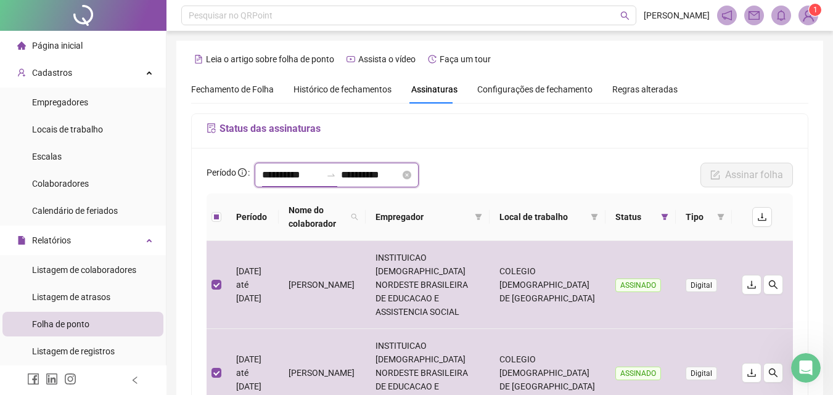
click at [284, 173] on input "**********" at bounding box center [291, 175] width 59 height 15
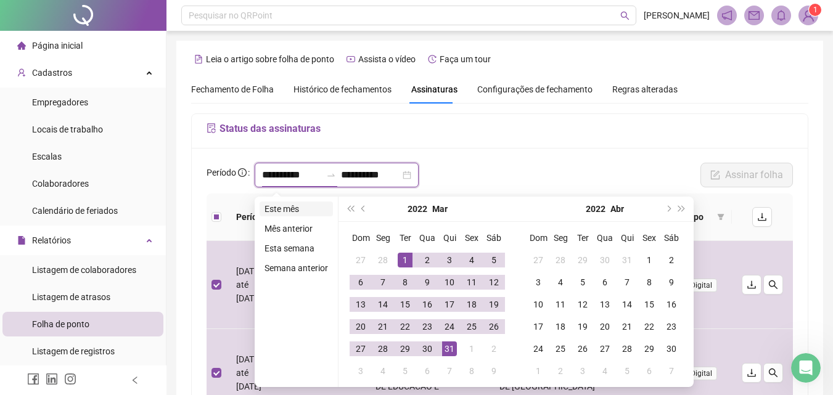
type input "**********"
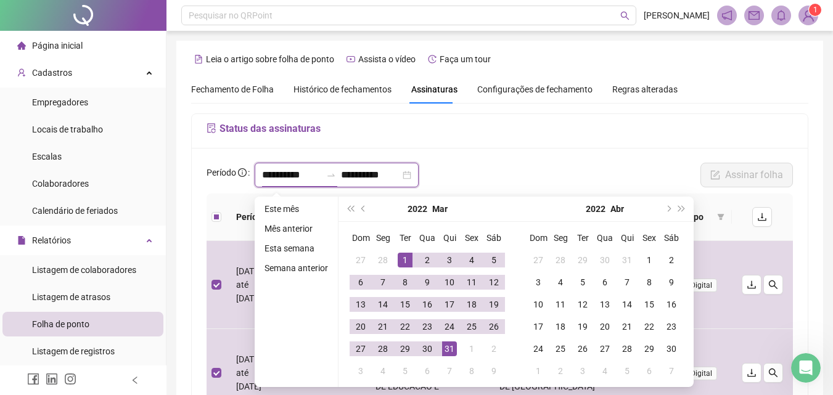
type input "**********"
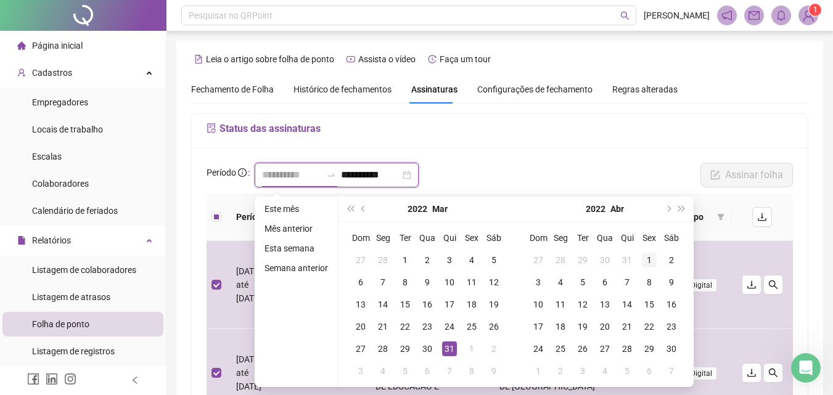
type input "**********"
click at [651, 256] on div "1" at bounding box center [649, 260] width 15 height 15
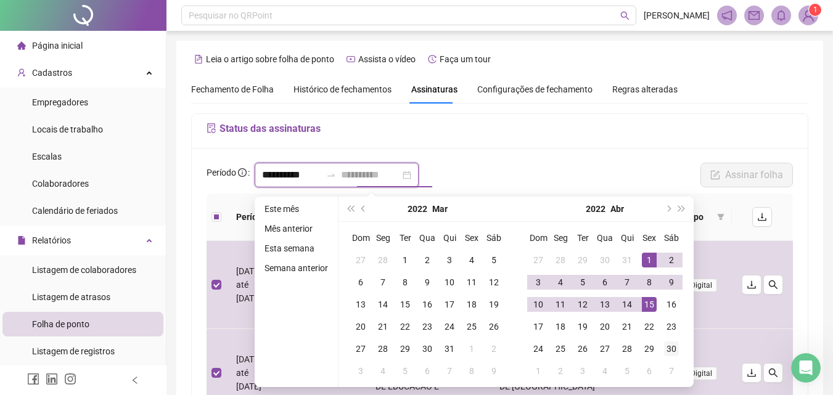
type input "**********"
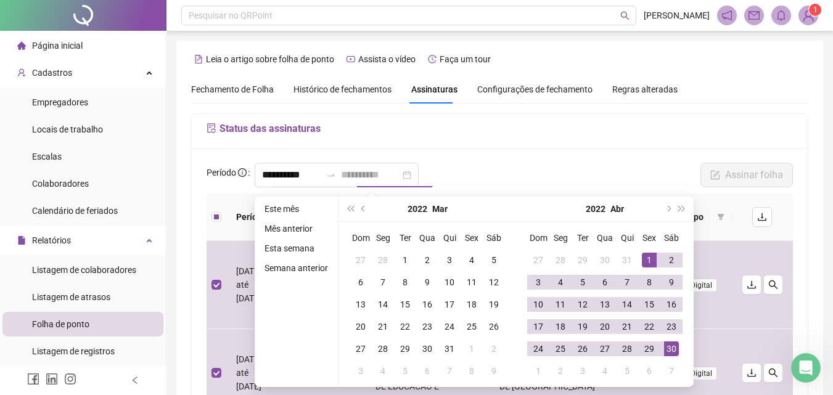
click at [672, 352] on div "30" at bounding box center [671, 349] width 15 height 15
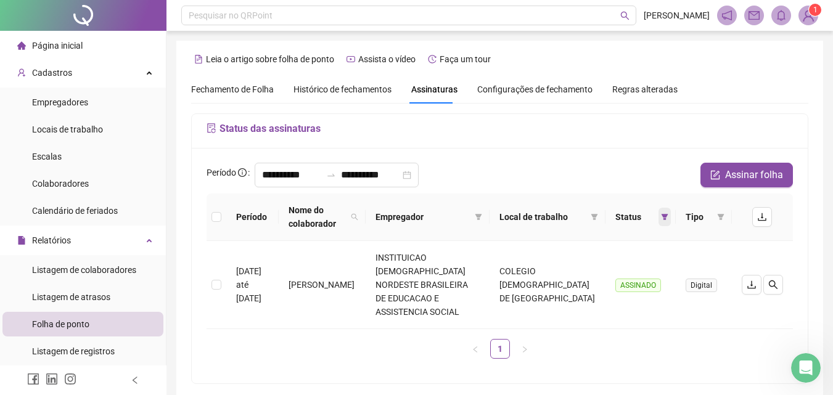
click at [664, 217] on icon "filter" at bounding box center [665, 217] width 7 height 6
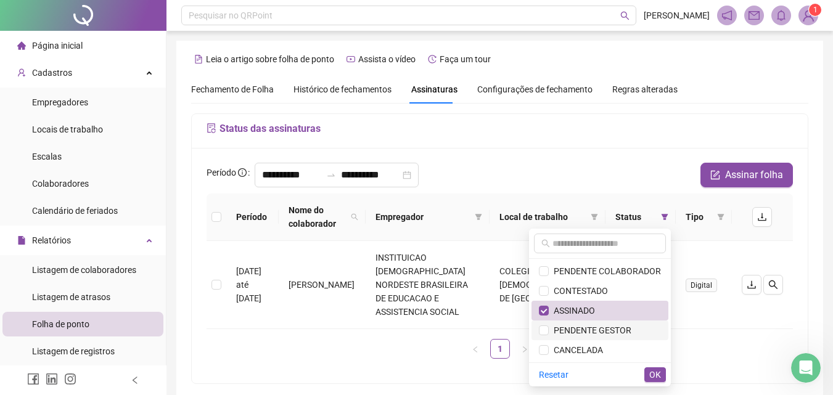
click at [584, 331] on span "PENDENTE GESTOR" at bounding box center [590, 331] width 83 height 10
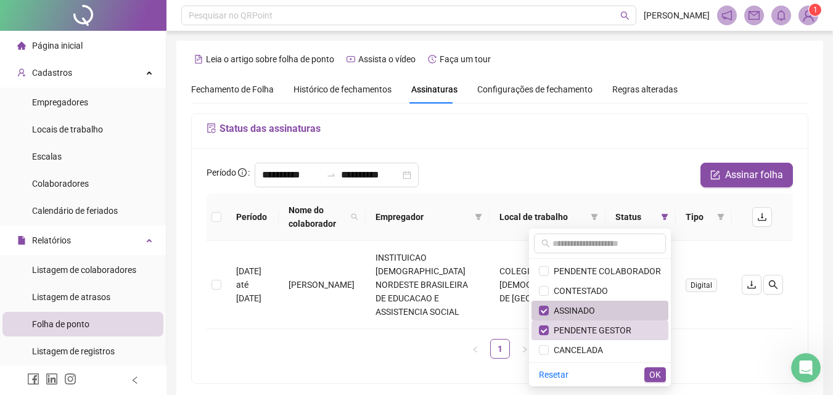
click at [586, 308] on span "ASSINADO" at bounding box center [572, 311] width 46 height 10
click at [657, 372] on span "OK" at bounding box center [656, 375] width 12 height 14
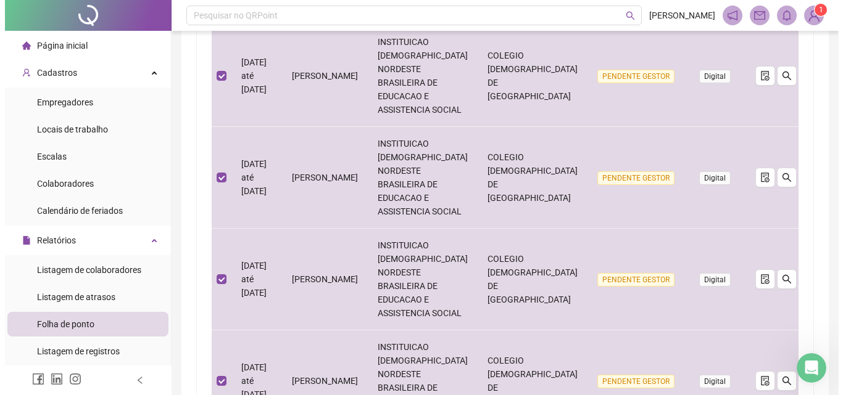
scroll to position [0, 0]
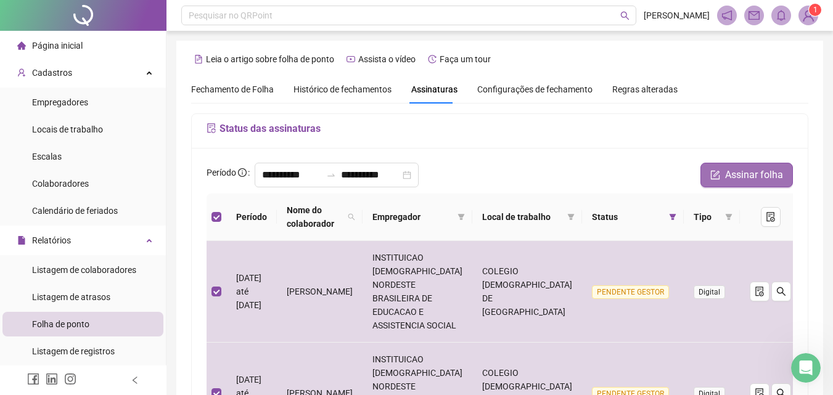
click at [725, 175] on button "Assinar folha" at bounding box center [747, 175] width 93 height 25
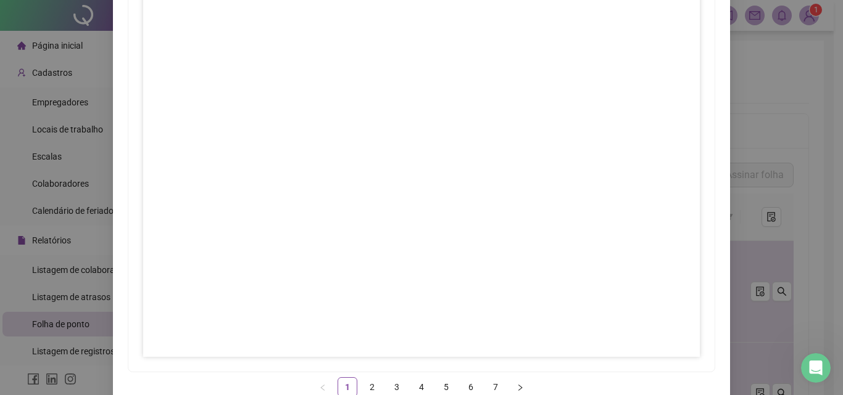
scroll to position [178, 0]
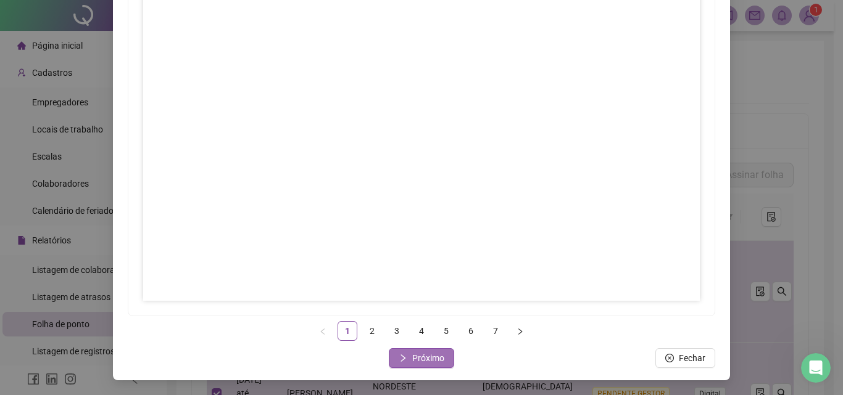
click at [430, 362] on span "Próximo" at bounding box center [428, 359] width 32 height 14
click at [432, 356] on span "Próximo" at bounding box center [428, 359] width 32 height 14
click at [432, 358] on span "Próximo" at bounding box center [428, 359] width 32 height 14
click at [423, 358] on span "Próximo" at bounding box center [428, 359] width 32 height 14
click at [435, 356] on span "Próximo" at bounding box center [428, 359] width 32 height 14
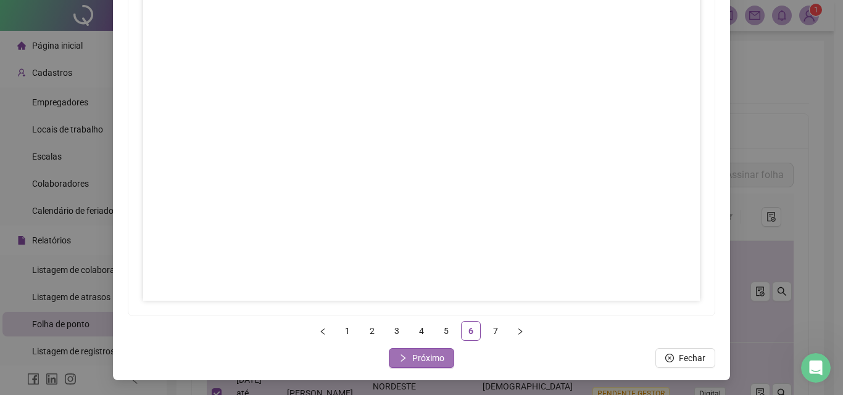
click at [423, 360] on span "Próximo" at bounding box center [428, 359] width 32 height 14
click at [408, 355] on button "Fechar" at bounding box center [422, 359] width 60 height 20
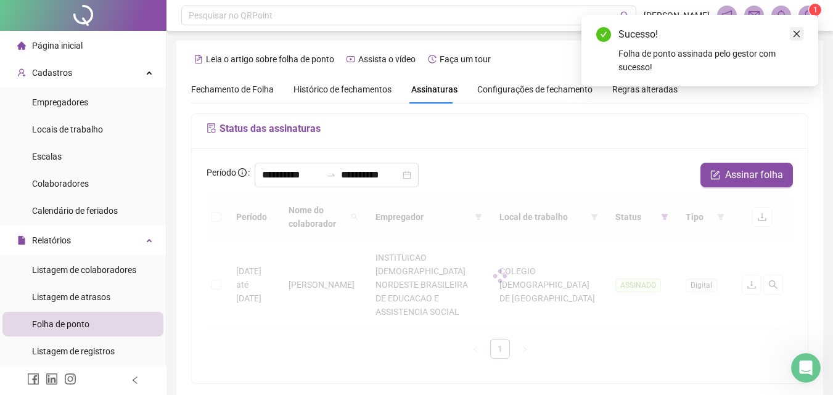
click at [801, 32] on icon "close" at bounding box center [797, 34] width 9 height 9
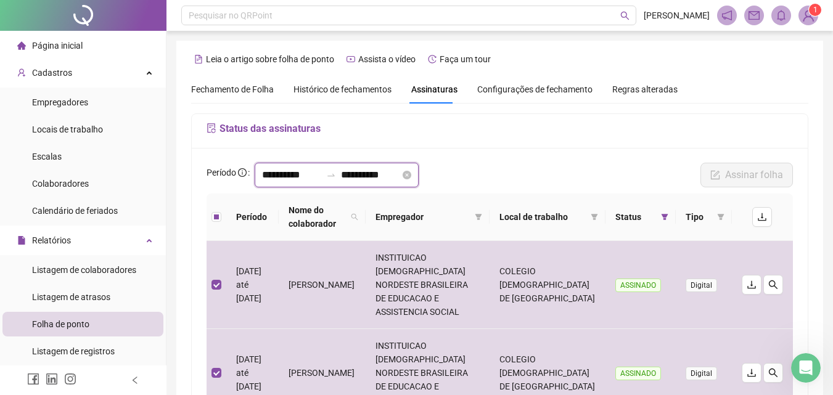
click at [270, 175] on input "**********" at bounding box center [291, 175] width 59 height 15
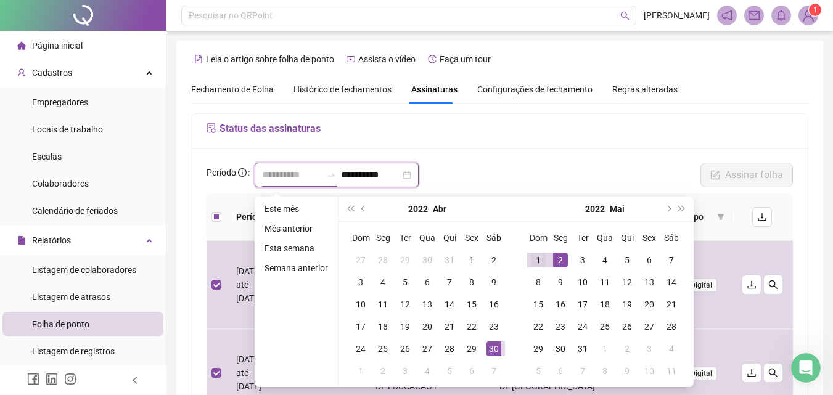
type input "**********"
click at [535, 259] on div "1" at bounding box center [538, 260] width 15 height 15
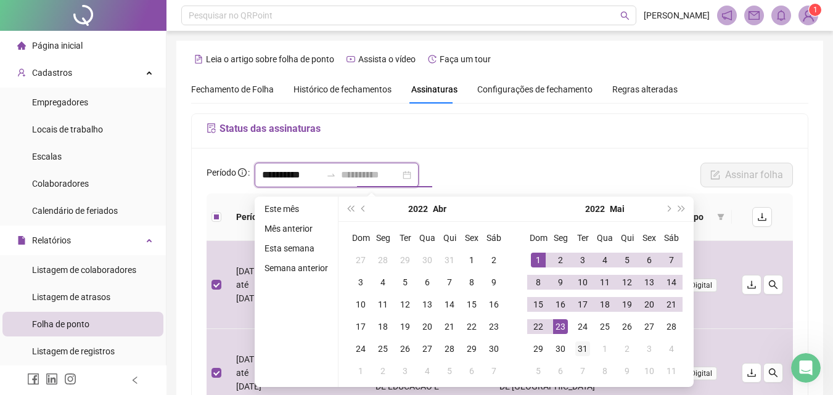
type input "**********"
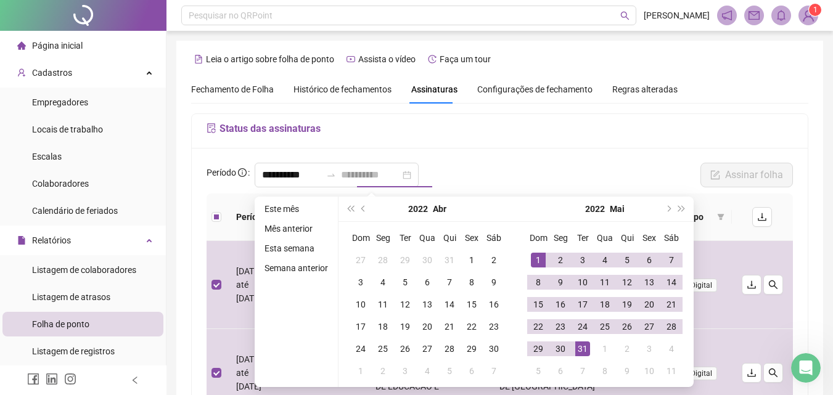
click at [579, 349] on div "31" at bounding box center [582, 349] width 15 height 15
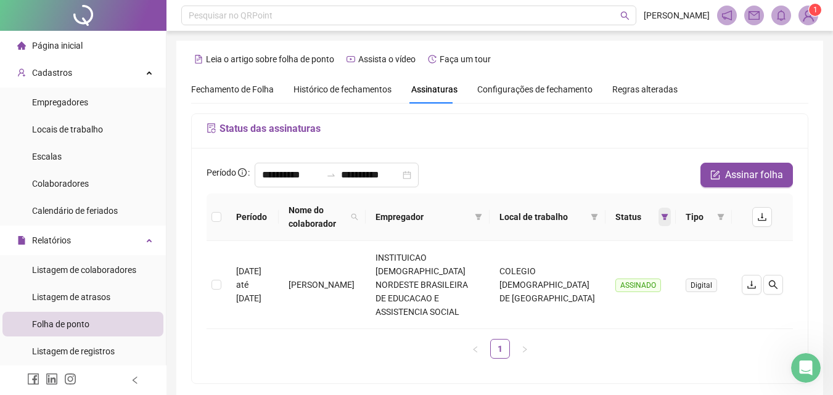
click at [665, 212] on span at bounding box center [665, 217] width 12 height 19
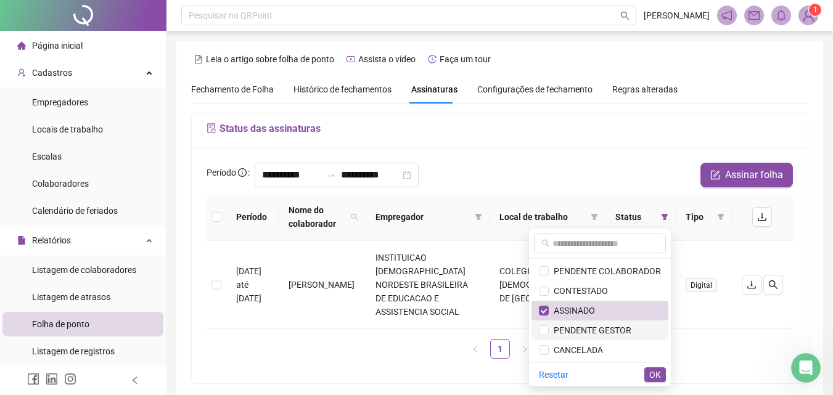
click at [565, 329] on span "PENDENTE GESTOR" at bounding box center [590, 331] width 83 height 10
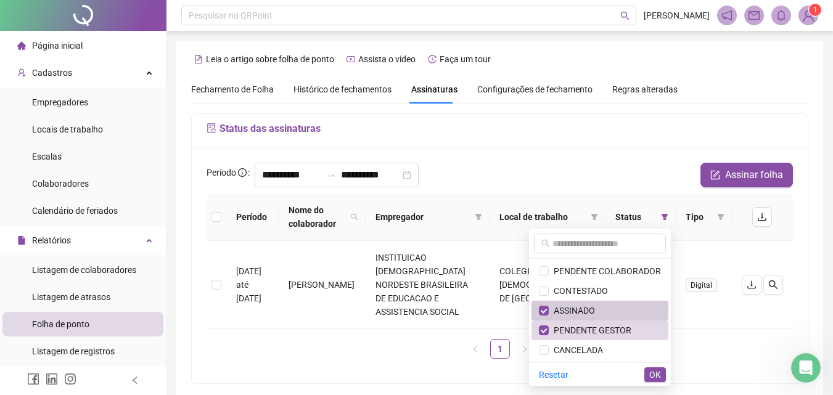
click at [568, 311] on span "ASSINADO" at bounding box center [572, 311] width 46 height 10
click at [649, 374] on button "OK" at bounding box center [656, 375] width 22 height 15
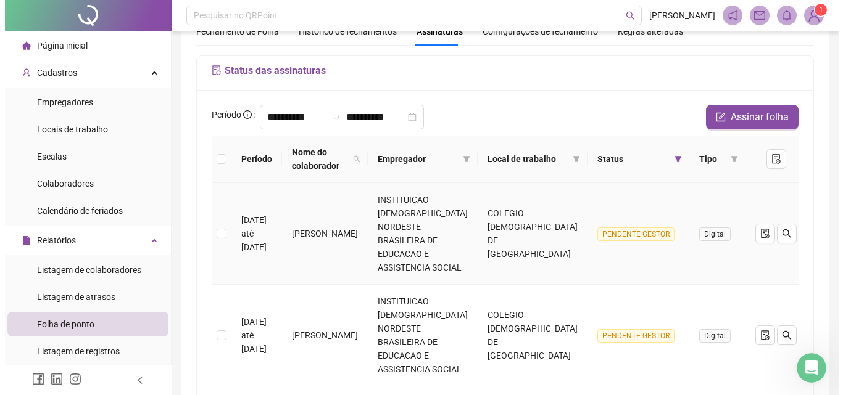
scroll to position [0, 0]
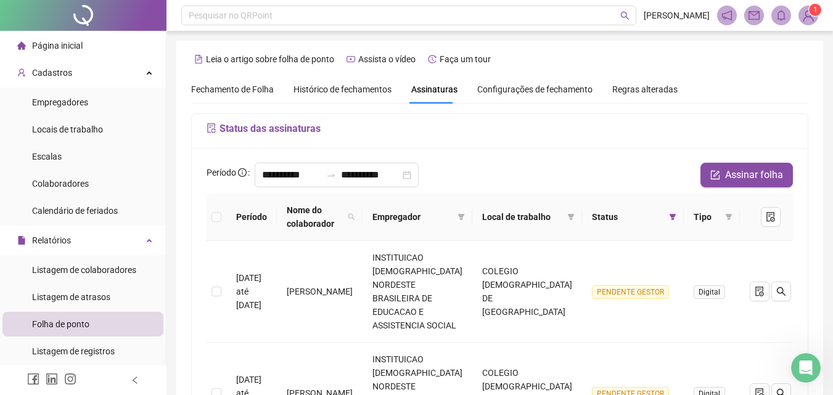
click at [216, 210] on th at bounding box center [217, 217] width 20 height 47
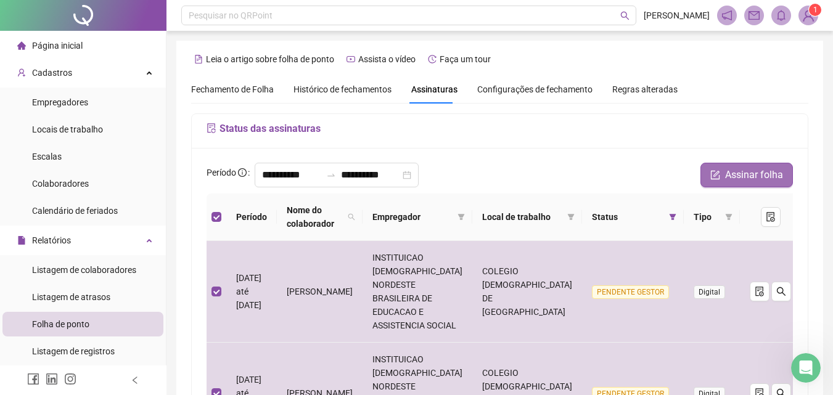
click at [738, 176] on span "Assinar folha" at bounding box center [754, 175] width 58 height 15
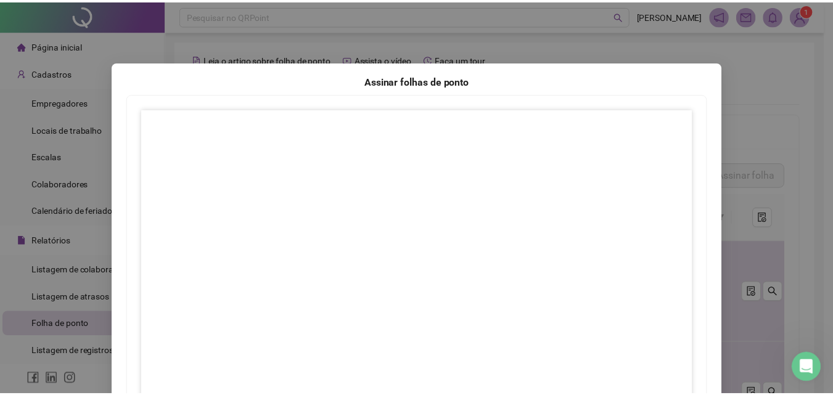
scroll to position [178, 0]
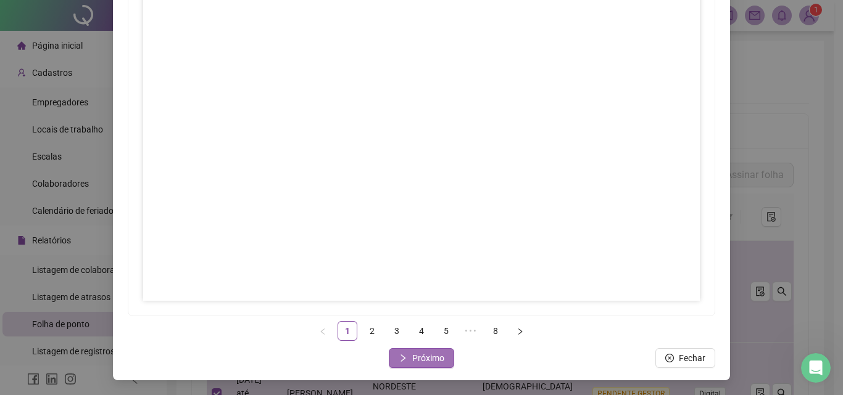
click at [423, 360] on span "Próximo" at bounding box center [428, 359] width 32 height 14
click at [421, 358] on span "Próximo" at bounding box center [428, 359] width 32 height 14
click at [429, 356] on span "Próximo" at bounding box center [428, 359] width 32 height 14
click at [405, 357] on button "Próximo" at bounding box center [421, 359] width 65 height 20
click at [412, 357] on span "Próximo" at bounding box center [428, 359] width 32 height 14
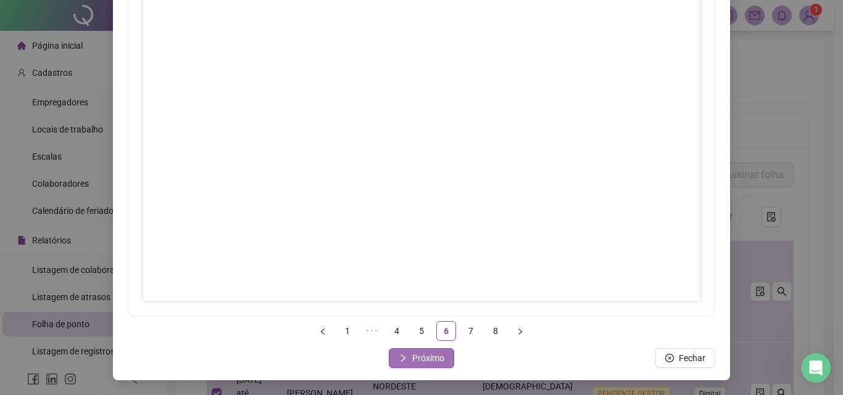
click at [424, 360] on span "Próximo" at bounding box center [428, 359] width 32 height 14
click at [412, 354] on span "Próximo" at bounding box center [428, 359] width 32 height 14
click at [434, 358] on span "Fechar" at bounding box center [428, 359] width 27 height 14
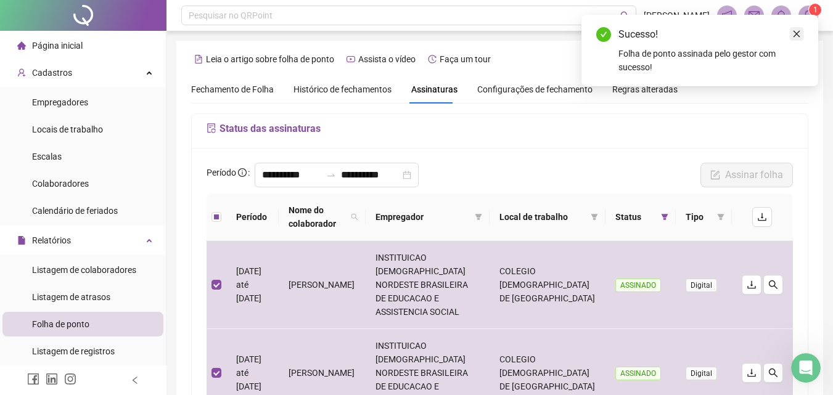
click at [799, 33] on icon "close" at bounding box center [797, 34] width 9 height 9
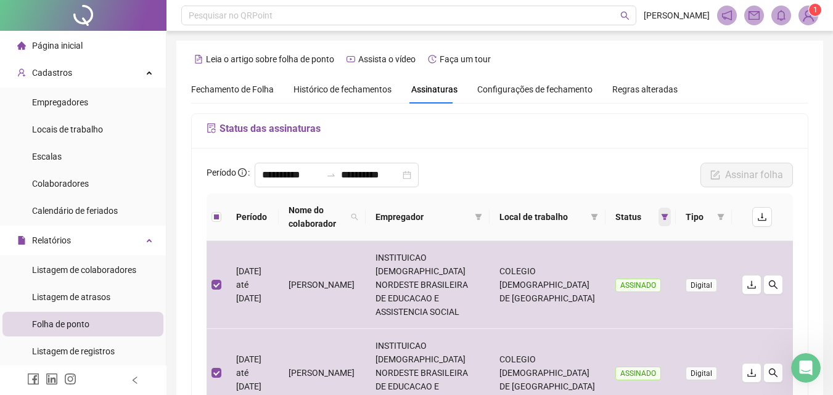
click at [661, 214] on icon "filter" at bounding box center [664, 216] width 7 height 7
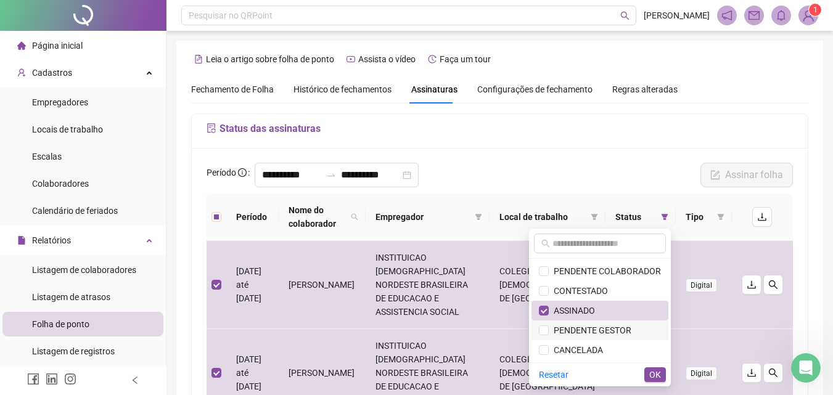
click at [608, 333] on span "PENDENTE GESTOR" at bounding box center [590, 331] width 83 height 10
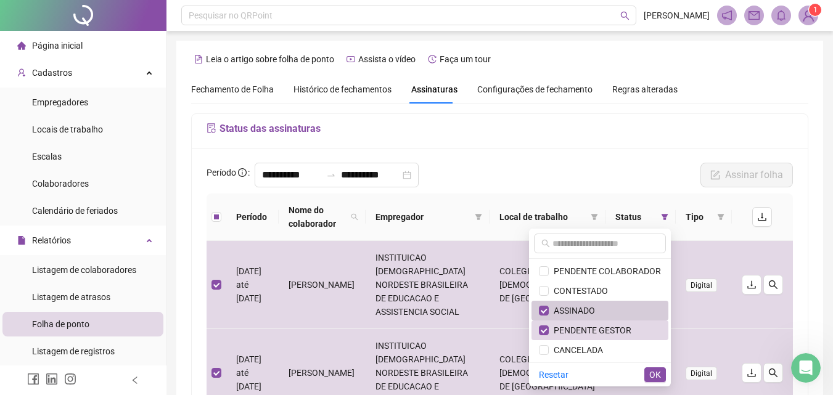
click at [571, 308] on span "ASSINADO" at bounding box center [572, 311] width 46 height 10
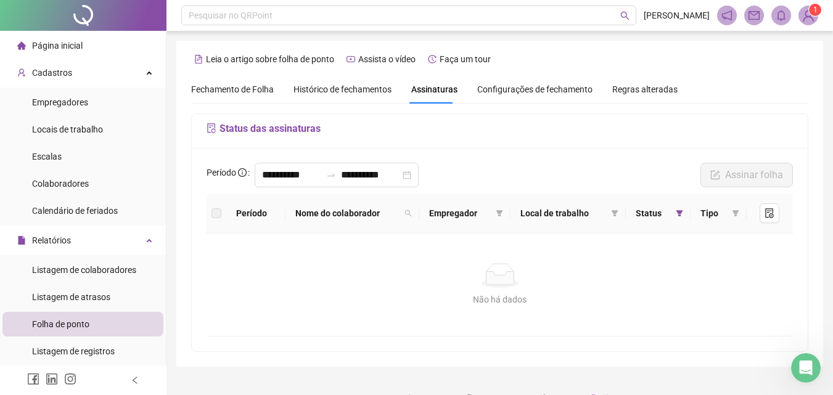
click at [218, 219] on label at bounding box center [217, 214] width 10 height 14
click at [287, 187] on div "**********" at bounding box center [337, 175] width 164 height 25
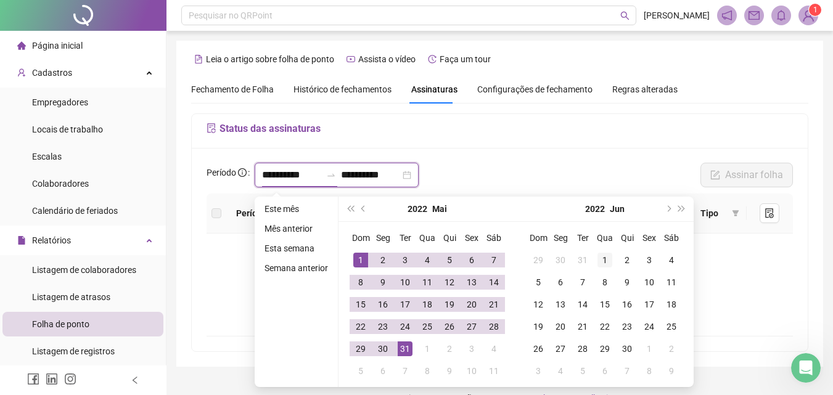
type input "**********"
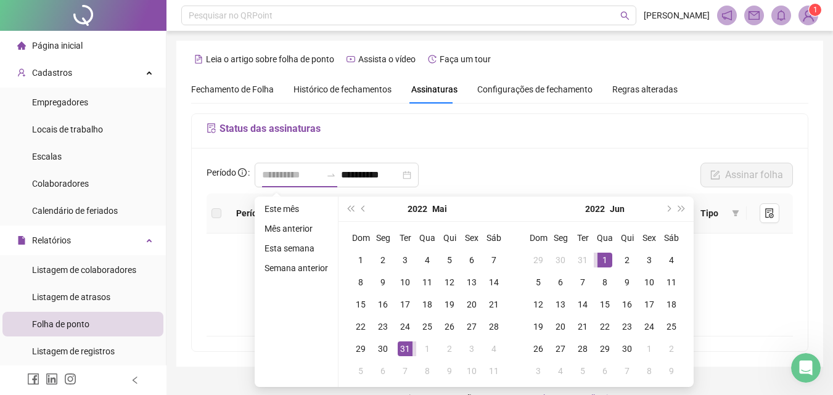
click at [604, 254] on div "1" at bounding box center [605, 260] width 15 height 15
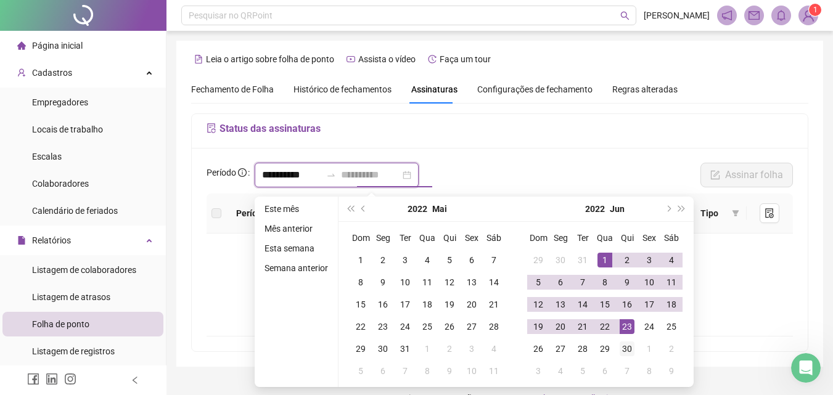
type input "**********"
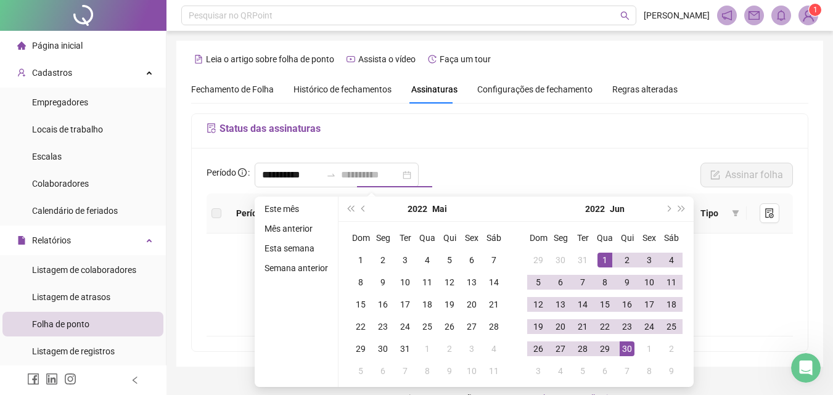
click at [629, 352] on div "30" at bounding box center [627, 349] width 15 height 15
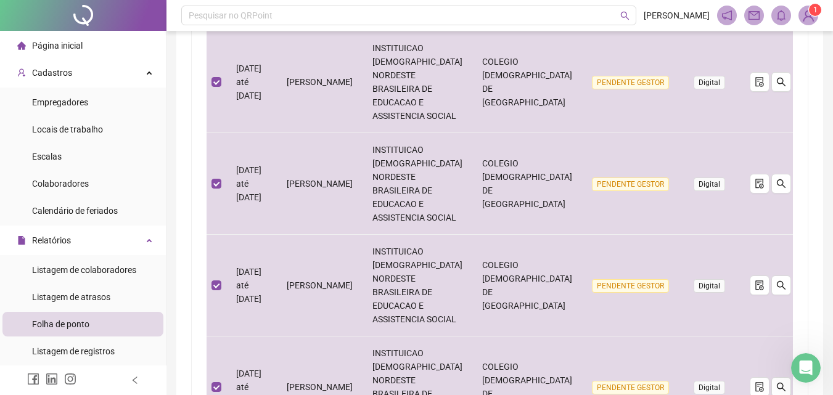
scroll to position [851, 0]
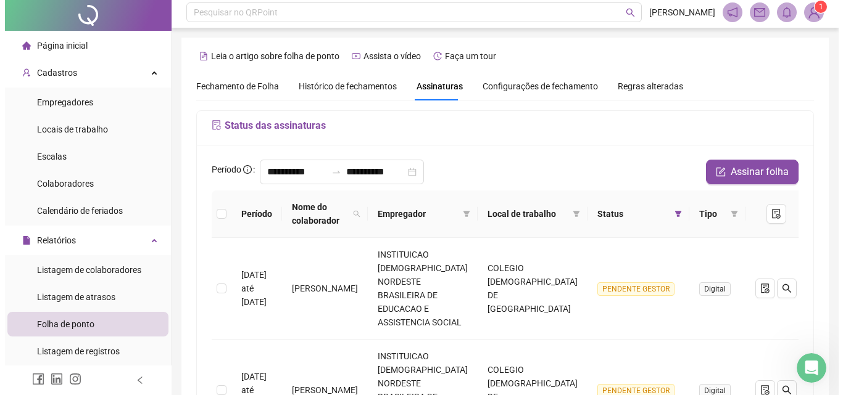
scroll to position [0, 0]
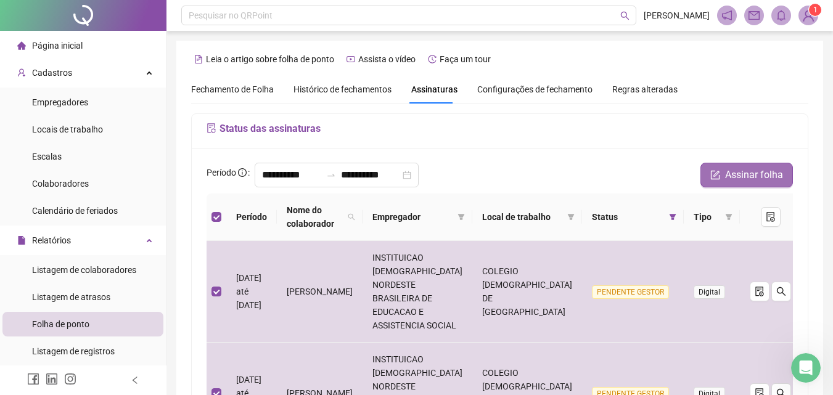
click at [733, 175] on span "Assinar folha" at bounding box center [754, 175] width 58 height 15
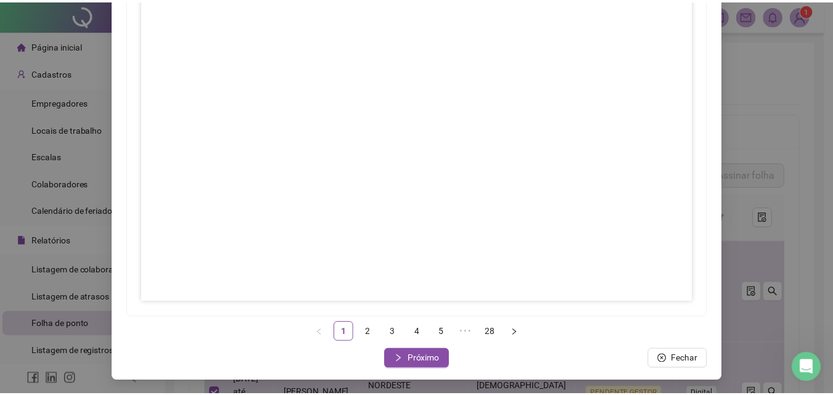
scroll to position [178, 0]
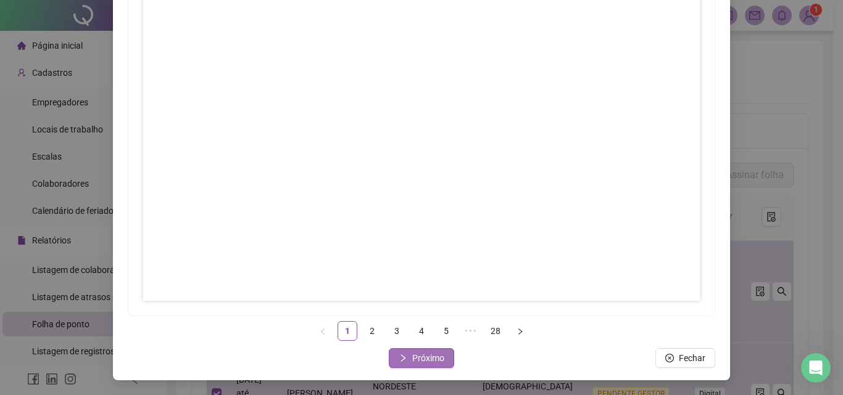
click at [432, 353] on span "Próximo" at bounding box center [428, 359] width 32 height 14
click at [394, 326] on link "3" at bounding box center [396, 331] width 19 height 19
click at [432, 356] on span "Próximo" at bounding box center [428, 359] width 32 height 14
click at [419, 362] on span "Próximo" at bounding box center [428, 359] width 32 height 14
click at [436, 355] on span "Próximo" at bounding box center [428, 359] width 32 height 14
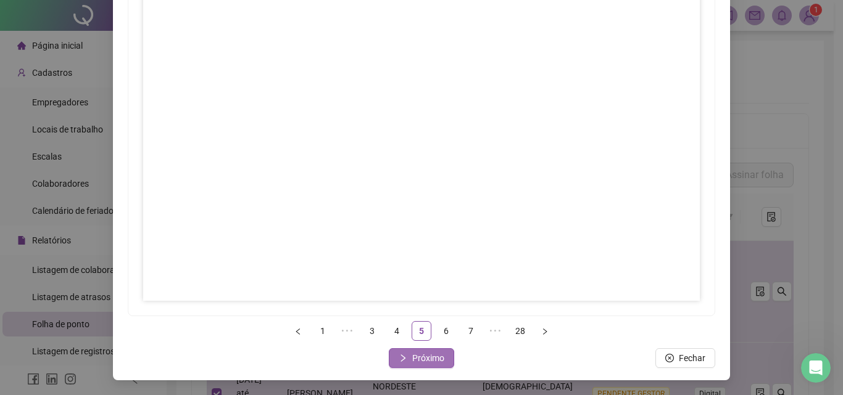
click at [434, 359] on span "Próximo" at bounding box center [428, 359] width 32 height 14
click at [439, 361] on span "Próximo" at bounding box center [428, 359] width 32 height 14
click at [412, 357] on span "Próximo" at bounding box center [428, 359] width 32 height 14
click at [431, 355] on span "Próximo" at bounding box center [428, 359] width 32 height 14
click at [430, 358] on span "Próximo" at bounding box center [428, 359] width 32 height 14
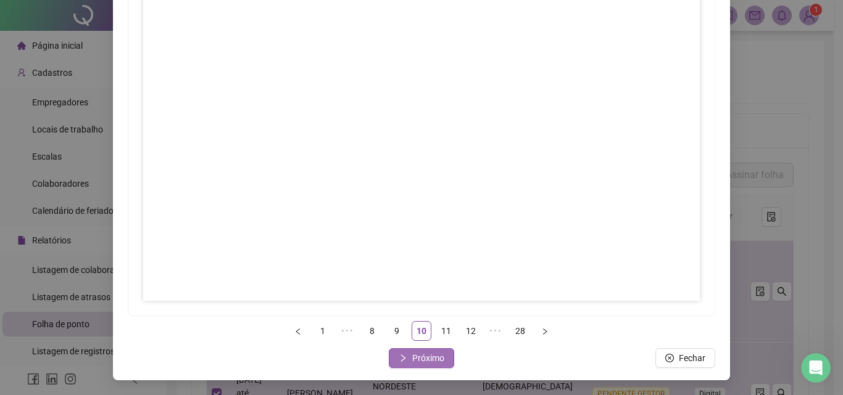
click at [426, 361] on span "Próximo" at bounding box center [428, 359] width 32 height 14
click at [421, 355] on span "Próximo" at bounding box center [428, 359] width 32 height 14
click at [408, 357] on button "Próximo" at bounding box center [421, 359] width 65 height 20
click at [438, 358] on span "Próximo" at bounding box center [428, 359] width 32 height 14
click at [407, 360] on button "Próximo" at bounding box center [421, 359] width 65 height 20
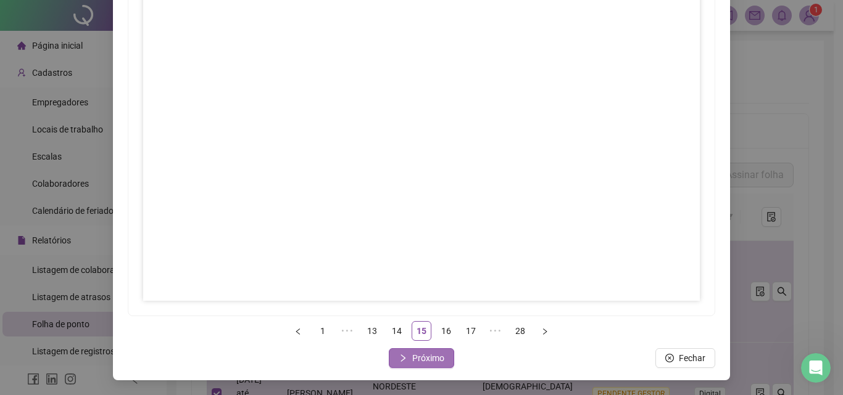
click at [429, 361] on span "Próximo" at bounding box center [428, 359] width 32 height 14
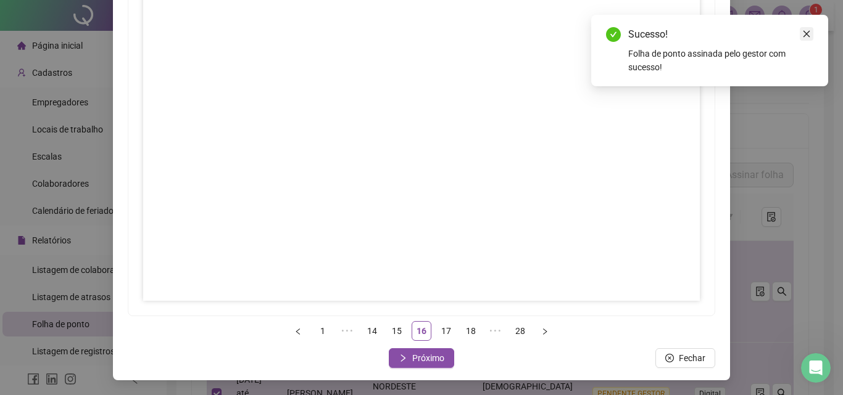
click at [808, 32] on icon "close" at bounding box center [806, 34] width 7 height 7
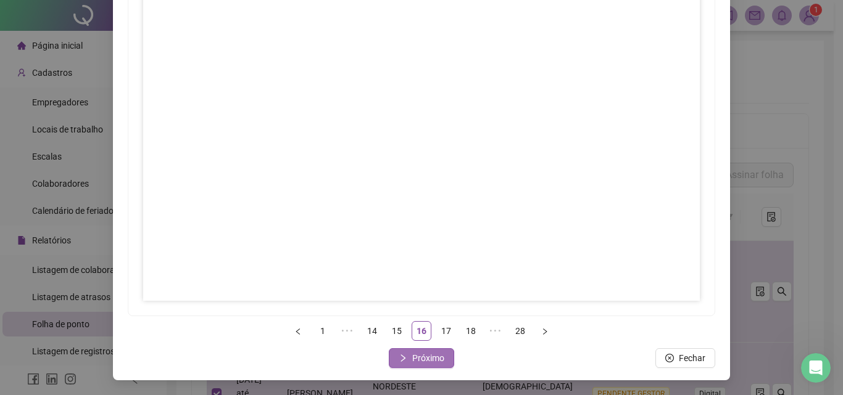
click at [435, 359] on span "Próximo" at bounding box center [428, 359] width 32 height 14
click at [415, 360] on span "Próximo" at bounding box center [428, 359] width 32 height 14
click at [418, 361] on span "Próximo" at bounding box center [428, 359] width 32 height 14
click at [431, 357] on span "Próximo" at bounding box center [428, 359] width 32 height 14
click at [440, 352] on button "Próximo" at bounding box center [421, 359] width 65 height 20
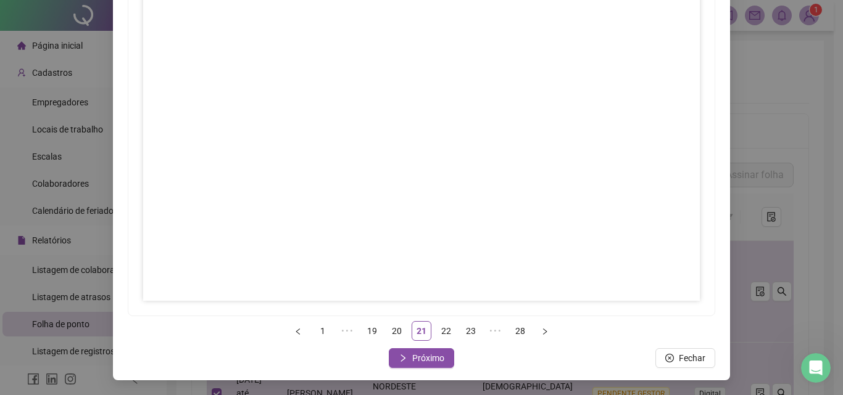
click at [453, 361] on div "Fechar" at bounding box center [421, 359] width 587 height 20
click at [443, 362] on button "Próximo" at bounding box center [421, 359] width 65 height 20
click at [426, 358] on span "Próximo" at bounding box center [428, 359] width 32 height 14
click at [428, 360] on span "Próximo" at bounding box center [428, 359] width 32 height 14
click at [412, 353] on span "Próximo" at bounding box center [428, 359] width 32 height 14
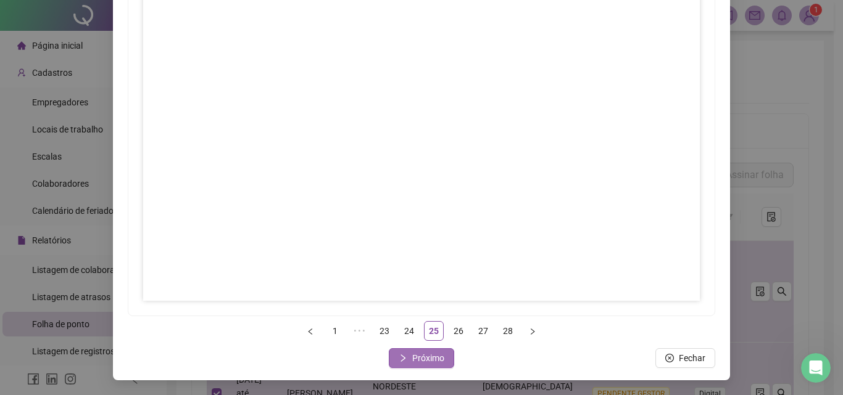
click at [425, 363] on span "Próximo" at bounding box center [428, 359] width 32 height 14
click at [423, 356] on span "Próximo" at bounding box center [428, 359] width 32 height 14
click at [431, 358] on span "Próximo" at bounding box center [428, 359] width 32 height 14
click at [431, 353] on span "Fechar" at bounding box center [428, 359] width 27 height 14
